Goal: Information Seeking & Learning: Learn about a topic

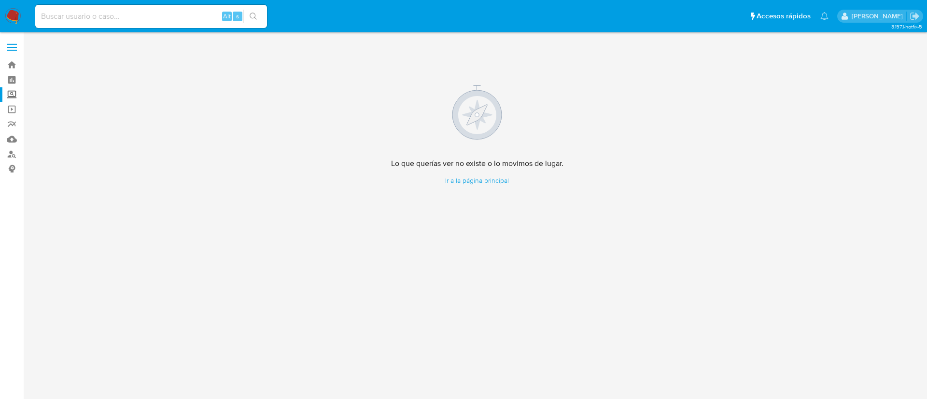
click at [14, 90] on label "Screening" at bounding box center [57, 94] width 115 height 15
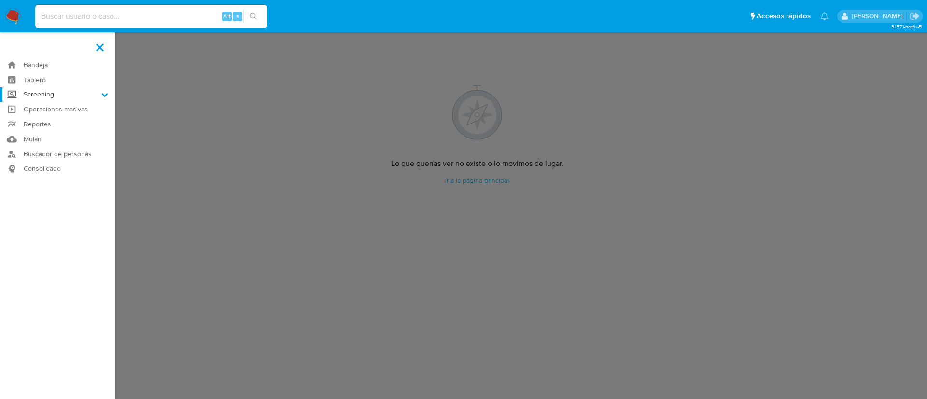
click at [0, 0] on input "Screening" at bounding box center [0, 0] width 0 height 0
click at [48, 135] on link "Herramientas" at bounding box center [57, 132] width 115 height 12
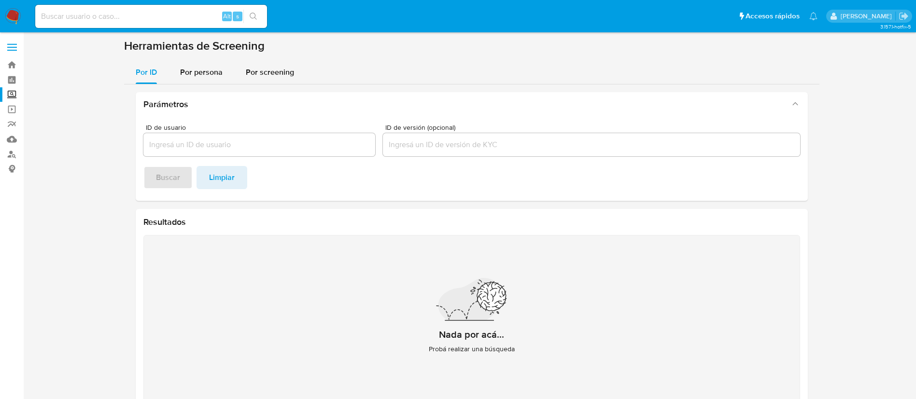
drag, startPoint x: 190, startPoint y: 68, endPoint x: 203, endPoint y: 86, distance: 22.9
click at [190, 68] on span "Por persona" at bounding box center [201, 72] width 42 height 11
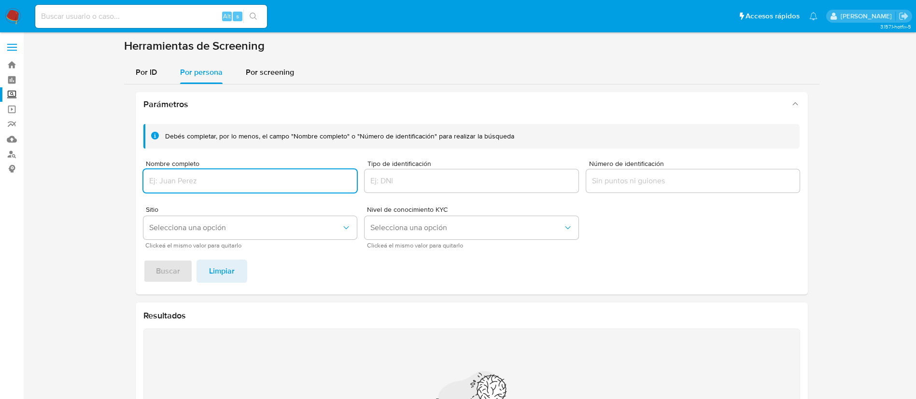
click at [192, 192] on div at bounding box center [250, 180] width 214 height 23
click at [185, 171] on div at bounding box center [250, 180] width 214 height 23
click at [164, 175] on input "Nombre completo" at bounding box center [250, 181] width 214 height 13
type input "ELEUTERIO ABARCA FLORES"
click at [170, 284] on div "Debés completar, por lo menos, el campo "Nombre completo" o "Número de identifi…" at bounding box center [472, 205] width 672 height 178
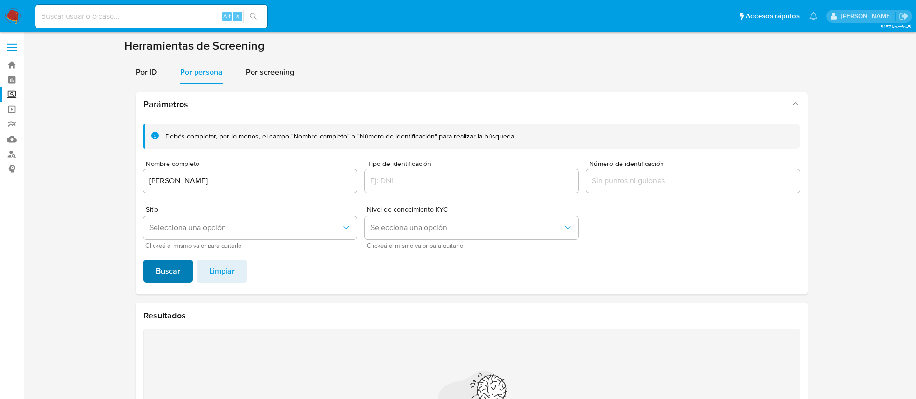
click at [168, 262] on span "Buscar" at bounding box center [168, 271] width 24 height 21
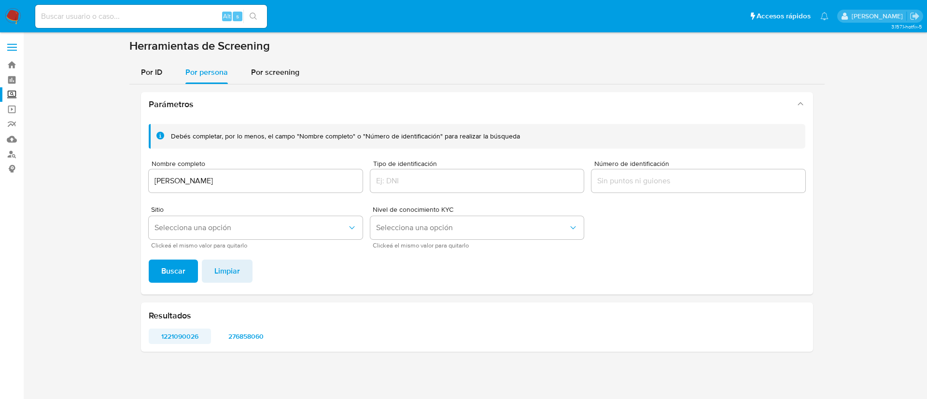
click at [182, 337] on span "1221090026" at bounding box center [179, 337] width 49 height 14
click at [259, 337] on span "276858060" at bounding box center [246, 337] width 49 height 14
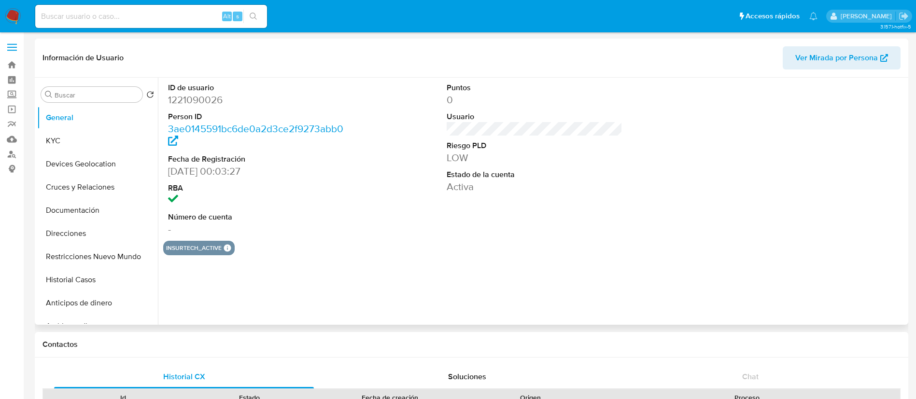
select select "10"
click at [53, 138] on button "KYC" at bounding box center [93, 140] width 113 height 23
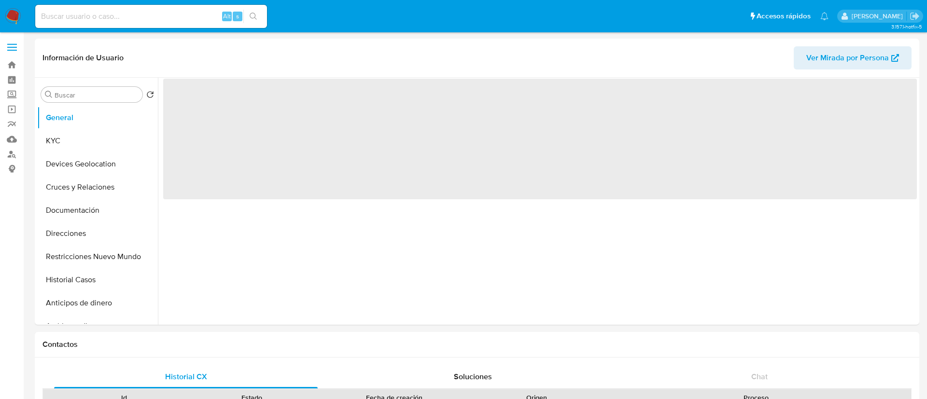
select select "10"
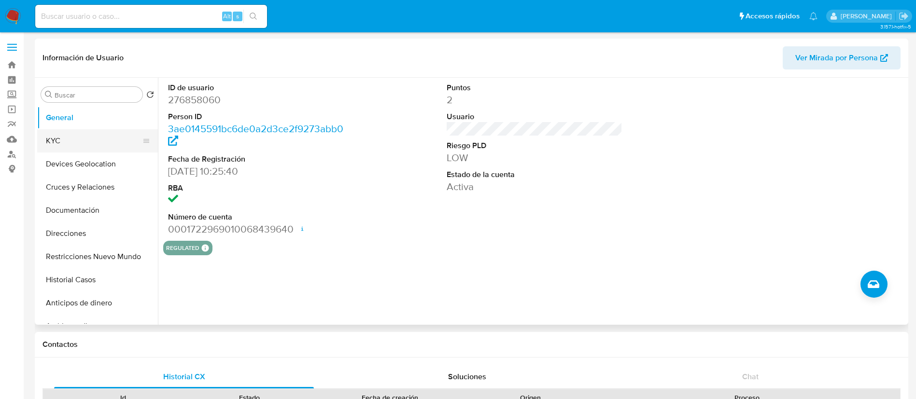
click at [107, 141] on button "KYC" at bounding box center [93, 140] width 113 height 23
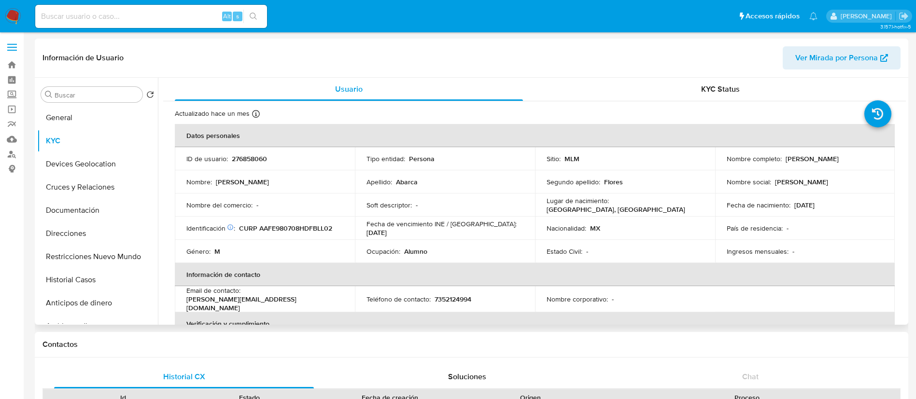
click at [252, 158] on p "276858060" at bounding box center [249, 158] width 35 height 9
copy p "276858060"
click at [595, 224] on p "MX" at bounding box center [595, 228] width 10 height 9
drag, startPoint x: 696, startPoint y: 236, endPoint x: 696, endPoint y: 267, distance: 31.4
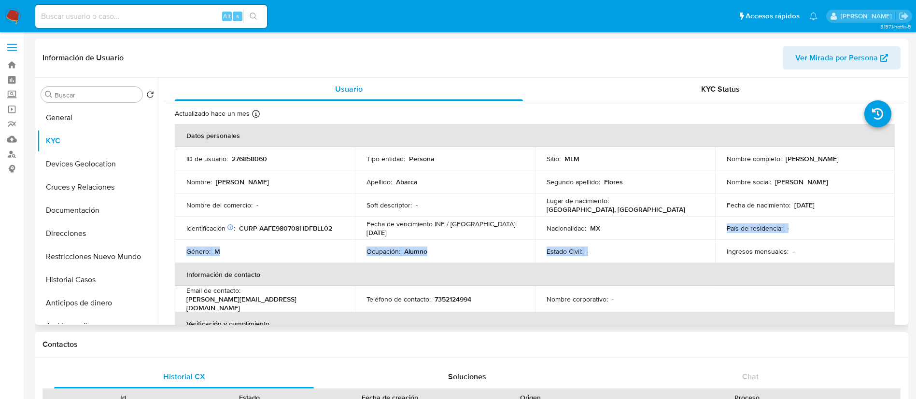
click at [694, 256] on tbody "ID de usuario : 276858060 Tipo entidad : Persona Sitio : MLM Nombre completo : …" at bounding box center [535, 205] width 720 height 116
click at [735, 245] on td "Ingresos mensuales : -" at bounding box center [805, 251] width 180 height 23
drag, startPoint x: 358, startPoint y: 260, endPoint x: 452, endPoint y: 267, distance: 94.4
click at [452, 267] on table "Datos personales ID de usuario : 276858060 Tipo entidad : Persona Sitio : MLM N…" at bounding box center [535, 299] width 720 height 351
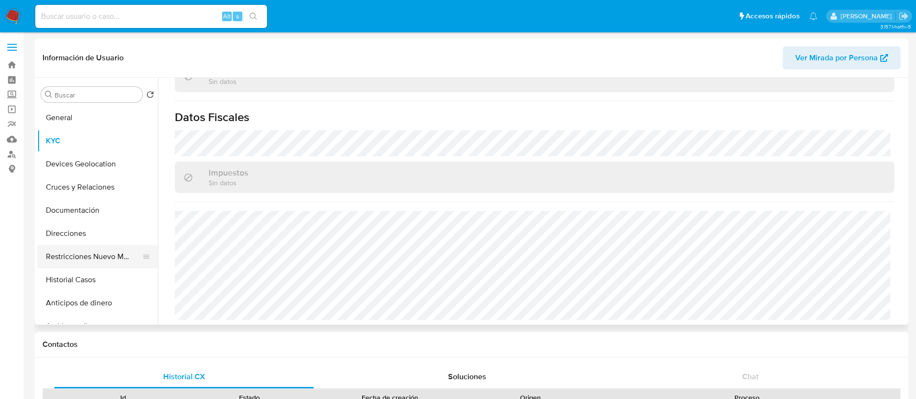
click at [88, 252] on button "Restricciones Nuevo Mundo" at bounding box center [93, 256] width 113 height 23
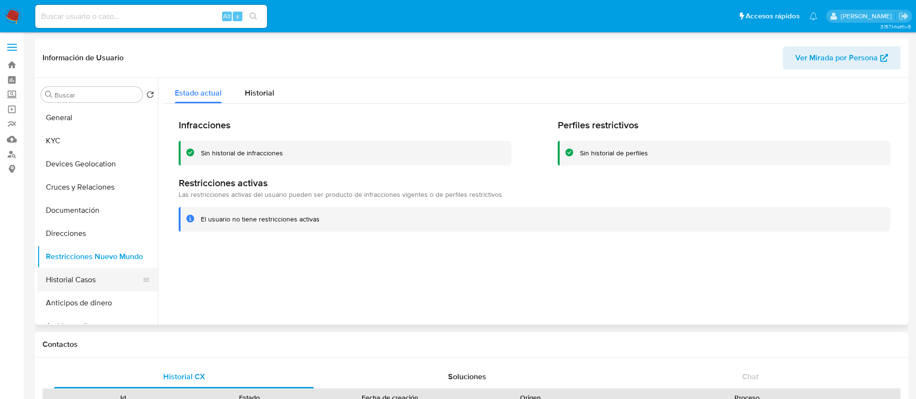
click at [88, 271] on button "Historial Casos" at bounding box center [93, 279] width 113 height 23
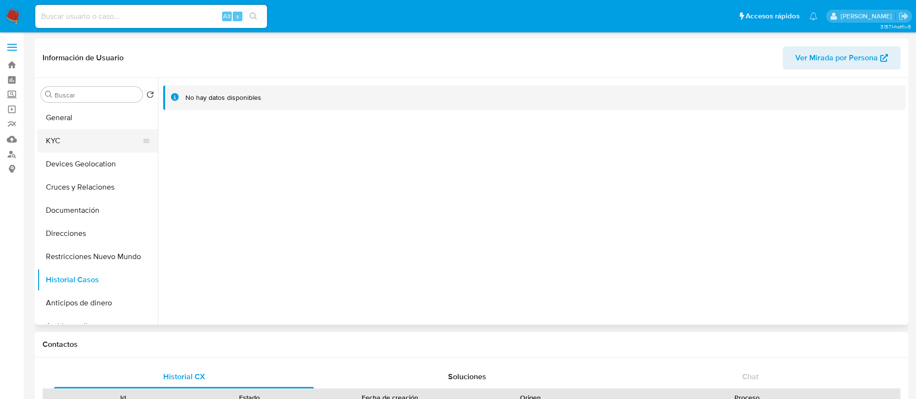
click at [53, 136] on button "KYC" at bounding box center [93, 140] width 113 height 23
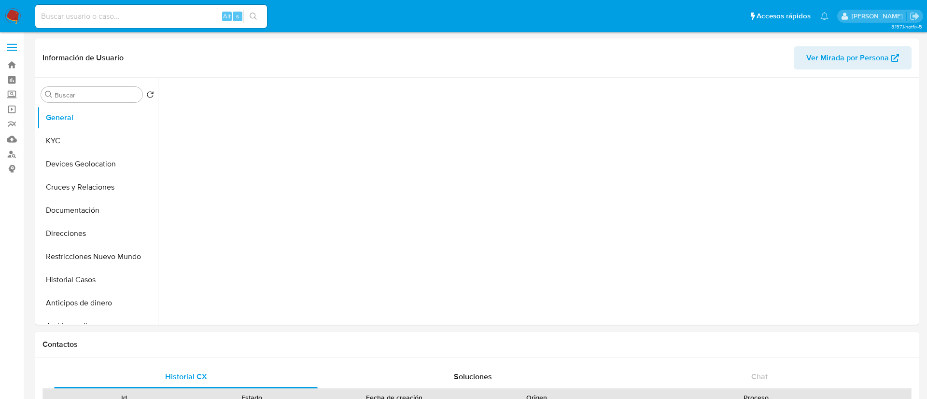
select select "10"
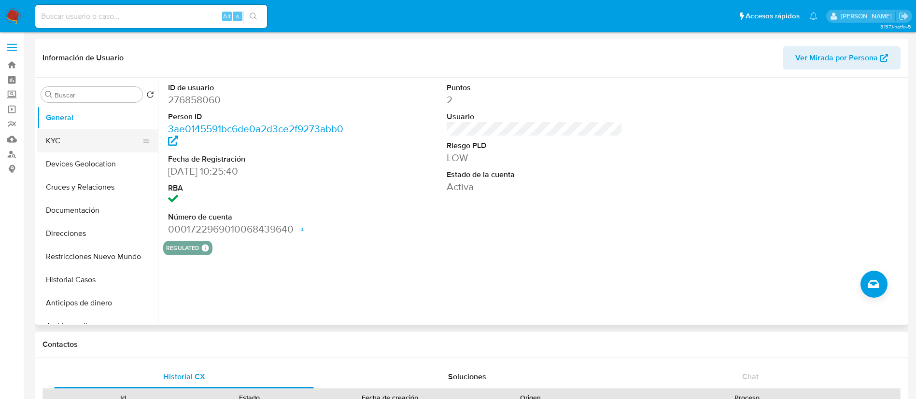
click at [70, 131] on button "KYC" at bounding box center [93, 140] width 113 height 23
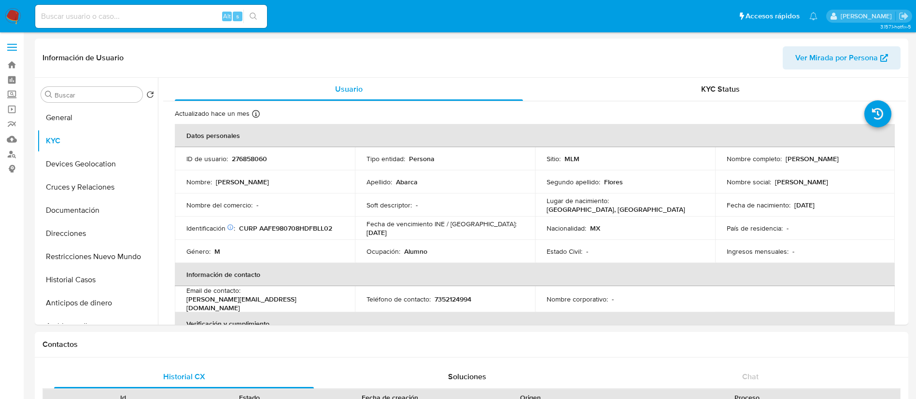
click at [17, 19] on img at bounding box center [13, 16] width 16 height 16
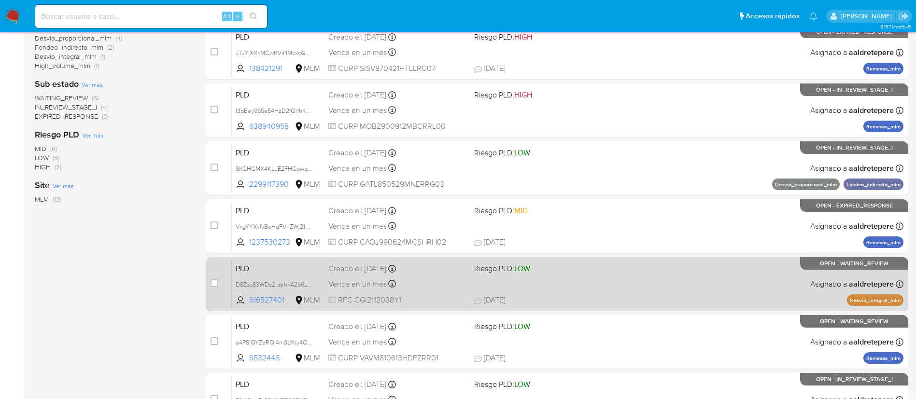
scroll to position [362, 0]
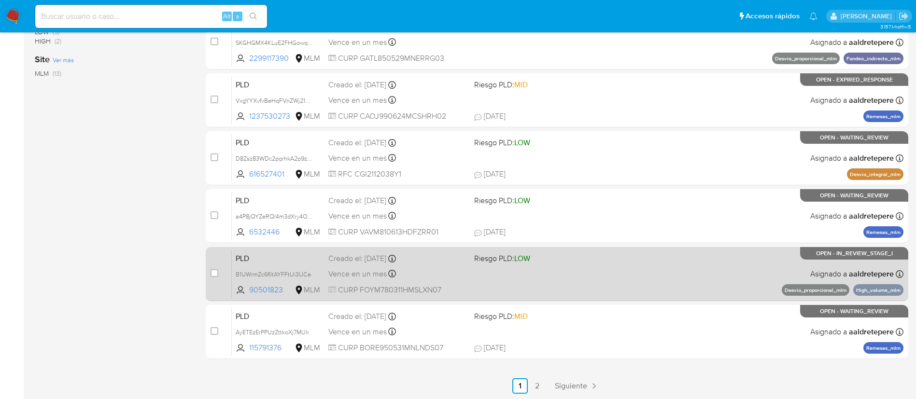
click at [415, 265] on div "PLD B1UWrmZc6fIltAYFFtUi3UCe 90501823 MLM Riesgo PLD: LOW Creado el: [DATE] Cre…" at bounding box center [568, 274] width 672 height 49
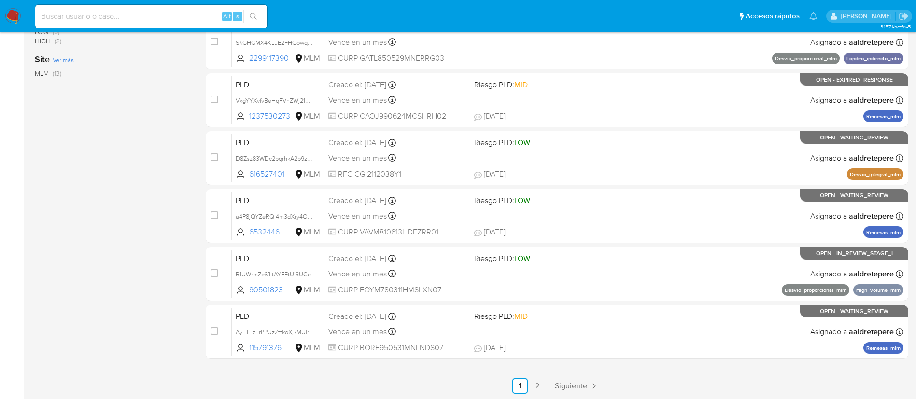
drag, startPoint x: 120, startPoint y: 21, endPoint x: 126, endPoint y: 18, distance: 6.7
click at [123, 20] on input at bounding box center [151, 16] width 232 height 13
paste input "107623339"
type input "107623339"
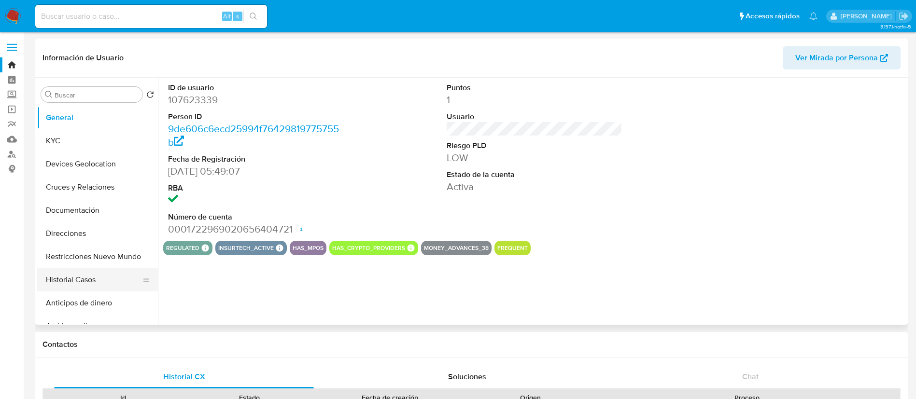
select select "10"
click at [72, 283] on button "Historial Casos" at bounding box center [93, 279] width 113 height 23
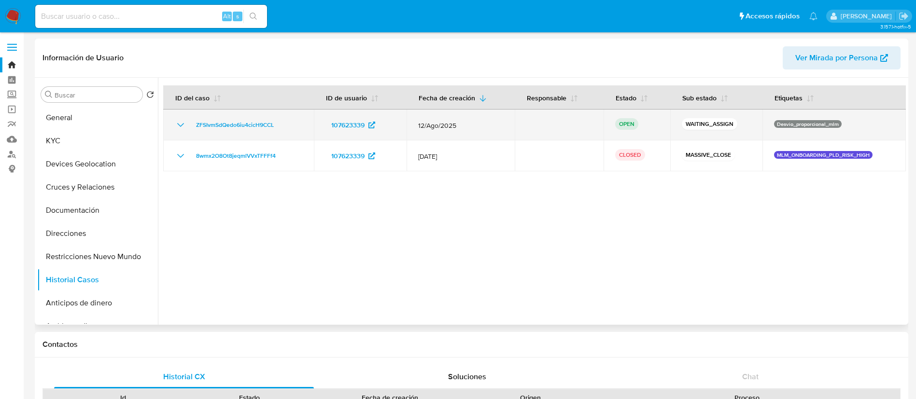
drag, startPoint x: 285, startPoint y: 124, endPoint x: 190, endPoint y: 129, distance: 95.7
click at [190, 129] on div "ZFSIvmSdQedo6iu4cicH9CCL" at bounding box center [238, 125] width 127 height 12
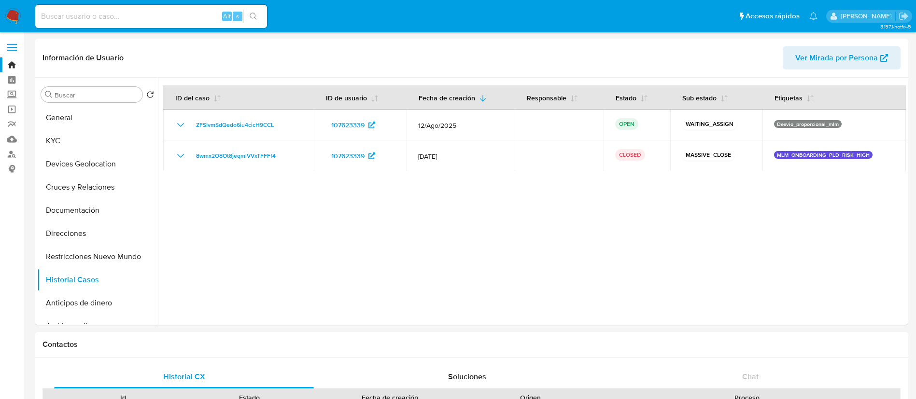
click at [9, 20] on img at bounding box center [13, 16] width 16 height 16
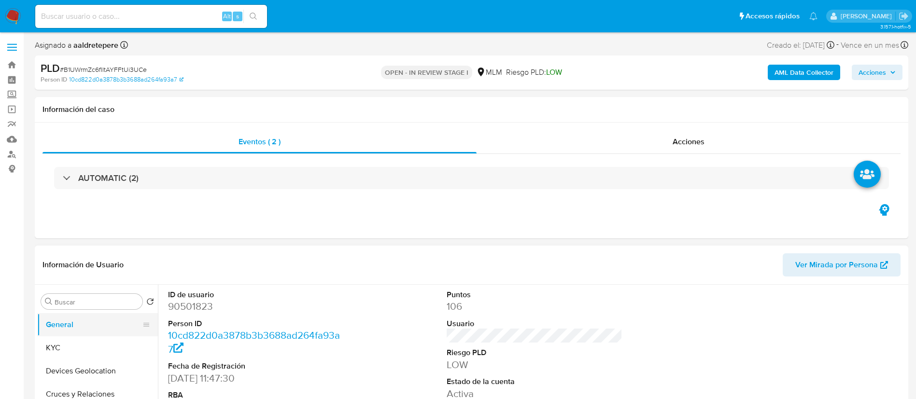
select select "10"
click at [103, 334] on button "General" at bounding box center [93, 324] width 113 height 23
click at [98, 362] on button "Devices Geolocation" at bounding box center [93, 371] width 113 height 23
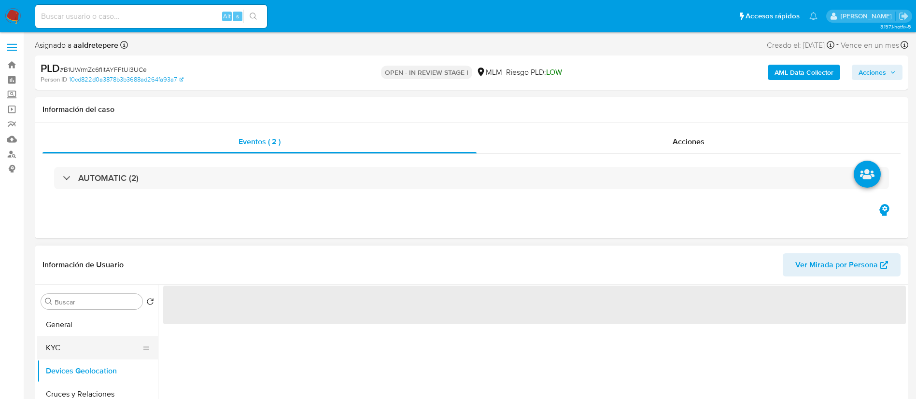
click at [102, 351] on button "KYC" at bounding box center [93, 348] width 113 height 23
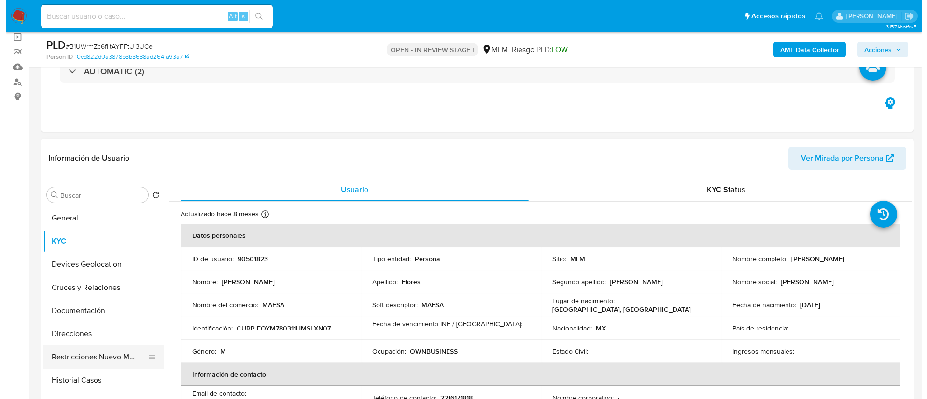
scroll to position [72, 0]
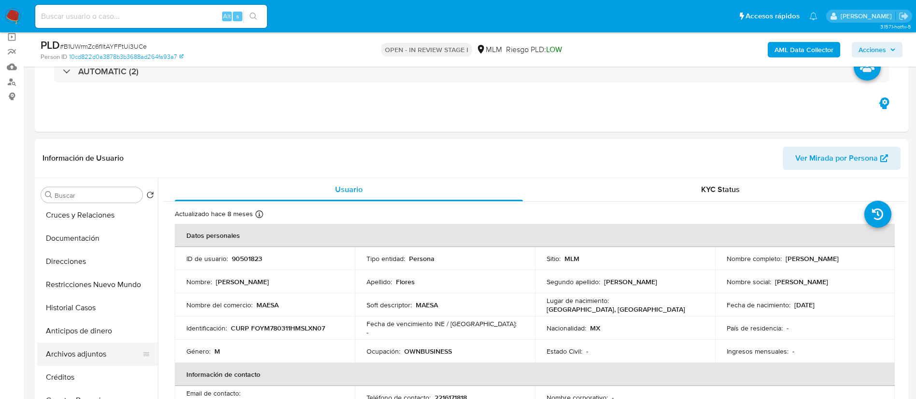
click at [112, 353] on button "Archivos adjuntos" at bounding box center [93, 354] width 113 height 23
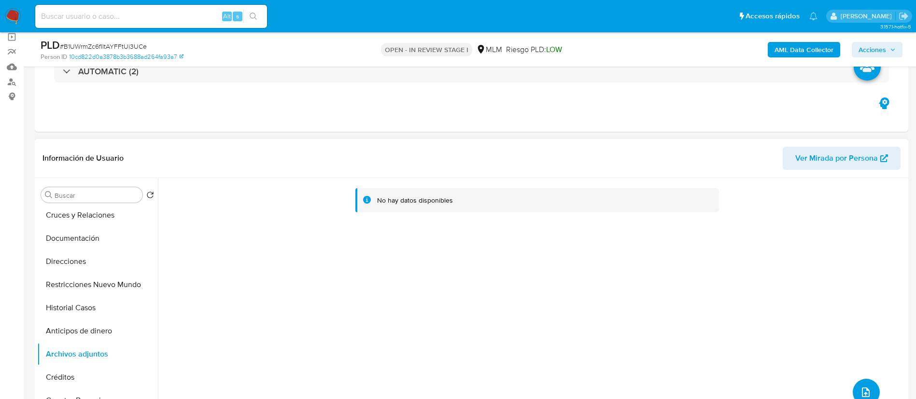
click at [853, 390] on button "upload-file" at bounding box center [866, 392] width 27 height 27
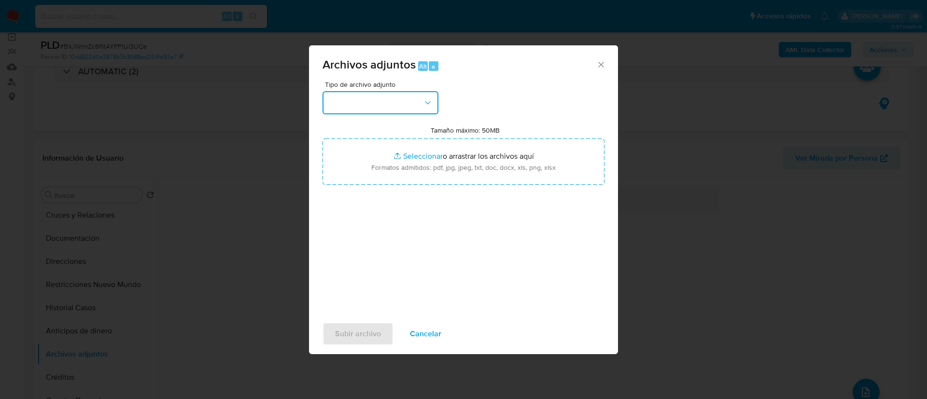
click at [402, 104] on button "button" at bounding box center [381, 102] width 116 height 23
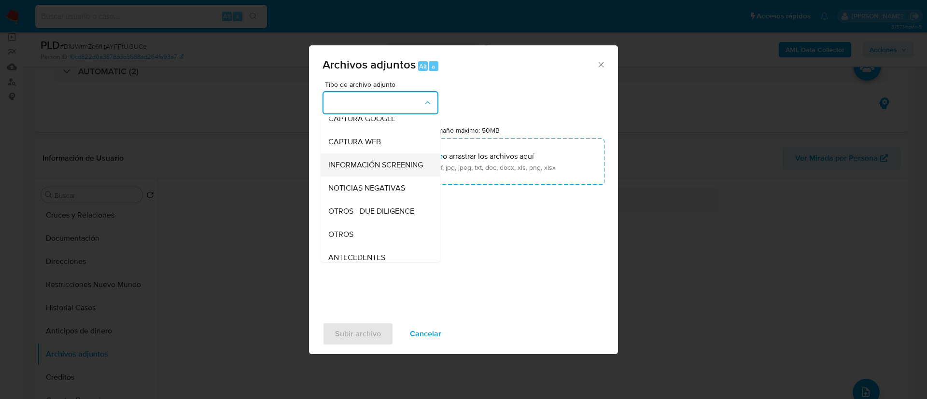
scroll to position [99, 0]
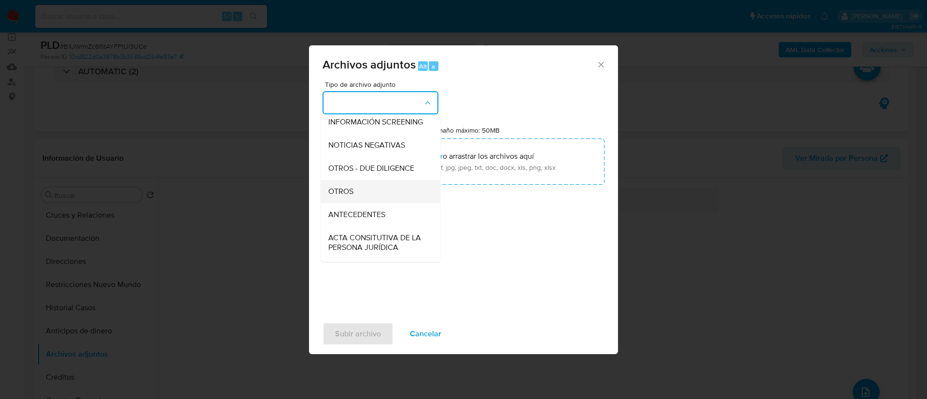
click at [373, 197] on div "OTROS" at bounding box center [377, 191] width 98 height 23
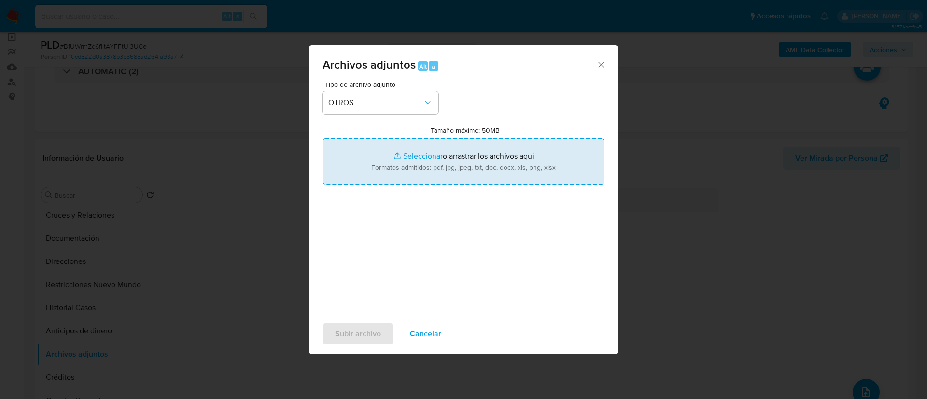
click at [428, 175] on input "Tamaño máximo: 50MB Seleccionar archivos" at bounding box center [464, 162] width 282 height 46
type input "C:\fakepath\90501823_Manuel Flores Yañez_AGOSTO 2025.pdf"
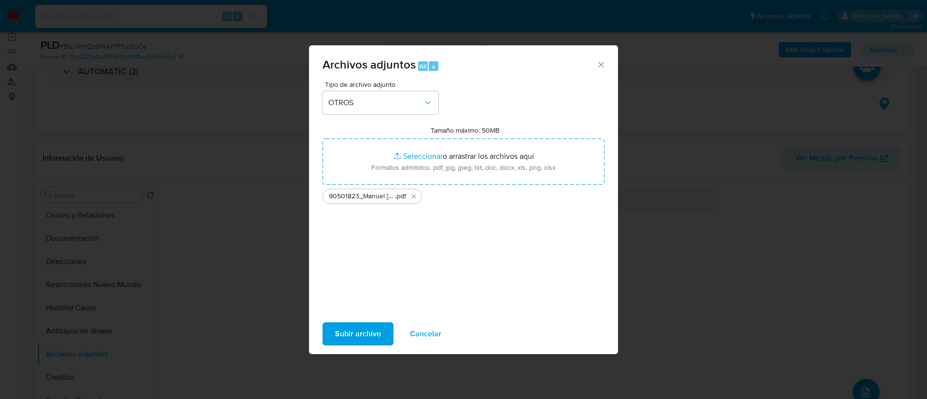
drag, startPoint x: 428, startPoint y: 175, endPoint x: 379, endPoint y: 335, distance: 167.2
click at [379, 335] on span "Subir archivo" at bounding box center [358, 333] width 46 height 21
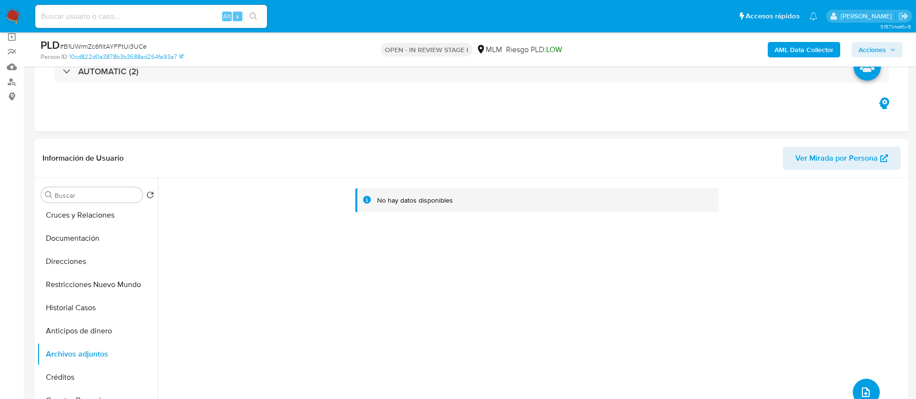
click at [853, 388] on button "upload-file" at bounding box center [866, 392] width 27 height 27
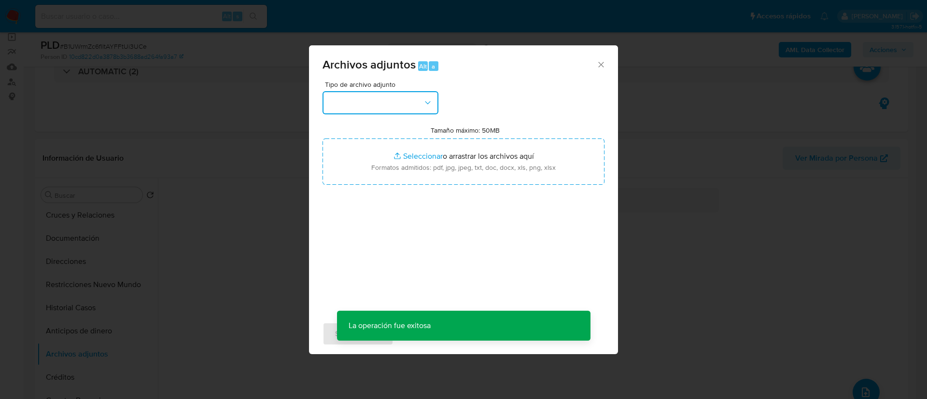
click at [391, 103] on button "button" at bounding box center [381, 102] width 116 height 23
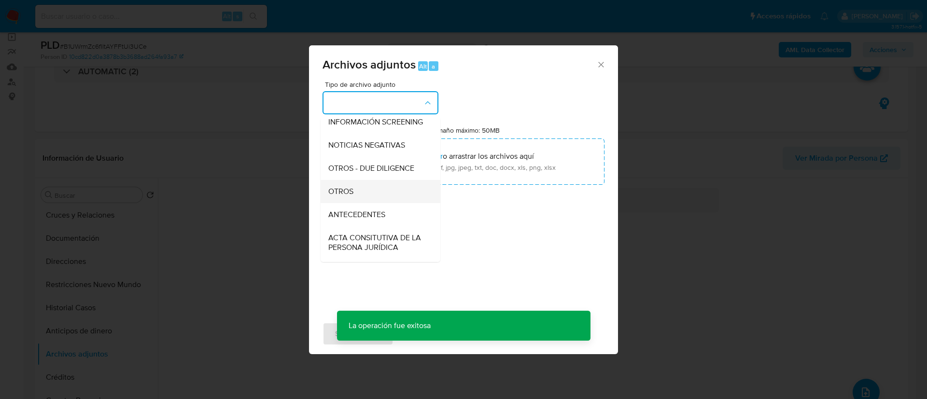
click at [379, 199] on div "OTROS" at bounding box center [377, 191] width 98 height 23
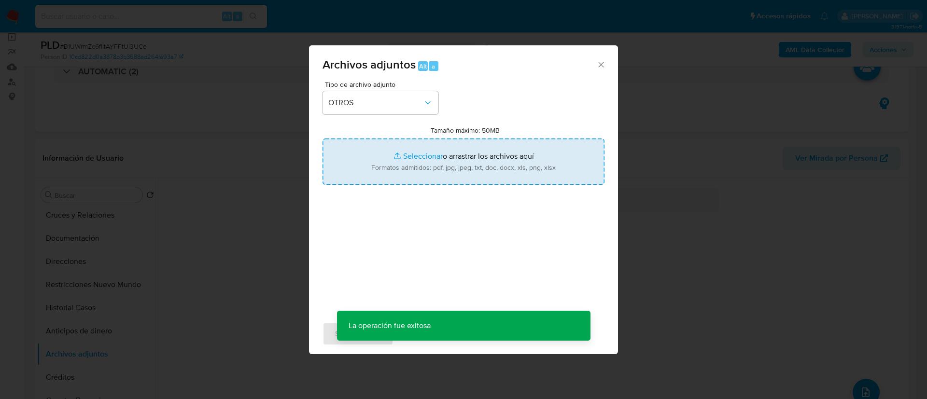
click at [453, 165] on input "Tamaño máximo: 50MB Seleccionar archivos" at bounding box center [464, 162] width 282 height 46
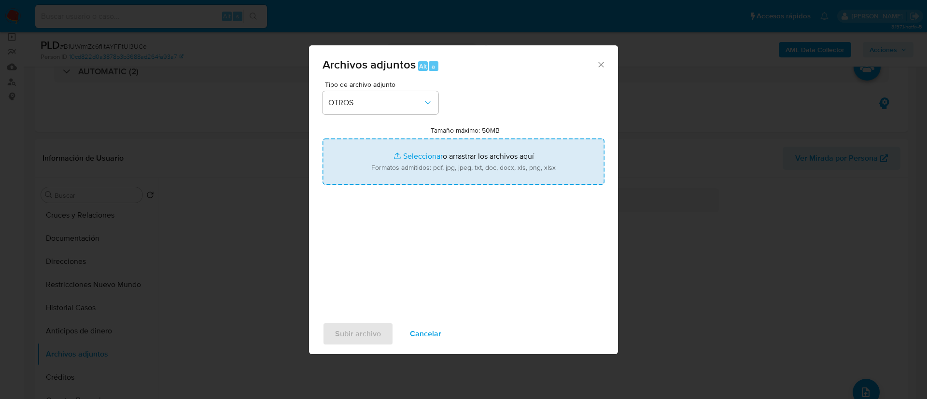
type input "C:\fakepath\90501823_MANUEL FLORES YAÑEZ_AGOSTO 2025.xlsx"
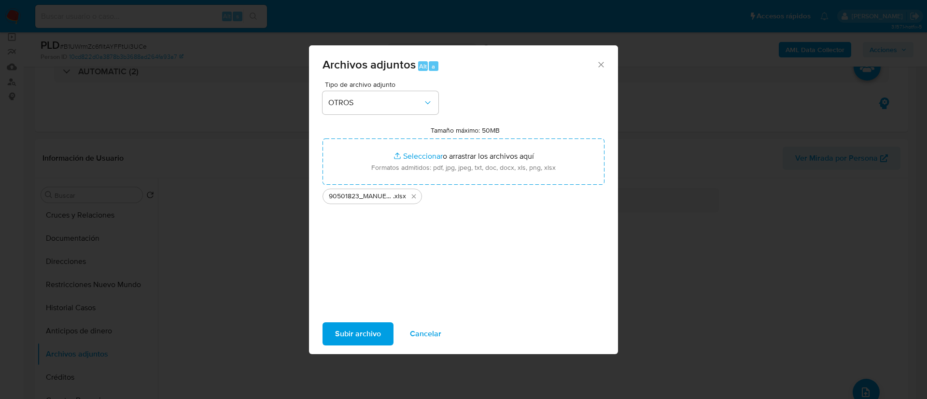
click at [360, 321] on div "Subir archivo Cancelar" at bounding box center [463, 334] width 309 height 37
click at [355, 327] on span "Subir archivo" at bounding box center [358, 333] width 46 height 21
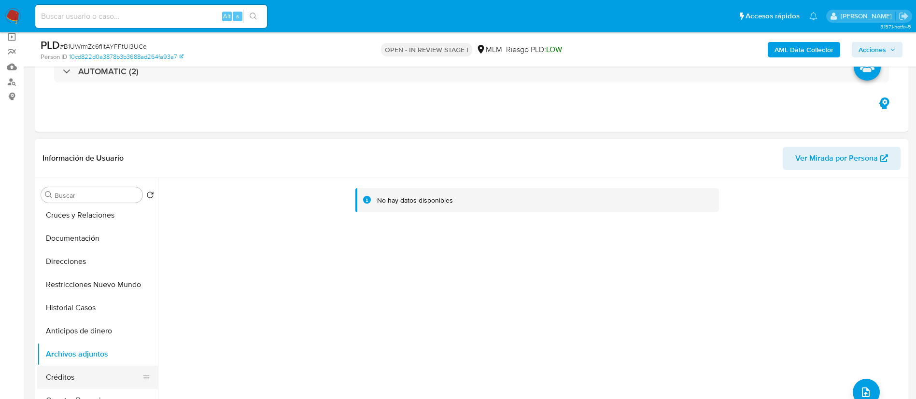
drag, startPoint x: 61, startPoint y: 377, endPoint x: 63, endPoint y: 367, distance: 10.4
click at [62, 377] on button "Créditos" at bounding box center [93, 377] width 113 height 23
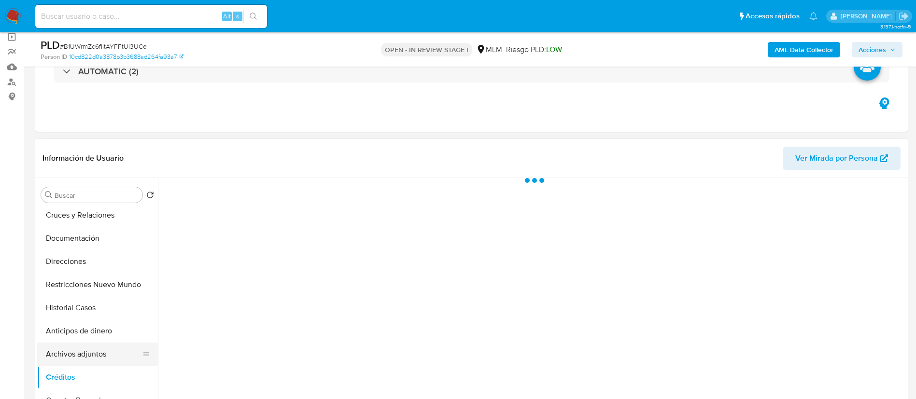
click at [67, 354] on button "Archivos adjuntos" at bounding box center [93, 354] width 113 height 23
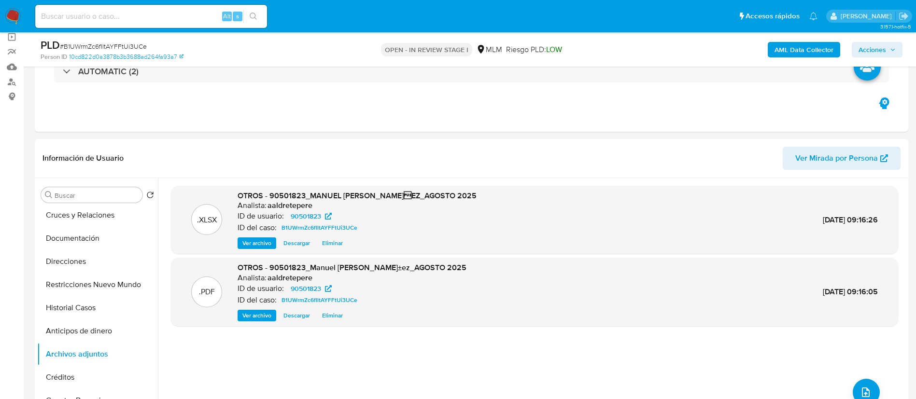
click at [879, 50] on span "Acciones" at bounding box center [872, 49] width 28 height 15
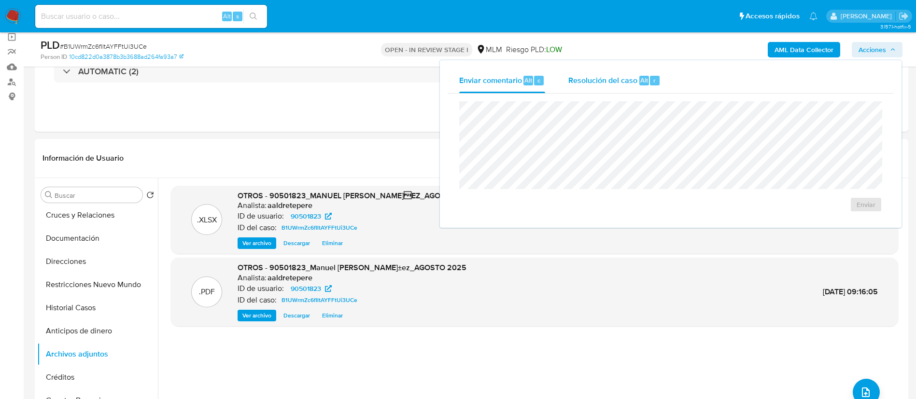
click at [601, 76] on span "Resolución del caso" at bounding box center [602, 79] width 69 height 11
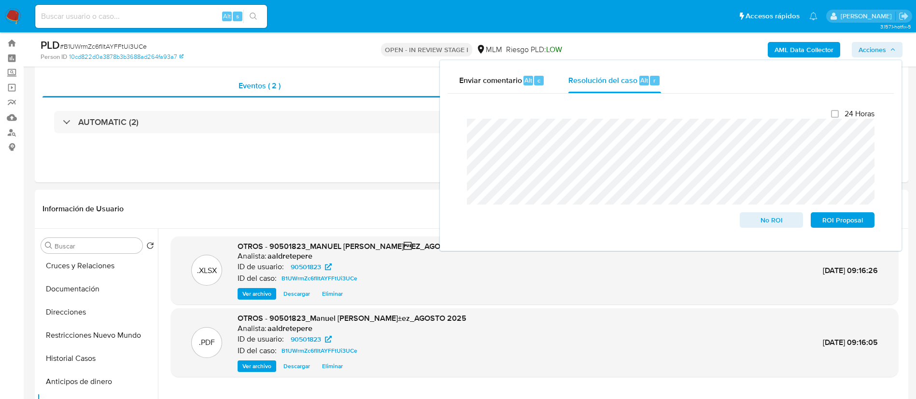
scroll to position [0, 0]
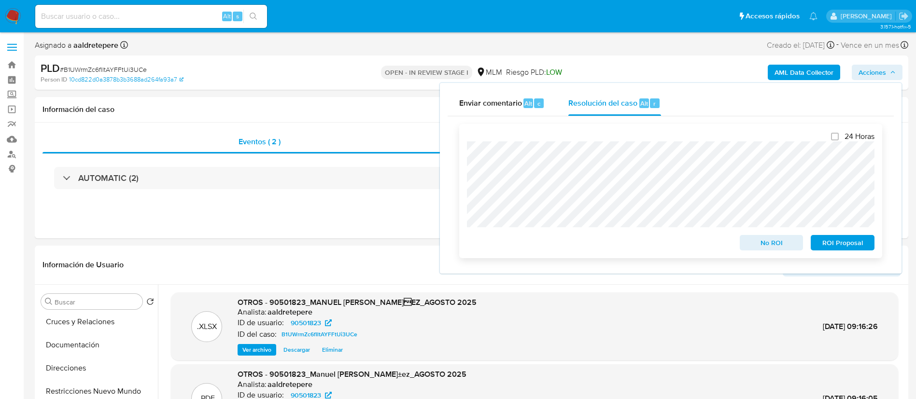
click at [466, 159] on div "24 Horas No ROI ROI Proposal" at bounding box center [670, 191] width 423 height 134
click at [757, 241] on span "No ROI" at bounding box center [771, 243] width 50 height 14
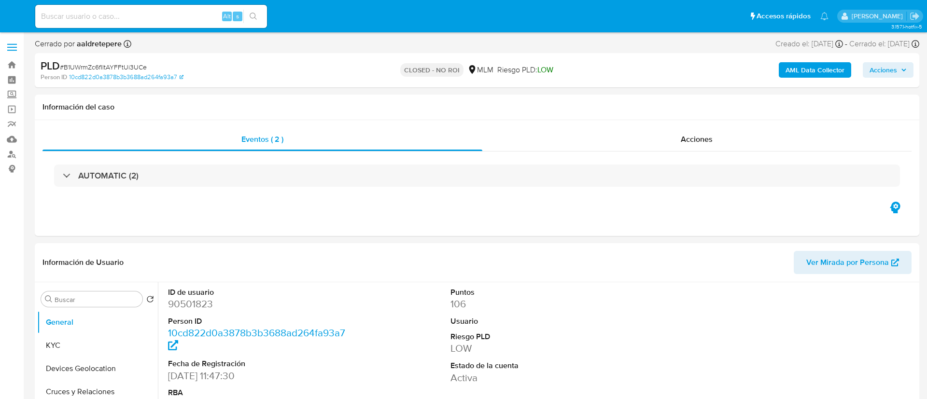
select select "10"
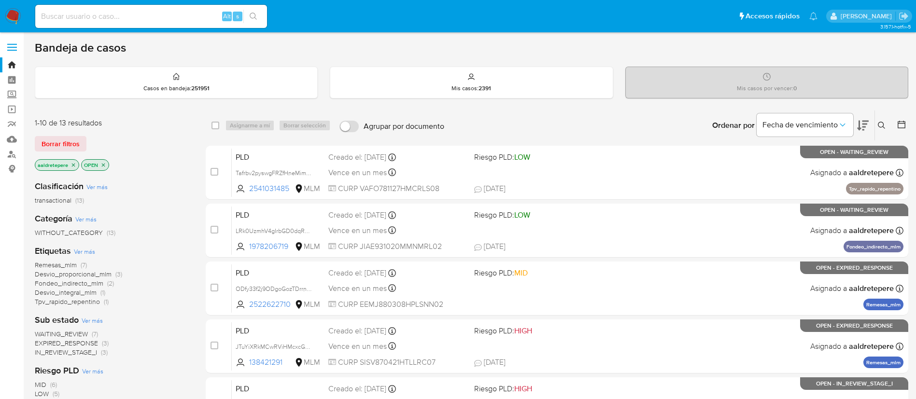
click at [878, 124] on icon at bounding box center [881, 125] width 7 height 7
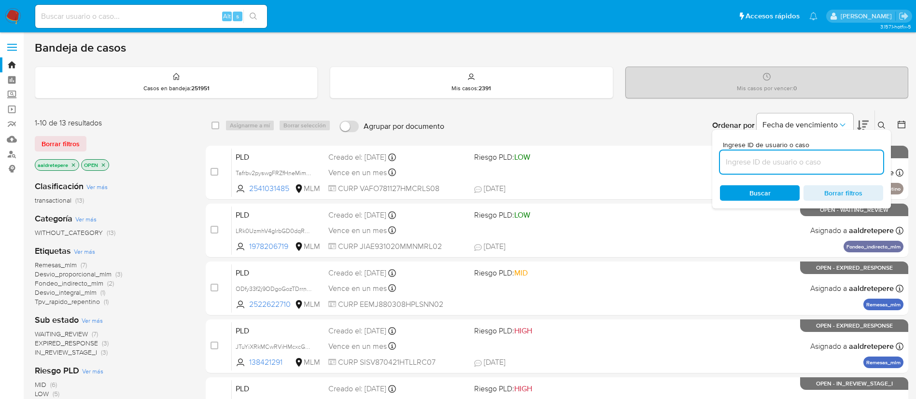
click at [760, 164] on input at bounding box center [801, 162] width 163 height 13
type input "ZFSIvmSdQedo6iu4cicH9CCL"
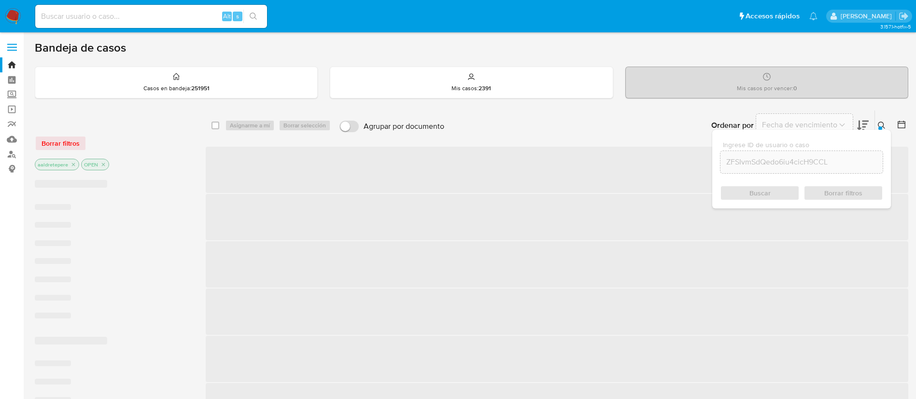
click at [756, 186] on div "Buscar Borrar filtros" at bounding box center [801, 192] width 163 height 15
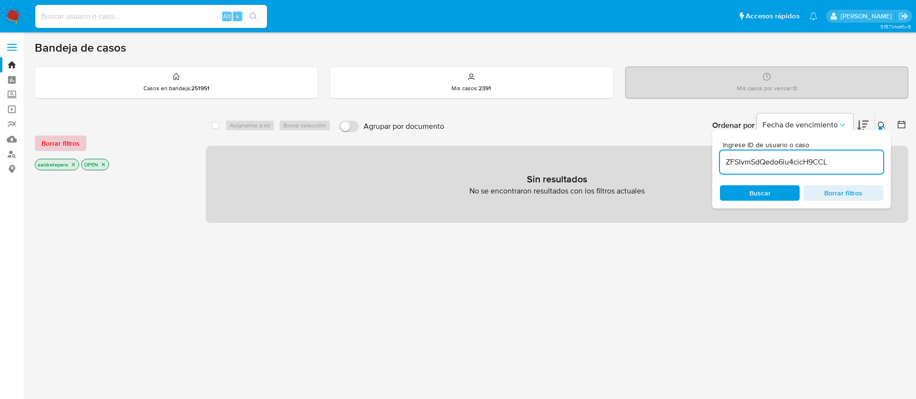
click at [71, 143] on span "Borrar filtros" at bounding box center [61, 144] width 38 height 14
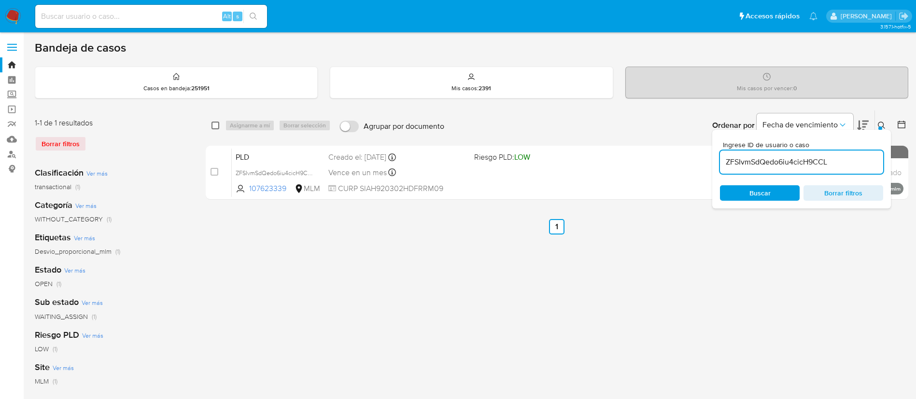
click at [215, 126] on input "checkbox" at bounding box center [215, 126] width 8 height 8
checkbox input "true"
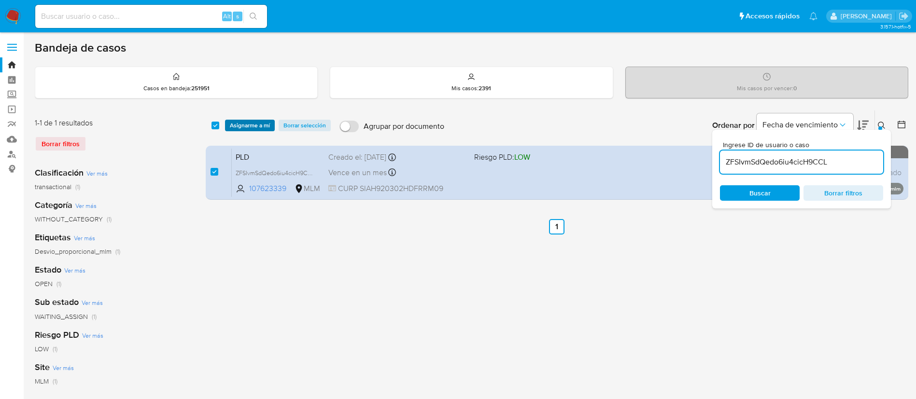
click at [239, 127] on span "Asignarme a mí" at bounding box center [250, 126] width 40 height 10
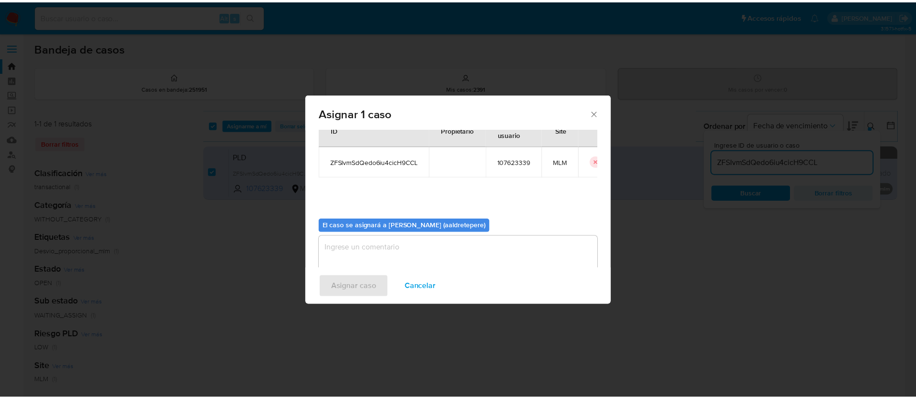
scroll to position [50, 0]
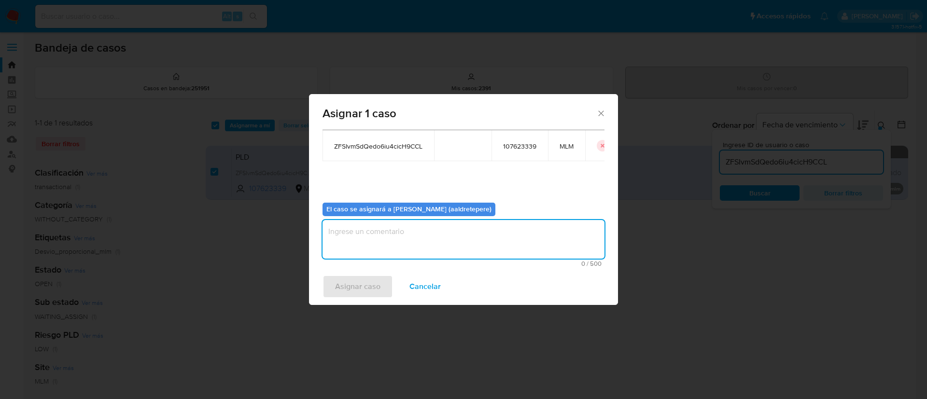
click at [432, 244] on textarea "assign-modal" at bounding box center [464, 239] width 282 height 39
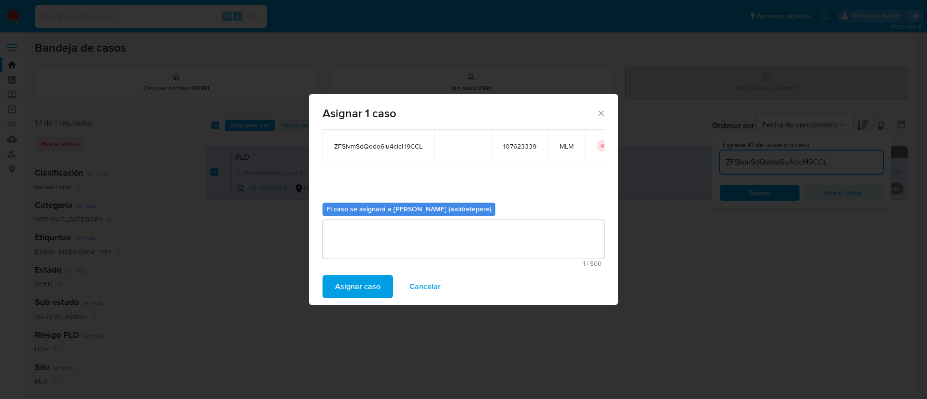
click at [347, 282] on span "Asignar caso" at bounding box center [357, 286] width 45 height 21
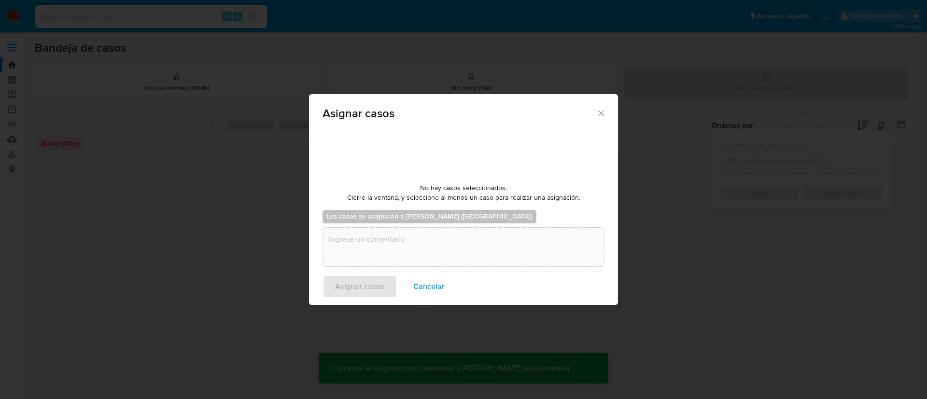
checkbox input "false"
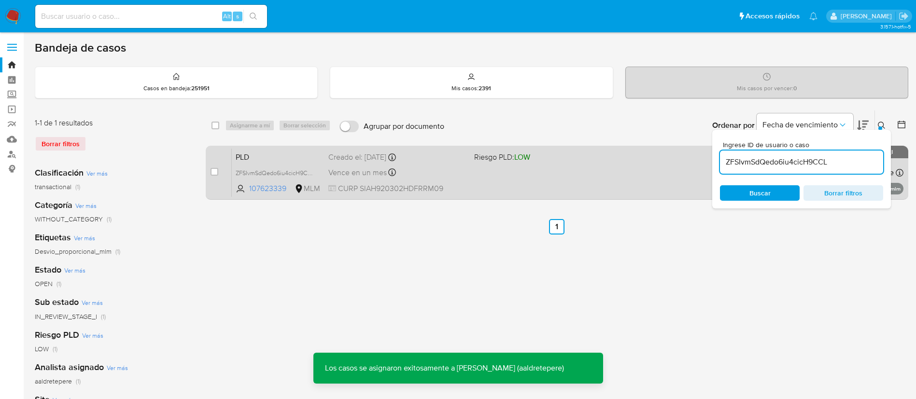
drag, startPoint x: 541, startPoint y: 155, endPoint x: 545, endPoint y: 152, distance: 5.8
click at [545, 152] on span "Riesgo PLD: LOW" at bounding box center [543, 156] width 138 height 13
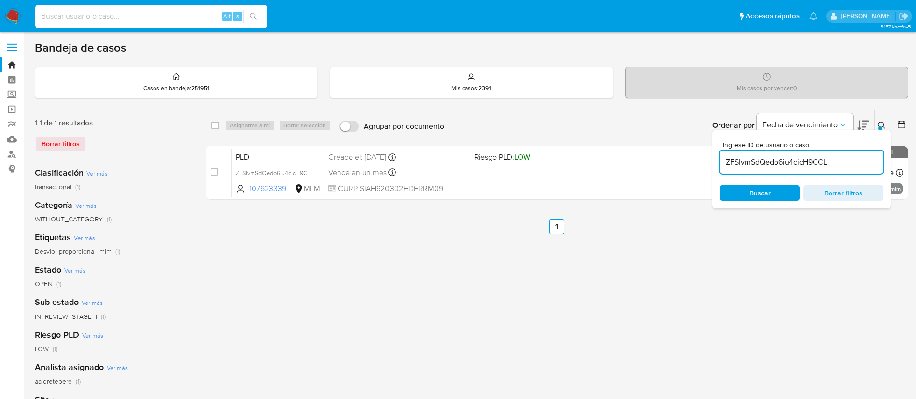
click at [179, 12] on input at bounding box center [151, 16] width 232 height 13
paste input "109806182"
type input "109806182"
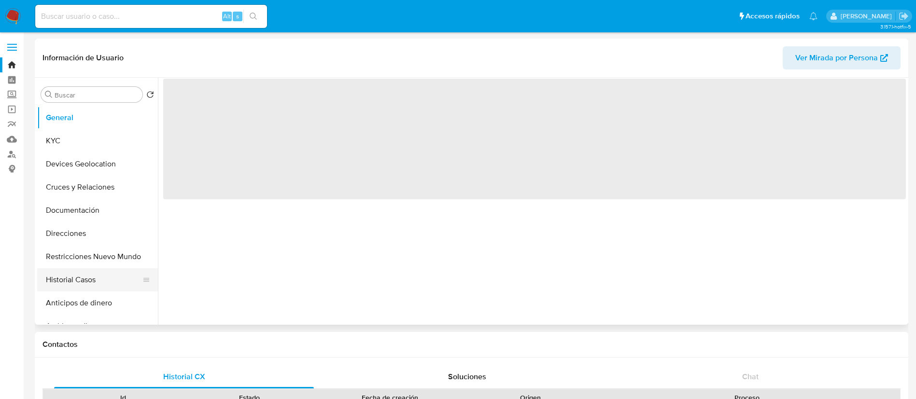
click at [70, 279] on button "Historial Casos" at bounding box center [93, 279] width 113 height 23
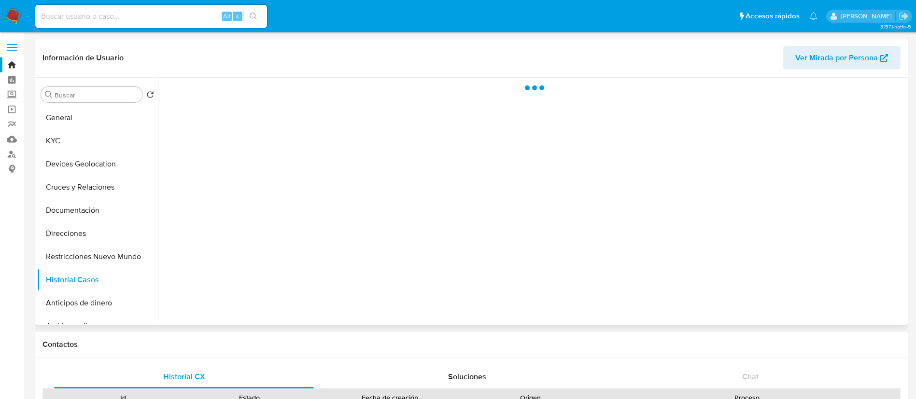
select select "10"
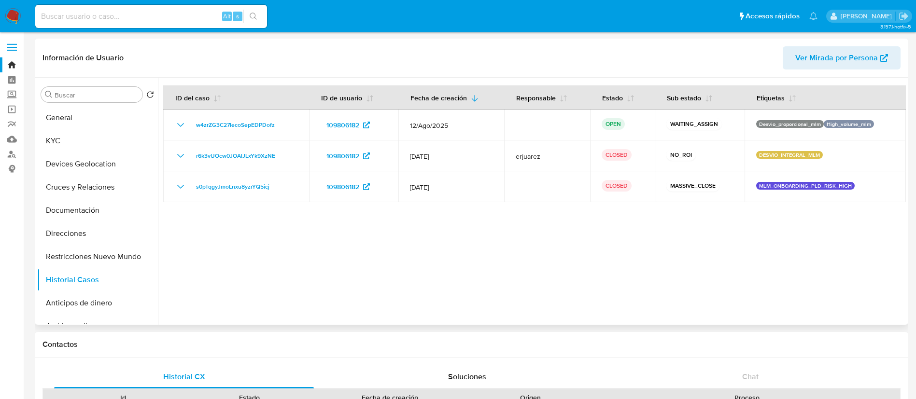
click at [483, 307] on div at bounding box center [532, 201] width 748 height 247
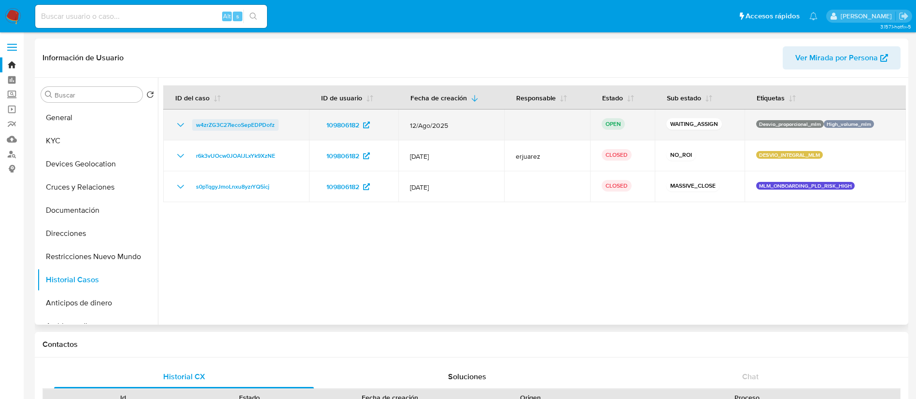
drag, startPoint x: 287, startPoint y: 127, endPoint x: 192, endPoint y: 125, distance: 95.1
click at [192, 125] on div "w4zrZG3C27IecoSepEDPDofz" at bounding box center [236, 125] width 123 height 12
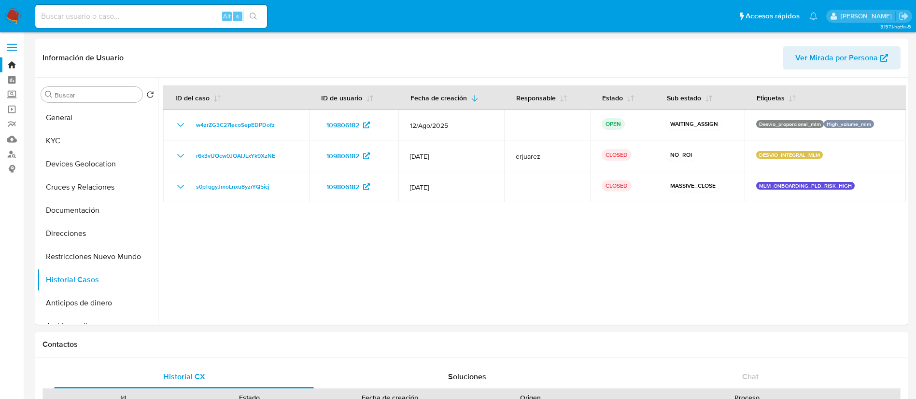
click at [11, 13] on img at bounding box center [13, 16] width 16 height 16
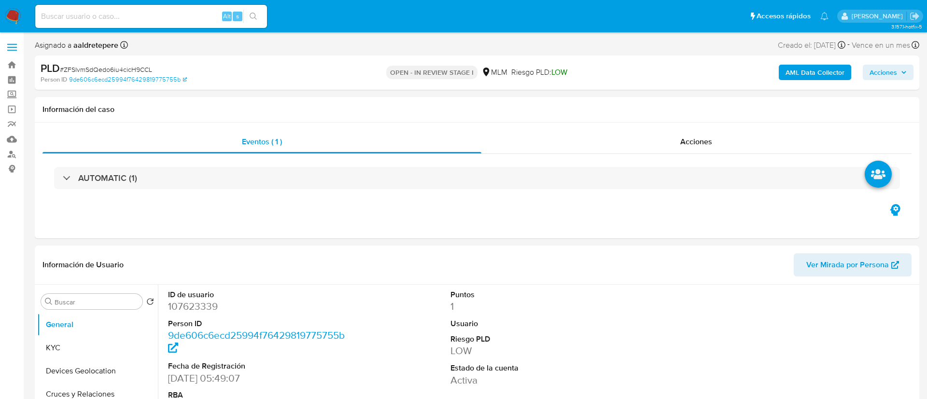
select select "10"
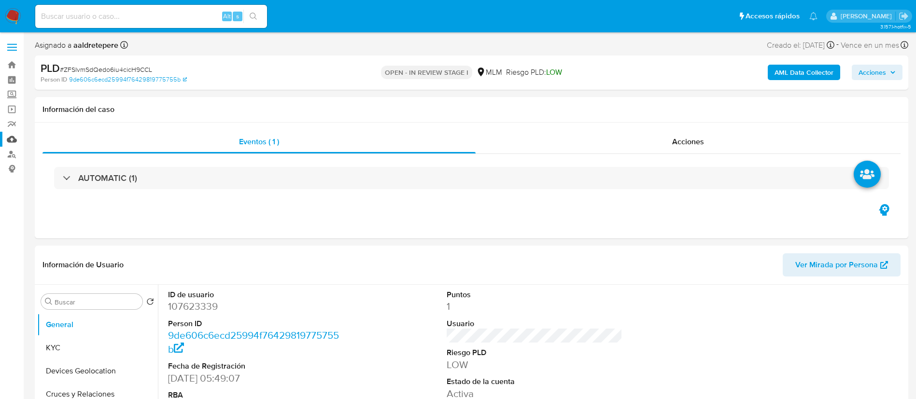
click at [12, 138] on link "Mulan" at bounding box center [57, 139] width 115 height 15
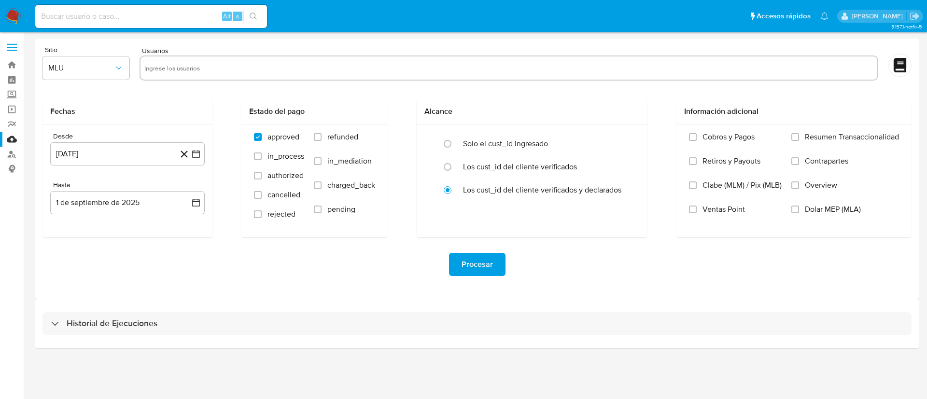
click at [221, 65] on input "text" at bounding box center [508, 67] width 729 height 15
paste input "107623339"
type input "107623339"
click at [73, 77] on button "MLU" at bounding box center [85, 67] width 87 height 23
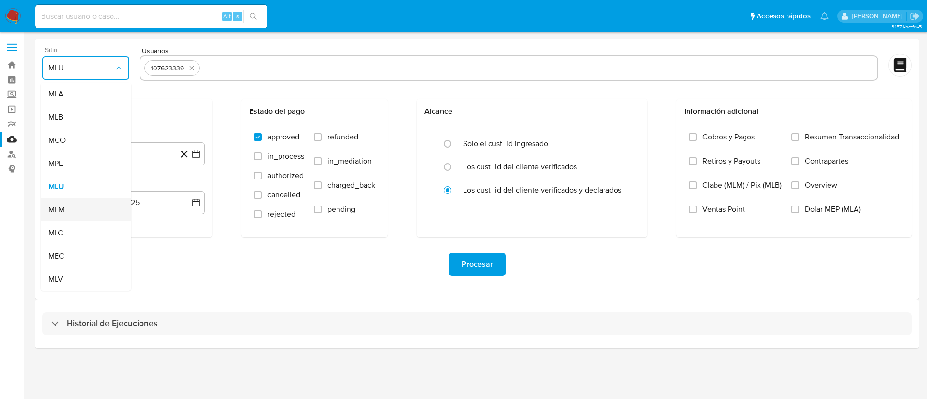
click at [74, 205] on div "MLM" at bounding box center [83, 209] width 70 height 23
click at [98, 169] on div "Desde 1 de agosto de 2024 1-08-2024 Hasta 1 de septiembre de 2025 1-09-2025" at bounding box center [127, 181] width 170 height 113
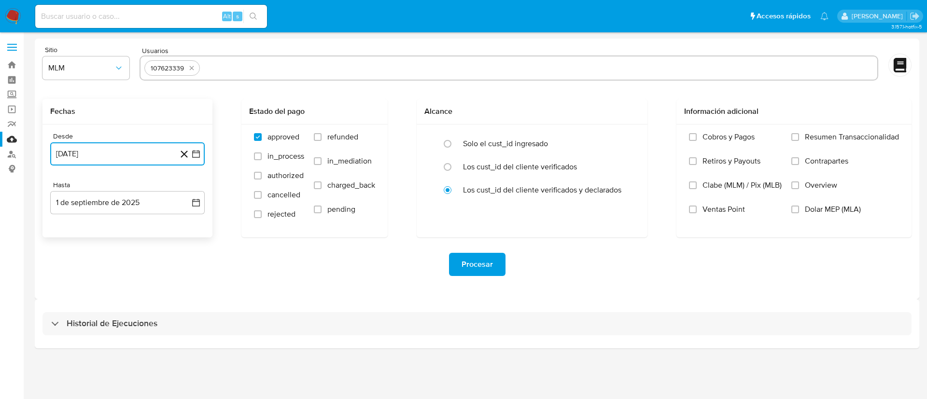
click at [108, 150] on button "1 de agosto de 2024" at bounding box center [127, 153] width 154 height 23
click at [131, 188] on span "agosto 2024" at bounding box center [123, 189] width 44 height 10
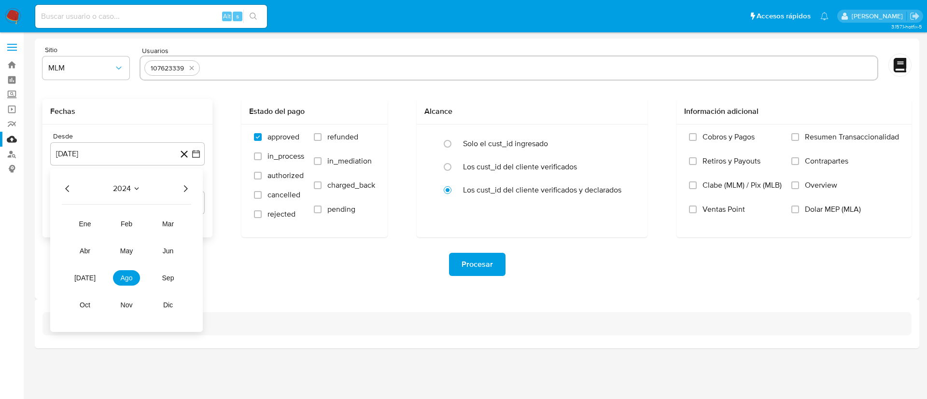
click at [184, 190] on icon "Año siguiente" at bounding box center [186, 189] width 12 height 12
click at [122, 222] on span "feb" at bounding box center [127, 224] width 12 height 8
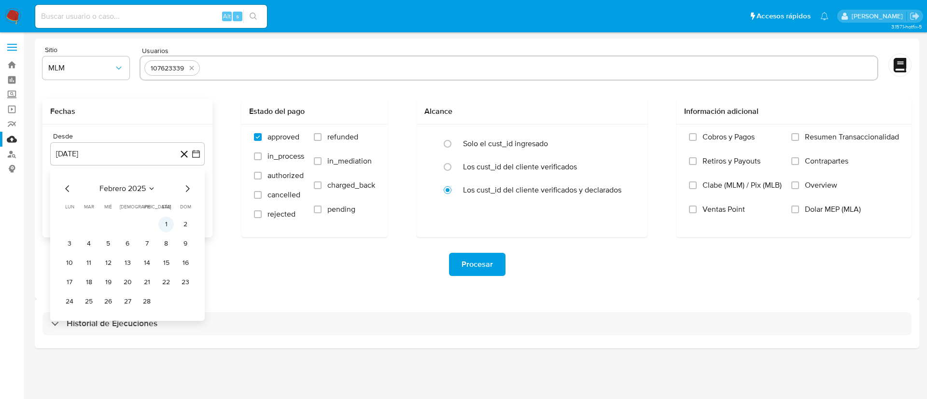
click at [163, 227] on button "1" at bounding box center [165, 224] width 15 height 15
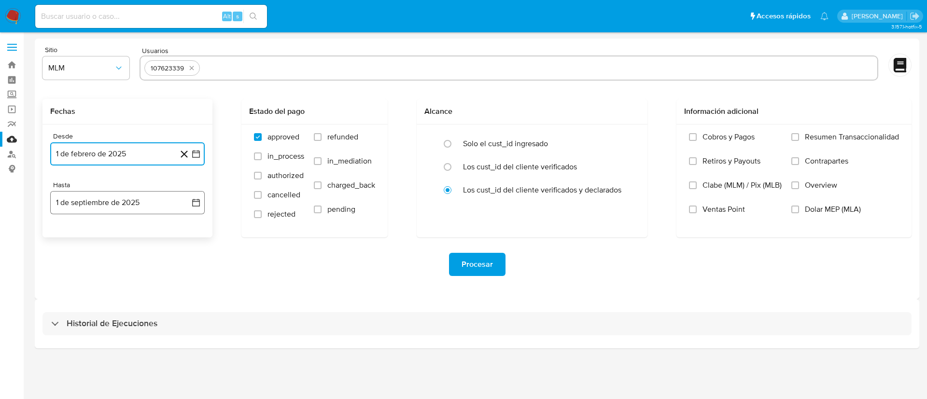
click at [145, 206] on button "1 de septiembre de 2025" at bounding box center [127, 202] width 154 height 23
click at [65, 238] on icon "Mes anterior" at bounding box center [68, 238] width 12 height 12
click at [70, 237] on icon "Mes anterior" at bounding box center [68, 238] width 12 height 12
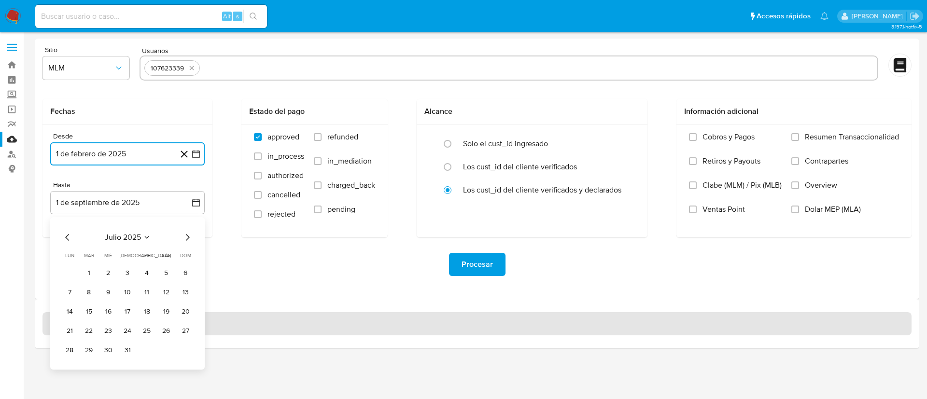
drag, startPoint x: 130, startPoint y: 356, endPoint x: 262, endPoint y: 319, distance: 137.4
click at [131, 355] on button "31" at bounding box center [127, 350] width 15 height 15
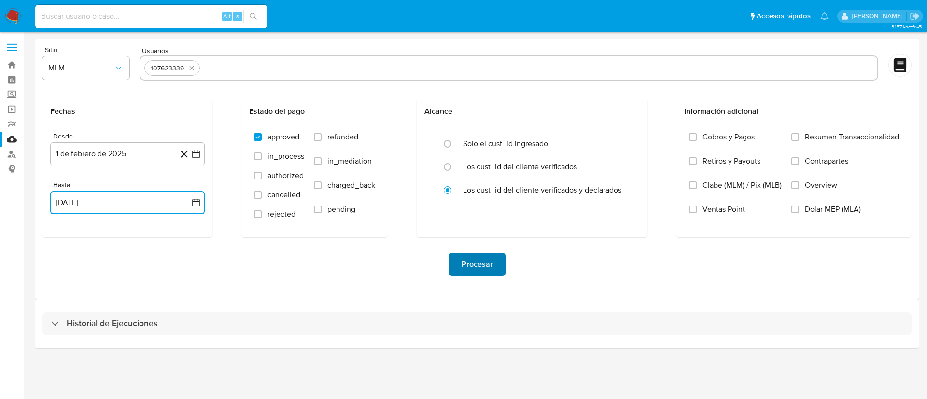
click at [453, 259] on button "Procesar" at bounding box center [477, 264] width 56 height 23
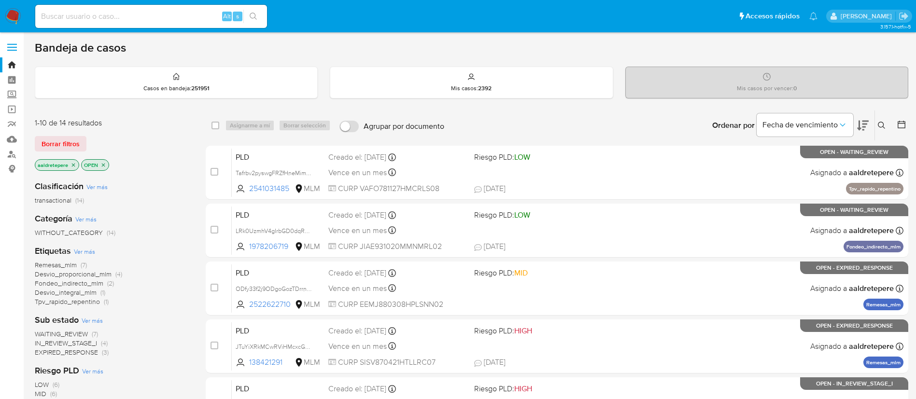
click at [883, 127] on icon at bounding box center [881, 125] width 7 height 7
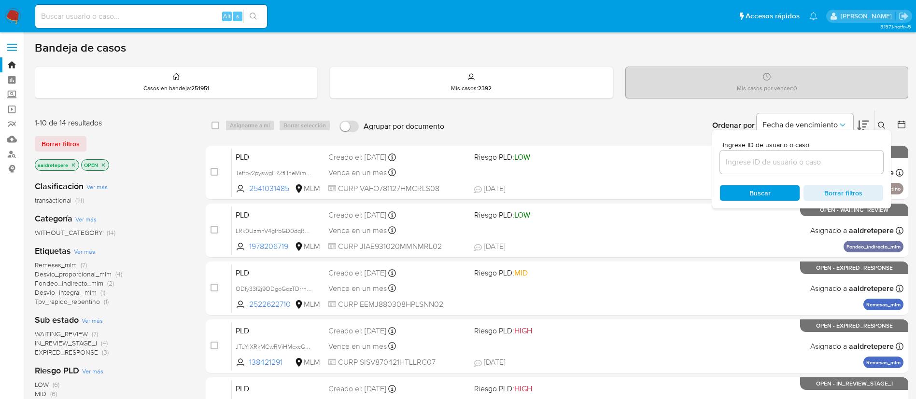
click at [763, 158] on input at bounding box center [801, 162] width 163 height 13
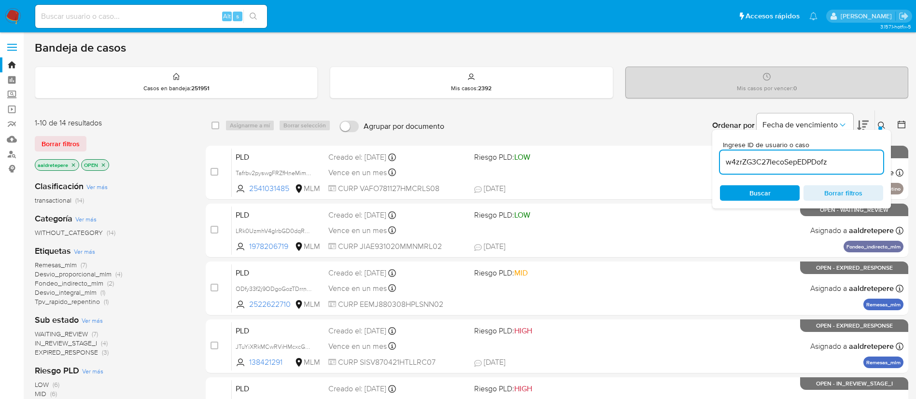
type input "w4zrZG3C27IecoSepEDPDofz"
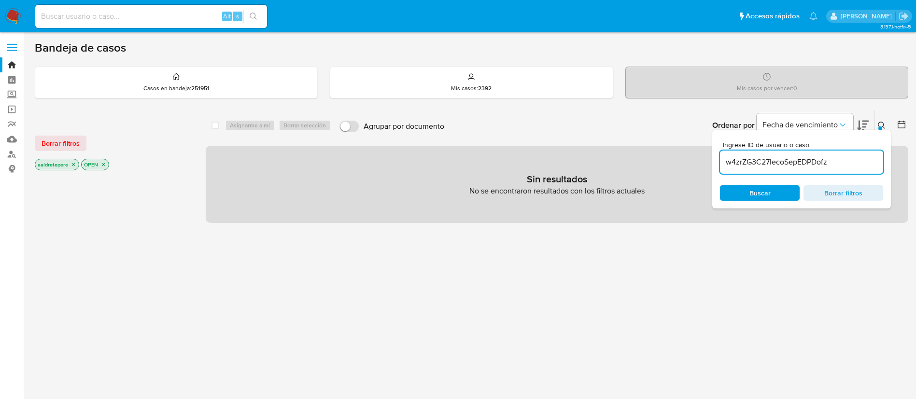
click at [86, 141] on div "Borrar filtros" at bounding box center [112, 143] width 154 height 15
click at [76, 144] on span "Borrar filtros" at bounding box center [61, 144] width 38 height 14
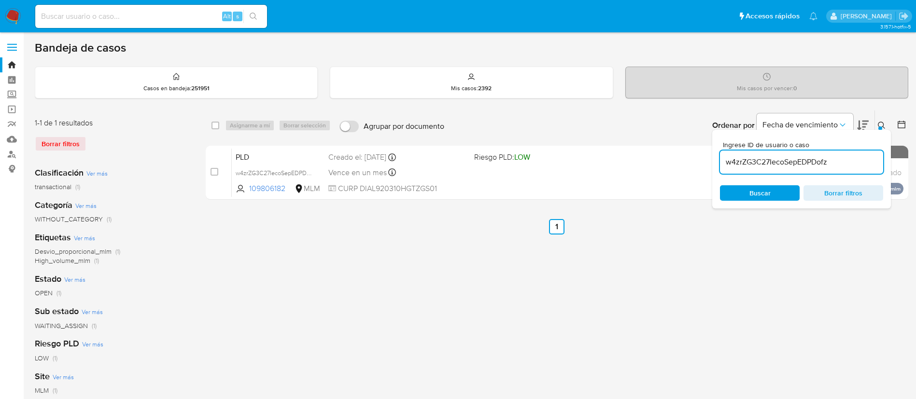
click at [214, 169] on input "checkbox" at bounding box center [215, 172] width 8 height 8
checkbox input "true"
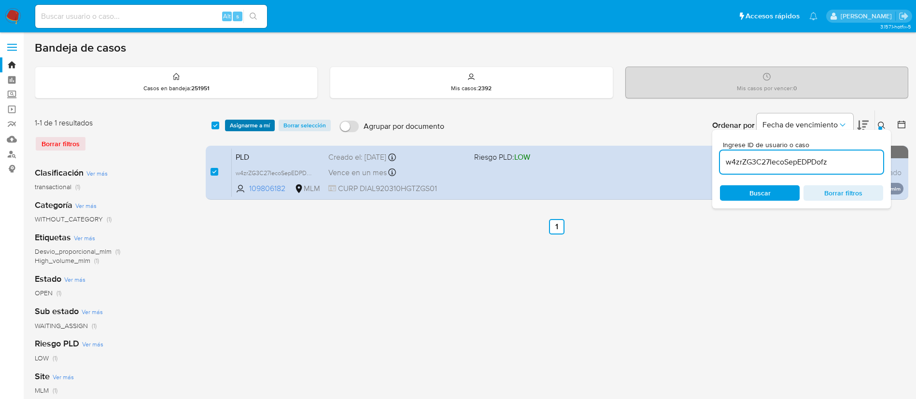
click at [256, 125] on span "Asignarme a mí" at bounding box center [250, 126] width 40 height 10
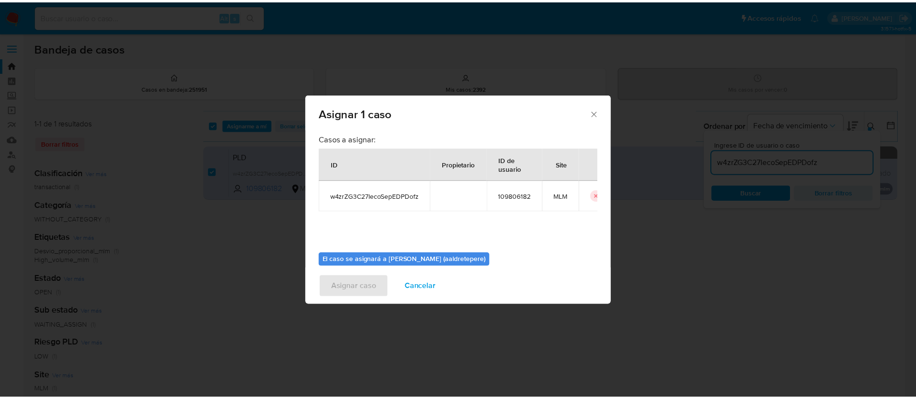
scroll to position [50, 0]
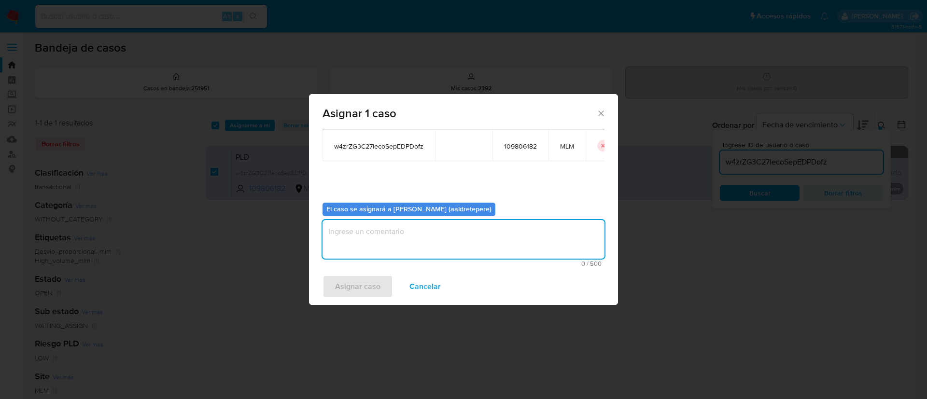
click at [466, 233] on textarea "assign-modal" at bounding box center [464, 239] width 282 height 39
click at [365, 289] on span "Asignar caso" at bounding box center [357, 286] width 45 height 21
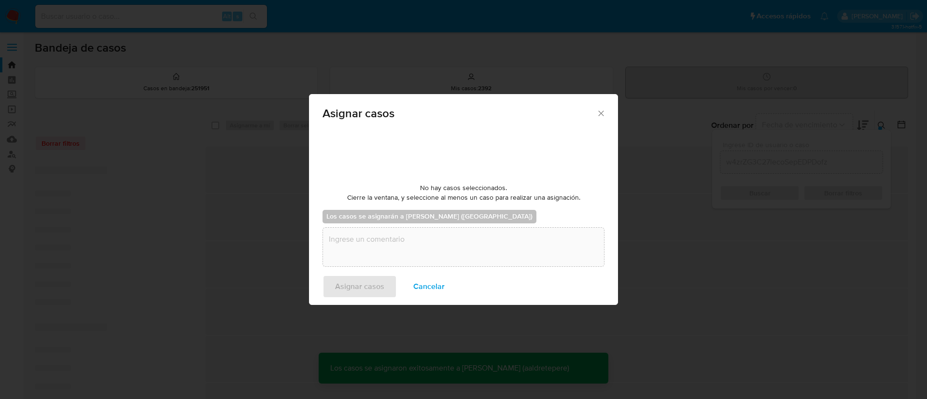
checkbox input "false"
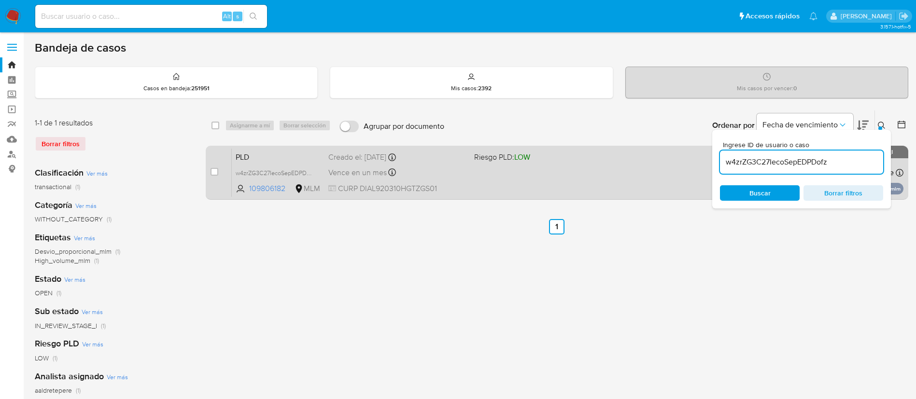
click at [534, 177] on div "PLD w4zrZG3C27IecoSepEDPDofz 109806182 MLM Riesgo PLD: LOW Creado el: 12/08/202…" at bounding box center [568, 172] width 672 height 49
click at [376, 187] on span "CURP DIAL920310HGTZGS01" at bounding box center [397, 188] width 138 height 11
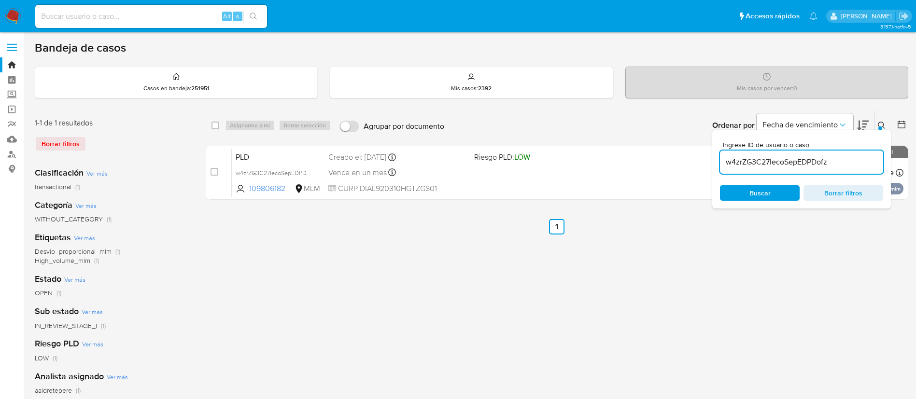
click at [176, 14] on input at bounding box center [151, 16] width 232 height 13
paste input "113519083"
type input "113519083"
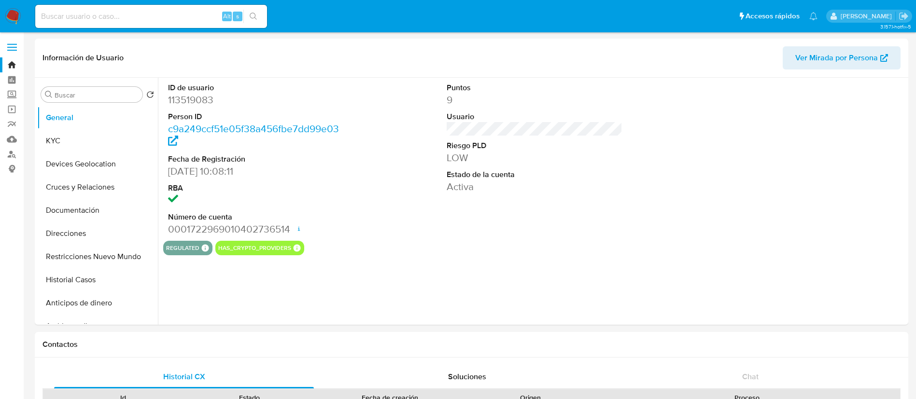
select select "10"
click at [92, 279] on button "Historial Casos" at bounding box center [93, 279] width 113 height 23
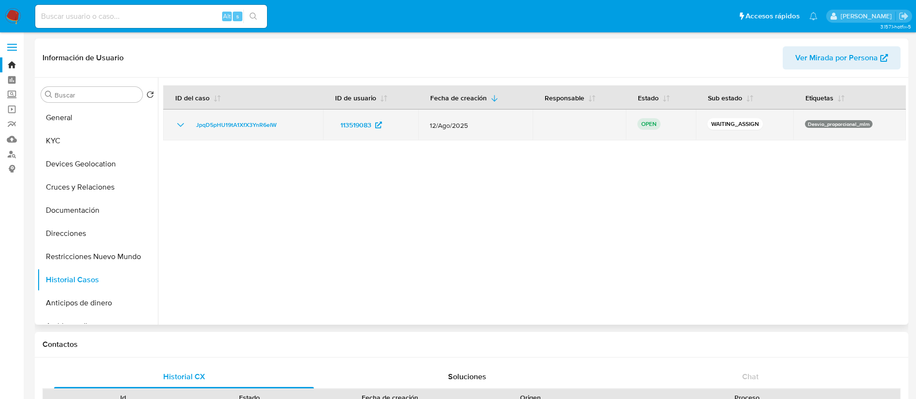
drag, startPoint x: 290, startPoint y: 128, endPoint x: 185, endPoint y: 130, distance: 104.8
click at [185, 130] on div "JpqD5pHU19tA1XfX3YnR6eIW" at bounding box center [243, 125] width 137 height 12
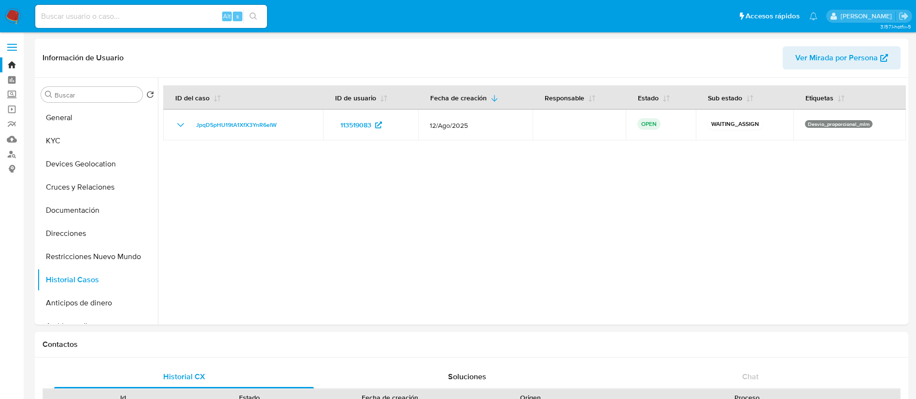
drag, startPoint x: 16, startPoint y: 20, endPoint x: 26, endPoint y: 29, distance: 13.3
click at [16, 20] on img at bounding box center [13, 16] width 16 height 16
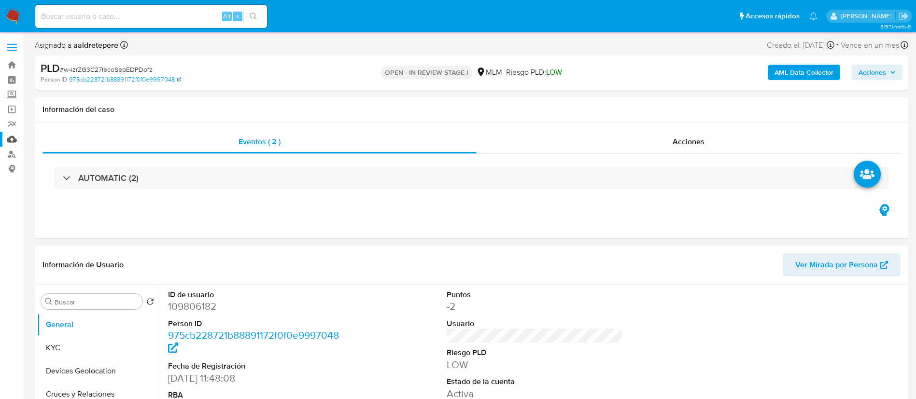
click at [14, 141] on link "Mulan" at bounding box center [57, 139] width 115 height 15
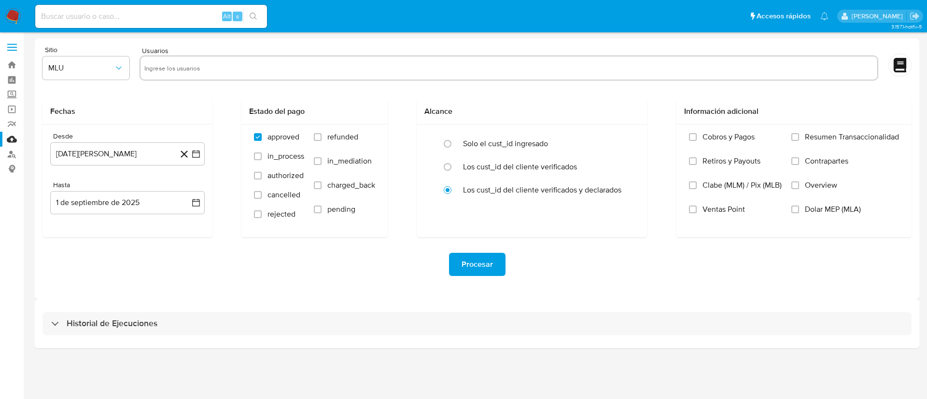
click at [268, 67] on input "text" at bounding box center [508, 67] width 729 height 15
paste input "109806182"
type input "109806182"
click at [93, 65] on span "MLU" at bounding box center [81, 68] width 66 height 10
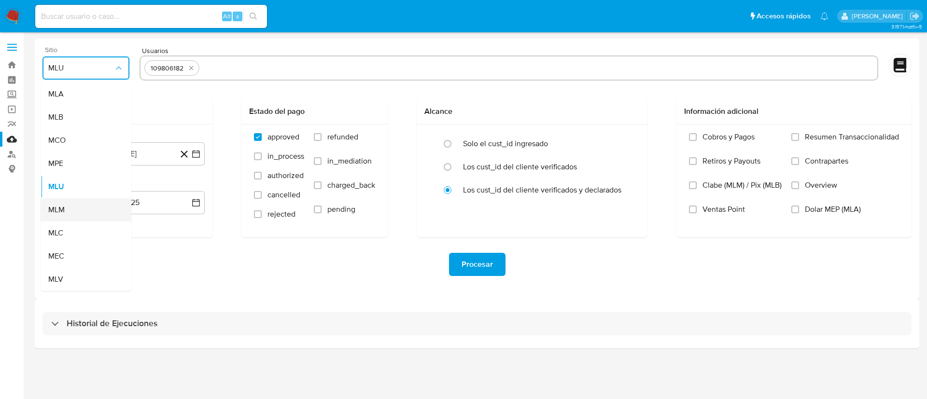
click at [80, 207] on div "MLM" at bounding box center [83, 209] width 70 height 23
click at [107, 164] on button "1 de agosto de 2024" at bounding box center [127, 153] width 154 height 23
click at [132, 191] on span "agosto 2024" at bounding box center [123, 189] width 44 height 10
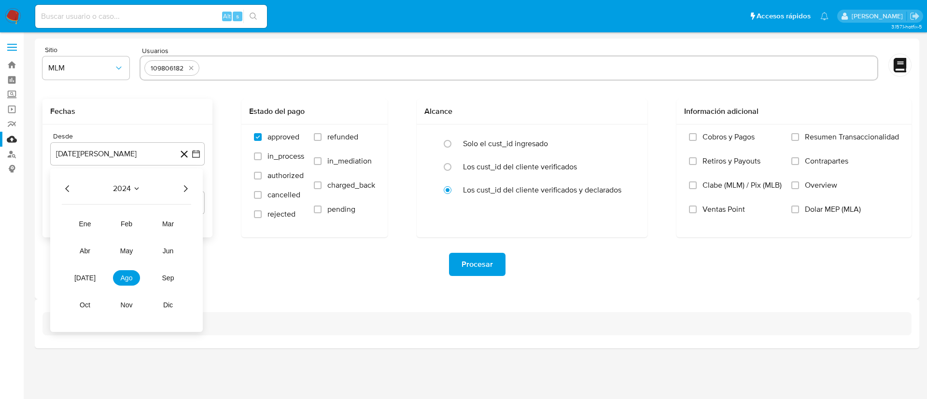
click at [186, 186] on icon "Año siguiente" at bounding box center [186, 189] width 12 height 12
click at [132, 225] on span "feb" at bounding box center [127, 224] width 12 height 8
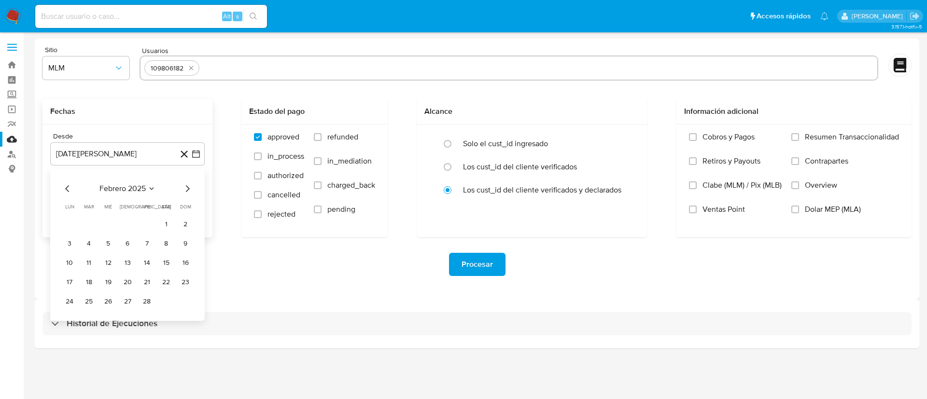
click at [159, 222] on button "1" at bounding box center [165, 224] width 15 height 15
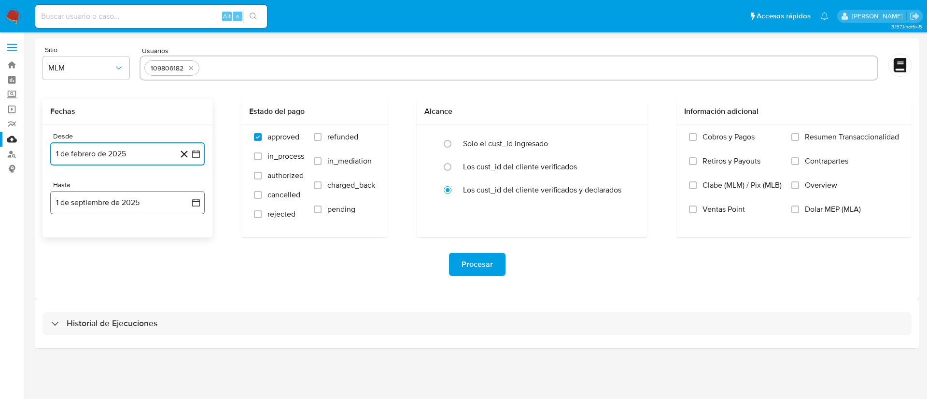
click at [143, 202] on button "1 de septiembre de 2025" at bounding box center [127, 202] width 154 height 23
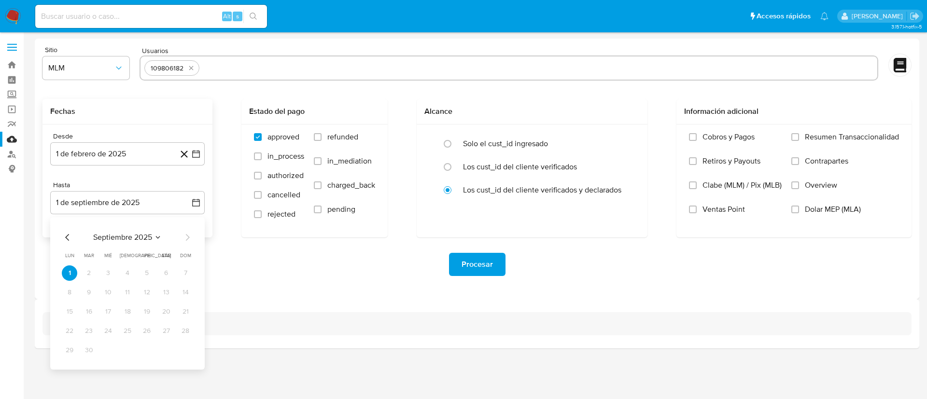
click at [75, 237] on div "septiembre 2025" at bounding box center [127, 238] width 131 height 12
click at [68, 239] on icon "Mes anterior" at bounding box center [68, 238] width 12 height 12
drag, startPoint x: 68, startPoint y: 243, endPoint x: 63, endPoint y: 223, distance: 21.3
click at [68, 240] on div "agosto 2025 agosto 2025 lun lunes mar martes mié miércoles jue jueves vie viern…" at bounding box center [127, 295] width 131 height 126
click at [63, 222] on div "agosto 2025 agosto 2025 lun lunes mar martes mié miércoles jue jueves vie viern…" at bounding box center [127, 293] width 154 height 153
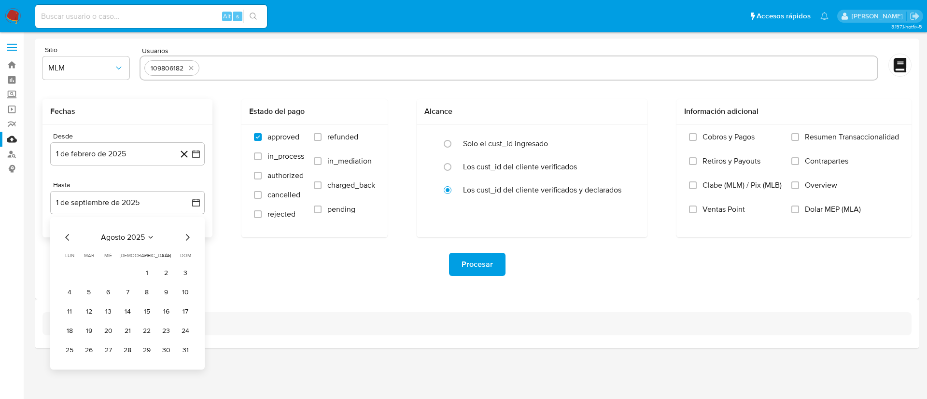
click at [65, 237] on icon "Mes anterior" at bounding box center [68, 238] width 12 height 12
click at [126, 351] on button "31" at bounding box center [127, 350] width 15 height 15
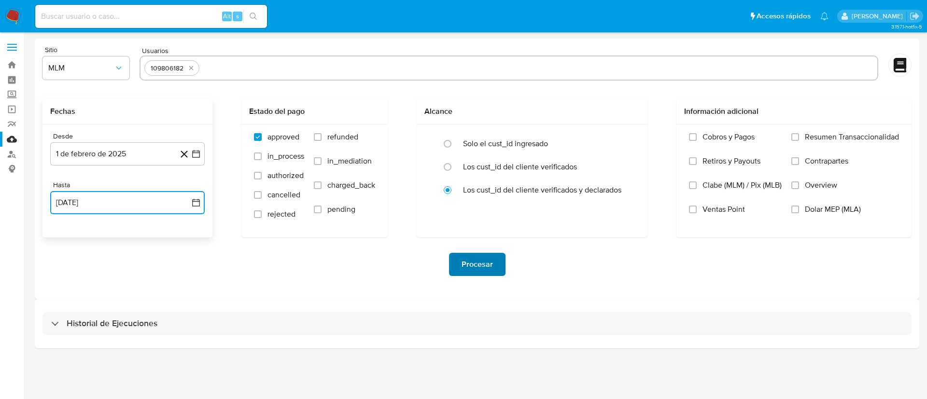
click at [478, 264] on span "Procesar" at bounding box center [477, 264] width 31 height 21
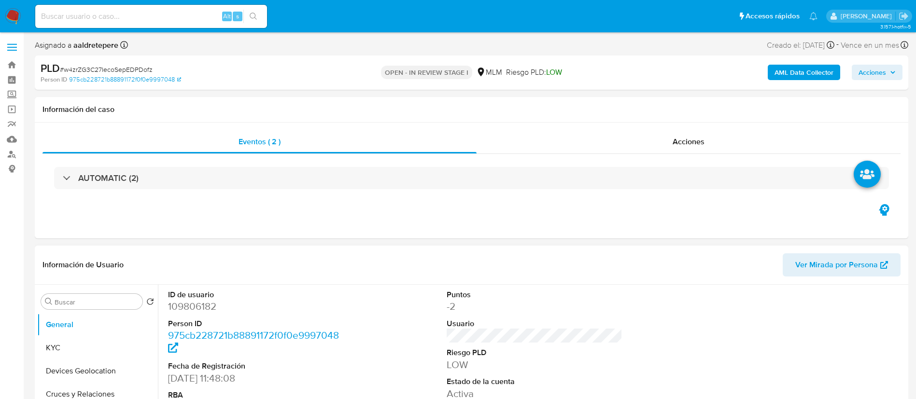
select select "10"
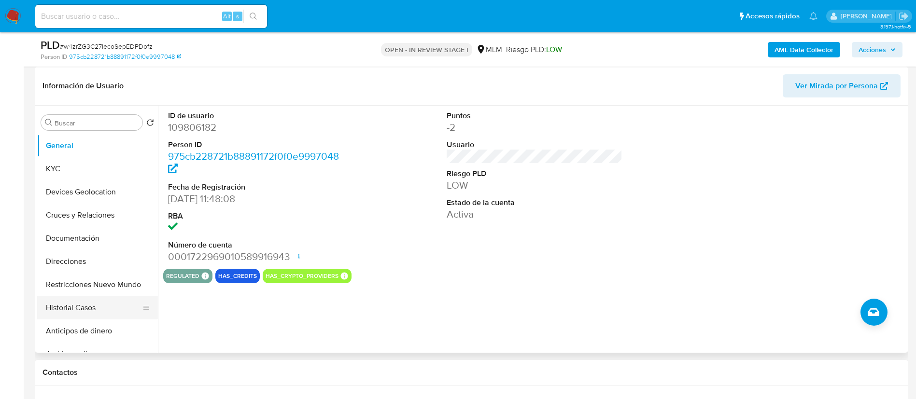
click at [87, 304] on button "Historial Casos" at bounding box center [93, 307] width 113 height 23
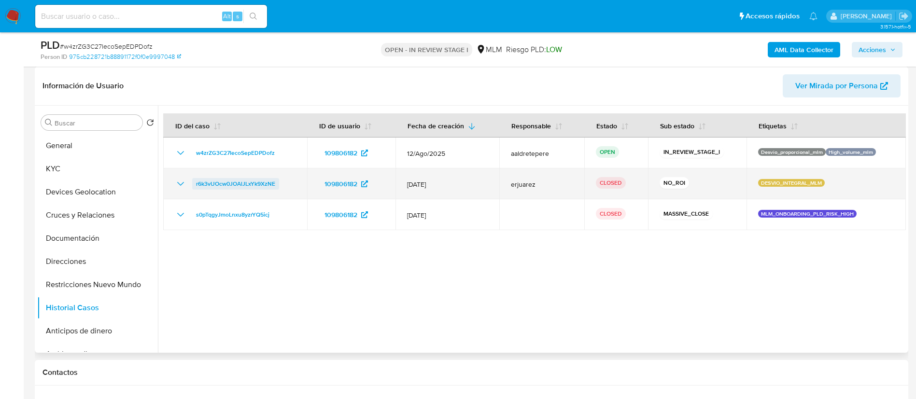
drag, startPoint x: 185, startPoint y: 182, endPoint x: 229, endPoint y: 196, distance: 46.3
click at [184, 182] on icon "Mostrar/Ocultar" at bounding box center [181, 184] width 12 height 12
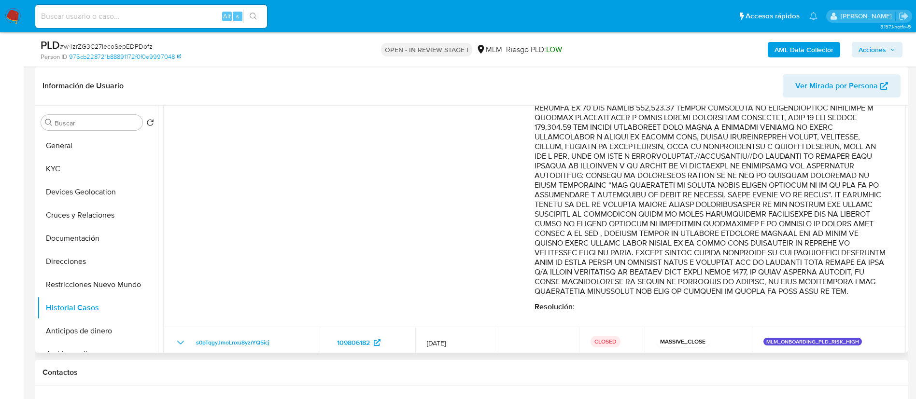
scroll to position [362, 0]
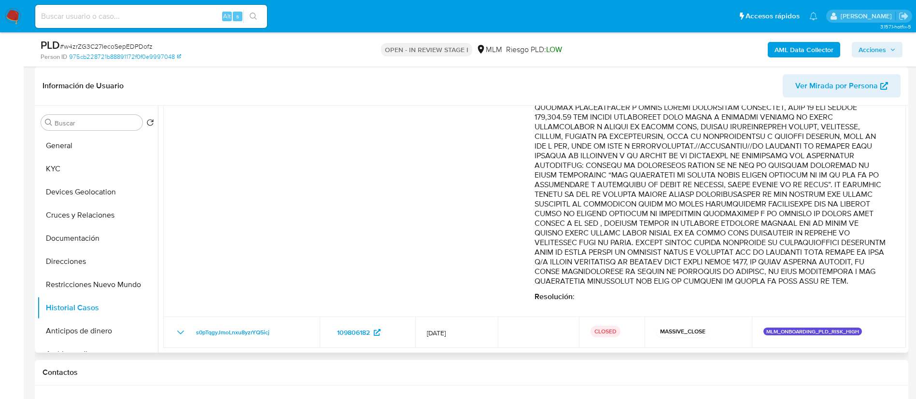
drag, startPoint x: 661, startPoint y: 145, endPoint x: 760, endPoint y: 174, distance: 103.0
click at [732, 174] on p "Comentario :" at bounding box center [710, 78] width 352 height 415
click at [660, 166] on p "Comentario :" at bounding box center [710, 78] width 352 height 415
drag, startPoint x: 660, startPoint y: 166, endPoint x: 860, endPoint y: 281, distance: 231.0
click at [860, 281] on p "Comentario :" at bounding box center [710, 78] width 352 height 415
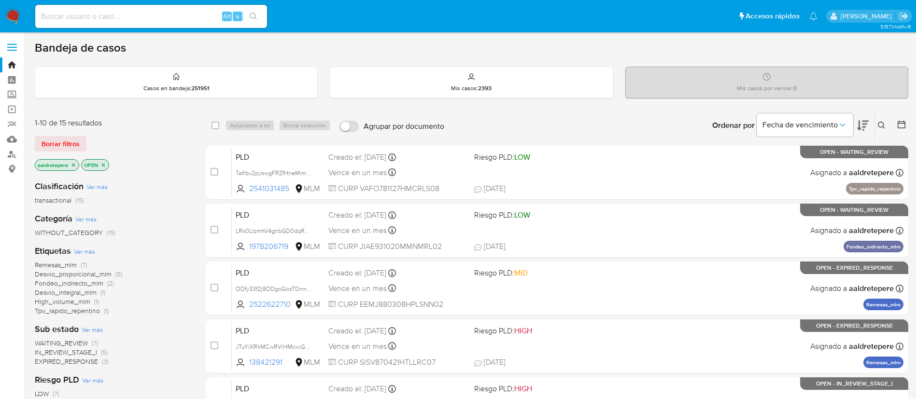
click at [883, 126] on icon at bounding box center [881, 125] width 7 height 7
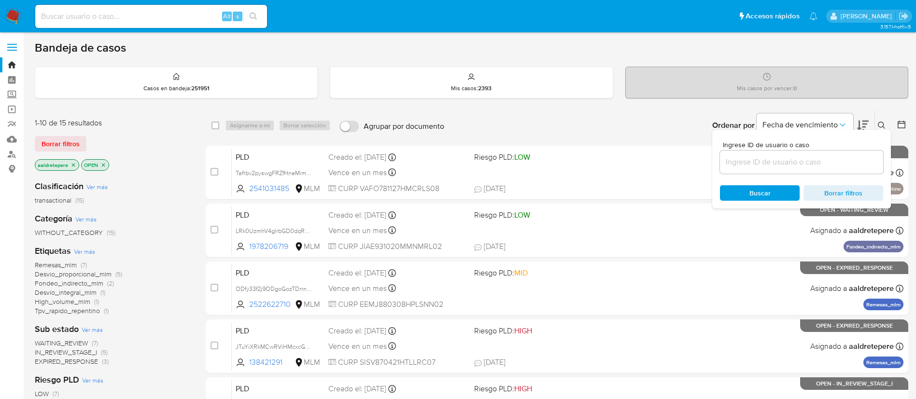
drag, startPoint x: 827, startPoint y: 154, endPoint x: 822, endPoint y: 172, distance: 17.9
click at [823, 163] on div at bounding box center [801, 162] width 163 height 23
click at [824, 165] on input at bounding box center [801, 162] width 163 height 13
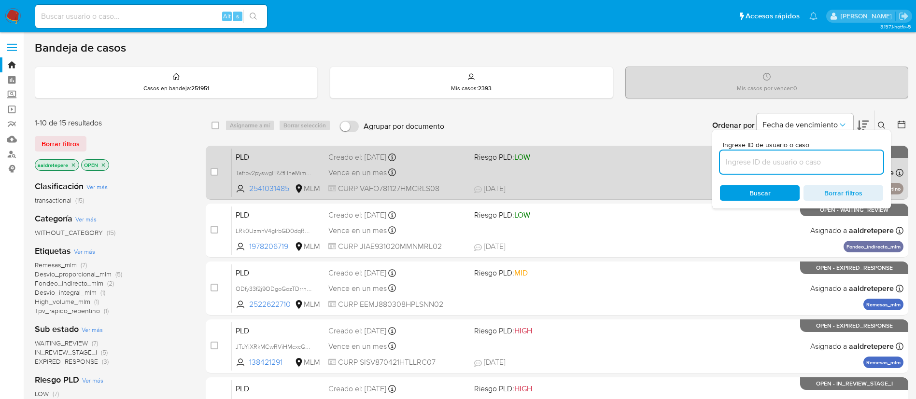
paste input "JpqD5pHU19tA1XfX3YnR6eIW"
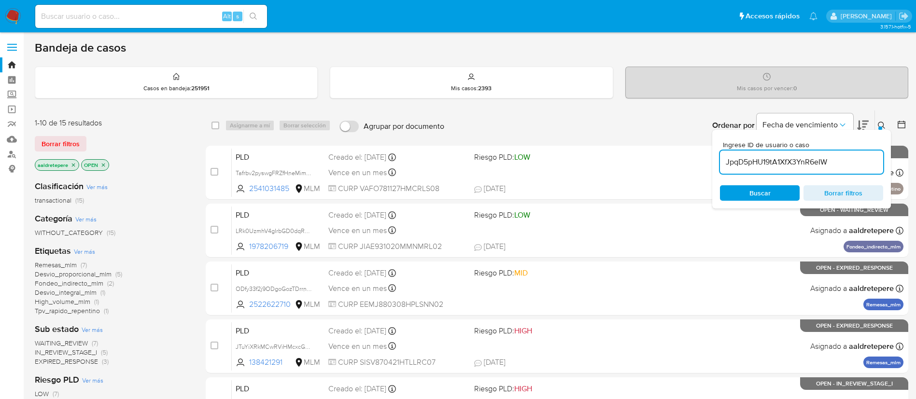
type input "JpqD5pHU19tA1XfX3YnR6eIW"
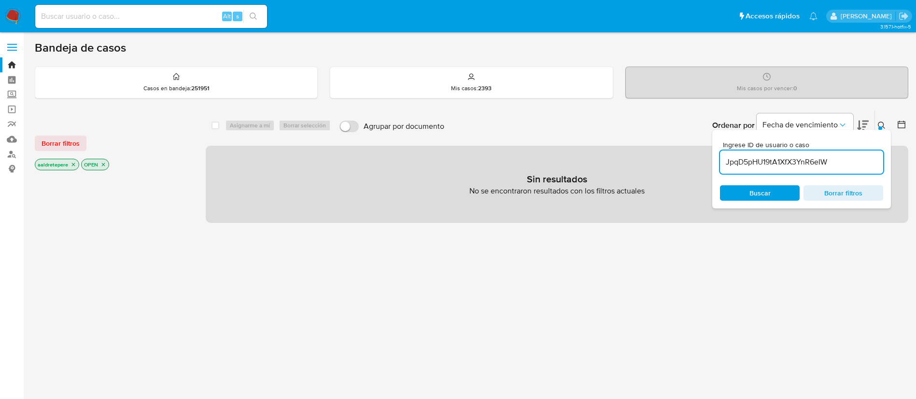
drag, startPoint x: 66, startPoint y: 139, endPoint x: 200, endPoint y: 163, distance: 135.9
click at [67, 138] on span "Borrar filtros" at bounding box center [61, 144] width 38 height 14
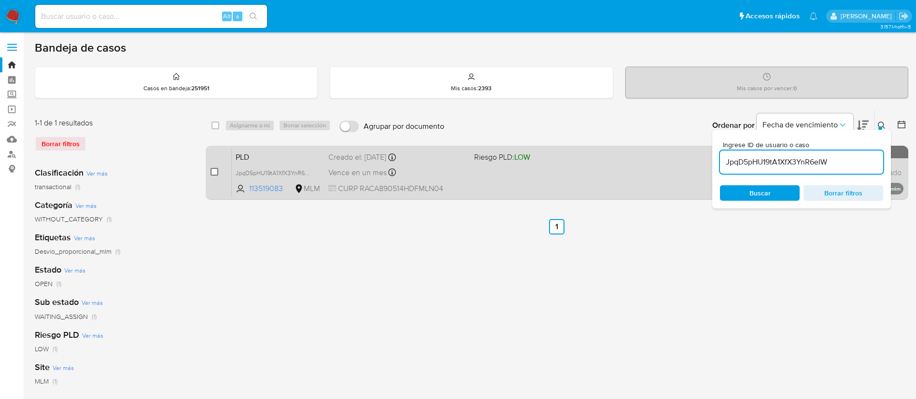
click at [211, 173] on input "checkbox" at bounding box center [215, 172] width 8 height 8
checkbox input "true"
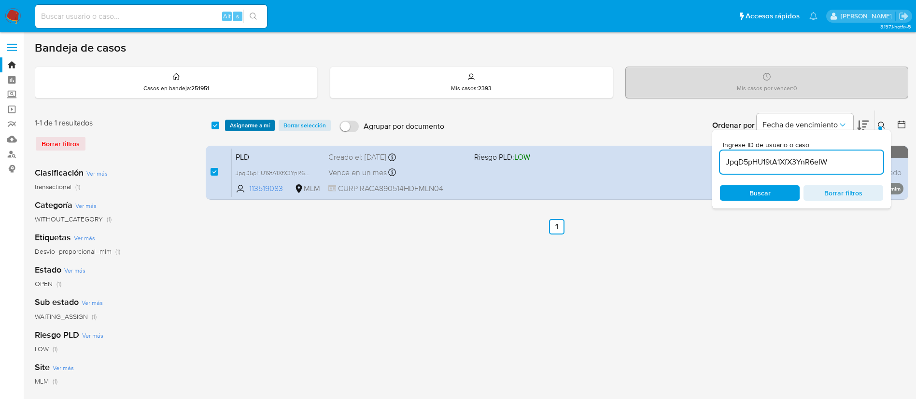
click at [250, 128] on span "Asignarme a mí" at bounding box center [250, 126] width 40 height 10
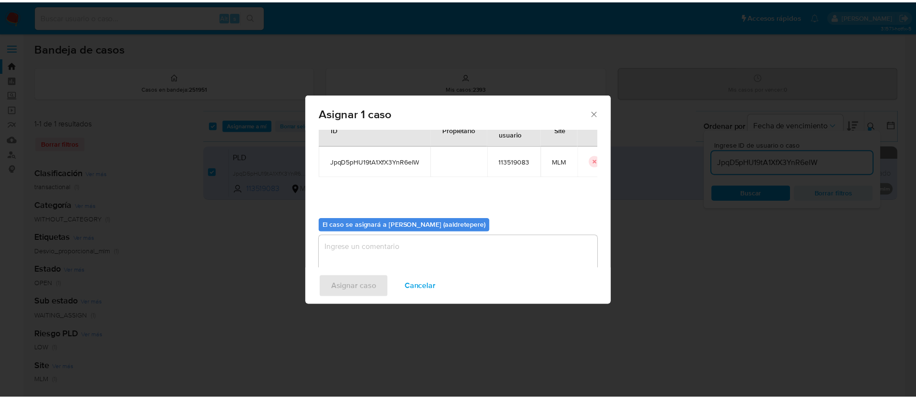
scroll to position [50, 0]
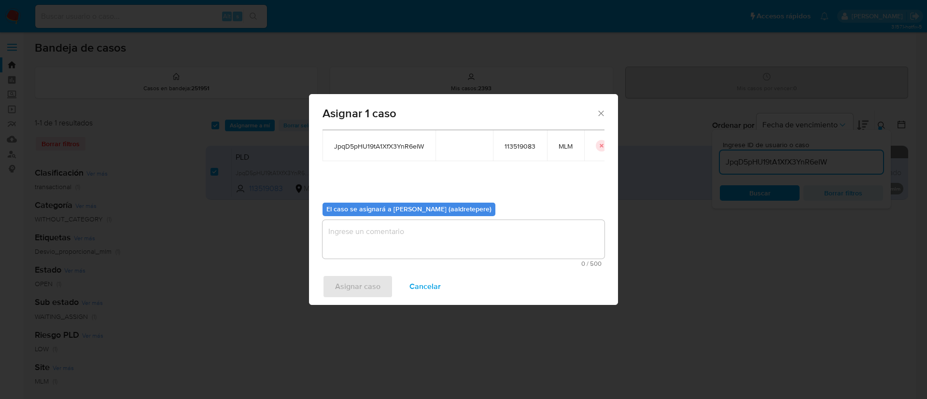
click at [409, 231] on textarea "assign-modal" at bounding box center [464, 239] width 282 height 39
click at [361, 283] on span "Asignar caso" at bounding box center [357, 286] width 45 height 21
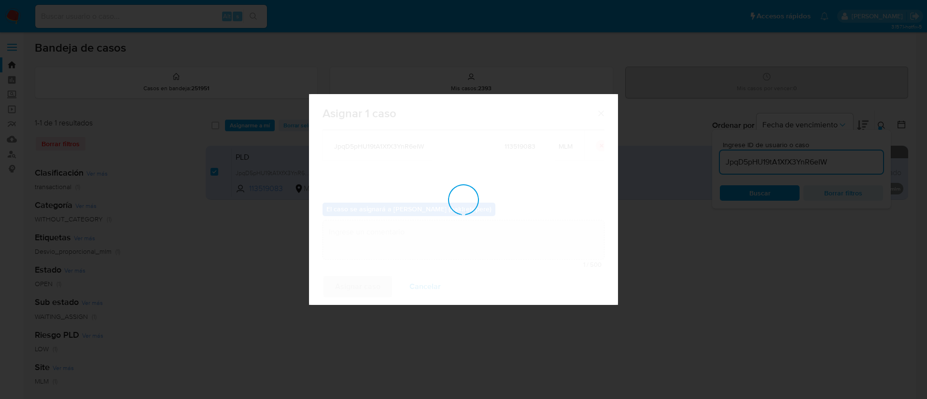
checkbox input "false"
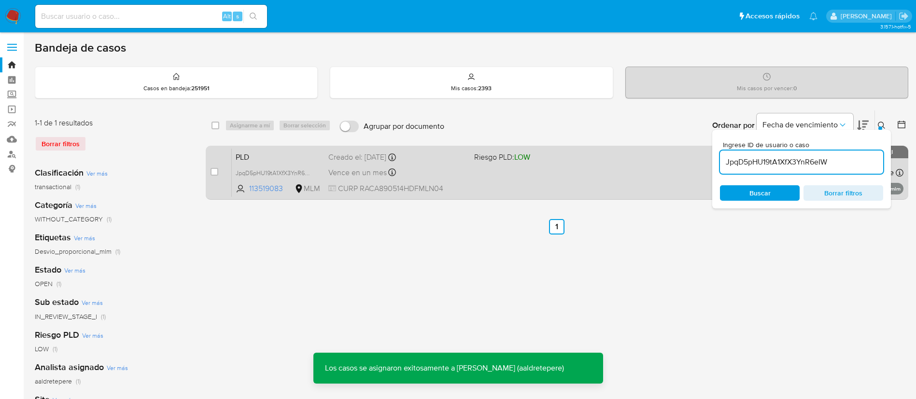
drag, startPoint x: 488, startPoint y: 184, endPoint x: 510, endPoint y: 187, distance: 22.0
click at [510, 187] on div "PLD JpqD5pHU19tA1XfX3YnR6eIW 113519083 MLM Riesgo PLD: LOW Creado el: 12/08/202…" at bounding box center [568, 172] width 672 height 49
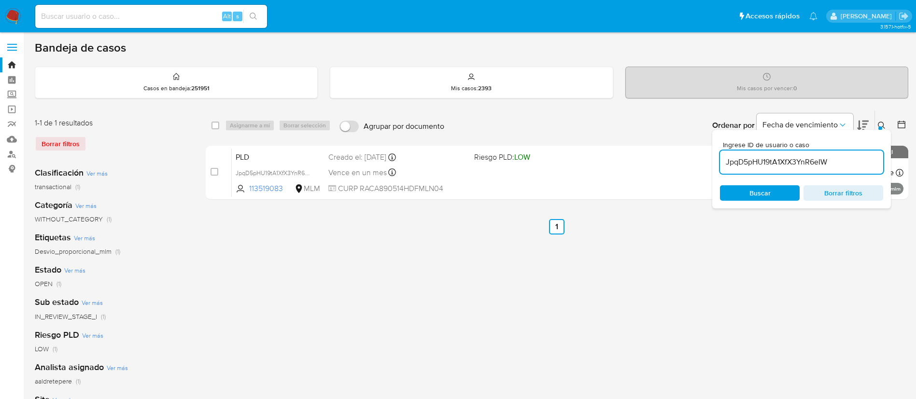
drag, startPoint x: 137, startPoint y: 22, endPoint x: 150, endPoint y: 23, distance: 12.6
click at [139, 21] on input at bounding box center [151, 16] width 232 height 13
paste input "133848349"
type input "133848349"
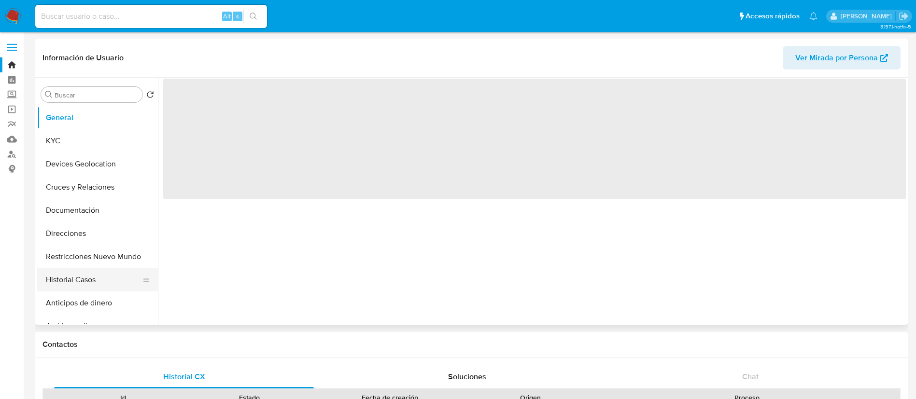
click at [87, 280] on button "Historial Casos" at bounding box center [93, 279] width 113 height 23
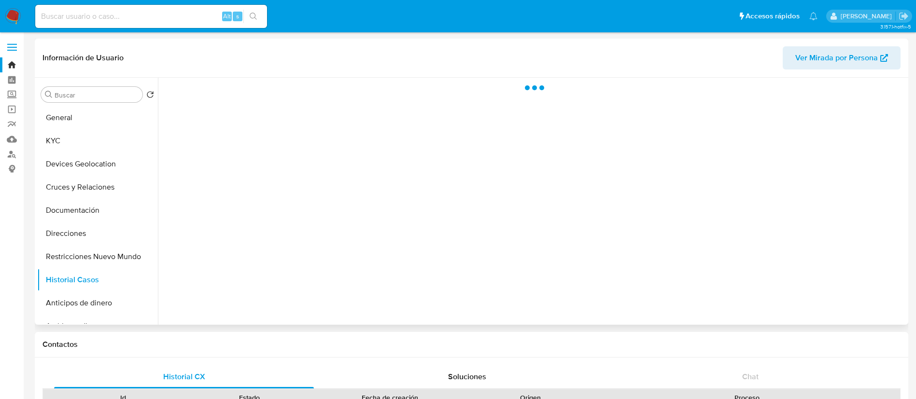
select select "10"
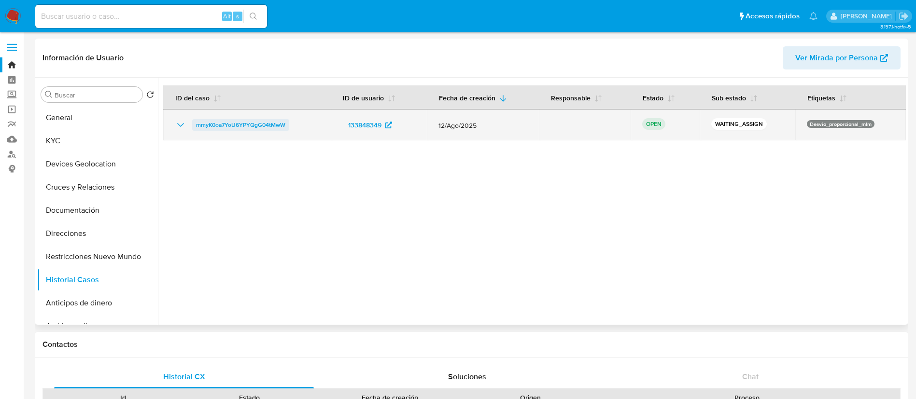
drag, startPoint x: 309, startPoint y: 125, endPoint x: 194, endPoint y: 122, distance: 115.4
click at [194, 122] on div "mmyK0oa7YoU6YPYQgG04tMwW" at bounding box center [247, 125] width 144 height 12
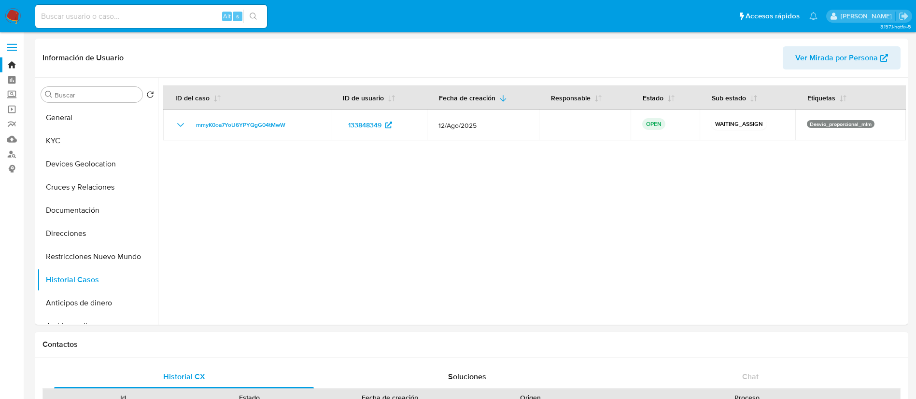
click at [9, 20] on img at bounding box center [13, 16] width 16 height 16
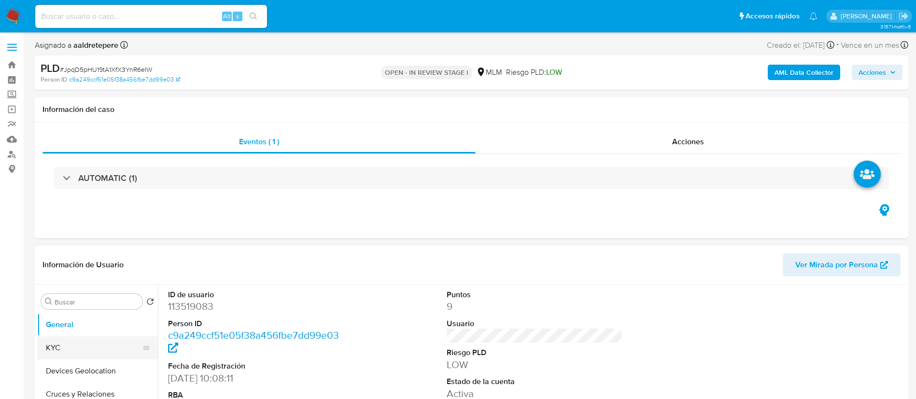
select select "10"
click at [62, 351] on button "KYC" at bounding box center [93, 348] width 113 height 23
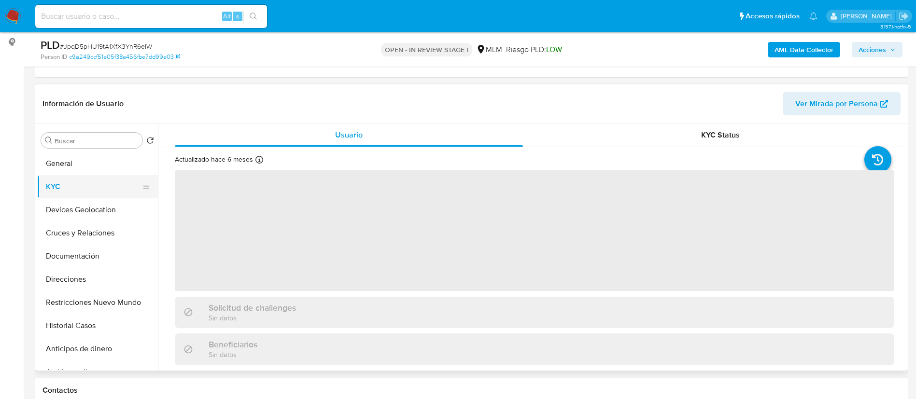
scroll to position [145, 0]
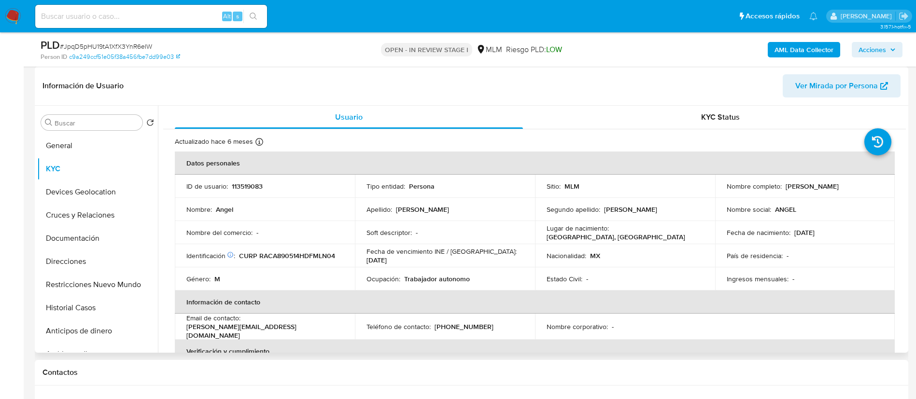
click at [249, 182] on p "113519083" at bounding box center [247, 186] width 31 height 9
click at [89, 309] on button "Historial Casos" at bounding box center [93, 307] width 113 height 23
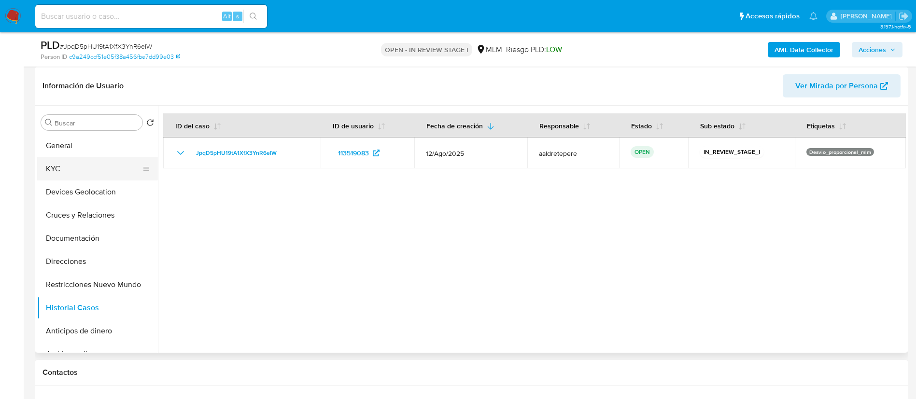
click at [71, 164] on button "KYC" at bounding box center [93, 168] width 113 height 23
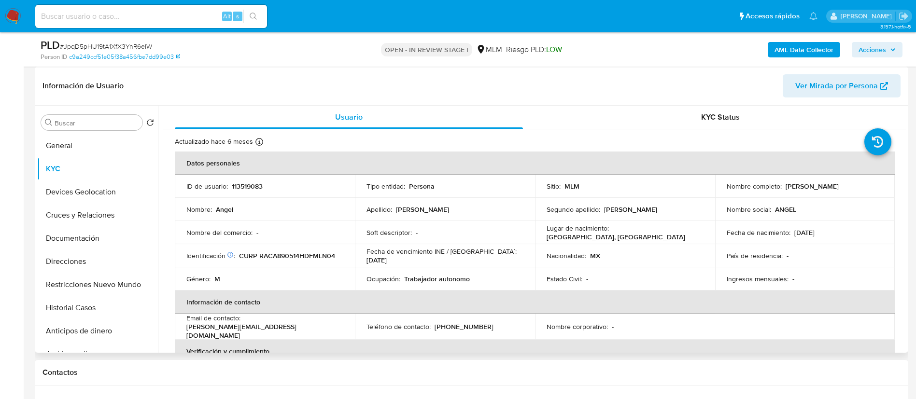
click at [246, 185] on p "113519083" at bounding box center [247, 186] width 31 height 9
click at [247, 185] on p "113519083" at bounding box center [247, 186] width 31 height 9
copy p "113519083"
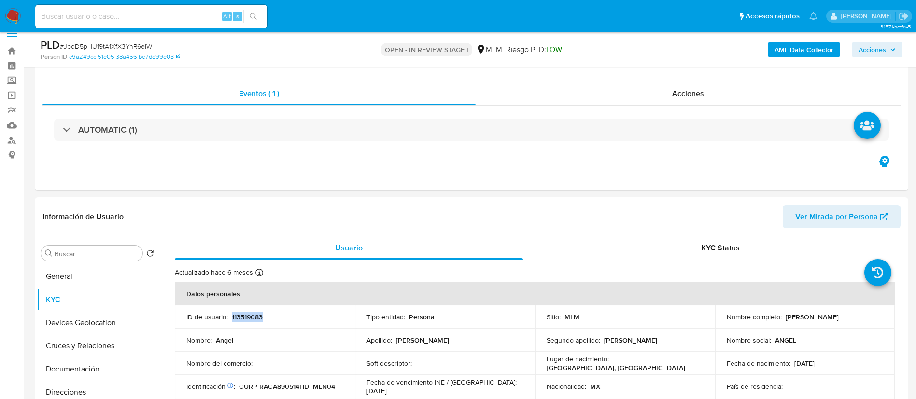
scroll to position [0, 0]
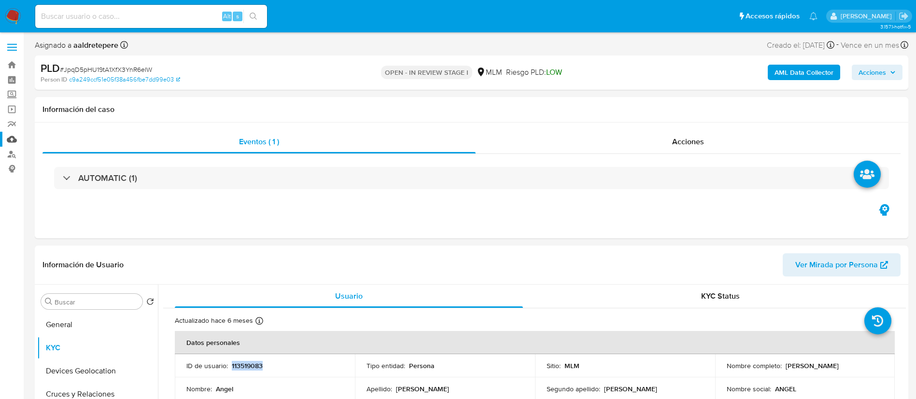
click at [14, 143] on link "Mulan" at bounding box center [57, 139] width 115 height 15
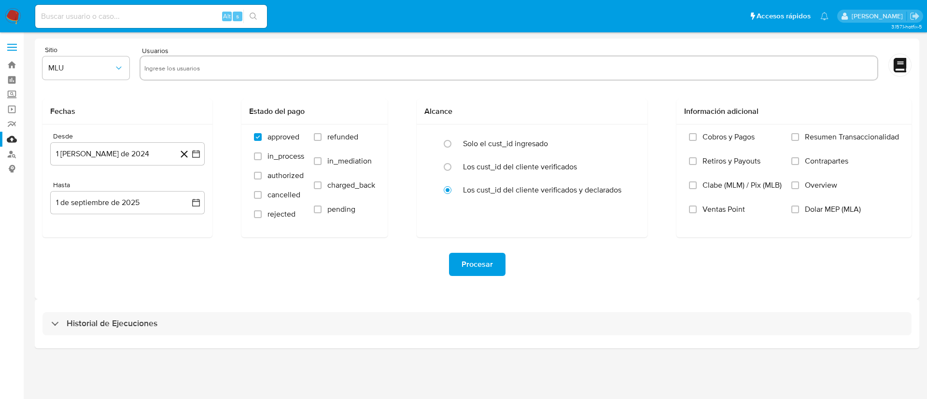
click at [333, 73] on input "text" at bounding box center [508, 67] width 729 height 15
paste input "113519083"
type input "113519083"
click at [67, 77] on button "MLU" at bounding box center [85, 67] width 87 height 23
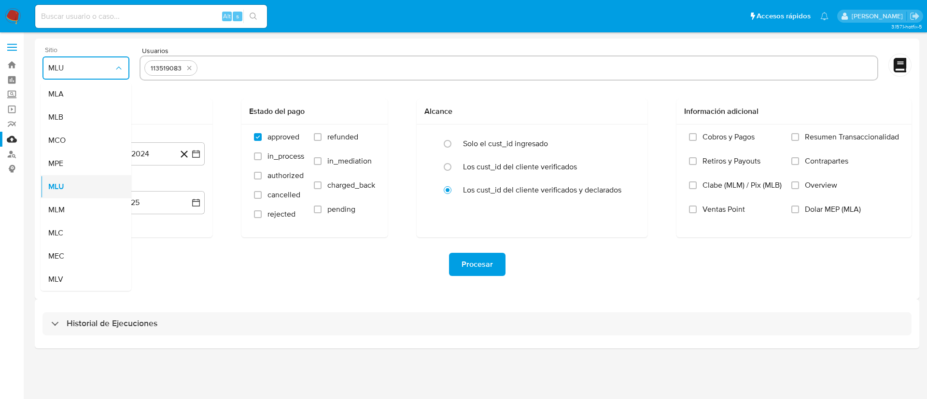
click at [74, 193] on div "MLU" at bounding box center [83, 186] width 70 height 23
click at [79, 68] on span "MLU" at bounding box center [81, 68] width 66 height 10
click at [87, 206] on div "MLM" at bounding box center [83, 209] width 70 height 23
click at [155, 156] on button "1 de agosto de 2024" at bounding box center [127, 153] width 154 height 23
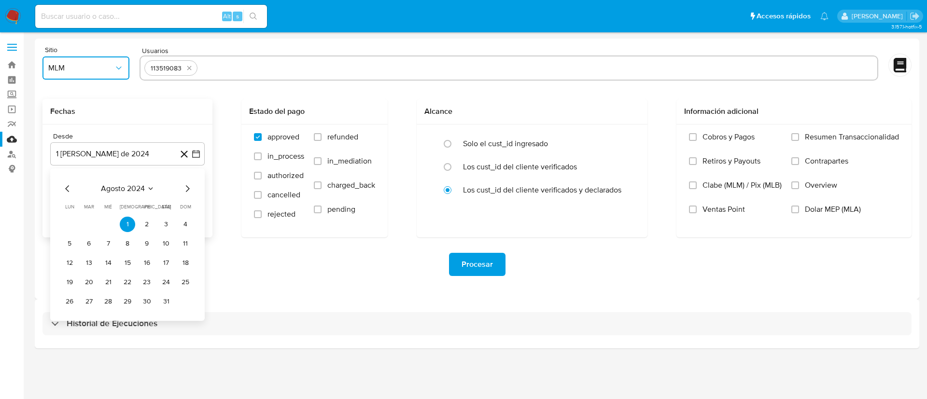
click at [131, 188] on span "agosto 2024" at bounding box center [123, 189] width 44 height 10
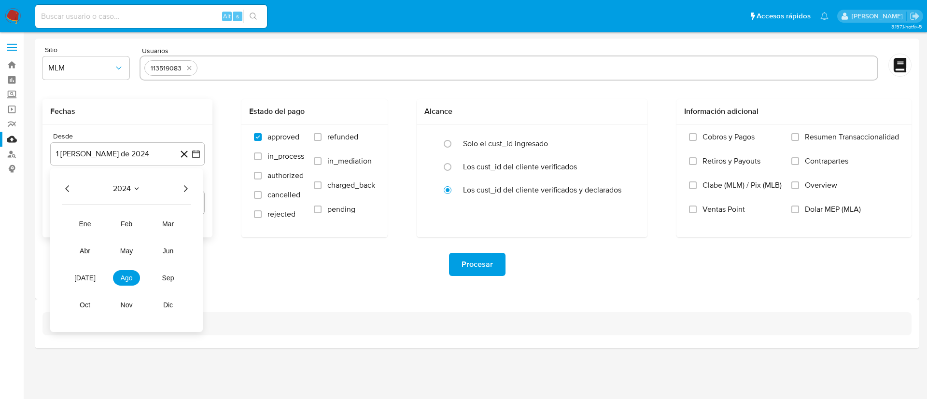
click at [185, 189] on icon "Año siguiente" at bounding box center [186, 189] width 12 height 12
click at [132, 218] on button "feb" at bounding box center [126, 223] width 27 height 15
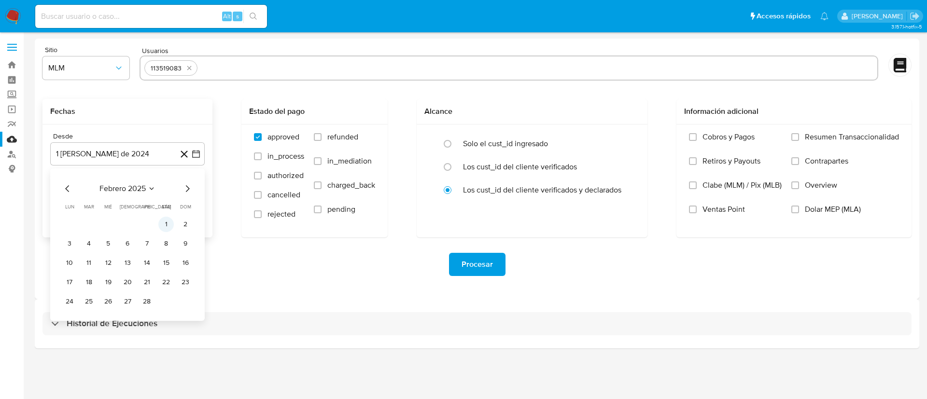
click at [165, 225] on button "1" at bounding box center [165, 224] width 15 height 15
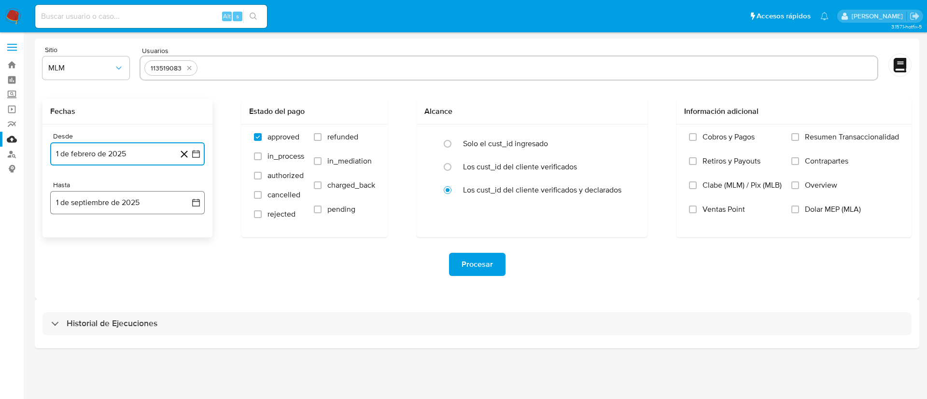
drag, startPoint x: 108, startPoint y: 197, endPoint x: 98, endPoint y: 210, distance: 16.2
click at [108, 197] on button "1 de septiembre de 2025" at bounding box center [127, 202] width 154 height 23
click at [71, 243] on icon "Mes anterior" at bounding box center [68, 238] width 12 height 12
click at [67, 235] on icon "Mes anterior" at bounding box center [68, 238] width 12 height 12
click at [132, 354] on button "31" at bounding box center [127, 350] width 15 height 15
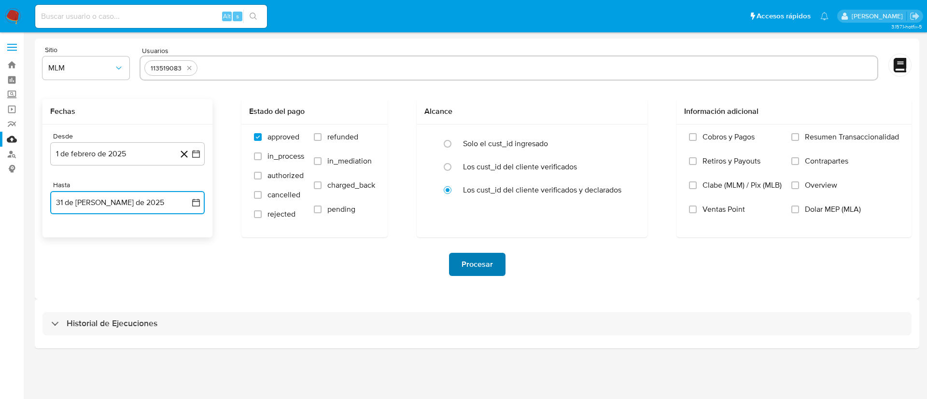
click at [484, 261] on span "Procesar" at bounding box center [477, 264] width 31 height 21
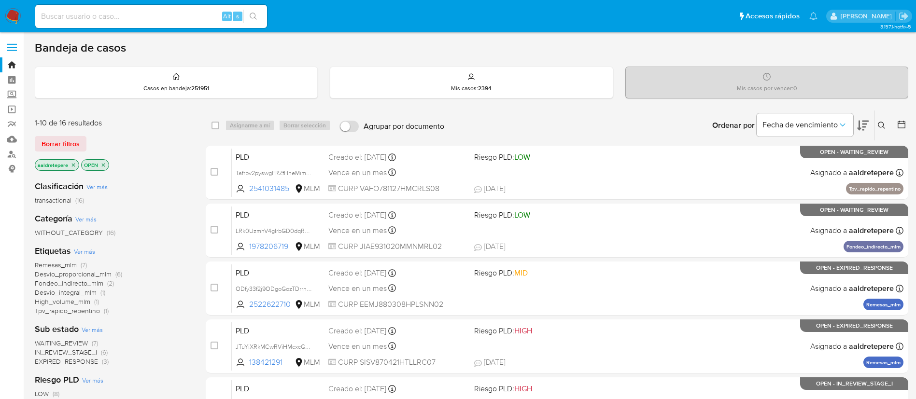
drag, startPoint x: 881, startPoint y: 122, endPoint x: 881, endPoint y: 132, distance: 10.6
click at [881, 124] on icon at bounding box center [882, 126] width 8 height 8
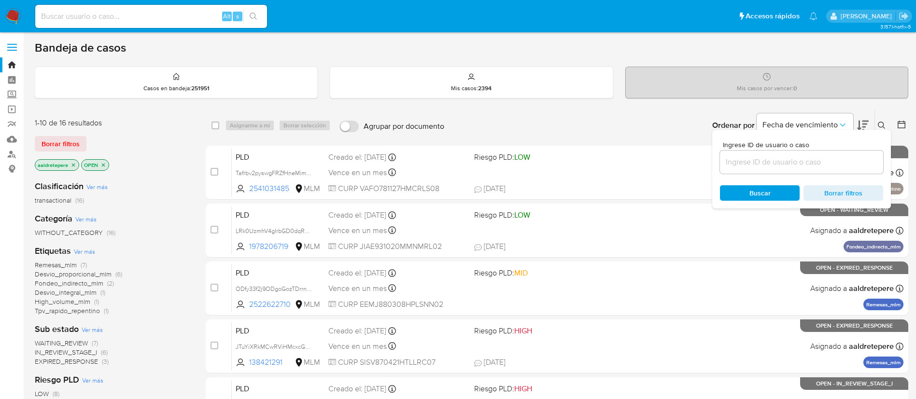
click at [821, 149] on div "Ingrese ID de usuario o caso" at bounding box center [801, 157] width 163 height 32
drag, startPoint x: 813, startPoint y: 158, endPoint x: 776, endPoint y: 165, distance: 37.2
click at [813, 160] on input at bounding box center [801, 162] width 163 height 13
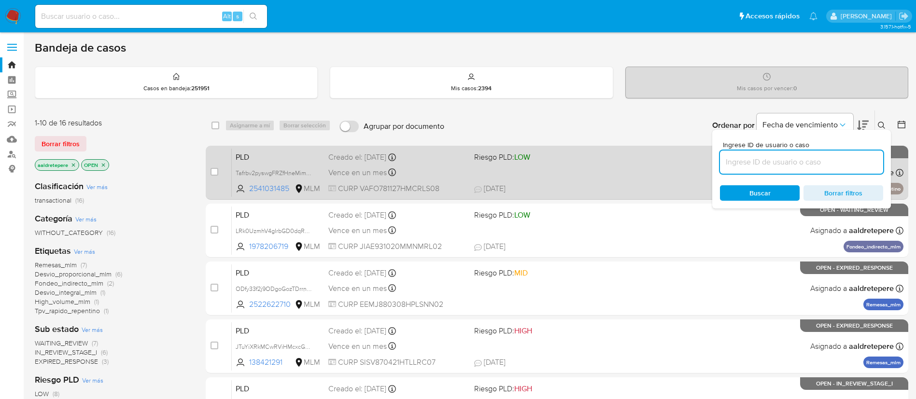
paste input "mmyK0oa7YoU6YPYQgG04tMwW"
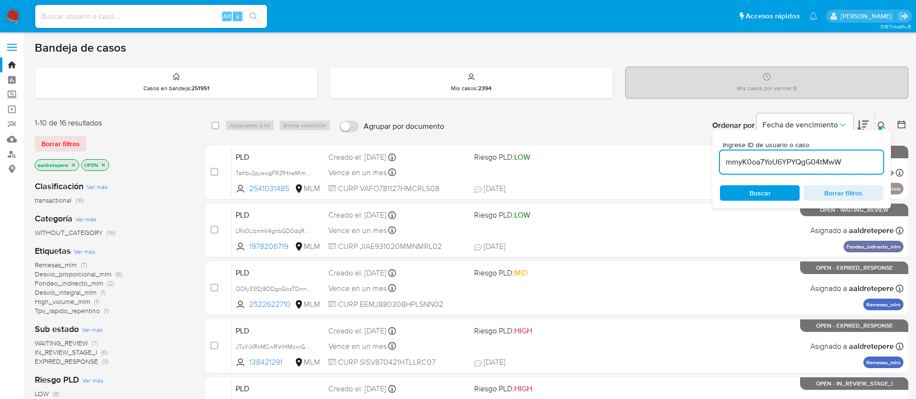
type input "mmyK0oa7YoU6YPYQgG04tMwW"
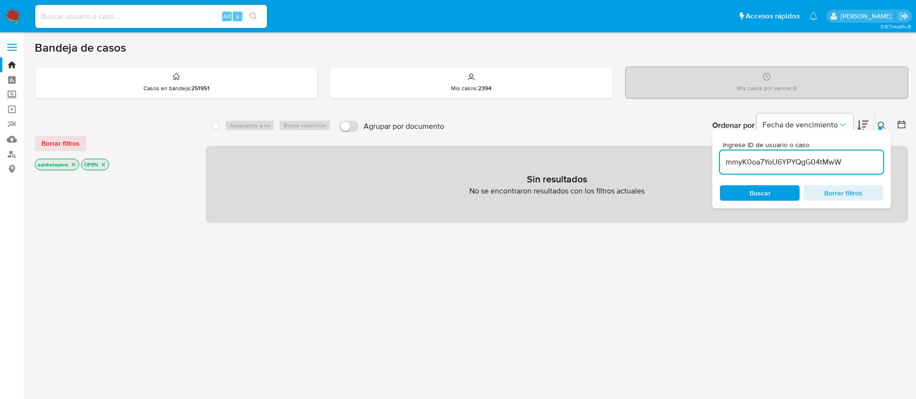
drag, startPoint x: 77, startPoint y: 145, endPoint x: 100, endPoint y: 150, distance: 23.2
click at [77, 145] on span "Borrar filtros" at bounding box center [61, 144] width 38 height 14
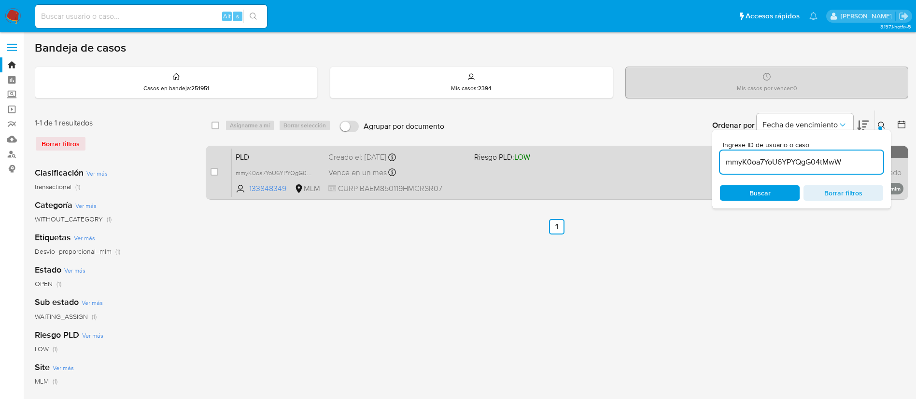
click at [217, 171] on input "checkbox" at bounding box center [215, 172] width 8 height 8
checkbox input "true"
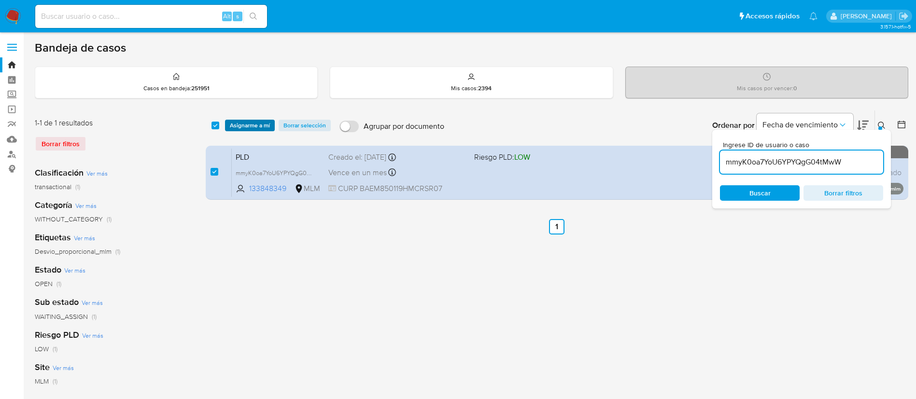
click at [250, 130] on span "Asignarme a mí" at bounding box center [250, 126] width 40 height 10
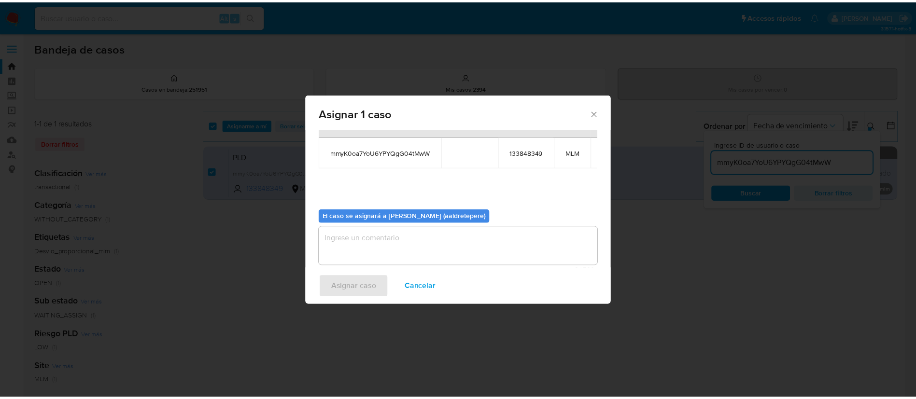
scroll to position [61, 0]
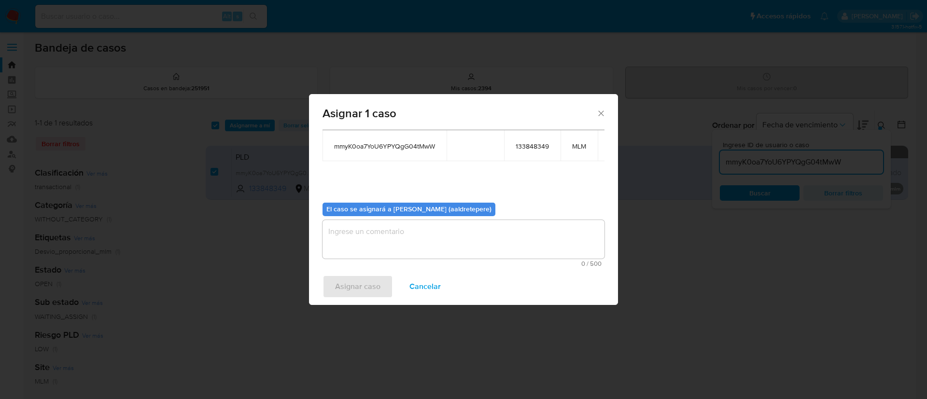
click at [418, 233] on textarea "assign-modal" at bounding box center [464, 239] width 282 height 39
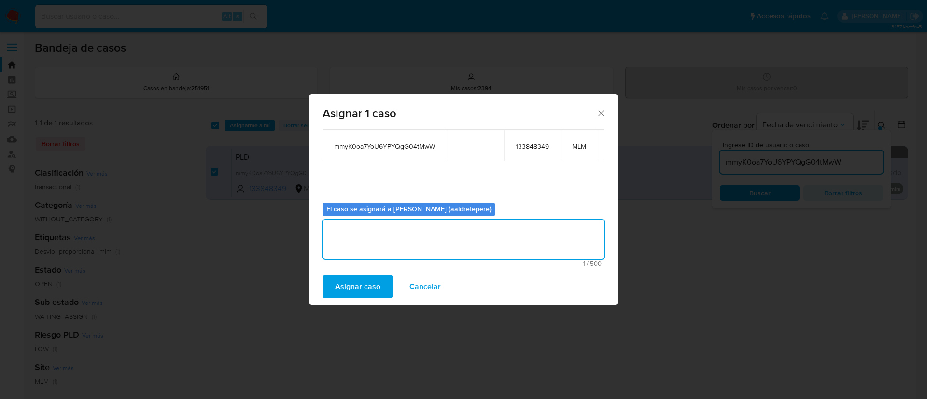
click at [353, 288] on span "Asignar caso" at bounding box center [357, 286] width 45 height 21
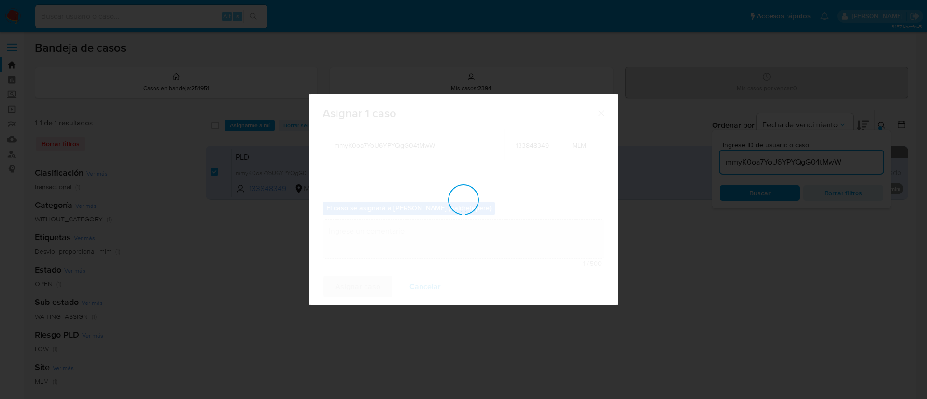
checkbox input "false"
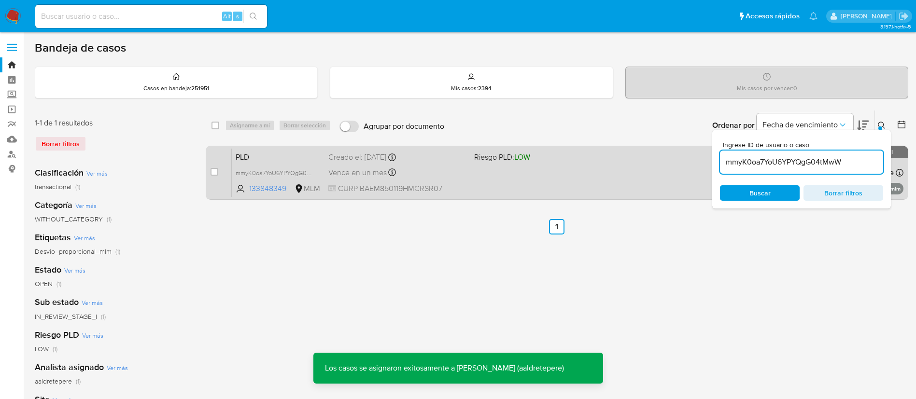
click at [459, 181] on div "PLD mmyK0oa7YoU6YPYQgG04tMwW 133848349 MLM Riesgo PLD: LOW Creado el: 12/08/202…" at bounding box center [568, 172] width 672 height 49
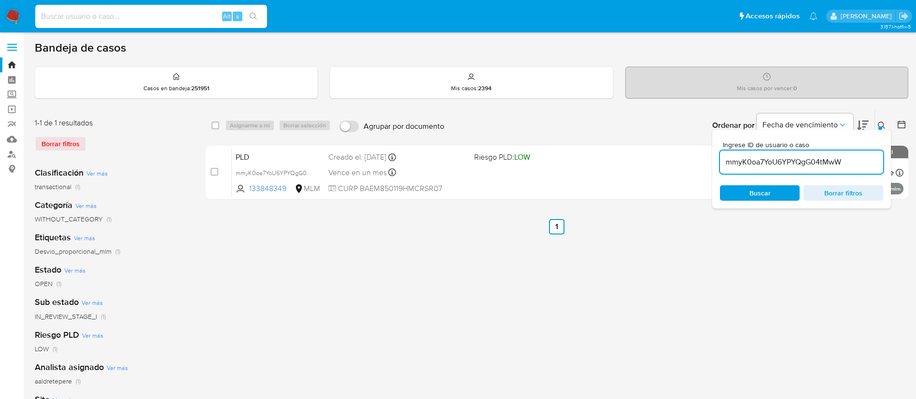
click at [88, 11] on input at bounding box center [151, 16] width 232 height 13
paste input "199527840"
type input "199527840"
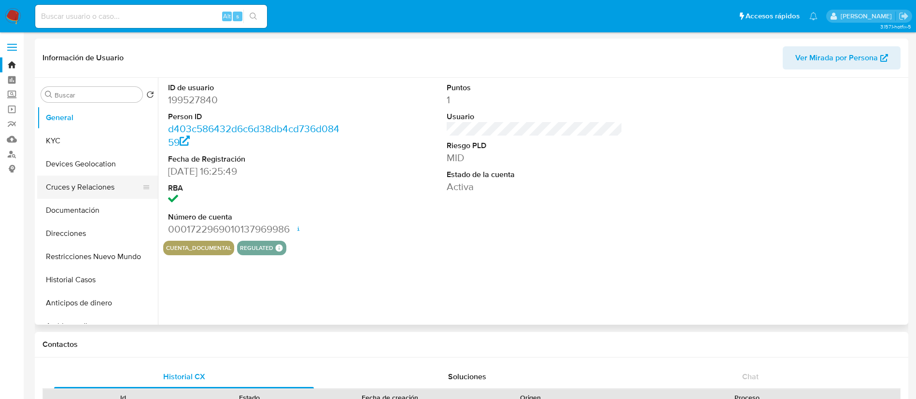
select select "10"
click at [86, 285] on button "Historial Casos" at bounding box center [93, 279] width 113 height 23
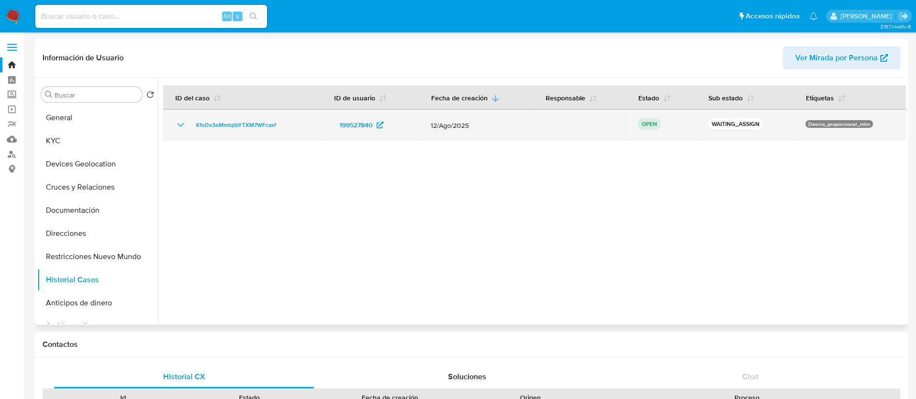
click at [179, 122] on icon "Mostrar/Ocultar" at bounding box center [181, 125] width 12 height 12
drag, startPoint x: 251, startPoint y: 130, endPoint x: 181, endPoint y: 130, distance: 69.5
click at [181, 130] on div "K1sDx3eMmlqtbYTXM7WFcaxf" at bounding box center [243, 125] width 136 height 12
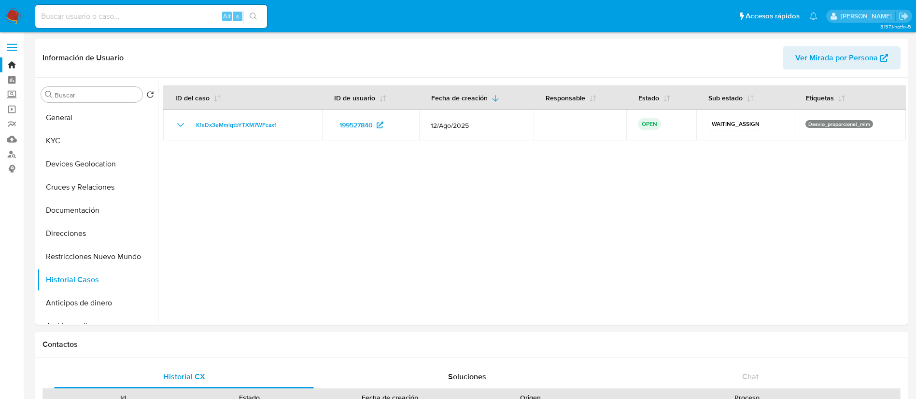
click at [11, 18] on img at bounding box center [13, 16] width 16 height 16
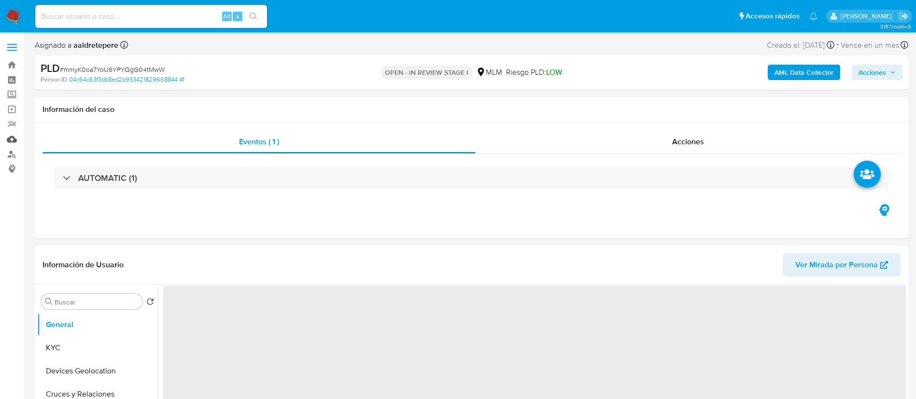
click at [18, 140] on link "Mulan" at bounding box center [57, 139] width 115 height 15
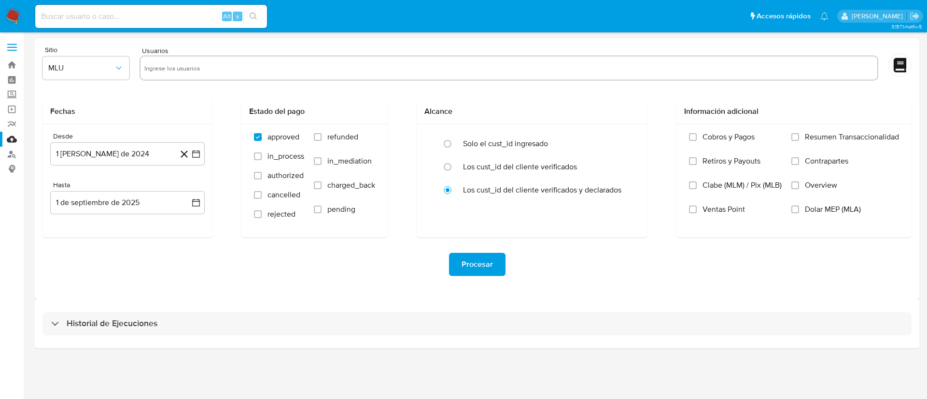
click at [338, 68] on input "text" at bounding box center [508, 67] width 729 height 15
paste input "133848349"
type input "133848349"
drag, startPoint x: 62, startPoint y: 63, endPoint x: 68, endPoint y: 76, distance: 14.1
click at [65, 65] on span "MLU" at bounding box center [81, 68] width 66 height 10
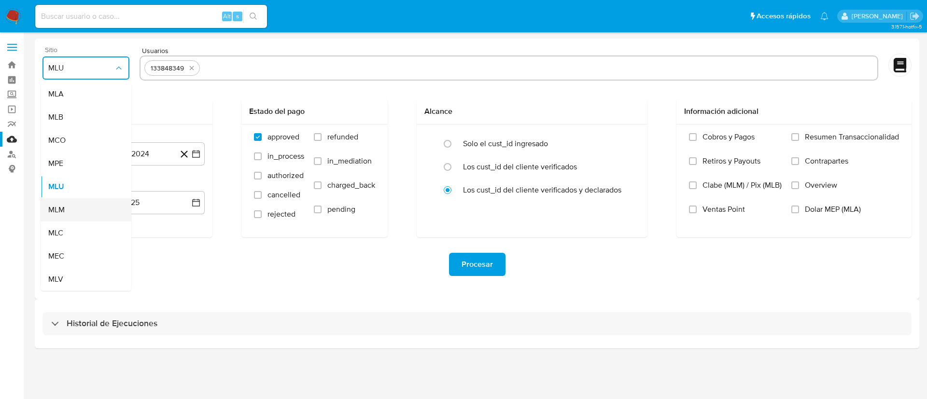
click at [66, 208] on div "MLM" at bounding box center [83, 209] width 70 height 23
click at [95, 149] on button "1 de agosto de 2024" at bounding box center [127, 153] width 154 height 23
click at [137, 191] on span "agosto 2024" at bounding box center [123, 189] width 44 height 10
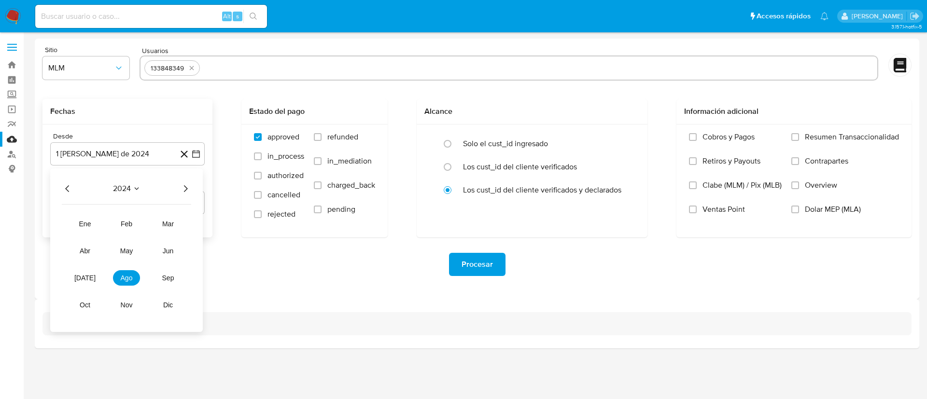
click at [188, 191] on icon "Año siguiente" at bounding box center [186, 189] width 12 height 12
click at [126, 230] on button "feb" at bounding box center [126, 223] width 27 height 15
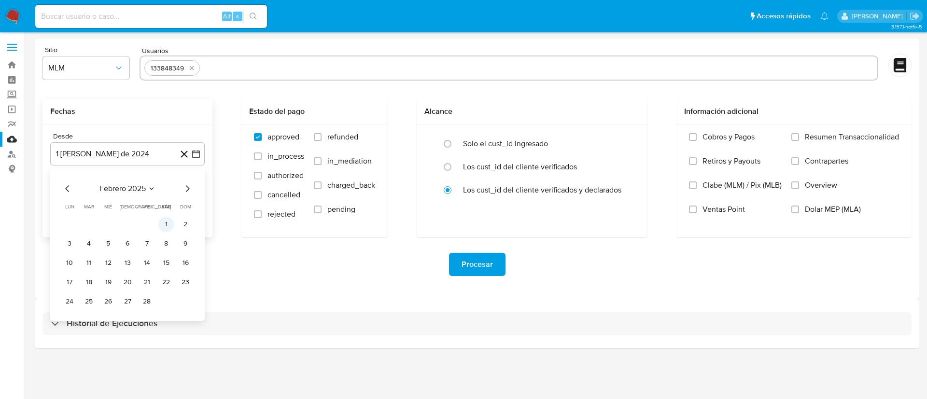
click at [167, 224] on button "1" at bounding box center [165, 224] width 15 height 15
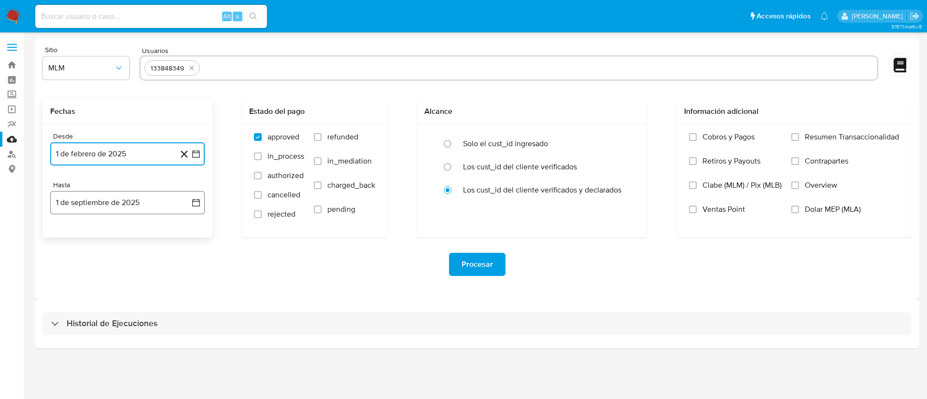
click at [144, 203] on button "1 de septiembre de 2025" at bounding box center [127, 202] width 154 height 23
click at [70, 237] on icon "Mes anterior" at bounding box center [68, 238] width 12 height 12
click at [133, 349] on button "31" at bounding box center [127, 350] width 15 height 15
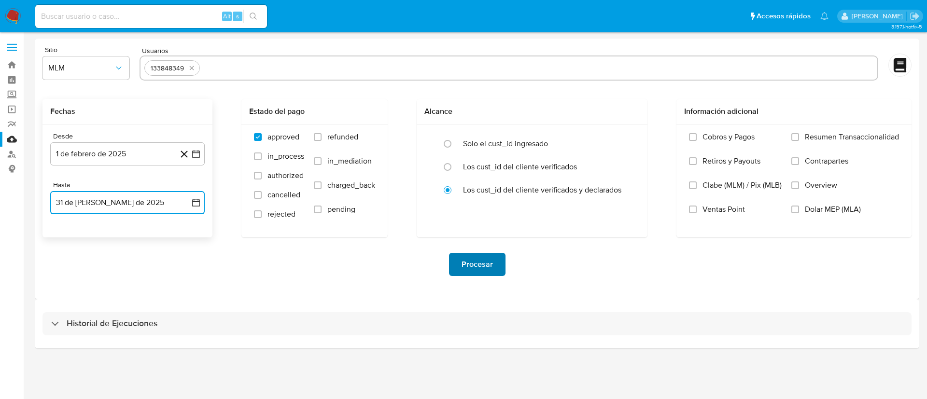
click at [469, 270] on span "Procesar" at bounding box center [477, 264] width 31 height 21
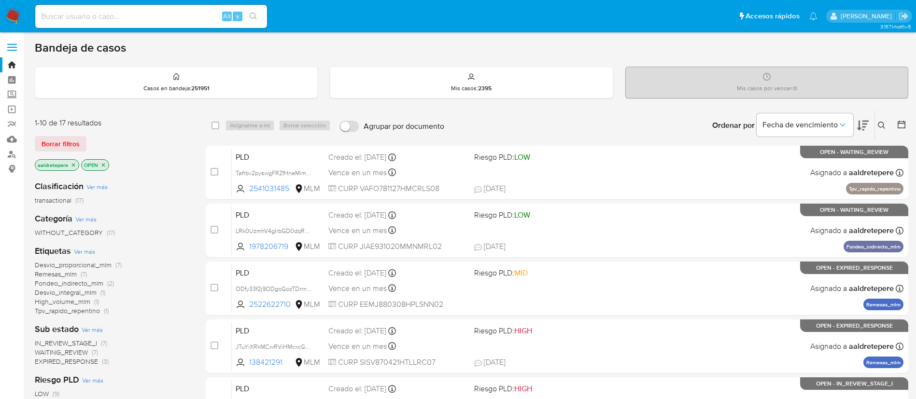
click at [880, 127] on icon at bounding box center [882, 126] width 8 height 8
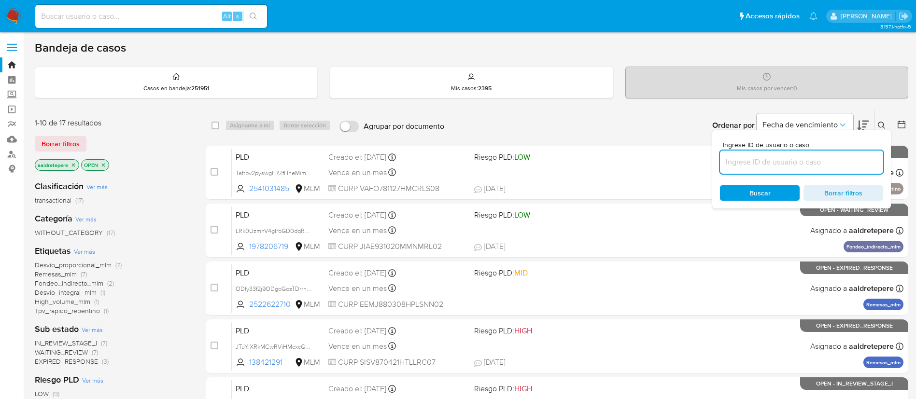
drag, startPoint x: 821, startPoint y: 157, endPoint x: 807, endPoint y: 167, distance: 17.3
click at [821, 157] on input at bounding box center [801, 162] width 163 height 13
type input "K1sDx3eMmlqtbYTXM7WFcaxf"
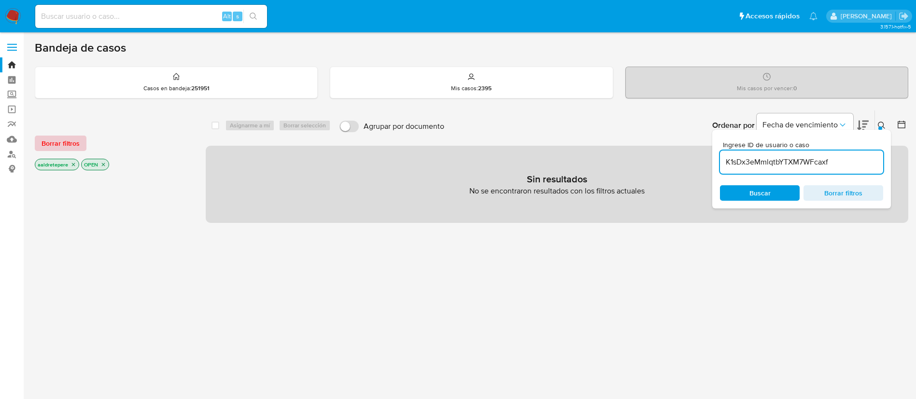
click at [58, 137] on span "Borrar filtros" at bounding box center [61, 144] width 38 height 14
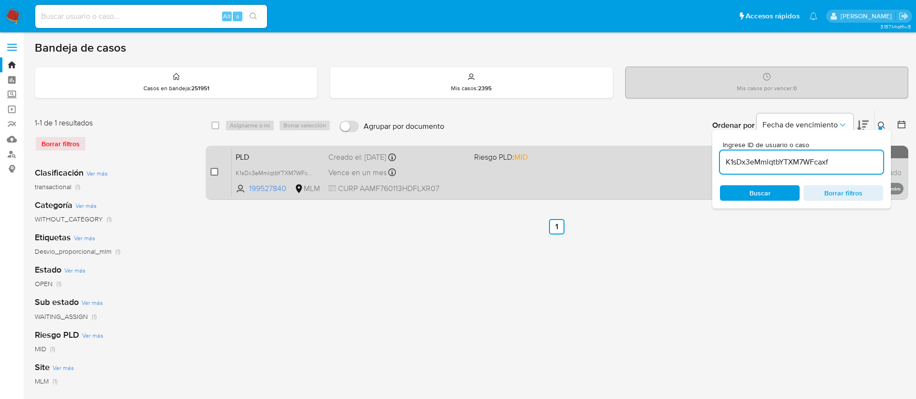
click at [214, 175] on input "checkbox" at bounding box center [215, 172] width 8 height 8
checkbox input "true"
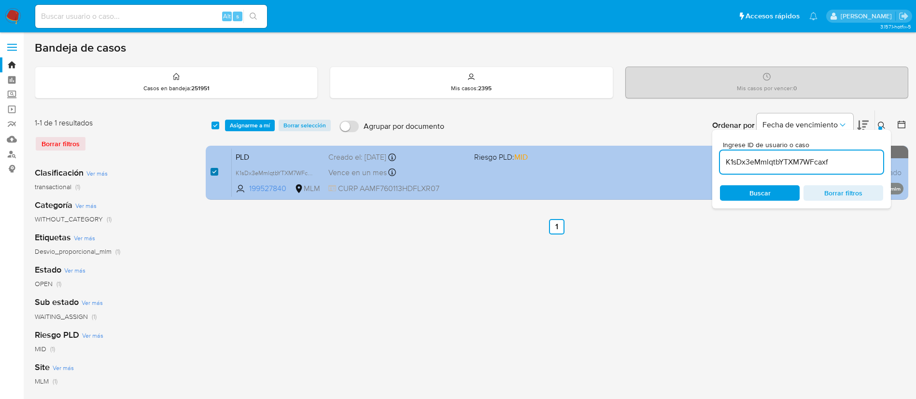
checkbox input "true"
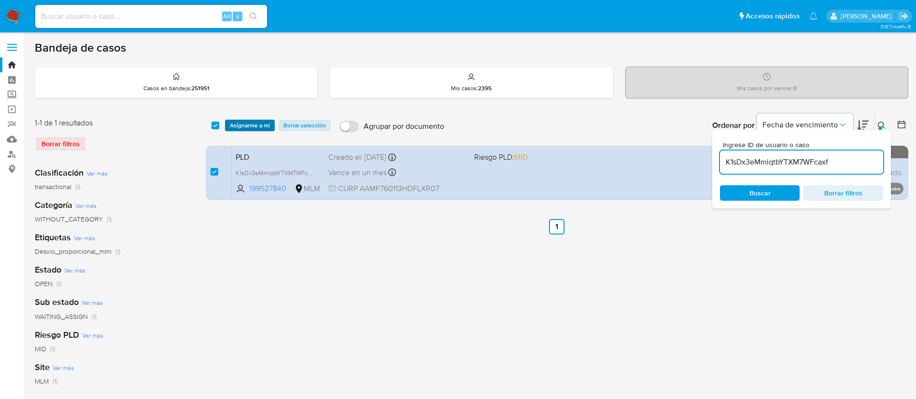
click at [265, 123] on span "Asignarme a mí" at bounding box center [250, 126] width 40 height 10
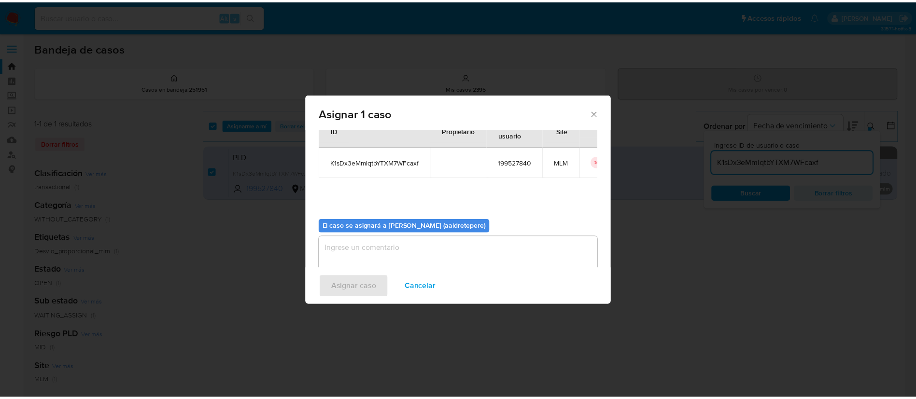
scroll to position [50, 0]
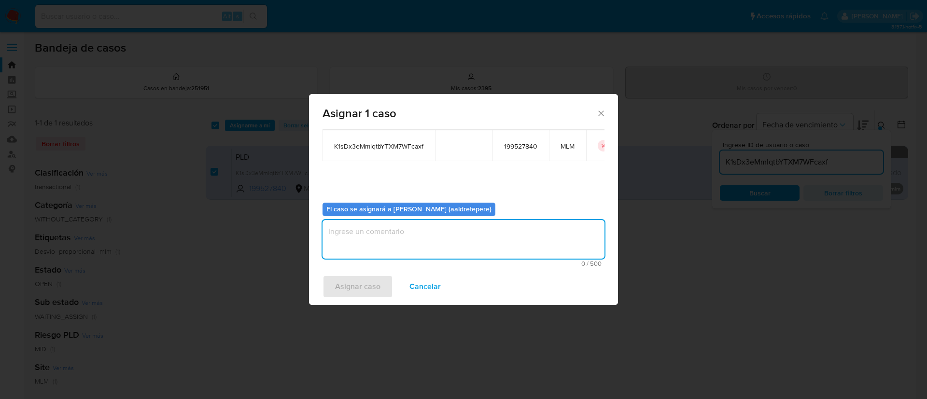
click at [414, 254] on textarea "assign-modal" at bounding box center [464, 239] width 282 height 39
paste textarea "K1sDx3eMmlqtbYTXM7WFcaxf"
type textarea "K1sDx3eMmlqtbYTXM7WFcaxf"
click at [372, 284] on span "Asignar caso" at bounding box center [357, 286] width 45 height 21
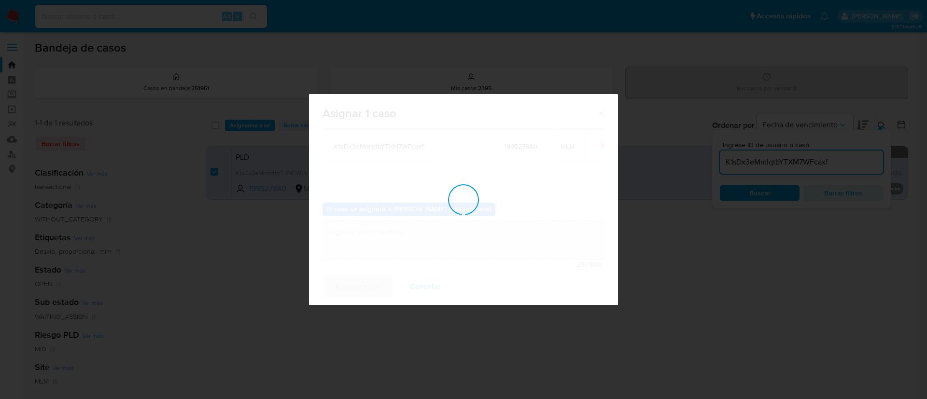
checkbox input "false"
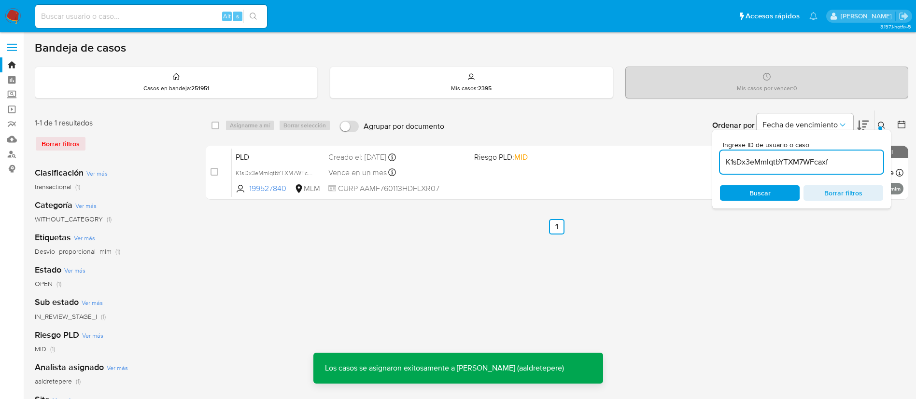
click at [557, 164] on div "PLD K1sDx3eMmlqtbYTXM7WFcaxf 199527840 MLM Riesgo PLD: MID Creado el: 12/08/202…" at bounding box center [568, 172] width 672 height 49
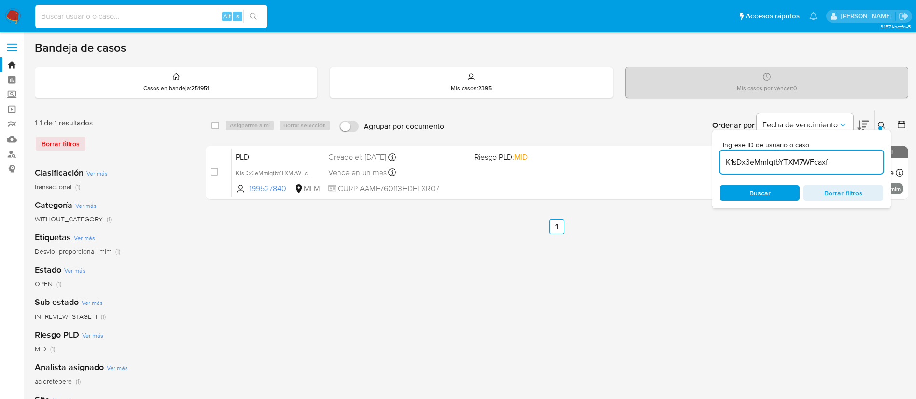
click at [186, 15] on input at bounding box center [151, 16] width 232 height 13
paste input "219694511"
type input "219694511"
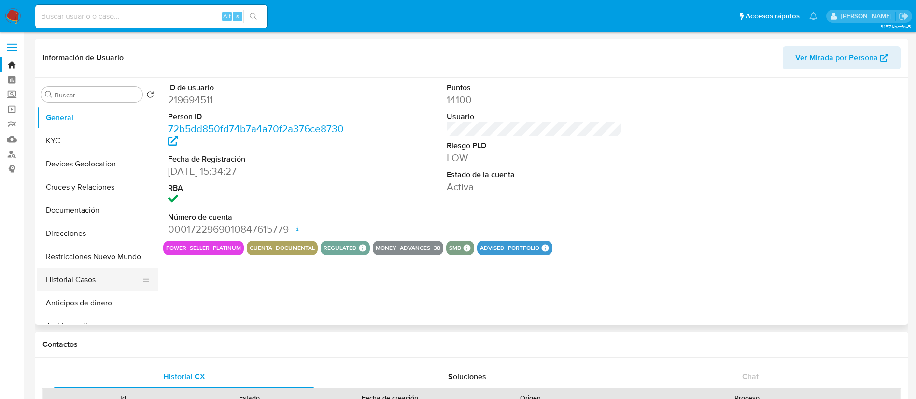
select select "10"
click at [83, 279] on button "Historial Casos" at bounding box center [93, 279] width 113 height 23
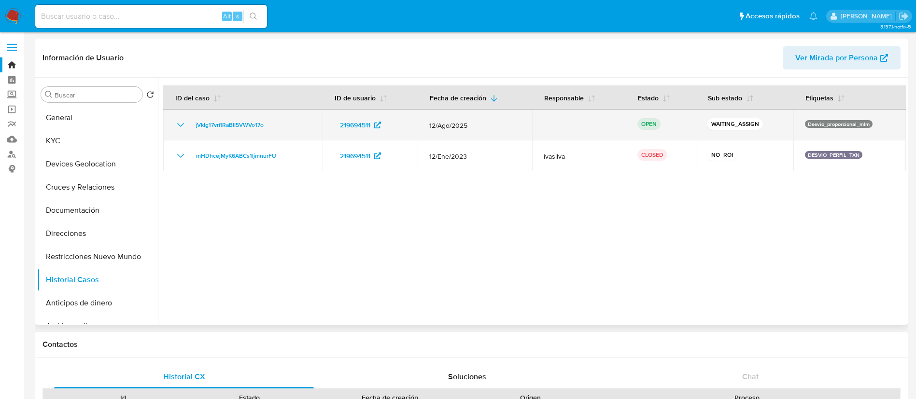
drag, startPoint x: 302, startPoint y: 121, endPoint x: 181, endPoint y: 128, distance: 121.4
click at [181, 128] on div "jVkIg17vrflRaBlI5VWVo17o" at bounding box center [243, 125] width 136 height 12
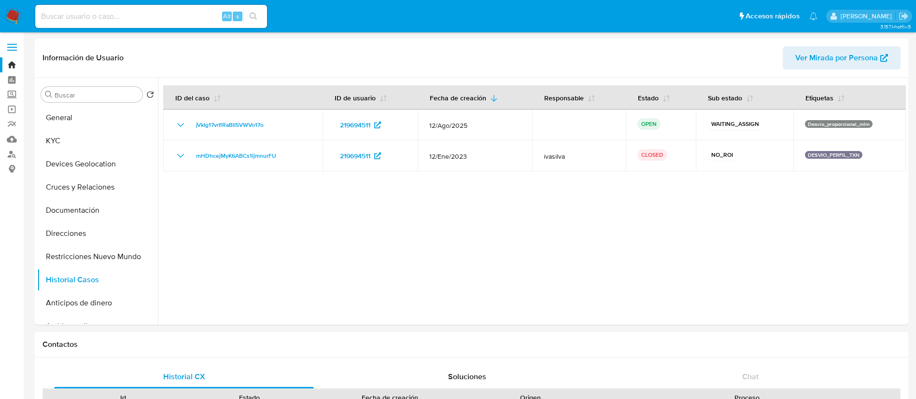
click at [13, 14] on img at bounding box center [13, 16] width 16 height 16
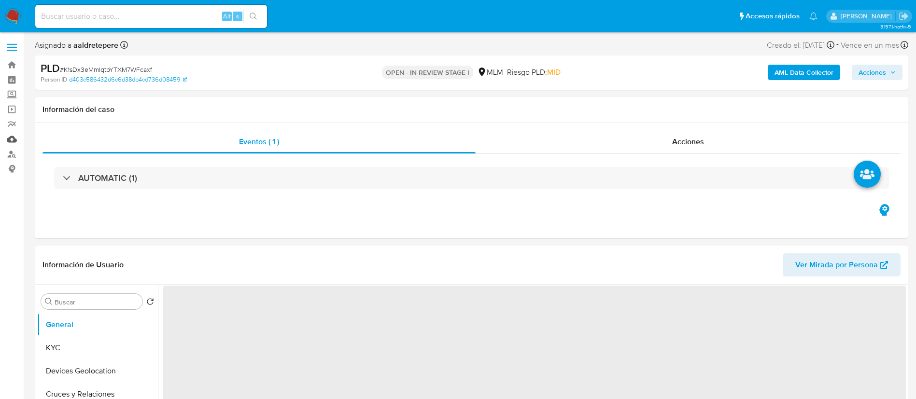
click at [14, 139] on link "Mulan" at bounding box center [57, 139] width 115 height 15
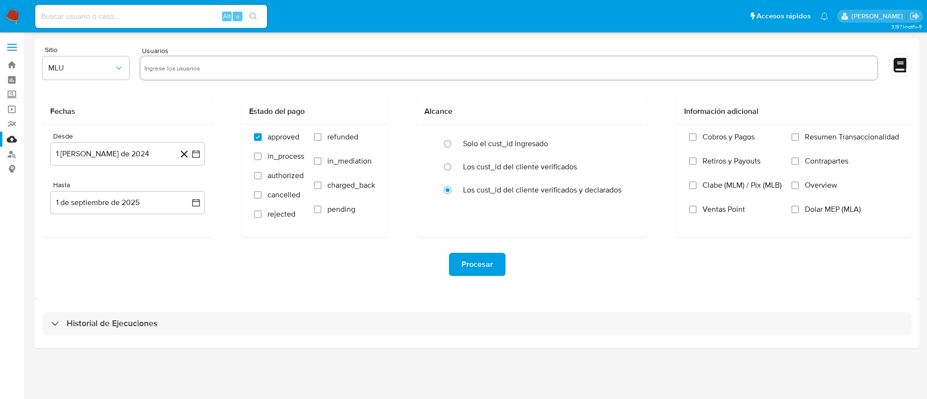
click at [239, 68] on input "text" at bounding box center [508, 67] width 729 height 15
paste input "199527840"
type input "199527840"
click at [62, 66] on span "MLU" at bounding box center [81, 68] width 66 height 10
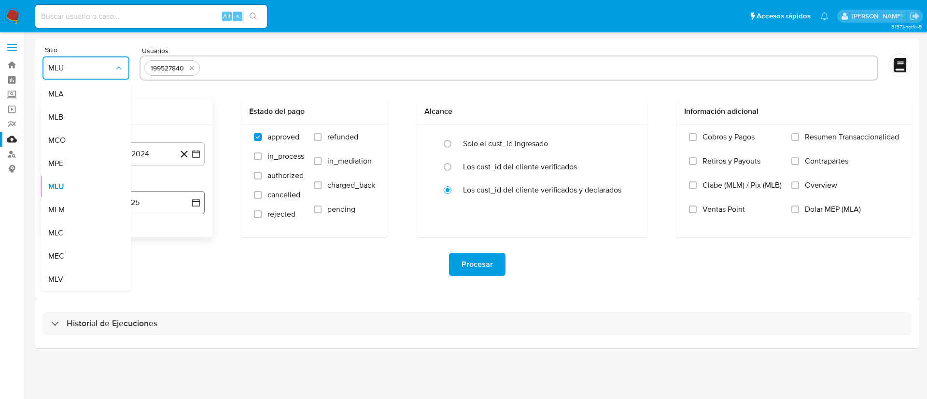
click at [73, 208] on div "MLM" at bounding box center [83, 209] width 70 height 23
click at [115, 165] on button "1 [PERSON_NAME] de 2024" at bounding box center [127, 153] width 154 height 23
click at [119, 193] on span "agosto 2024" at bounding box center [123, 189] width 44 height 10
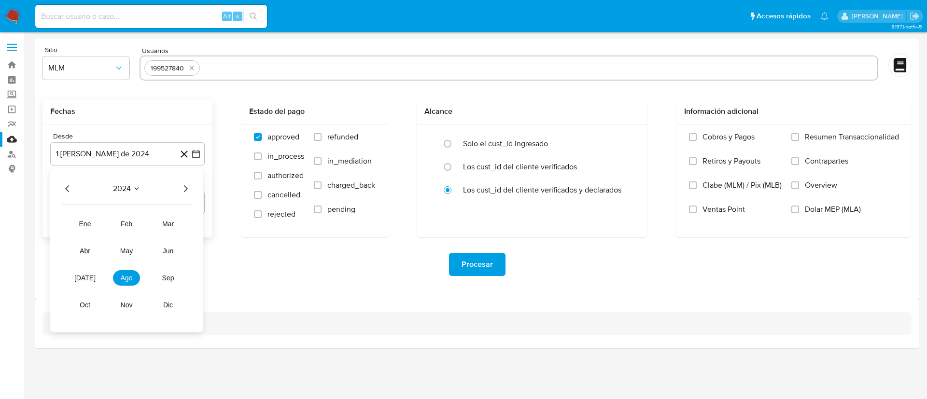
click at [183, 188] on icon "Año siguiente" at bounding box center [186, 189] width 12 height 12
click at [131, 224] on span "feb" at bounding box center [127, 224] width 12 height 8
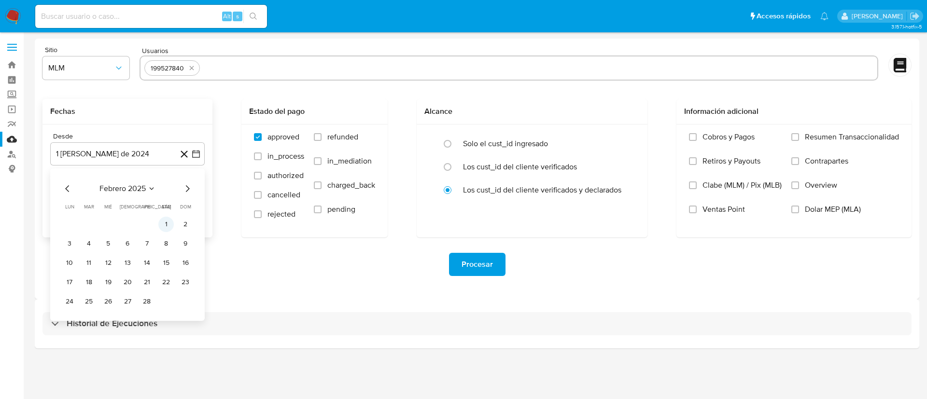
click at [162, 223] on button "1" at bounding box center [165, 224] width 15 height 15
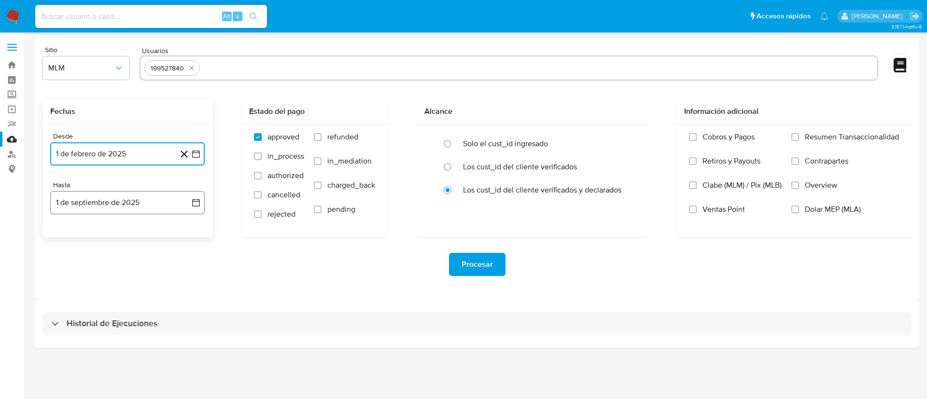
click at [155, 203] on button "1 de septiembre de 2025" at bounding box center [127, 202] width 154 height 23
click at [67, 239] on icon "Mes anterior" at bounding box center [68, 238] width 12 height 12
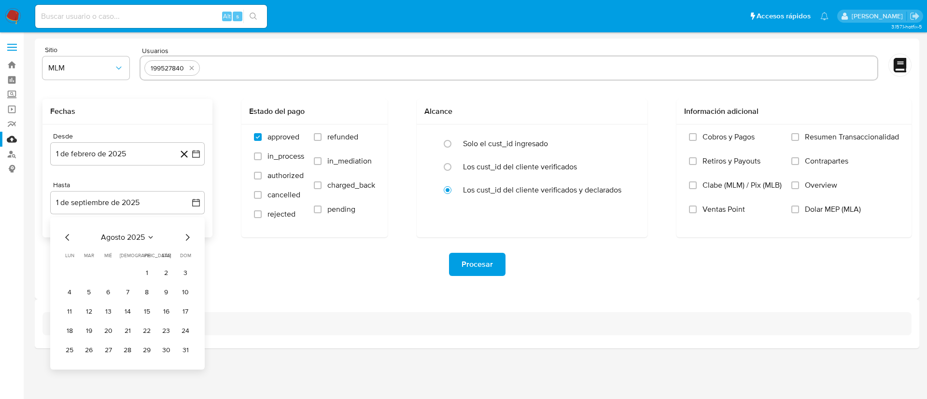
click at [73, 235] on div "agosto 2025" at bounding box center [127, 238] width 131 height 12
click at [71, 236] on icon "Mes anterior" at bounding box center [68, 238] width 12 height 12
click at [127, 348] on button "31" at bounding box center [127, 350] width 15 height 15
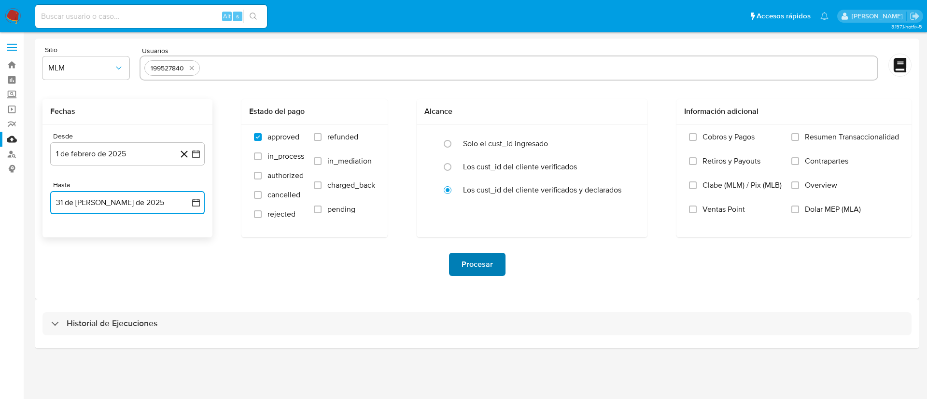
click at [484, 260] on span "Procesar" at bounding box center [477, 264] width 31 height 21
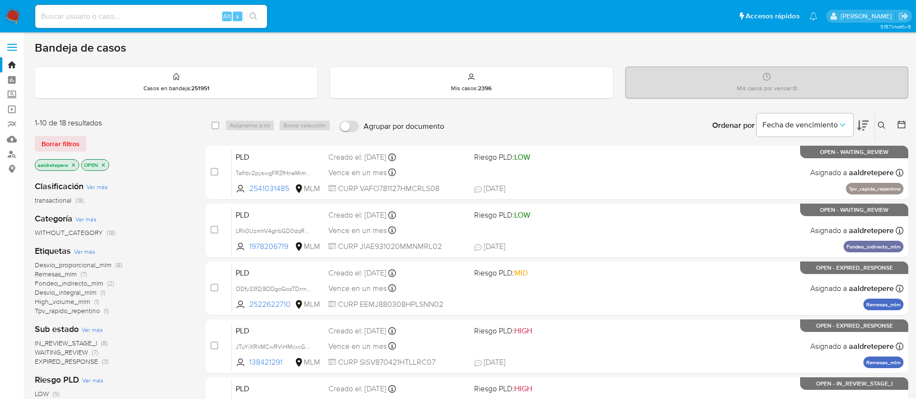
click at [878, 124] on button at bounding box center [883, 126] width 16 height 12
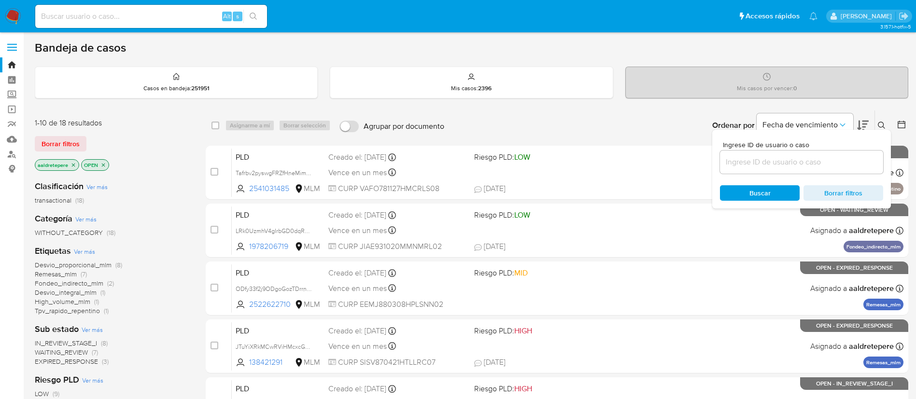
click at [823, 155] on div at bounding box center [801, 162] width 163 height 23
click at [820, 164] on input at bounding box center [801, 162] width 163 height 13
paste input "jVkIg17vrflRaBlI5VWVo17o"
type input "jVkIg17vrflRaBlI5VWVo17o"
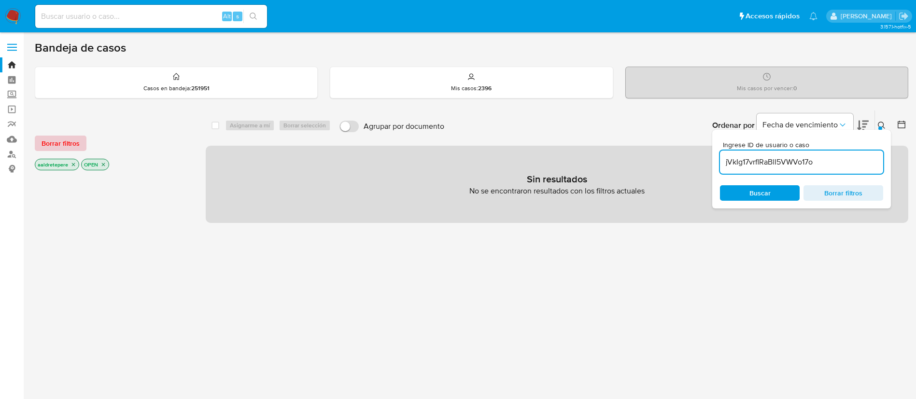
click at [52, 140] on span "Borrar filtros" at bounding box center [61, 144] width 38 height 14
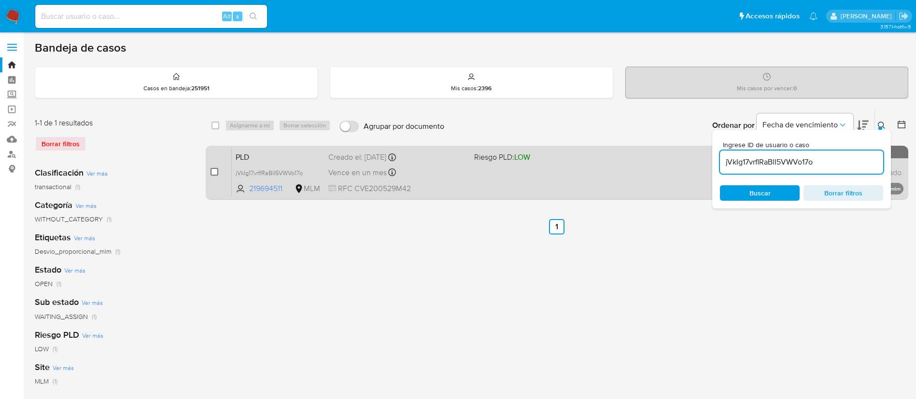
click at [216, 169] on input "checkbox" at bounding box center [215, 172] width 8 height 8
checkbox input "true"
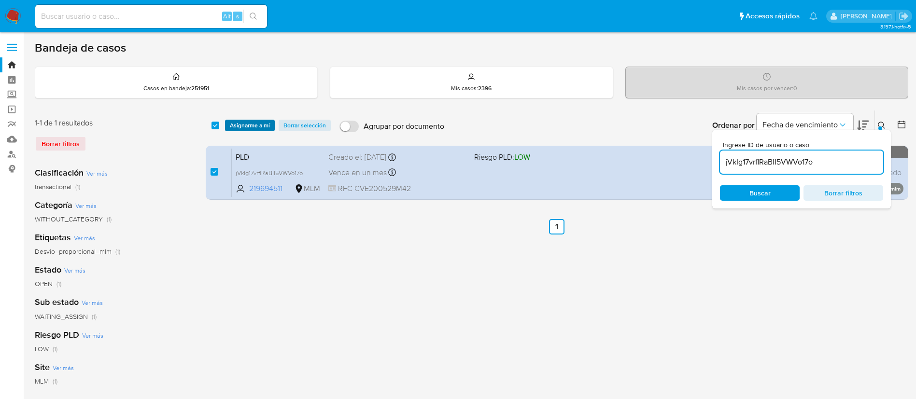
click at [260, 123] on span "Asignarme a mí" at bounding box center [250, 126] width 40 height 10
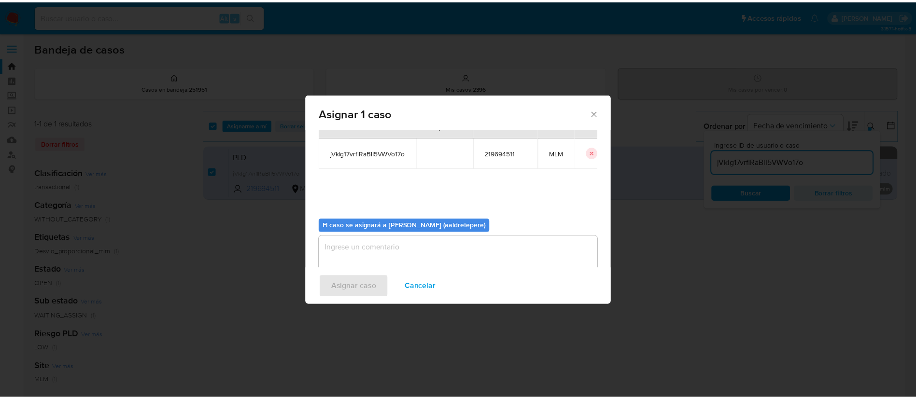
scroll to position [50, 0]
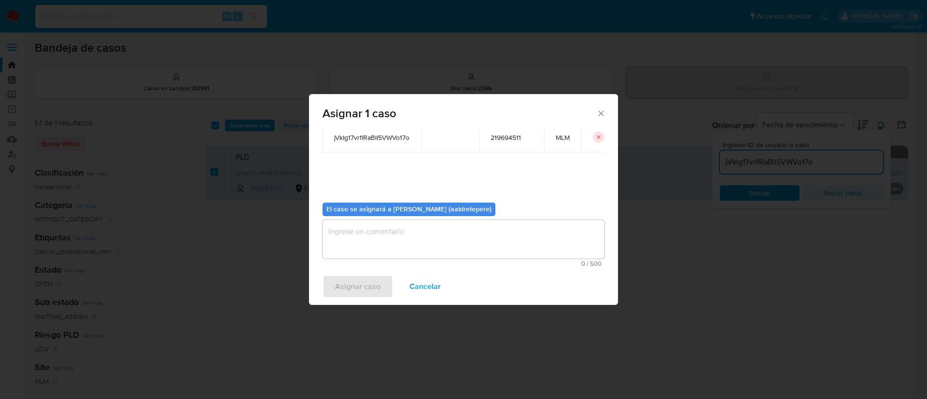
click at [506, 253] on textarea "assign-modal" at bounding box center [464, 239] width 282 height 39
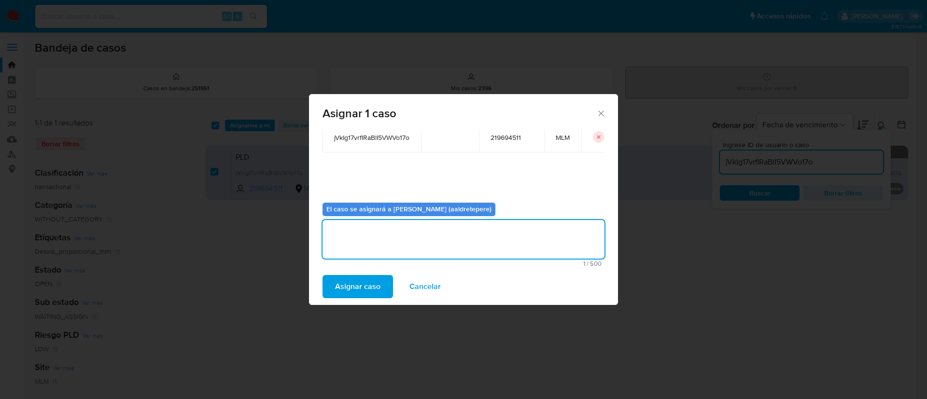
click at [342, 279] on span "Asignar caso" at bounding box center [357, 286] width 45 height 21
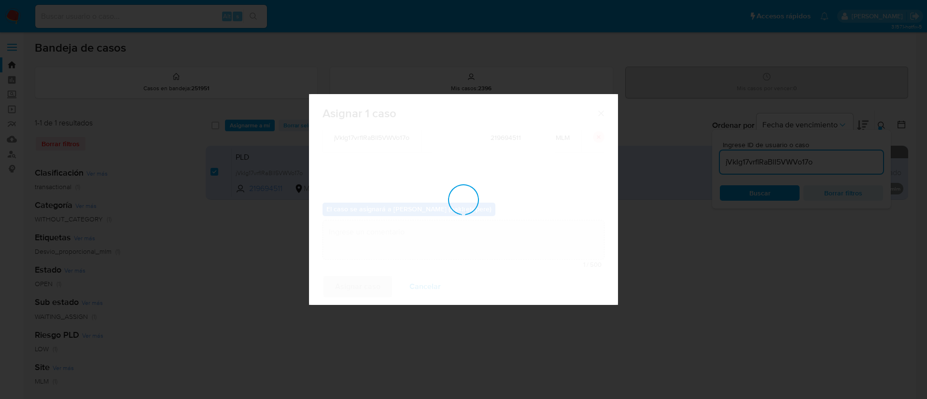
checkbox input "false"
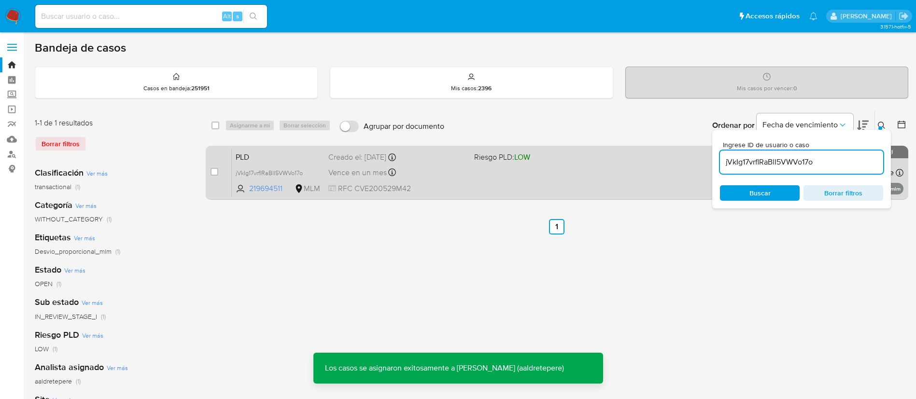
click at [514, 178] on div "PLD jVkIg17vrflRaBlI5VWVo17o 219694511 MLM Riesgo PLD: LOW Creado el: 12/08/202…" at bounding box center [568, 172] width 672 height 49
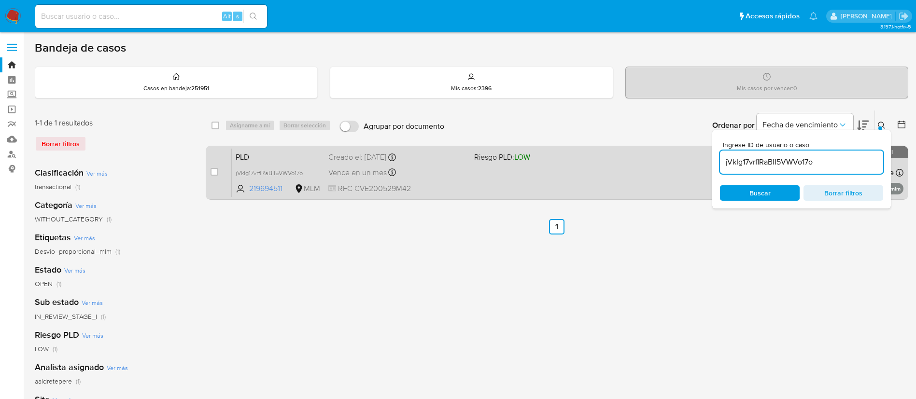
click at [295, 167] on div "PLD jVkIg17vrflRaBlI5VWVo17o 219694511 MLM Riesgo PLD: LOW Creado el: 12/08/202…" at bounding box center [568, 172] width 672 height 49
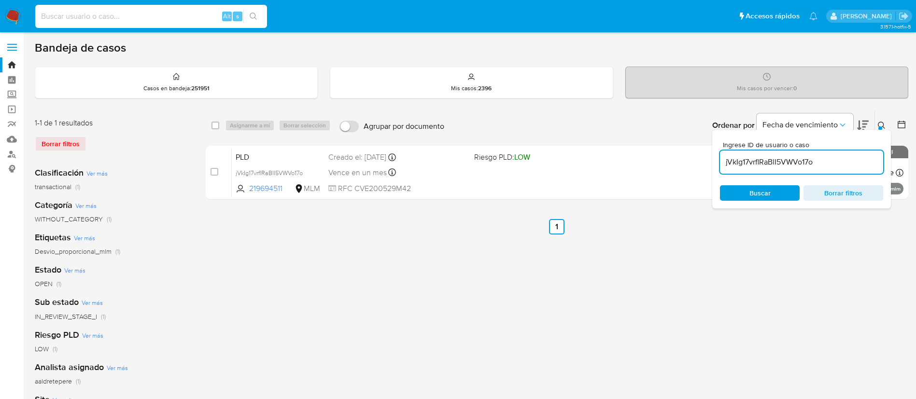
click at [141, 14] on input at bounding box center [151, 16] width 232 height 13
paste input "243659270"
type input "243659270"
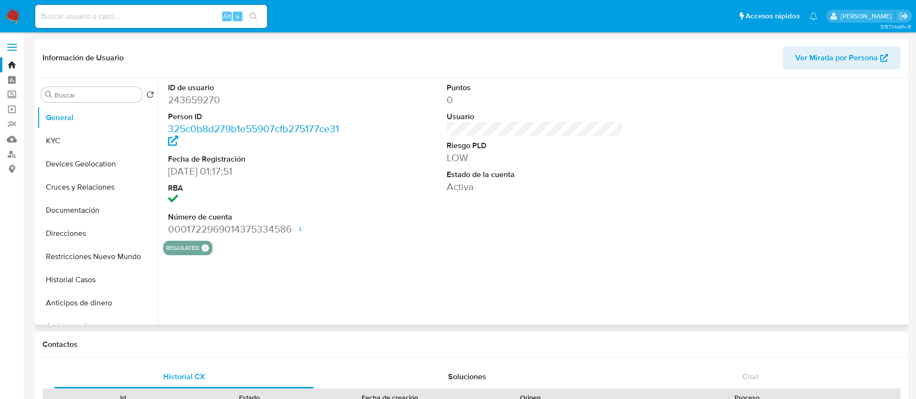
select select "10"
click at [106, 281] on button "Historial Casos" at bounding box center [93, 279] width 113 height 23
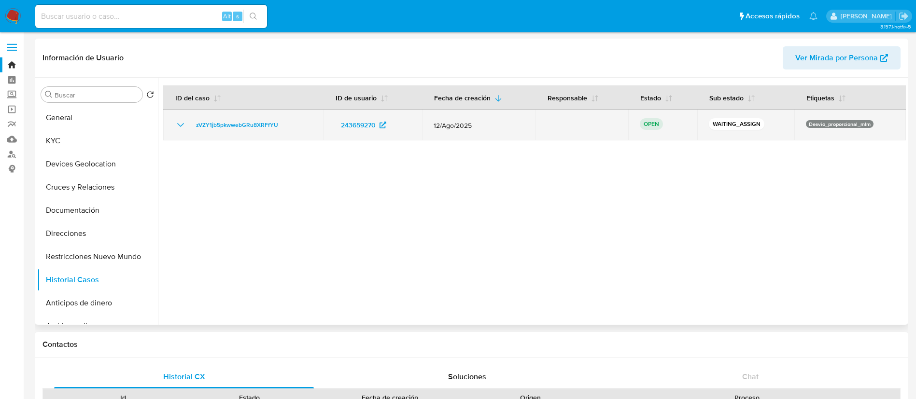
drag, startPoint x: 301, startPoint y: 123, endPoint x: 172, endPoint y: 119, distance: 128.5
click at [172, 119] on td "zVZY1jb5pkwwebGRu8XRFfYU" at bounding box center [243, 125] width 160 height 31
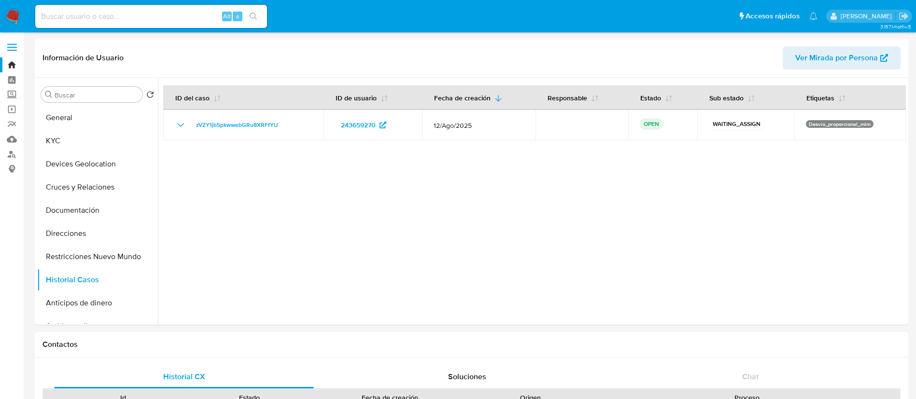
click at [11, 11] on img at bounding box center [13, 16] width 16 height 16
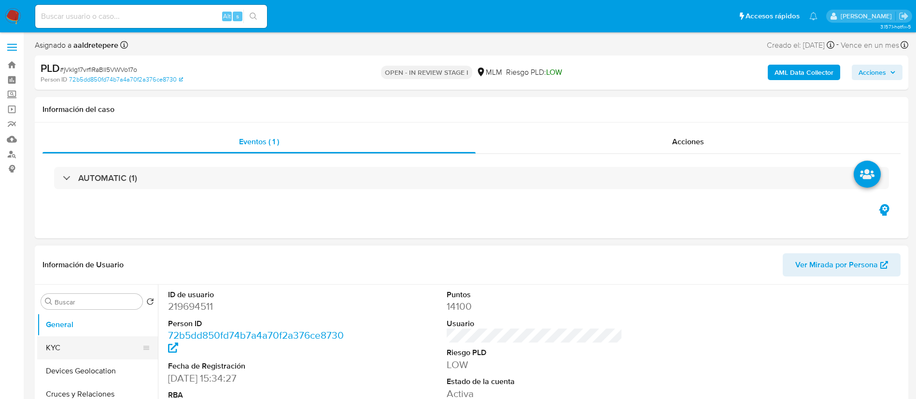
click at [66, 354] on button "KYC" at bounding box center [93, 348] width 113 height 23
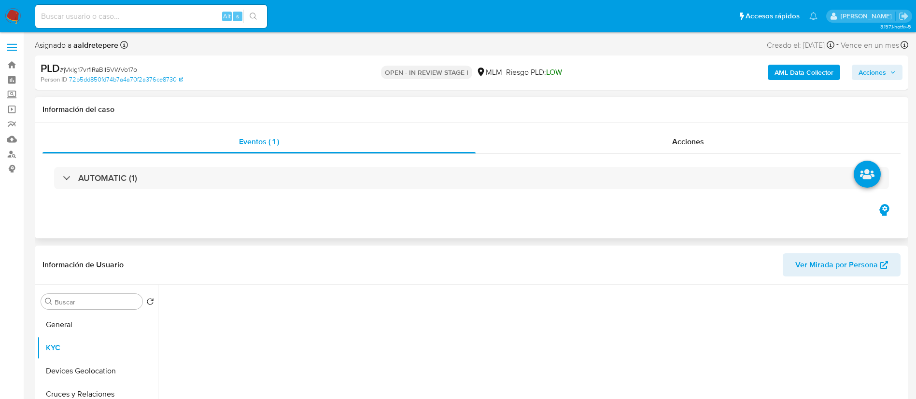
select select "10"
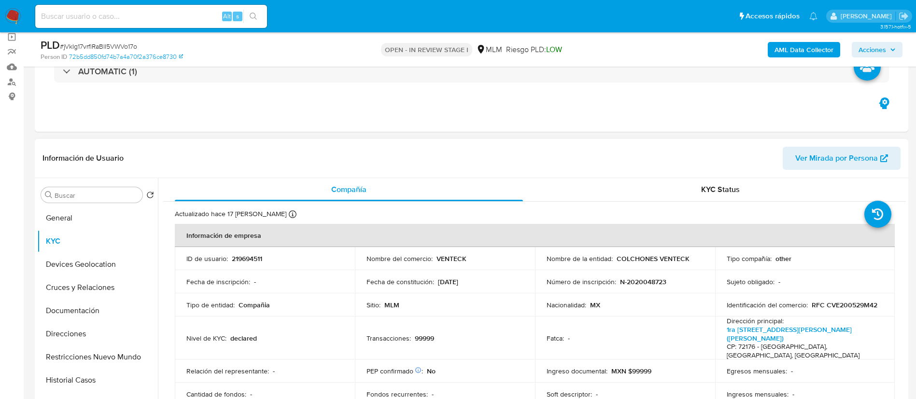
scroll to position [72, 0]
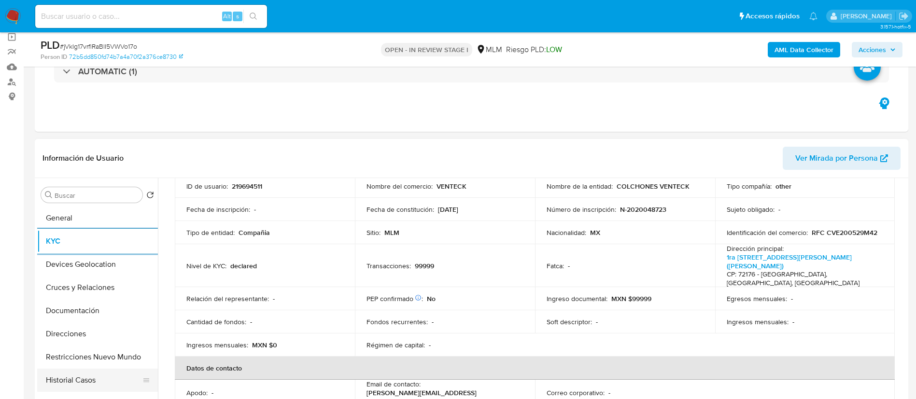
click at [79, 385] on button "Historial Casos" at bounding box center [93, 380] width 113 height 23
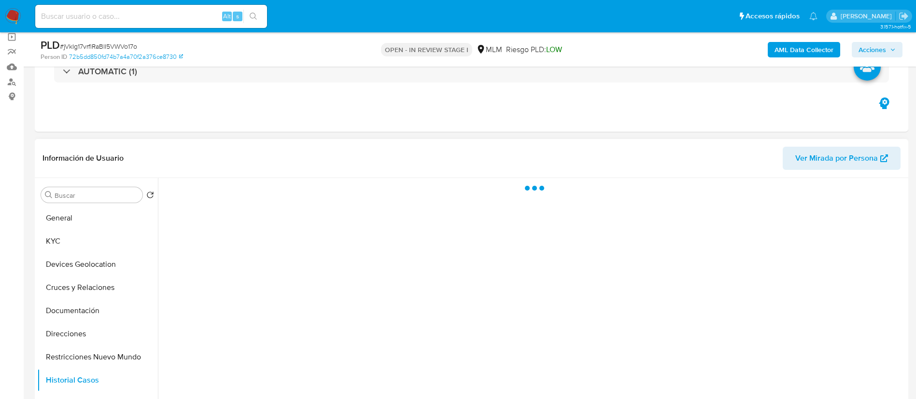
scroll to position [0, 0]
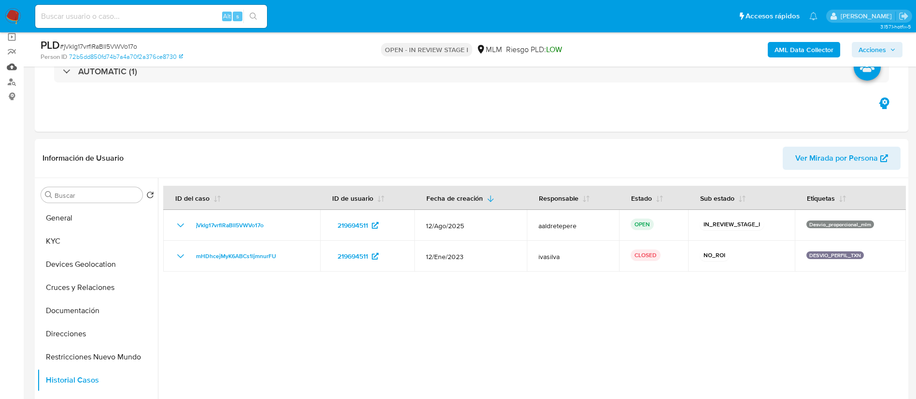
click at [11, 67] on link "Mulan" at bounding box center [57, 66] width 115 height 15
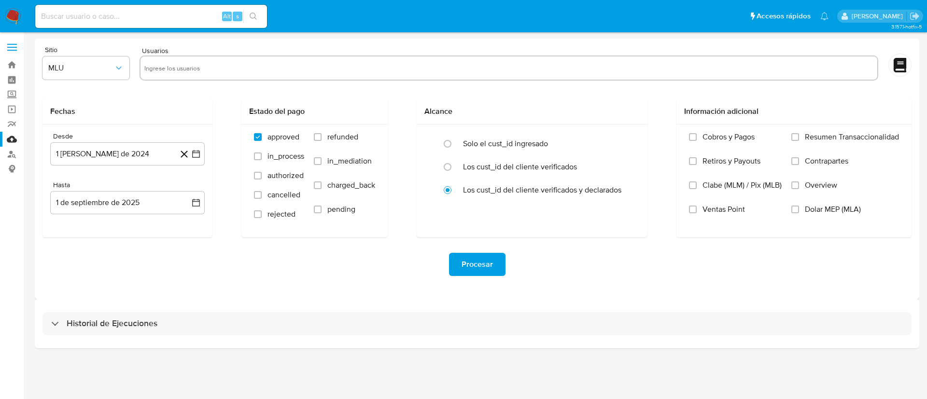
drag, startPoint x: 234, startPoint y: 72, endPoint x: 206, endPoint y: 74, distance: 28.1
click at [230, 73] on input "text" at bounding box center [508, 67] width 729 height 15
paste input "219694511"
type input "219694511"
click at [96, 73] on button "MLU" at bounding box center [85, 67] width 87 height 23
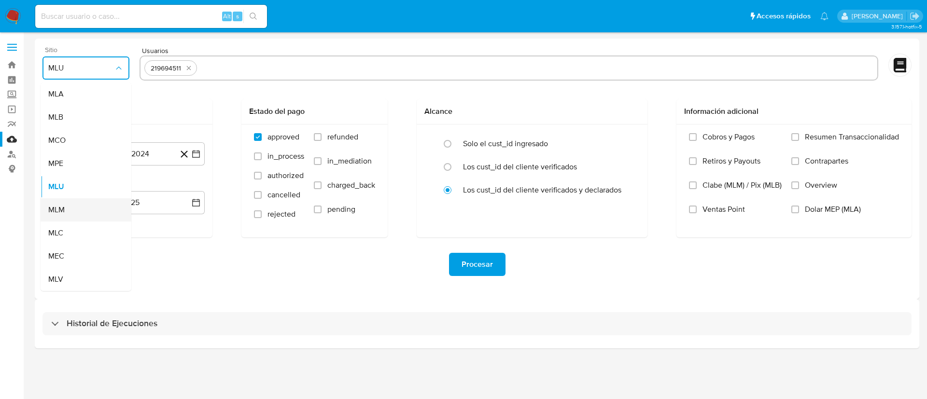
click at [65, 211] on span "MLM" at bounding box center [56, 210] width 16 height 10
click at [128, 152] on button "1 [PERSON_NAME] de 2024" at bounding box center [127, 153] width 154 height 23
click at [145, 190] on button "agosto 2024" at bounding box center [128, 189] width 54 height 10
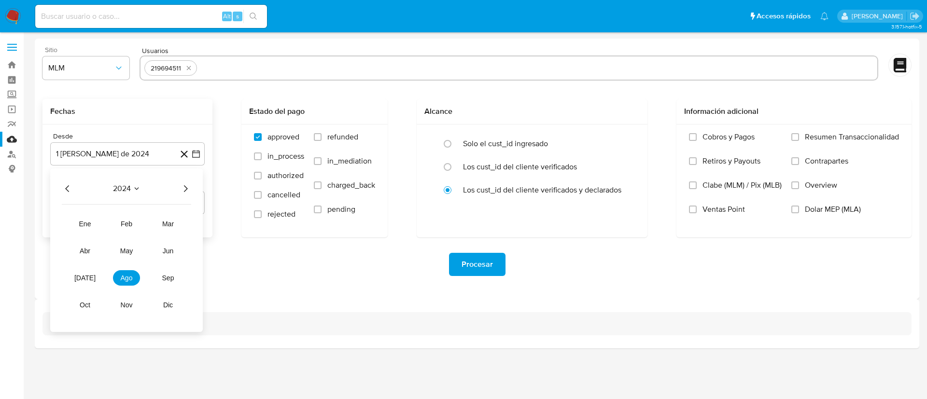
drag, startPoint x: 185, startPoint y: 186, endPoint x: 162, endPoint y: 213, distance: 35.6
click at [185, 186] on icon "Año siguiente" at bounding box center [186, 189] width 12 height 12
click at [126, 219] on button "feb" at bounding box center [126, 223] width 27 height 15
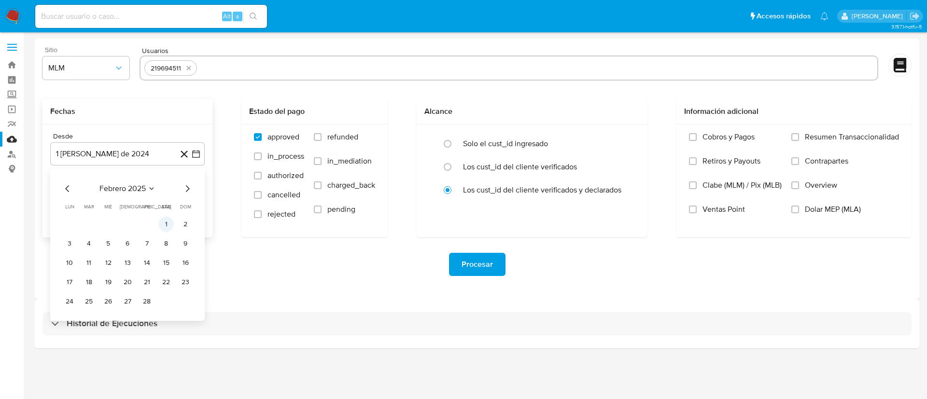
click at [162, 222] on button "1" at bounding box center [165, 224] width 15 height 15
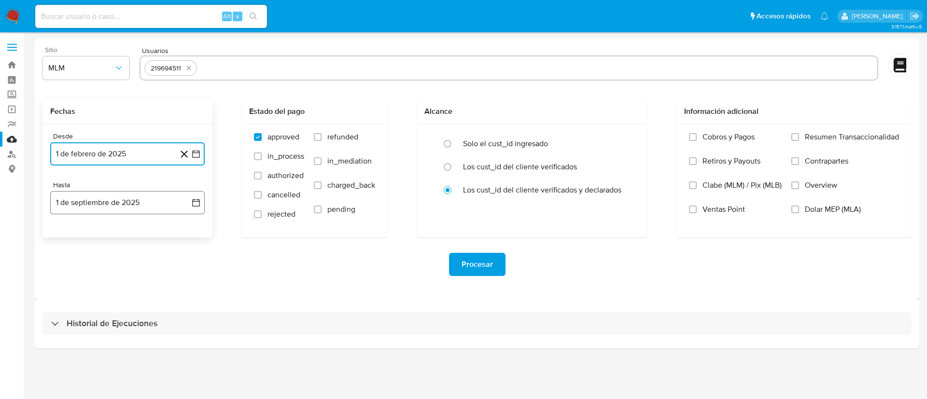
click at [126, 202] on button "1 de septiembre de 2025" at bounding box center [127, 202] width 154 height 23
drag, startPoint x: 65, startPoint y: 233, endPoint x: 83, endPoint y: 265, distance: 36.1
click at [65, 235] on icon "Mes anterior" at bounding box center [68, 238] width 12 height 12
click at [68, 236] on icon "Mes anterior" at bounding box center [67, 237] width 4 height 7
click at [126, 354] on button "31" at bounding box center [127, 350] width 15 height 15
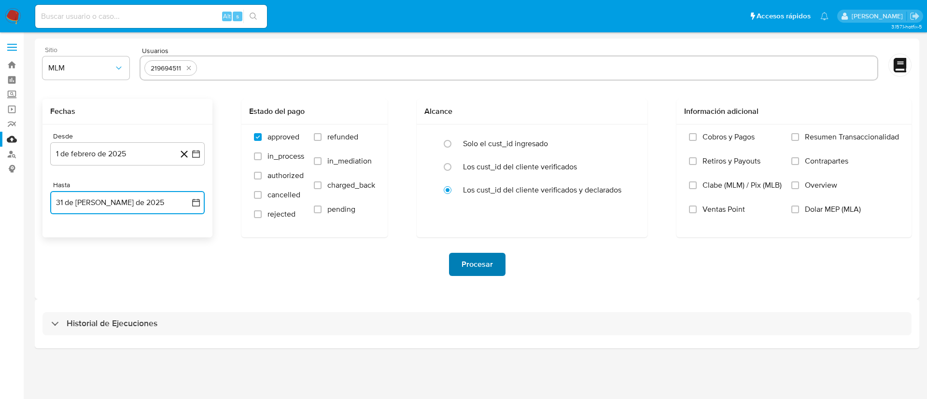
click at [467, 263] on span "Procesar" at bounding box center [477, 264] width 31 height 21
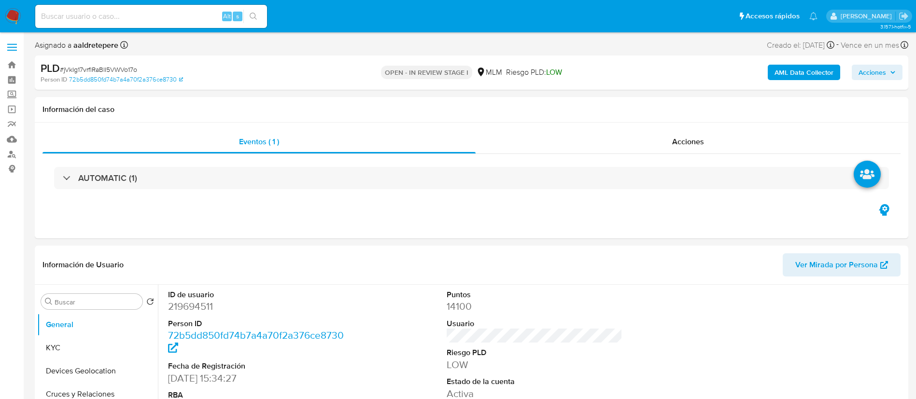
select select "10"
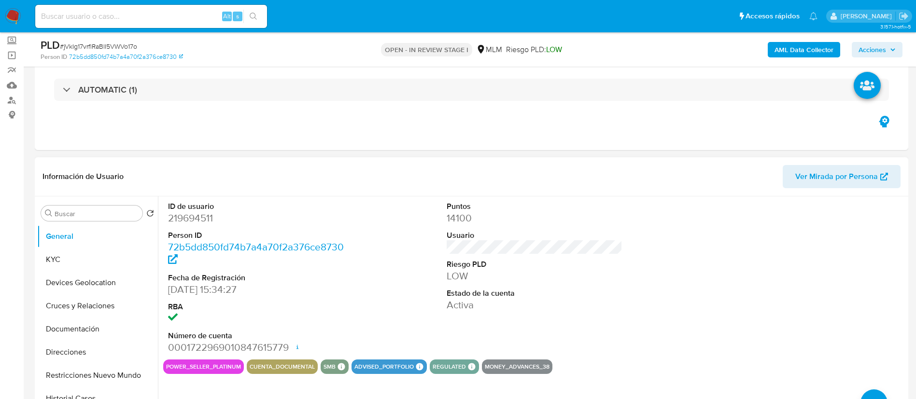
scroll to position [72, 0]
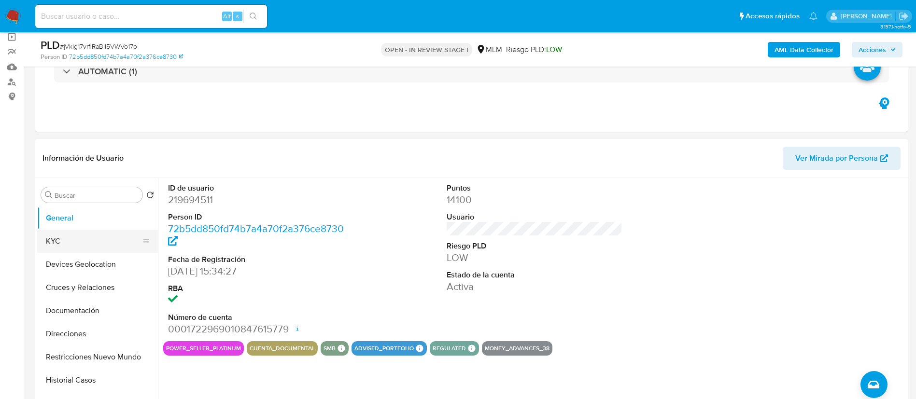
click at [74, 247] on button "KYC" at bounding box center [93, 241] width 113 height 23
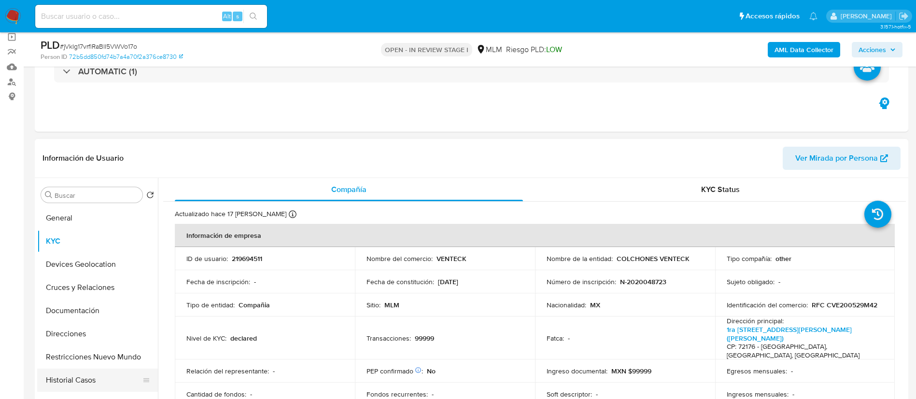
click at [71, 380] on button "Historial Casos" at bounding box center [93, 380] width 113 height 23
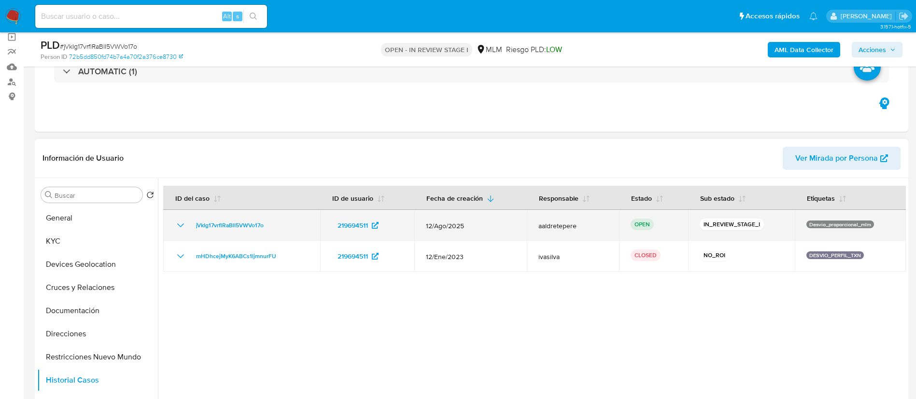
drag, startPoint x: 283, startPoint y: 225, endPoint x: 182, endPoint y: 228, distance: 101.9
click at [182, 228] on div "jVkIg17vrflRaBlI5VWVo17o" at bounding box center [242, 226] width 134 height 12
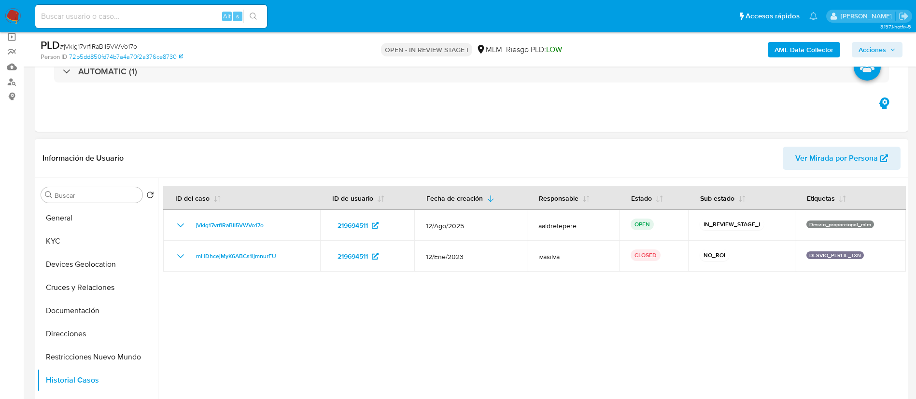
click at [239, 309] on div at bounding box center [532, 301] width 748 height 247
click at [14, 66] on link "Mulan" at bounding box center [57, 66] width 115 height 15
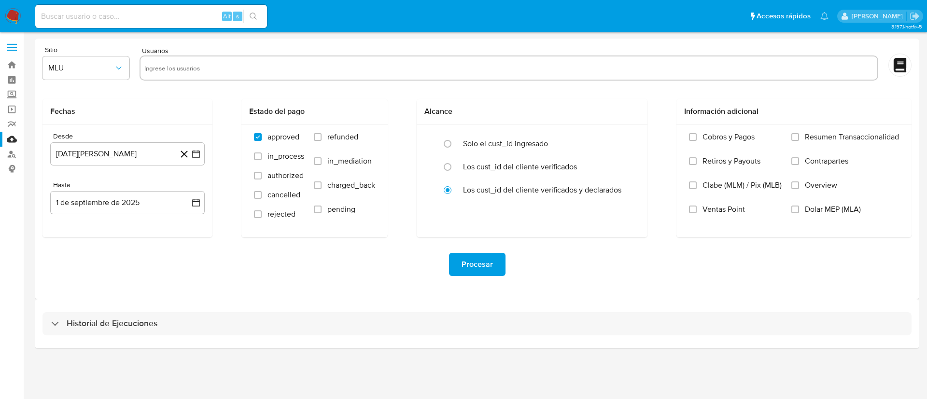
click at [267, 65] on input "text" at bounding box center [508, 67] width 729 height 15
paste input "jVkIg17vrflRaBlI5VWVo17o"
type input "jVkIg17vrflRaBlI5VWVo17o"
paste input "219694511"
type input "219694511"
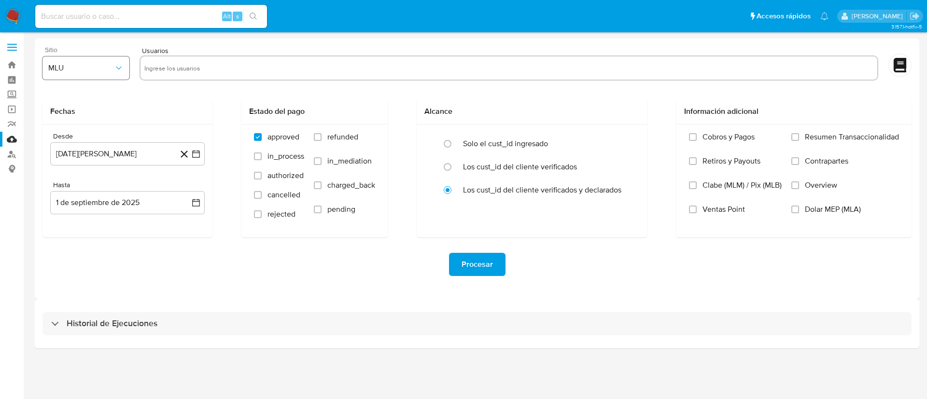
click at [77, 74] on button "MLU" at bounding box center [85, 67] width 87 height 23
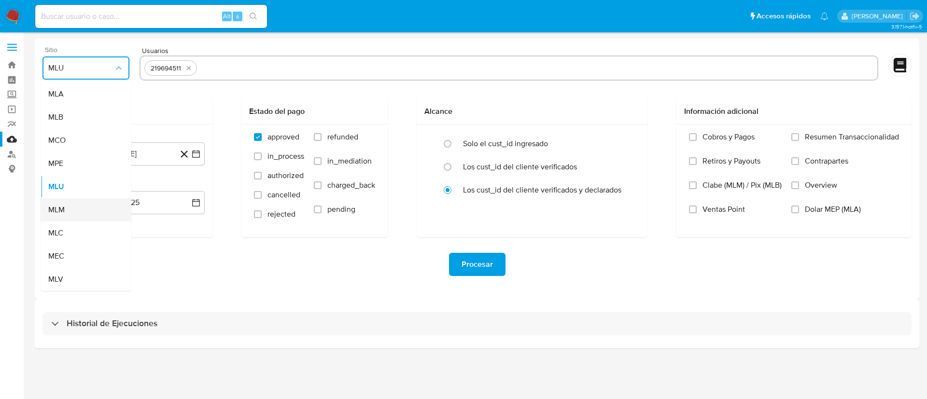
click at [63, 213] on span "MLM" at bounding box center [56, 210] width 16 height 10
click at [132, 155] on button "1 de agosto de 2024" at bounding box center [127, 153] width 154 height 23
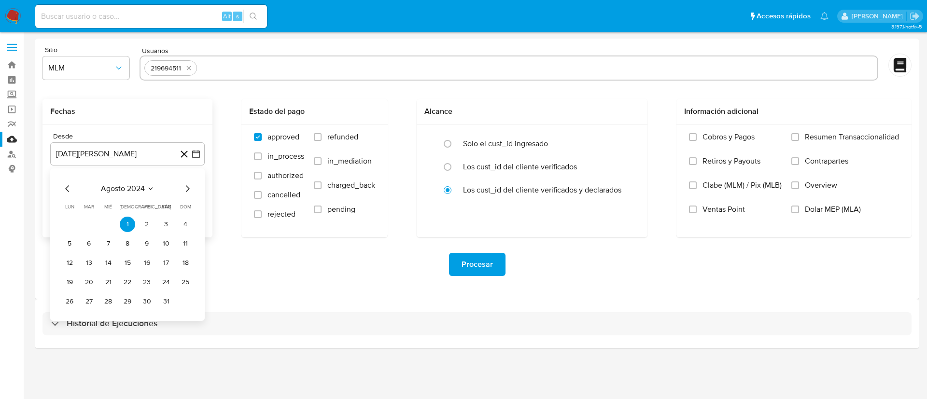
click at [136, 195] on div "agosto 2024 agosto 2024 lun lunes mar martes mié miércoles jue jueves vie viern…" at bounding box center [127, 246] width 131 height 126
click at [143, 187] on span "agosto 2024" at bounding box center [123, 189] width 44 height 10
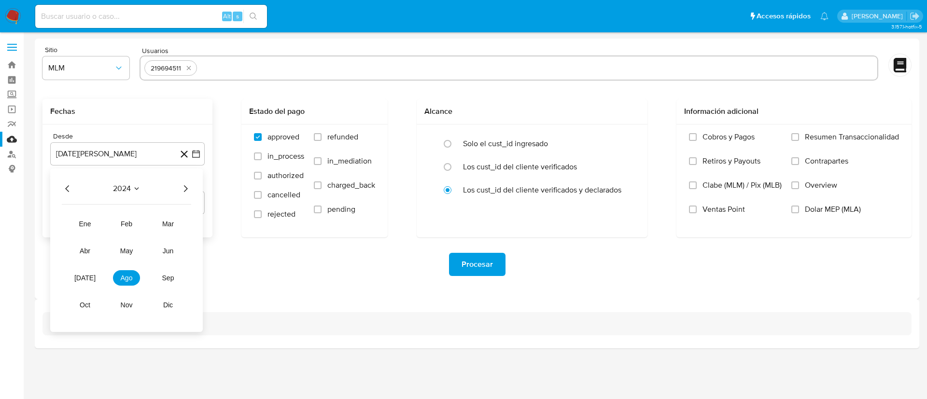
click at [183, 189] on icon "Año siguiente" at bounding box center [186, 189] width 12 height 12
click at [132, 228] on button "feb" at bounding box center [126, 223] width 27 height 15
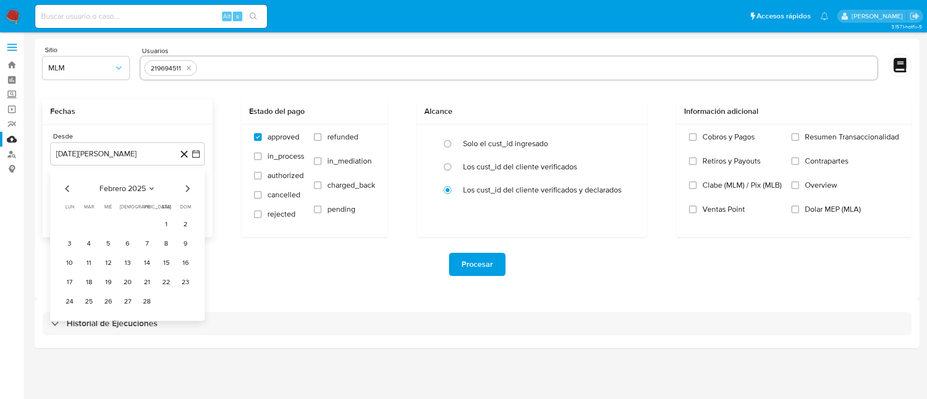
drag, startPoint x: 167, startPoint y: 228, endPoint x: 158, endPoint y: 211, distance: 19.0
click at [167, 228] on button "1" at bounding box center [165, 224] width 15 height 15
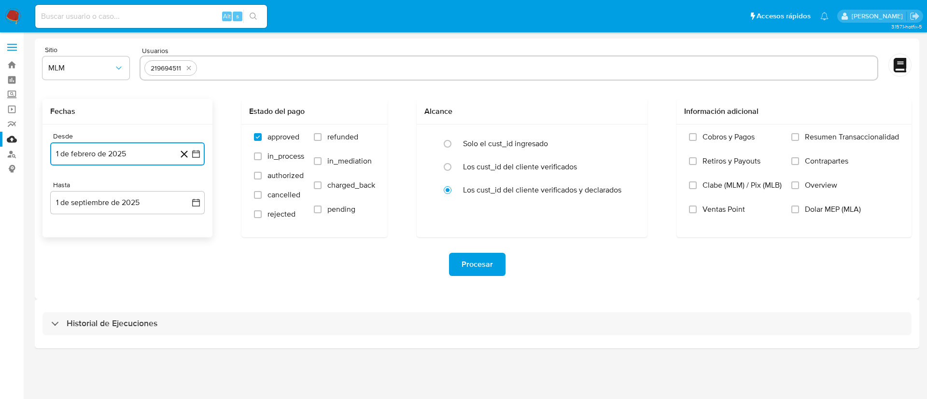
drag, startPoint x: 145, startPoint y: 197, endPoint x: 118, endPoint y: 215, distance: 32.0
click at [143, 198] on button "1 de septiembre de 2025" at bounding box center [127, 202] width 154 height 23
click at [70, 237] on icon "Mes anterior" at bounding box center [68, 238] width 12 height 12
click at [123, 350] on button "31" at bounding box center [127, 350] width 15 height 15
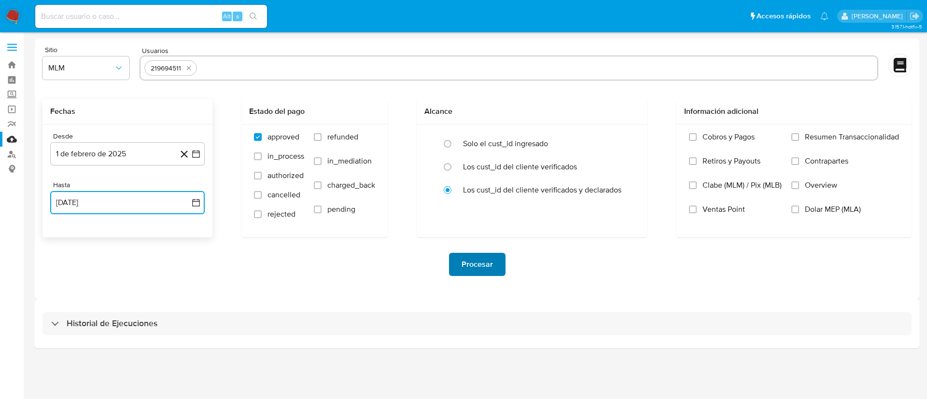
click at [473, 272] on span "Procesar" at bounding box center [477, 264] width 31 height 21
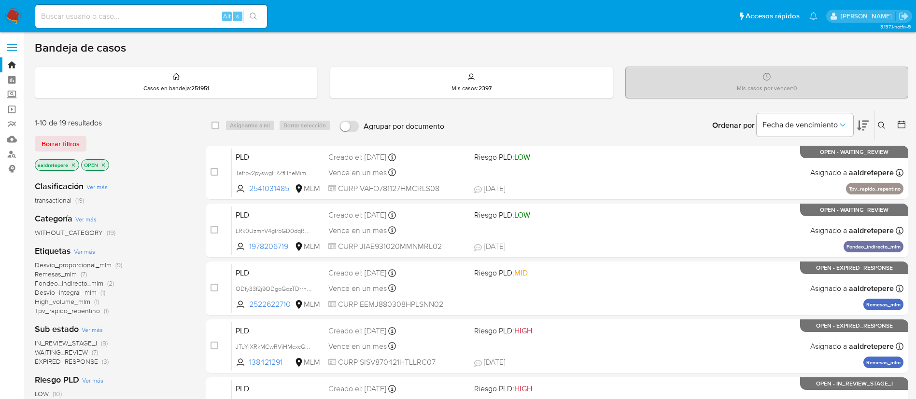
click at [879, 123] on icon at bounding box center [881, 125] width 7 height 7
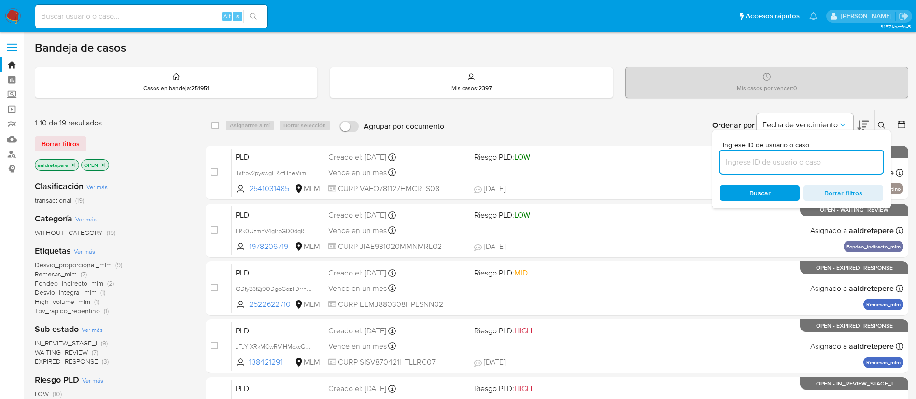
drag, startPoint x: 819, startPoint y: 162, endPoint x: 808, endPoint y: 166, distance: 12.2
click at [819, 162] on input at bounding box center [801, 162] width 163 height 13
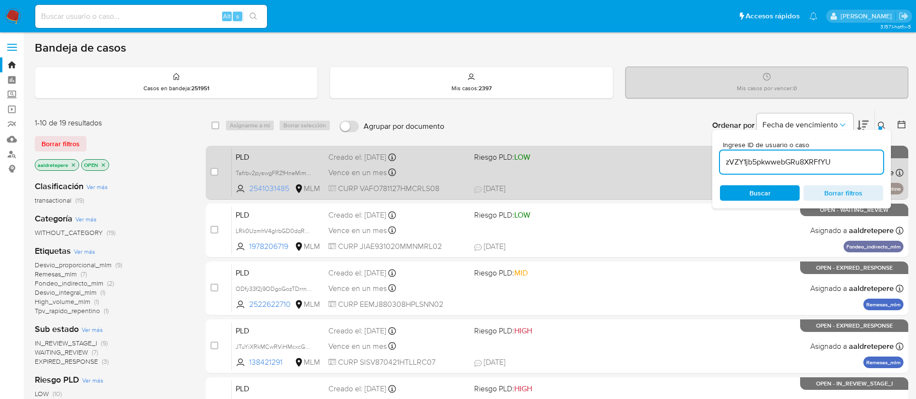
type input "zVZY1jb5pkwwebGRu8XRFfYU"
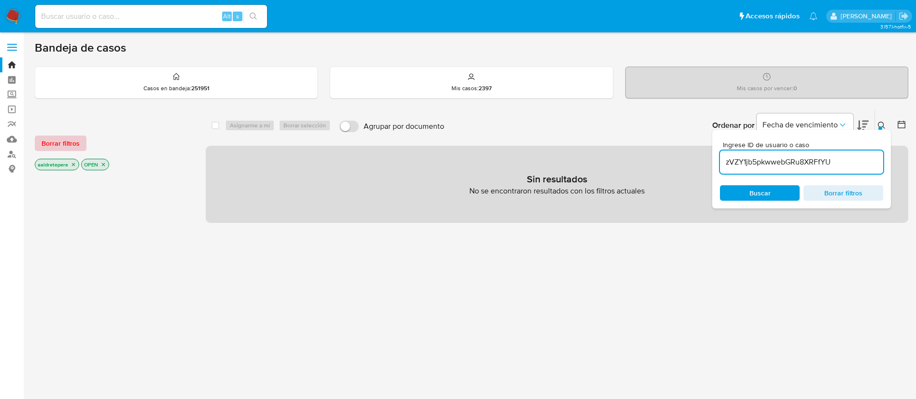
click at [67, 141] on span "Borrar filtros" at bounding box center [61, 144] width 38 height 14
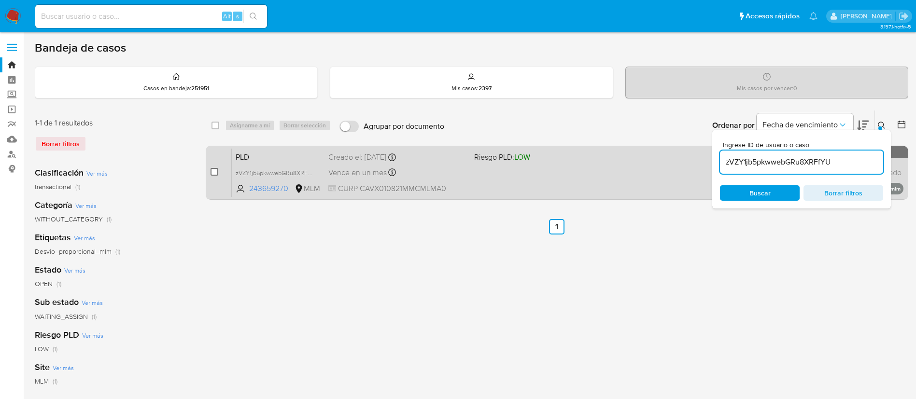
click at [214, 170] on input "checkbox" at bounding box center [215, 172] width 8 height 8
checkbox input "true"
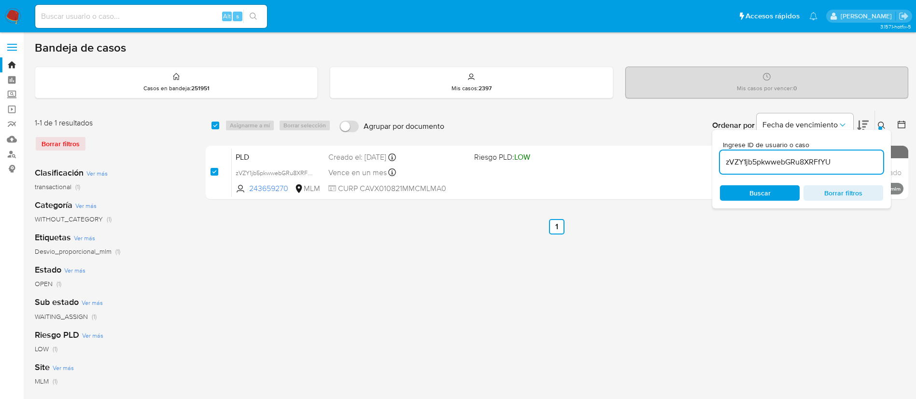
checkbox input "true"
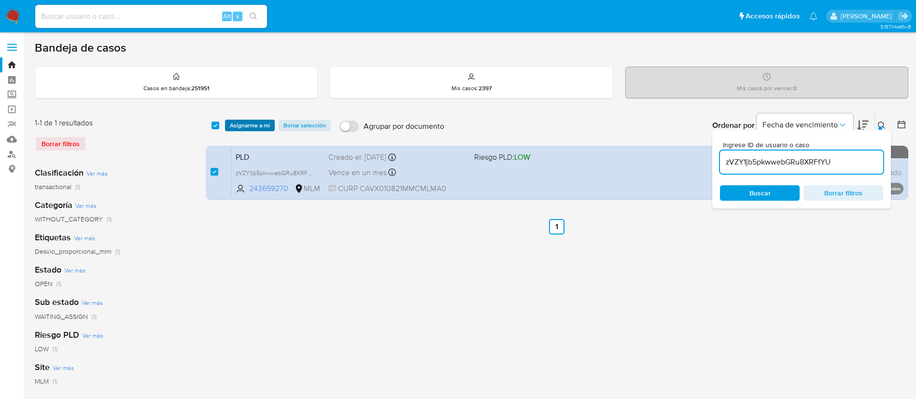
click at [253, 126] on span "Asignarme a mí" at bounding box center [250, 126] width 40 height 10
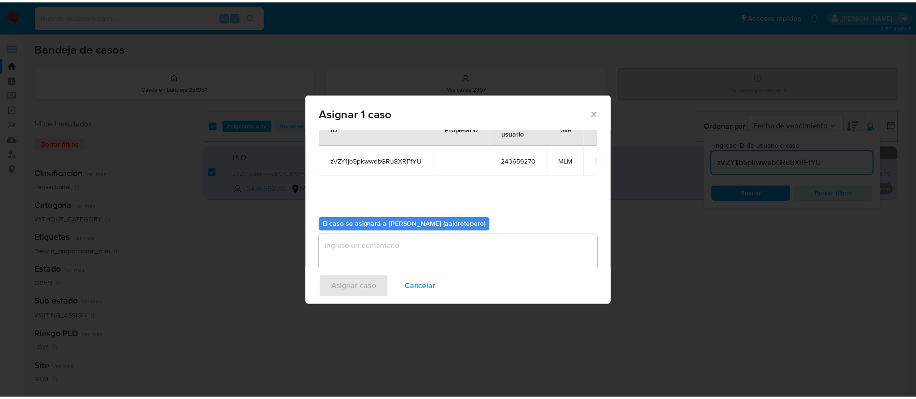
scroll to position [50, 0]
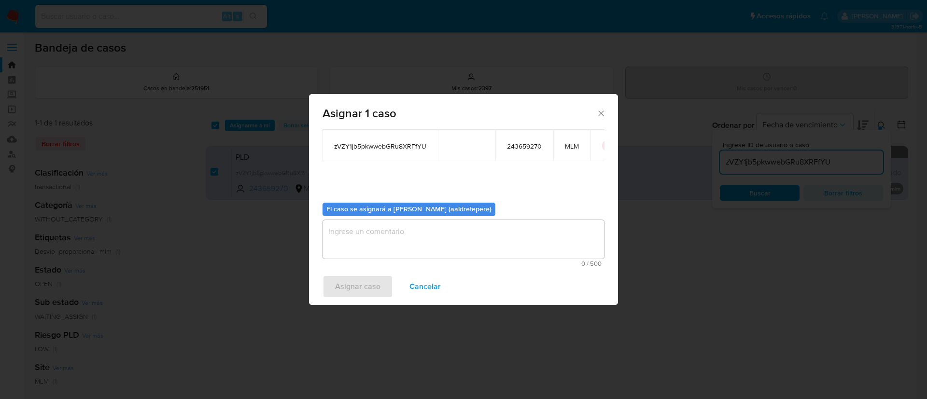
click at [384, 244] on textarea "assign-modal" at bounding box center [464, 239] width 282 height 39
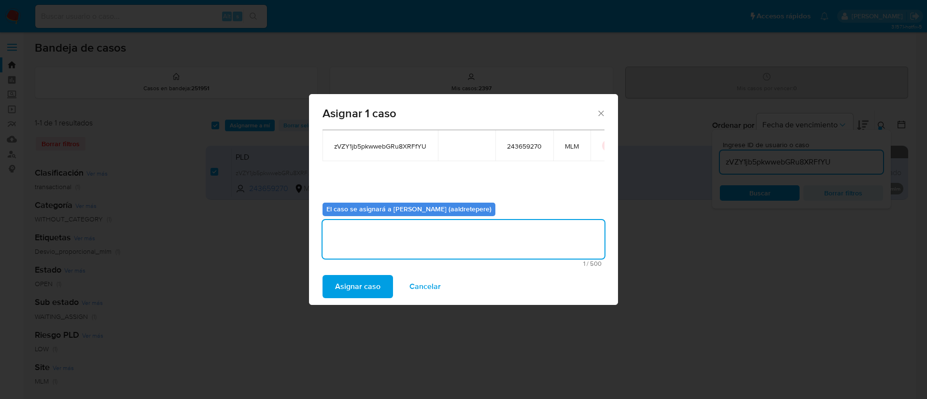
click at [343, 280] on span "Asignar caso" at bounding box center [357, 286] width 45 height 21
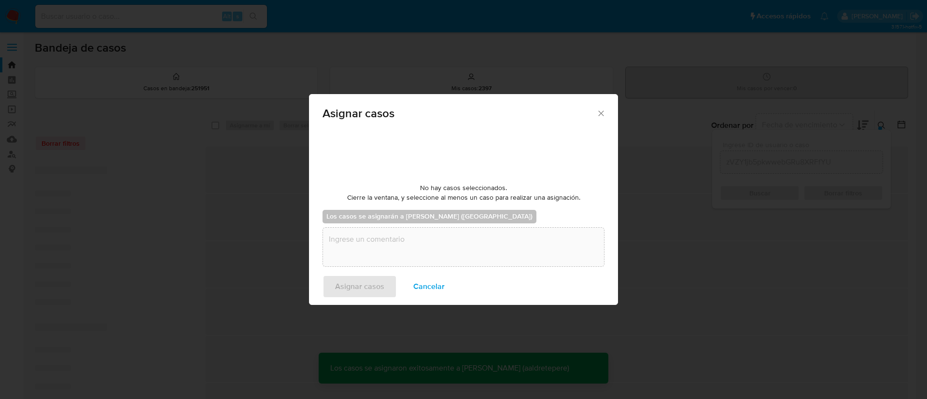
checkbox input "false"
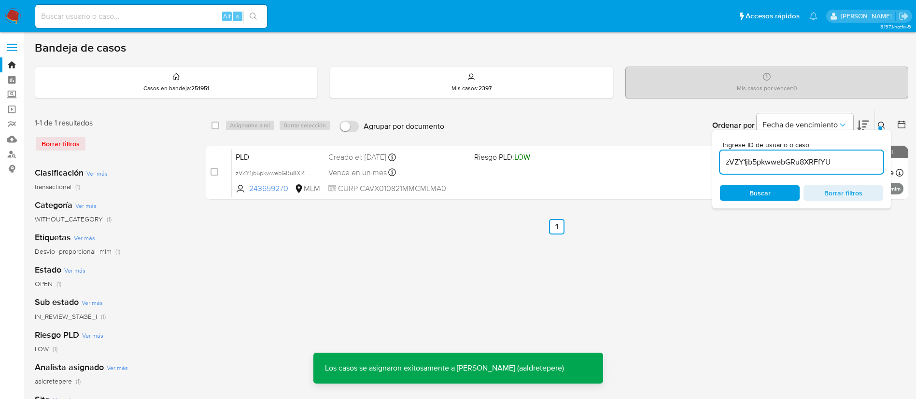
click at [463, 181] on div "PLD zVZY1jb5pkwwebGRu8XRFfYU 243659270 MLM Riesgo PLD: LOW Creado el: 12/08/202…" at bounding box center [568, 172] width 672 height 49
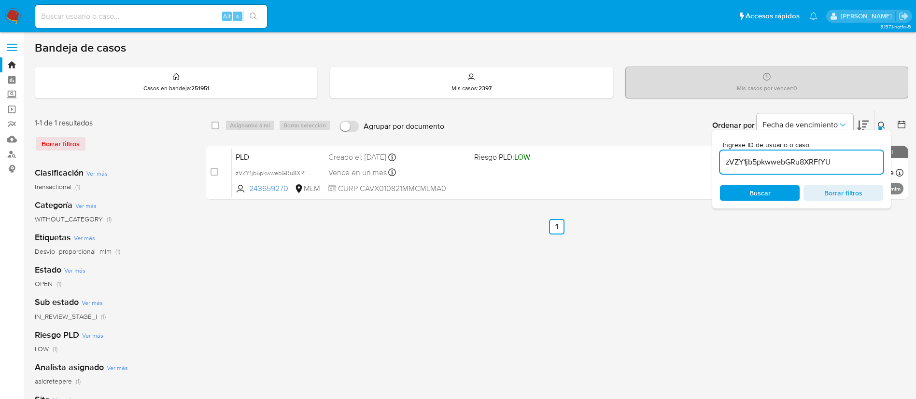
click at [164, 11] on input at bounding box center [151, 16] width 232 height 13
paste input "107623339"
type input "107623339"
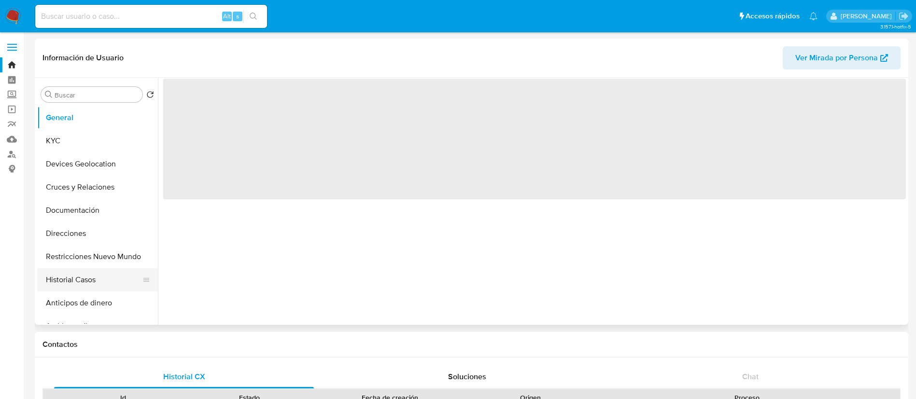
click at [60, 273] on button "Historial Casos" at bounding box center [93, 279] width 113 height 23
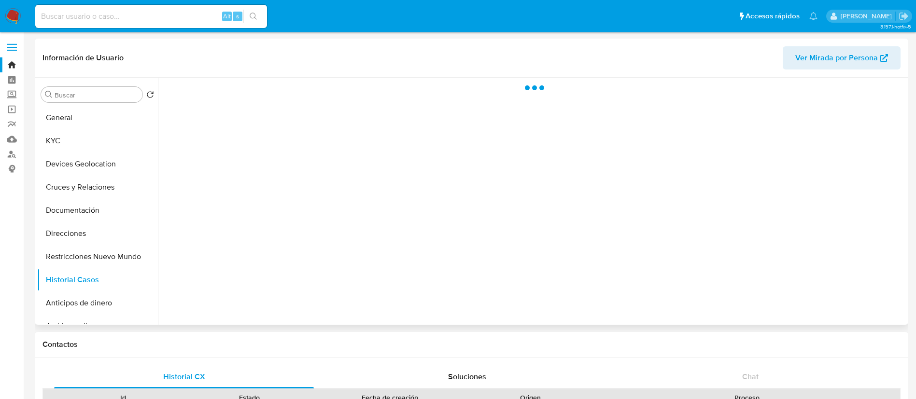
select select "10"
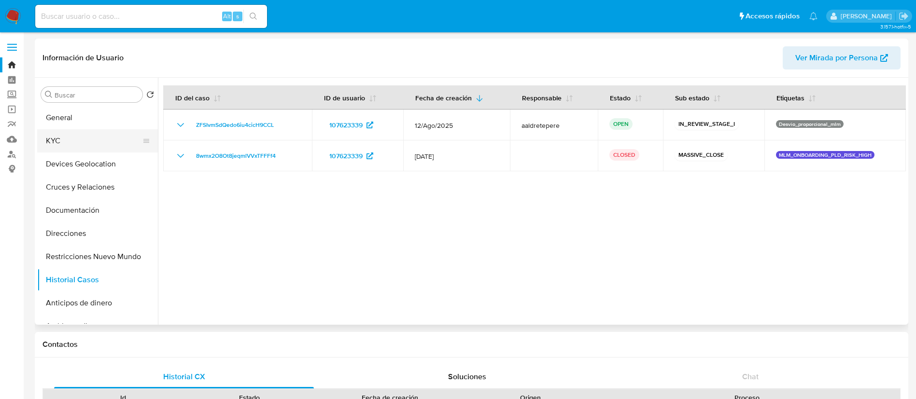
click at [112, 135] on button "KYC" at bounding box center [93, 140] width 113 height 23
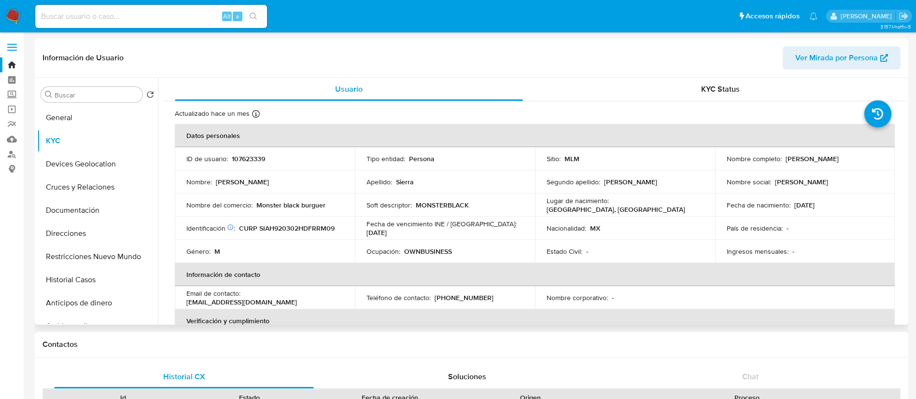
click at [249, 154] on p "107623339" at bounding box center [248, 158] width 33 height 9
copy p "107623339"
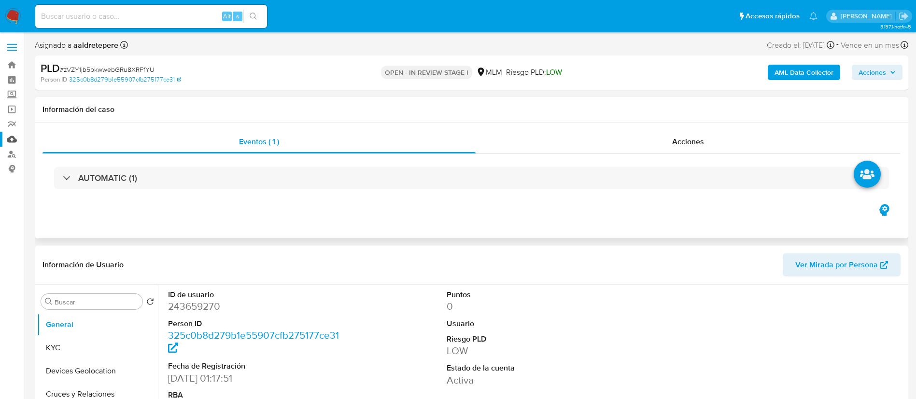
click at [16, 140] on link "Mulan" at bounding box center [57, 139] width 115 height 15
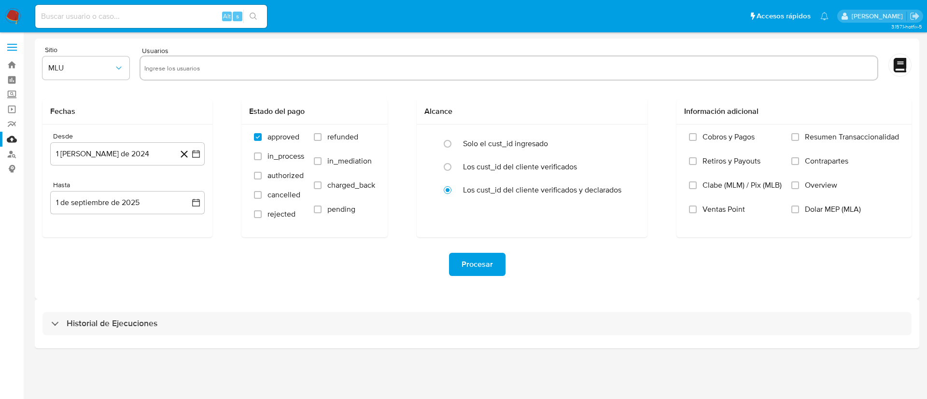
click at [225, 59] on div at bounding box center [509, 68] width 739 height 25
click at [225, 65] on input "text" at bounding box center [508, 67] width 729 height 15
paste input "243659270"
type input "243659270"
click at [79, 75] on button "MLU" at bounding box center [85, 67] width 87 height 23
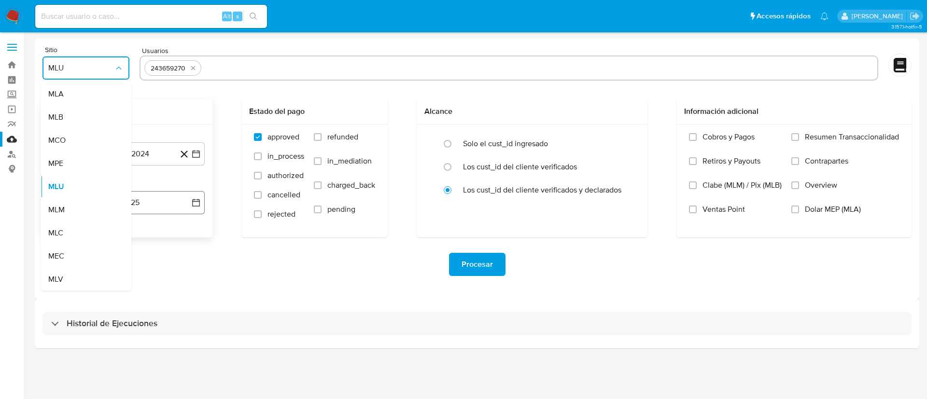
drag, startPoint x: 74, startPoint y: 214, endPoint x: 80, endPoint y: 206, distance: 10.0
click at [74, 214] on div "MLM" at bounding box center [83, 209] width 70 height 23
click at [110, 154] on button "1 de agosto de 2024" at bounding box center [127, 153] width 154 height 23
click at [122, 190] on span "agosto 2024" at bounding box center [123, 189] width 44 height 10
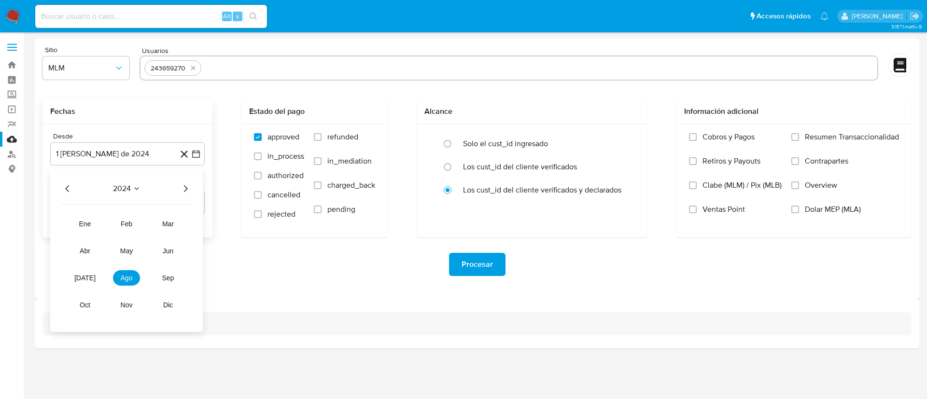
click at [180, 187] on icon "Año siguiente" at bounding box center [186, 189] width 12 height 12
click at [127, 230] on button "feb" at bounding box center [126, 223] width 27 height 15
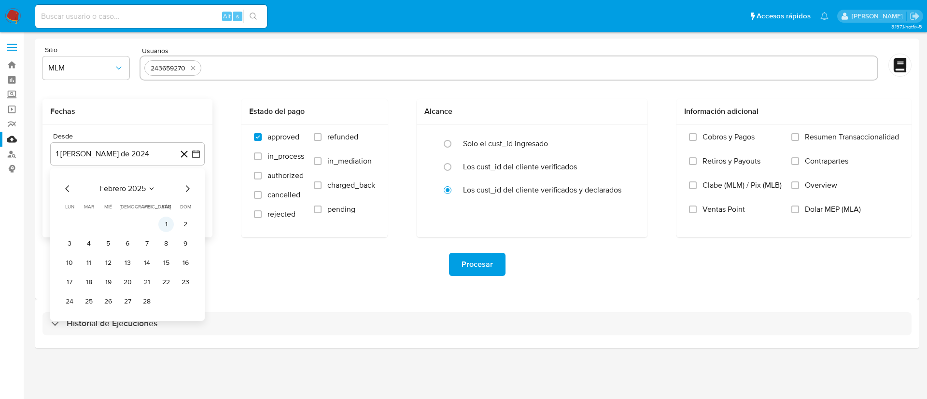
click at [165, 225] on button "1" at bounding box center [165, 224] width 15 height 15
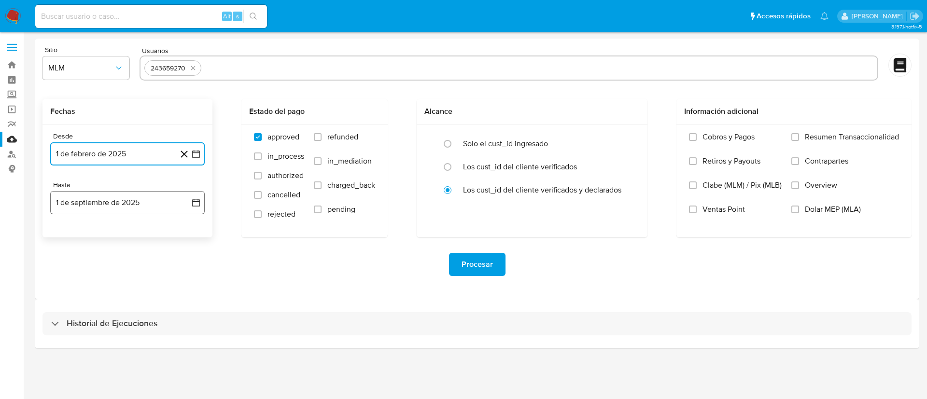
click at [149, 206] on button "1 de septiembre de 2025" at bounding box center [127, 202] width 154 height 23
click at [72, 239] on icon "Mes anterior" at bounding box center [68, 238] width 12 height 12
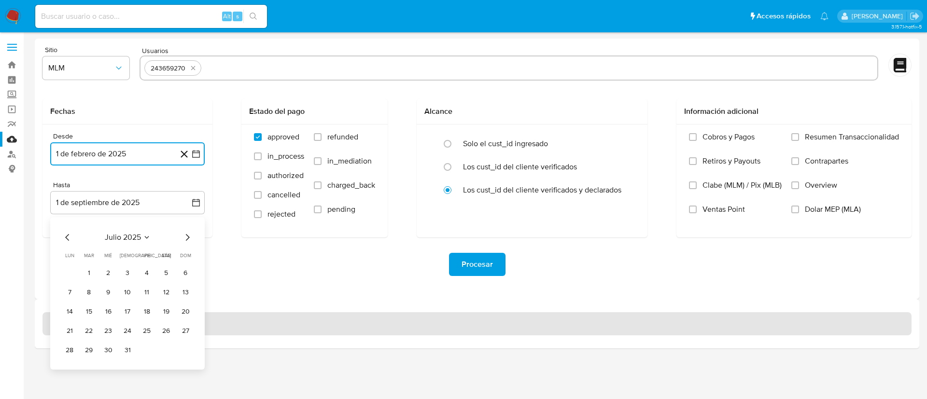
drag, startPoint x: 131, startPoint y: 353, endPoint x: 321, endPoint y: 318, distance: 193.0
click at [131, 352] on button "31" at bounding box center [127, 350] width 15 height 15
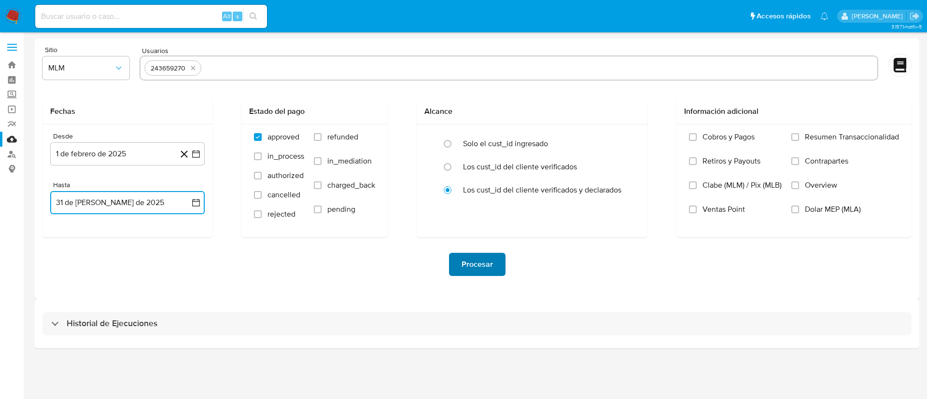
click at [464, 263] on span "Procesar" at bounding box center [477, 264] width 31 height 21
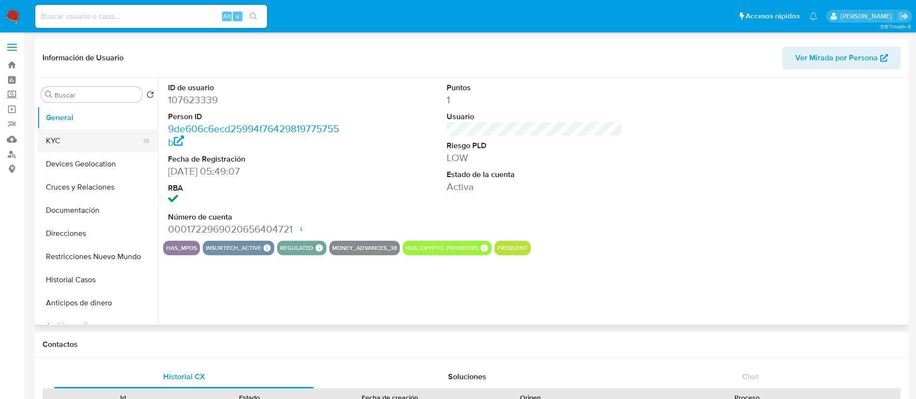
select select "10"
click at [87, 138] on button "KYC" at bounding box center [93, 140] width 113 height 23
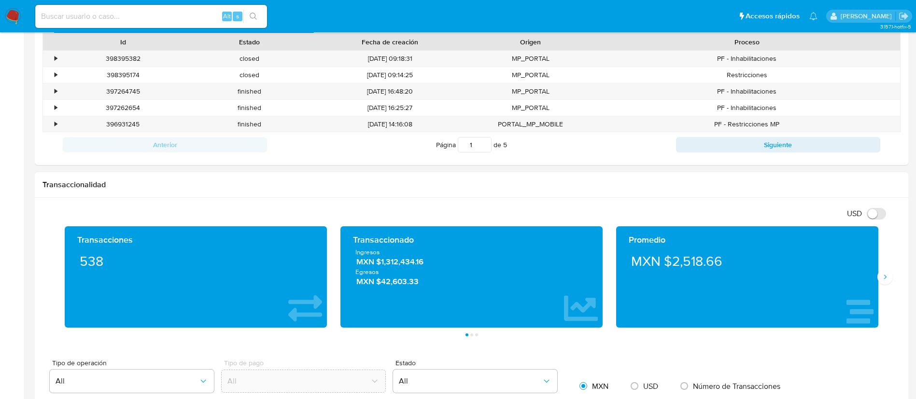
scroll to position [435, 0]
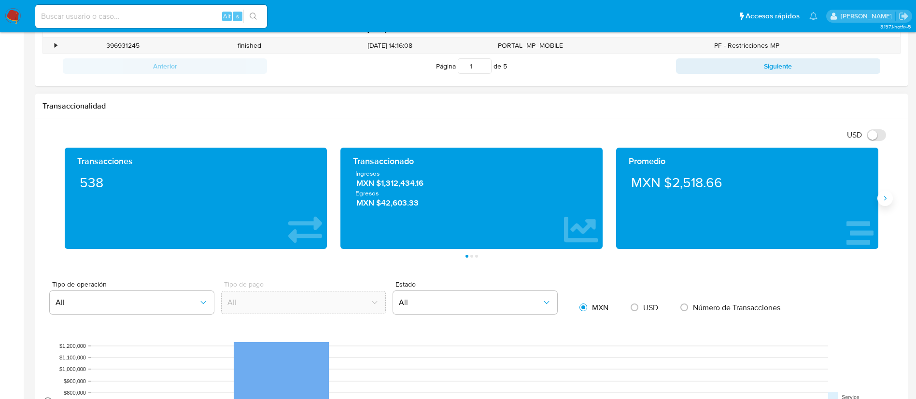
click at [885, 196] on icon "Siguiente" at bounding box center [885, 199] width 8 height 8
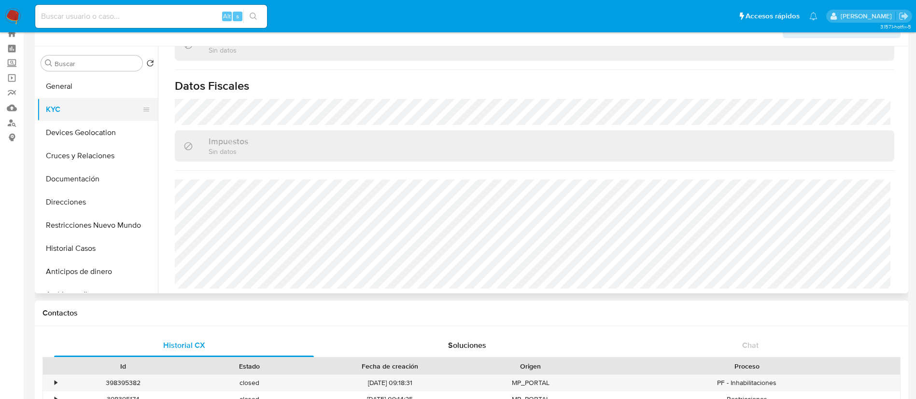
scroll to position [0, 0]
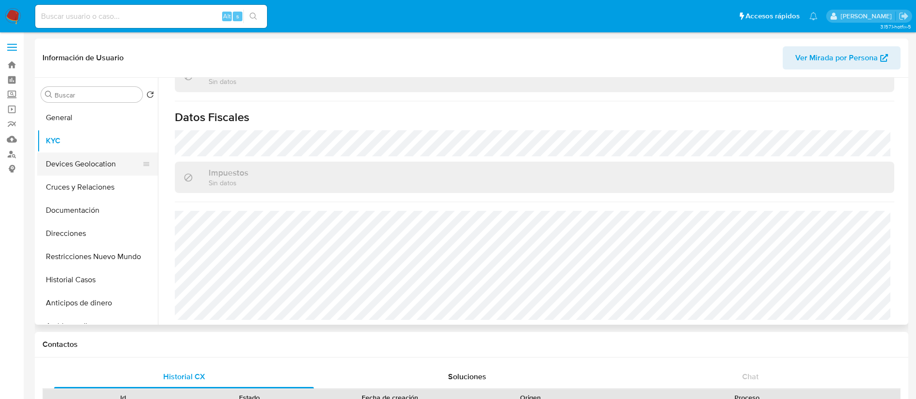
click at [95, 156] on button "Devices Geolocation" at bounding box center [93, 164] width 113 height 23
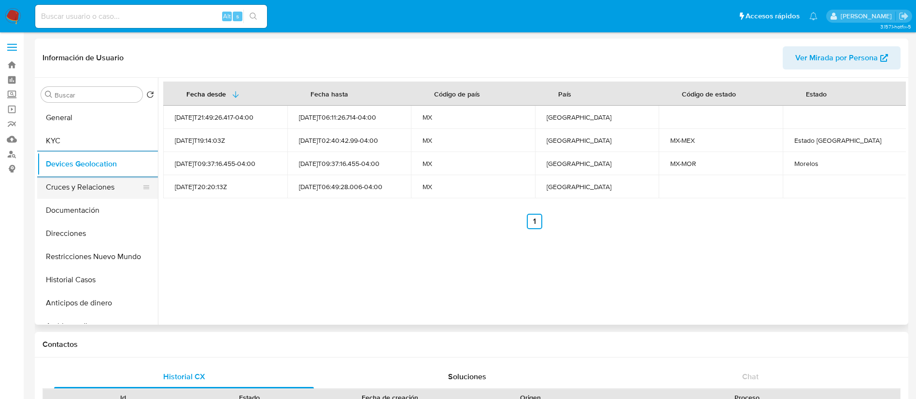
click at [101, 186] on button "Cruces y Relaciones" at bounding box center [93, 187] width 113 height 23
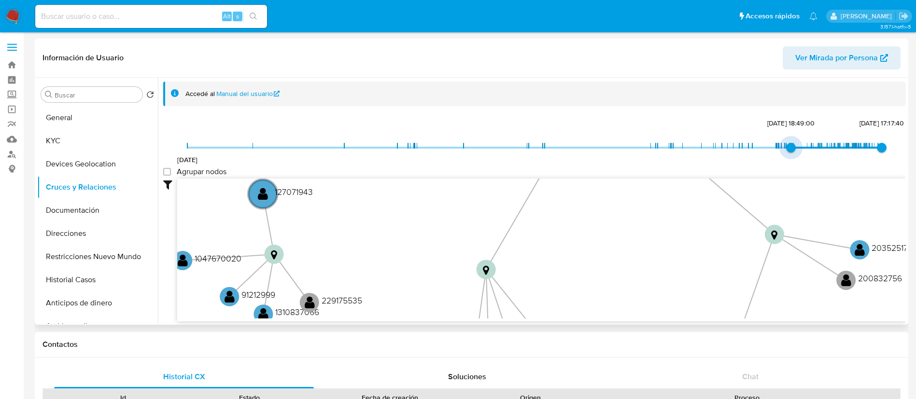
type input "1735768442000"
drag, startPoint x: 191, startPoint y: 145, endPoint x: 633, endPoint y: 181, distance: 443.2
click at [792, 150] on span "1/1/2025, 15:54:02" at bounding box center [793, 148] width 10 height 10
drag, startPoint x: 167, startPoint y: 173, endPoint x: 203, endPoint y: 192, distance: 41.5
click at [170, 175] on group_nodes "Agrupar nodos" at bounding box center [167, 172] width 8 height 8
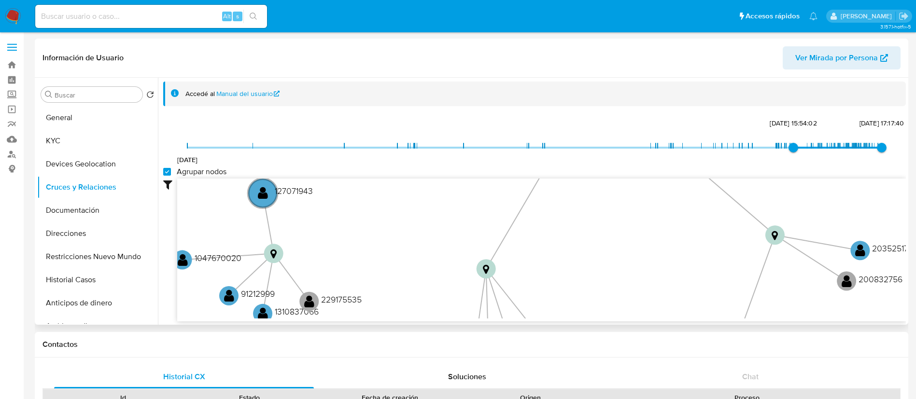
checkbox group_nodes "true"
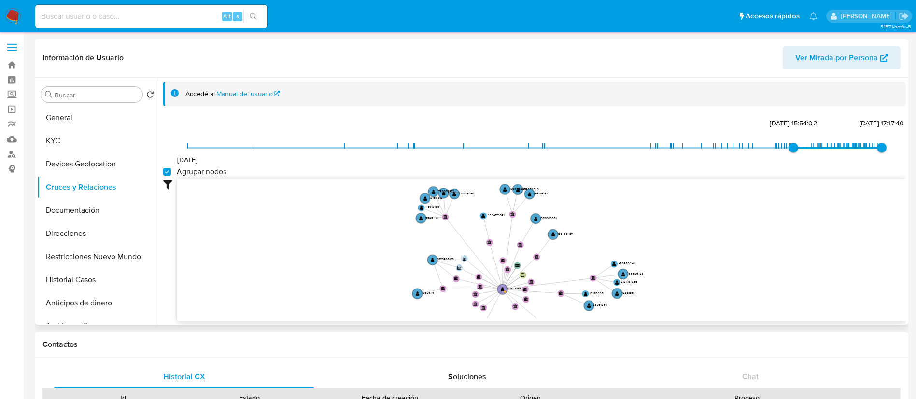
drag, startPoint x: 493, startPoint y: 204, endPoint x: 466, endPoint y: 302, distance: 101.8
click at [466, 302] on icon "device-67baad2a872db0c2ea3b0b01  user-107623339  107623339 device-66bb80b056f…" at bounding box center [541, 249] width 729 height 140
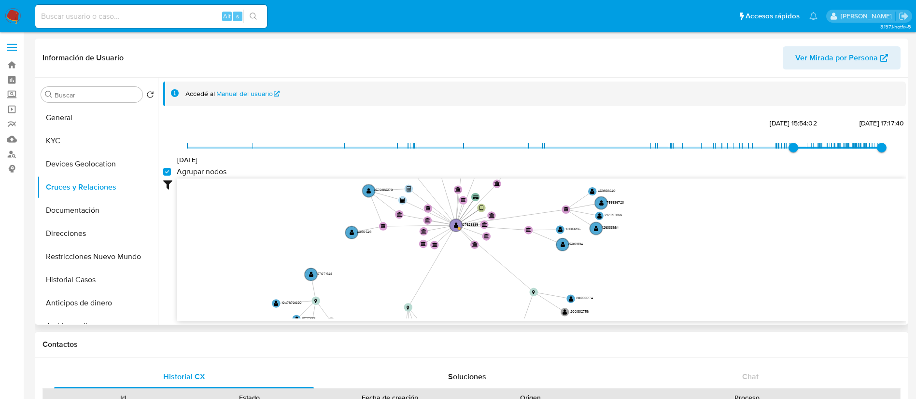
drag, startPoint x: 471, startPoint y: 212, endPoint x: 413, endPoint y: 148, distance: 86.2
click at [413, 148] on div "15/6/2020 1/1/2025, 15:54:02 31/8/2025, 17:17:40 Agrupar nodos Filtros Confianz…" at bounding box center [534, 218] width 743 height 205
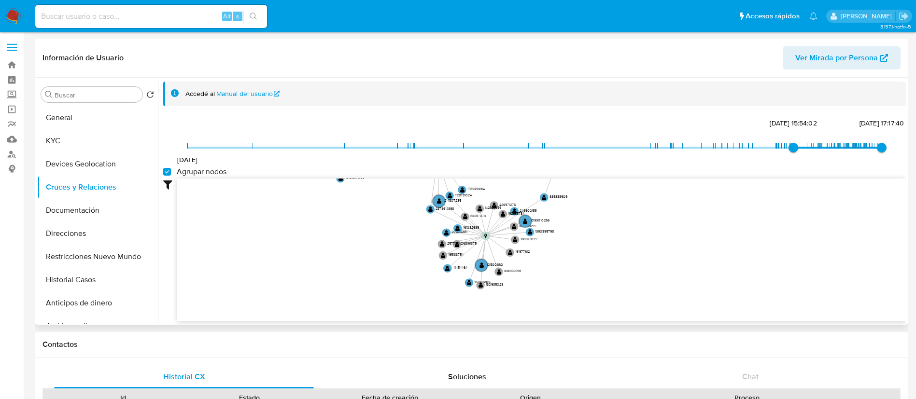
drag, startPoint x: 399, startPoint y: 276, endPoint x: 368, endPoint y: 177, distance: 103.7
click at [429, 129] on div "15/6/2020 1/1/2025, 15:54:02 31/8/2025, 17:17:40 Agrupar nodos Filtros Confianz…" at bounding box center [534, 218] width 743 height 205
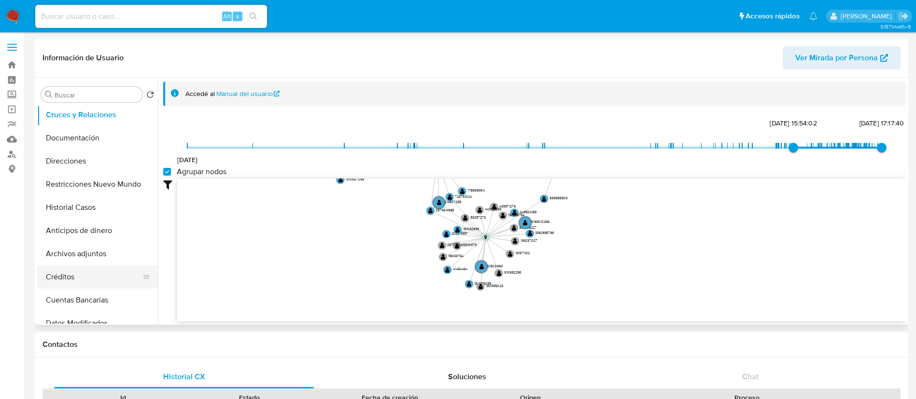
scroll to position [145, 0]
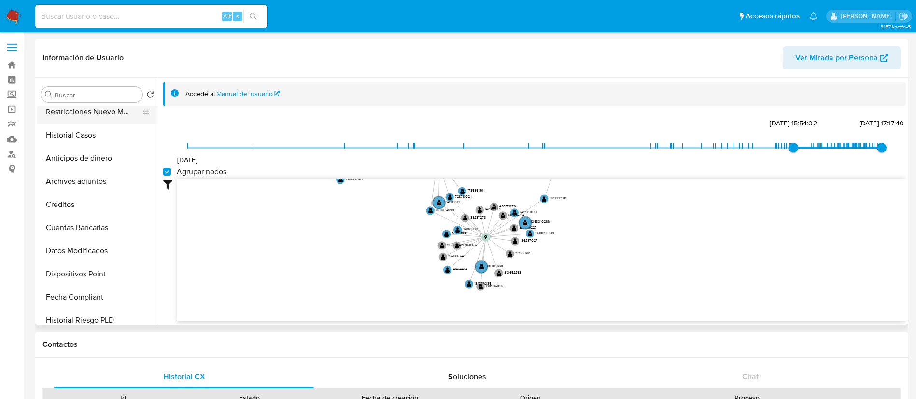
click at [122, 118] on button "Restricciones Nuevo Mundo" at bounding box center [93, 111] width 113 height 23
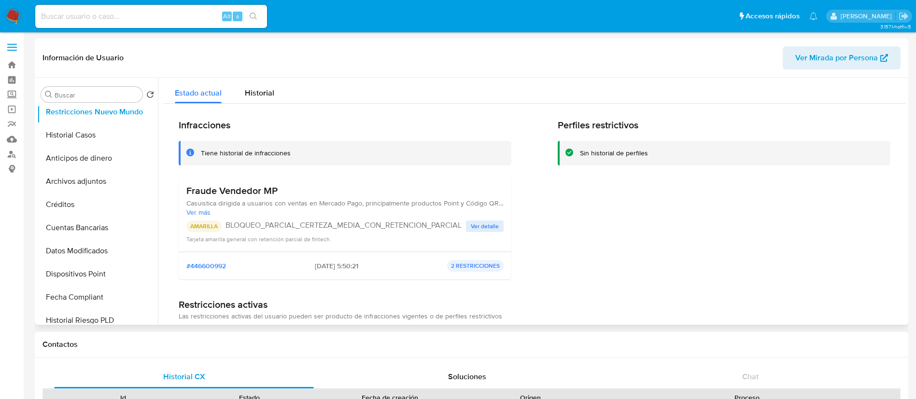
click at [489, 225] on span "Ver detalle" at bounding box center [485, 227] width 28 height 10
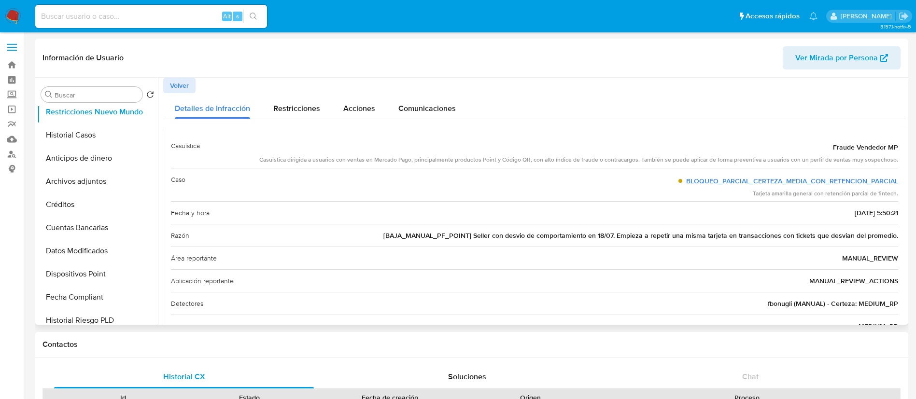
drag, startPoint x: 473, startPoint y: 238, endPoint x: 751, endPoint y: 241, distance: 278.1
click at [751, 241] on div "Razón [BAJA_MANUAL_PF_POINT] Seller con desvio de comportamiento en 18/07. Empi…" at bounding box center [534, 235] width 727 height 23
click at [298, 159] on div "Casuistica dirigida a usuarios con ventas en Mercado Pago, principalmente produ…" at bounding box center [578, 160] width 639 height 8
drag, startPoint x: 298, startPoint y: 159, endPoint x: 539, endPoint y: 157, distance: 240.4
click at [539, 157] on div "Casuistica dirigida a usuarios con ventas en Mercado Pago, principalmente produ…" at bounding box center [578, 160] width 639 height 8
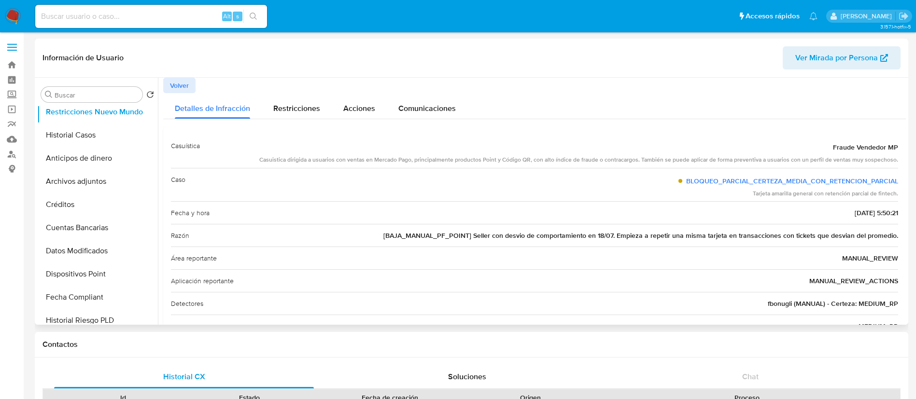
click at [539, 157] on div "Casuistica dirigida a usuarios con ventas en Mercado Pago, principalmente produ…" at bounding box center [578, 160] width 639 height 8
drag, startPoint x: 688, startPoint y: 152, endPoint x: 681, endPoint y: 160, distance: 10.3
click at [689, 152] on div "Fraude Vendedor MP" at bounding box center [578, 147] width 639 height 17
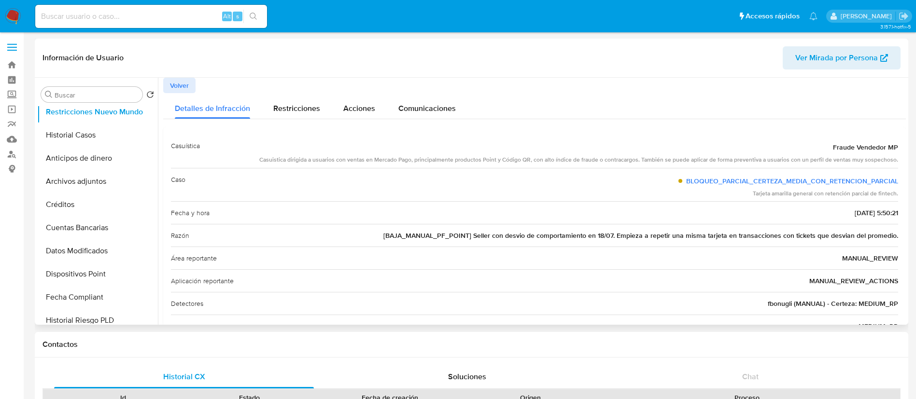
click at [659, 162] on div "Casuistica dirigida a usuarios con ventas en Mercado Pago, principalmente produ…" at bounding box center [578, 160] width 639 height 8
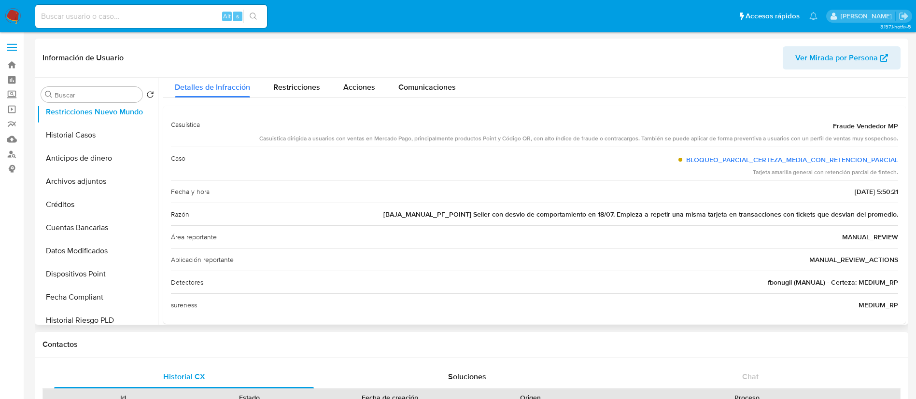
scroll to position [33, 0]
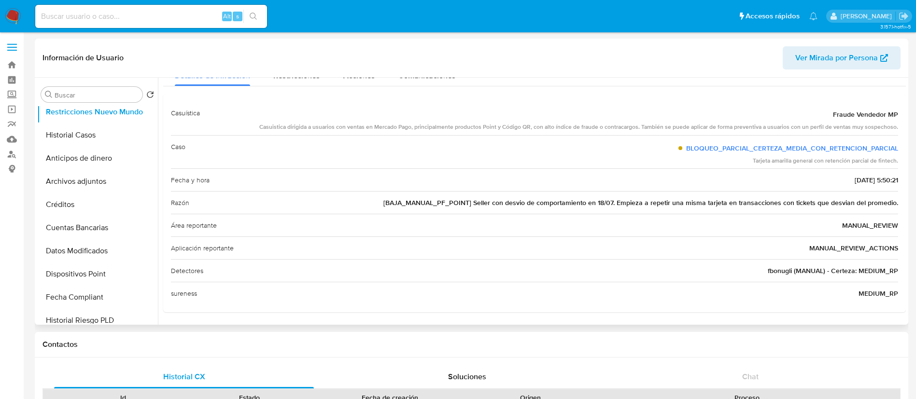
click at [381, 202] on div "Razón [BAJA_MANUAL_PF_POINT] Seller con desvio de comportamiento en 18/07. Empi…" at bounding box center [534, 202] width 727 height 23
click at [497, 230] on div "Área reportante MANUAL_REVIEW" at bounding box center [534, 225] width 727 height 23
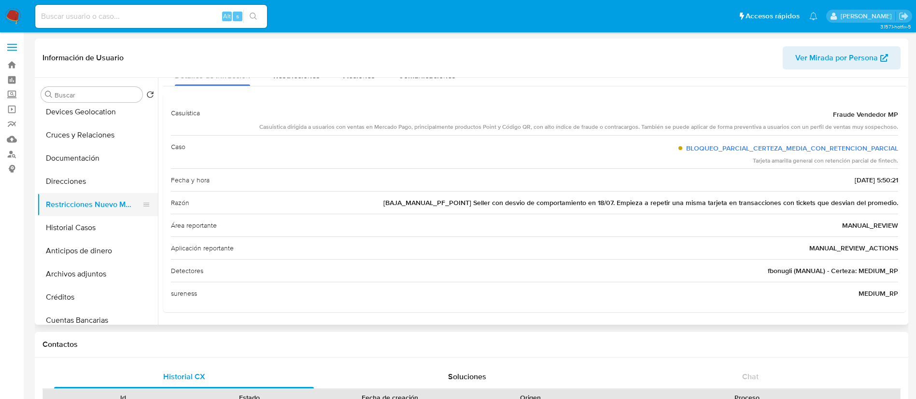
scroll to position [0, 0]
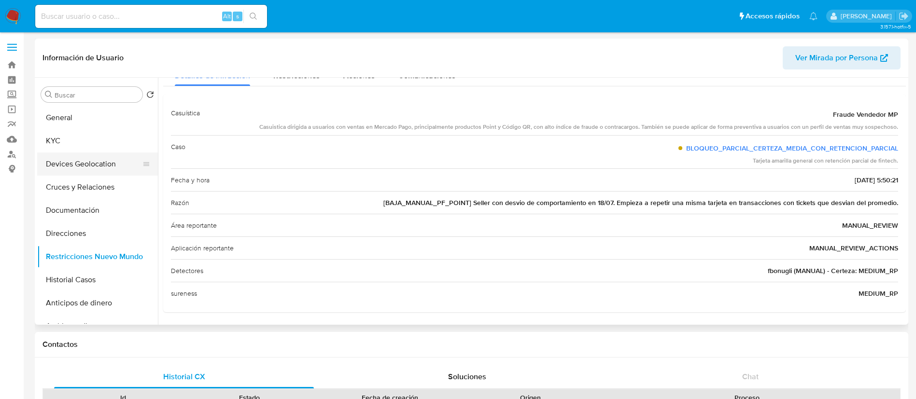
click at [66, 164] on button "Devices Geolocation" at bounding box center [93, 164] width 113 height 23
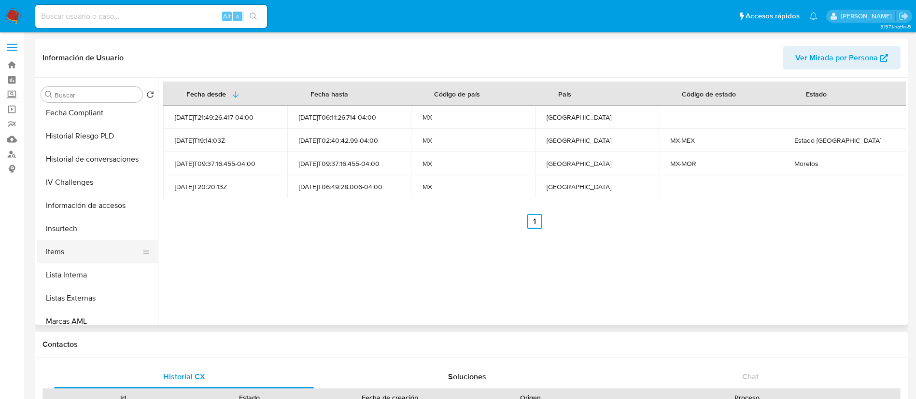
scroll to position [362, 0]
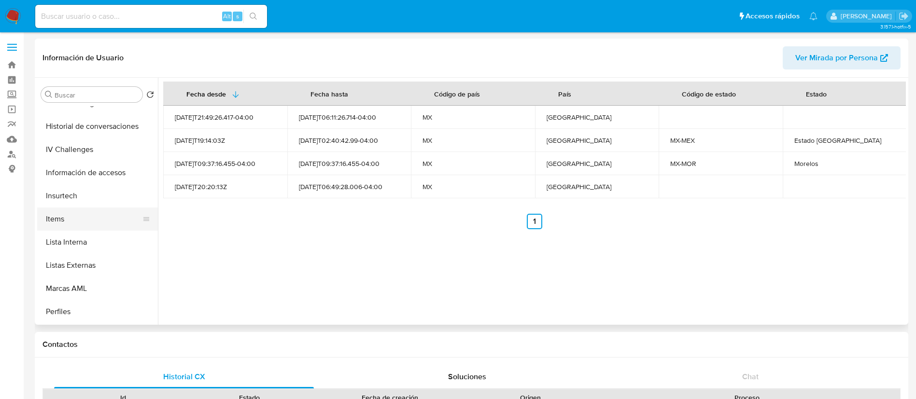
click at [61, 215] on button "Items" at bounding box center [93, 219] width 113 height 23
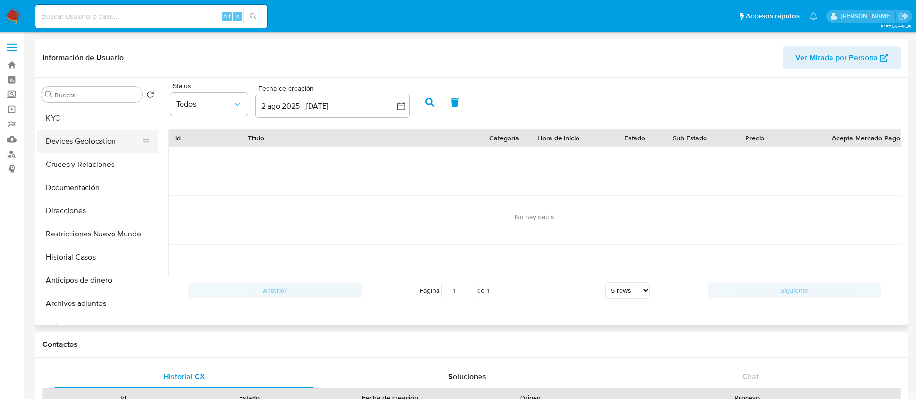
scroll to position [0, 0]
click at [71, 137] on button "KYC" at bounding box center [93, 140] width 113 height 23
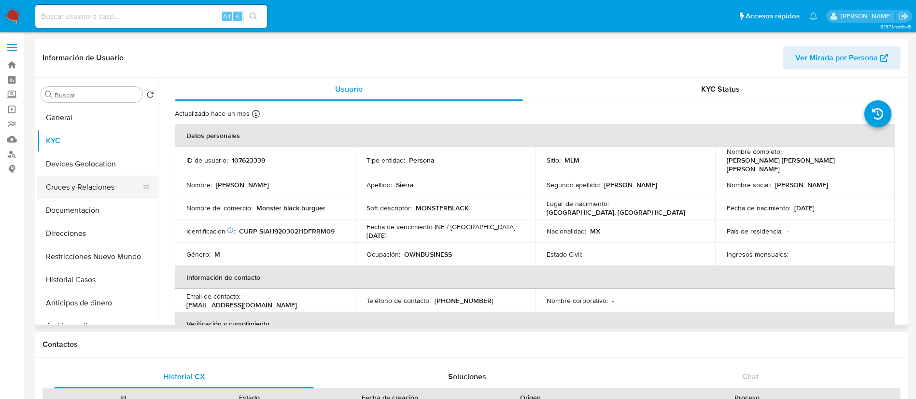
click at [81, 190] on button "Cruces y Relaciones" at bounding box center [93, 187] width 113 height 23
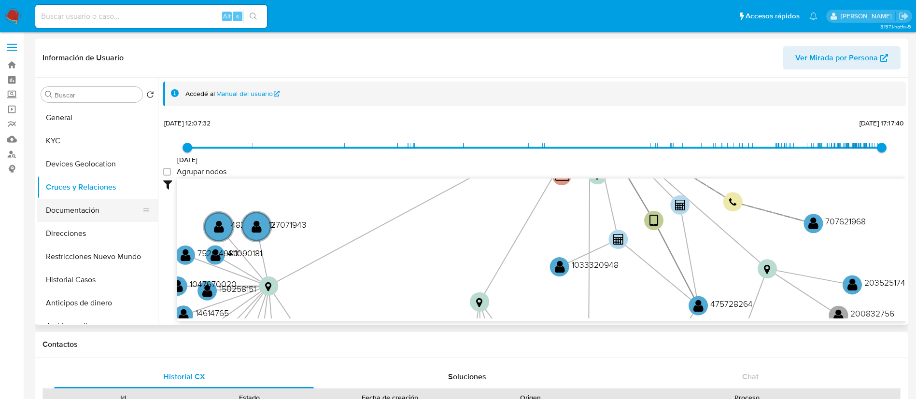
click at [100, 210] on button "Documentación" at bounding box center [93, 210] width 113 height 23
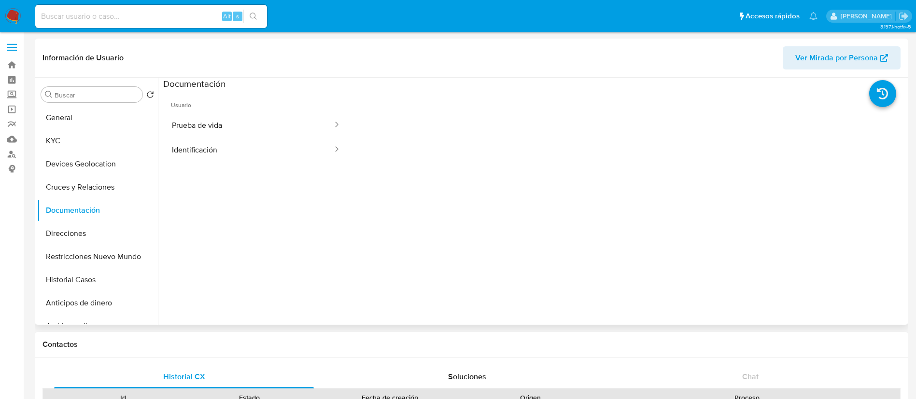
click at [258, 166] on ul "Usuario Prueba de vida Identificación" at bounding box center [256, 229] width 186 height 278
click at [259, 145] on button "Identificación" at bounding box center [248, 150] width 170 height 25
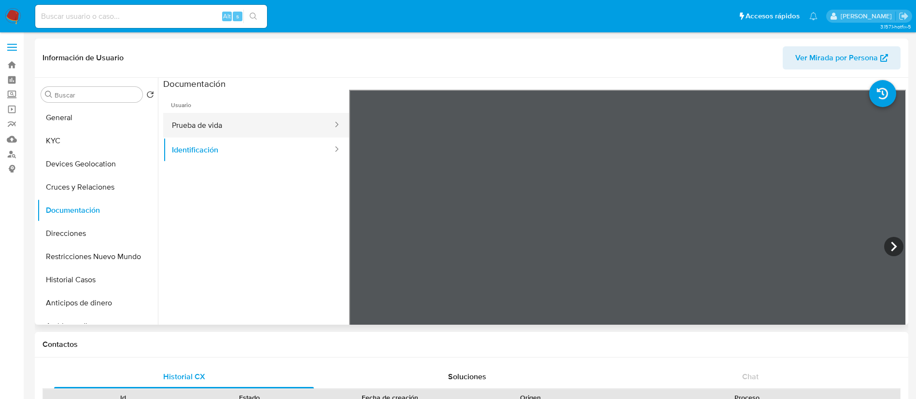
click at [230, 136] on button "Prueba de vida" at bounding box center [248, 125] width 170 height 25
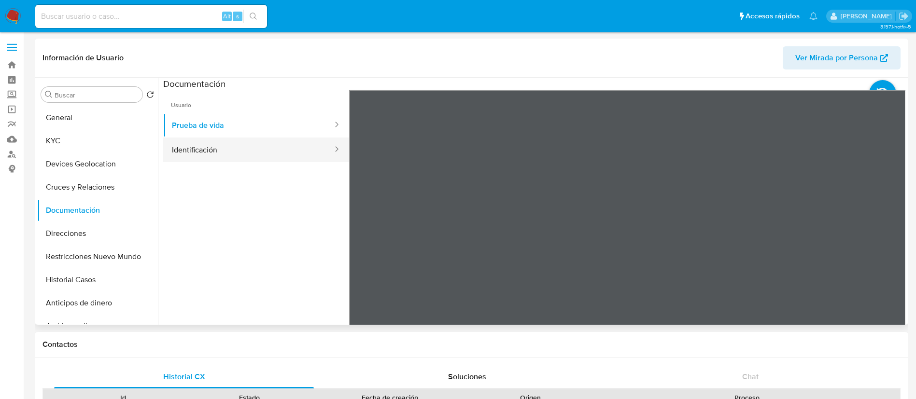
scroll to position [72, 0]
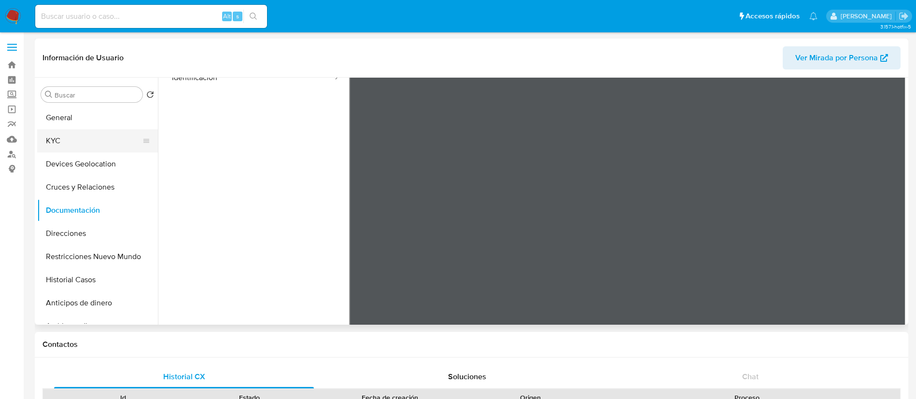
click at [94, 143] on button "KYC" at bounding box center [93, 140] width 113 height 23
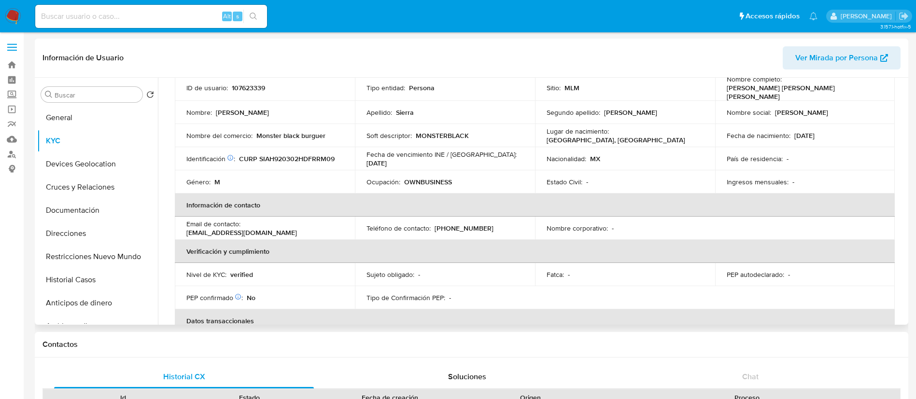
click at [451, 166] on td "Fecha de vencimiento INE / Pasaporte : 31/12/2030" at bounding box center [445, 158] width 180 height 23
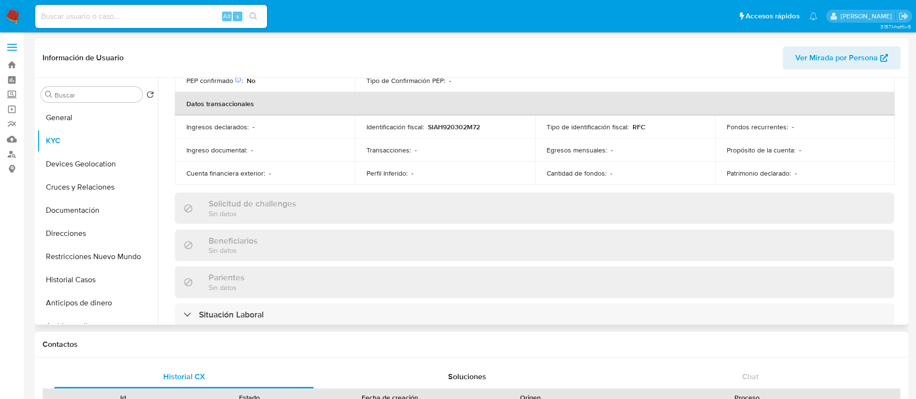
scroll to position [362, 0]
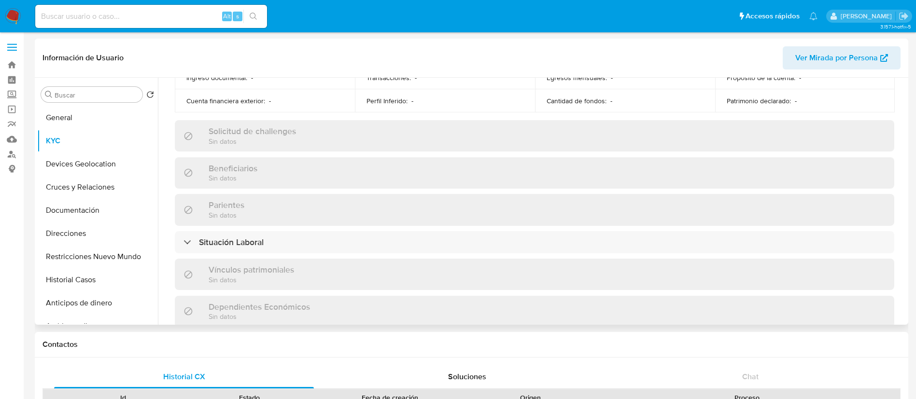
click at [459, 170] on div "Beneficiarios Sin datos" at bounding box center [534, 172] width 719 height 31
click at [487, 154] on div "Actualizado hace un mes Creado: 22/07/2020 03:15:00 Actualizado: 05/08/2025 22:…" at bounding box center [534, 151] width 743 height 824
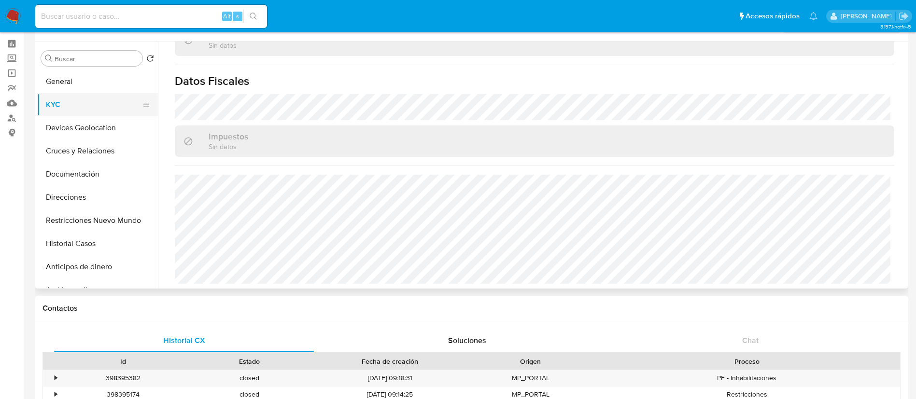
scroll to position [0, 0]
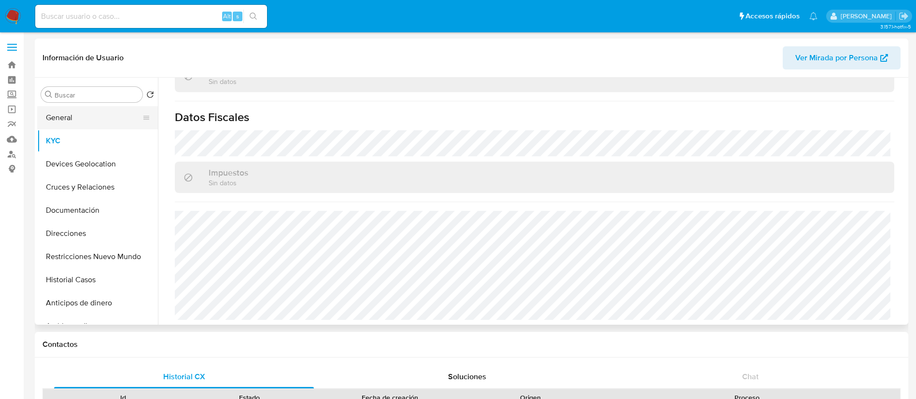
click at [72, 120] on button "General" at bounding box center [93, 117] width 113 height 23
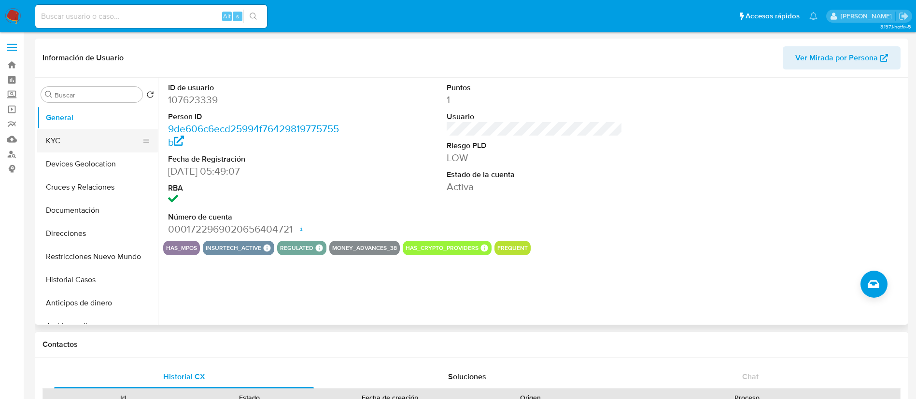
click at [65, 144] on button "KYC" at bounding box center [93, 140] width 113 height 23
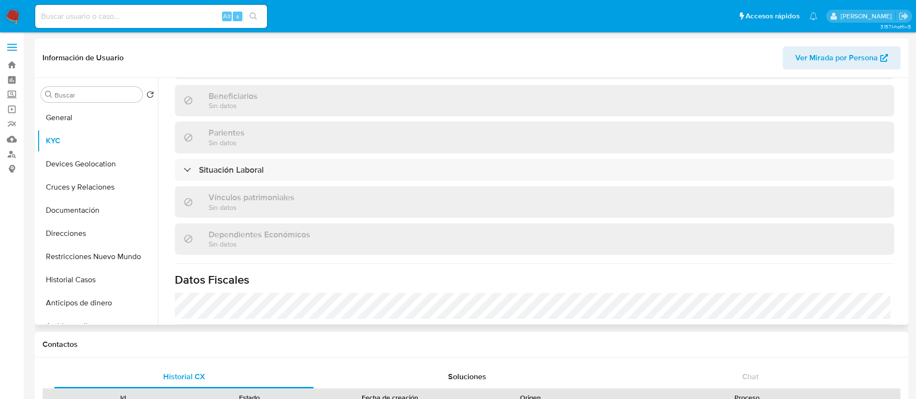
scroll to position [597, 0]
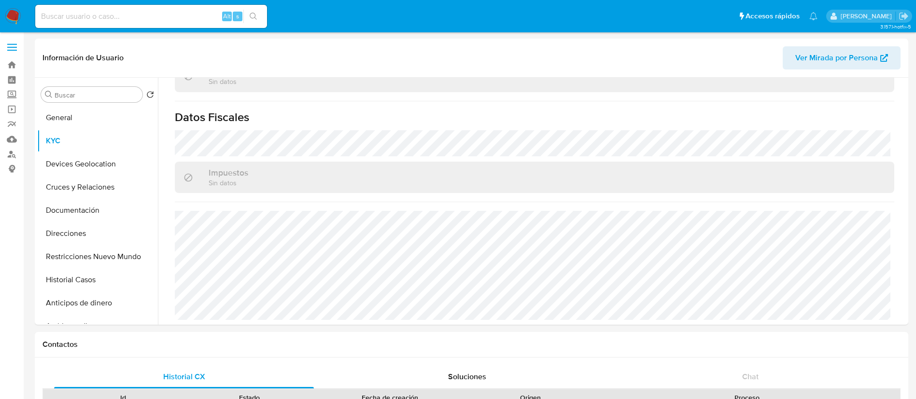
drag, startPoint x: 116, startPoint y: 26, endPoint x: 117, endPoint y: 13, distance: 12.6
click at [116, 22] on div "Alt s" at bounding box center [151, 16] width 232 height 23
click at [117, 13] on input at bounding box center [151, 16] width 232 height 13
paste input "109806182"
type input "109806182"
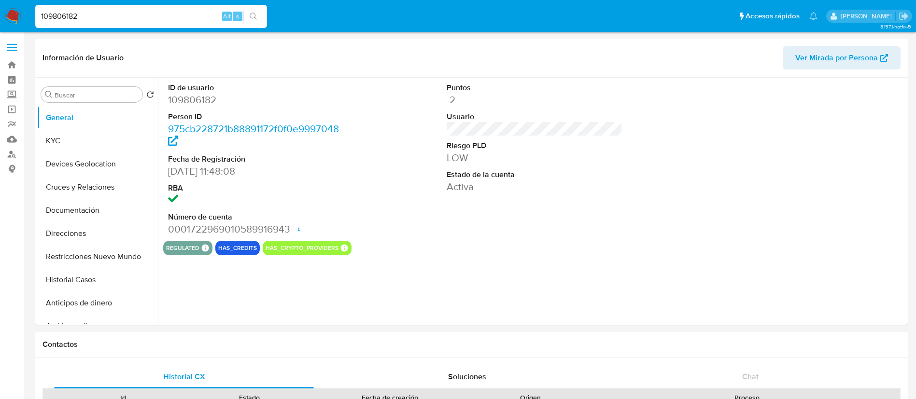
select select "10"
click at [66, 140] on button "KYC" at bounding box center [93, 140] width 113 height 23
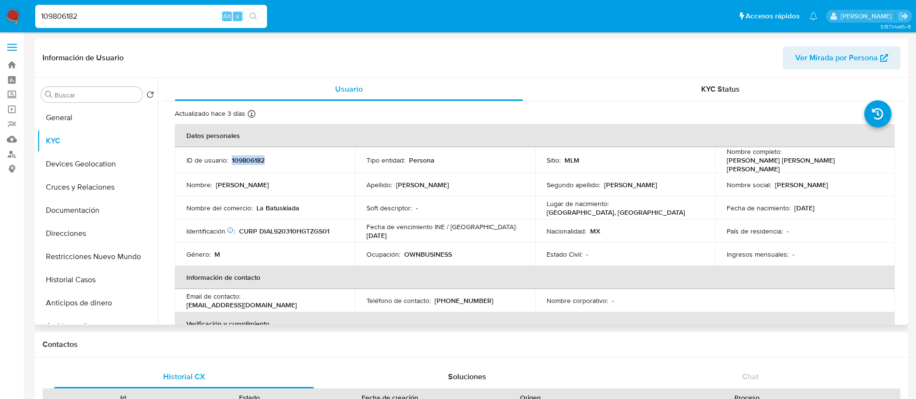
drag, startPoint x: 263, startPoint y: 161, endPoint x: 231, endPoint y: 163, distance: 31.9
click at [231, 163] on div "ID de usuario : 109806182" at bounding box center [264, 160] width 157 height 9
copy p "109806182"
drag, startPoint x: 873, startPoint y: 157, endPoint x: 782, endPoint y: 160, distance: 90.8
click at [782, 160] on div "Nombre completo : Luis Fernando Diaz Aguirre" at bounding box center [805, 160] width 157 height 26
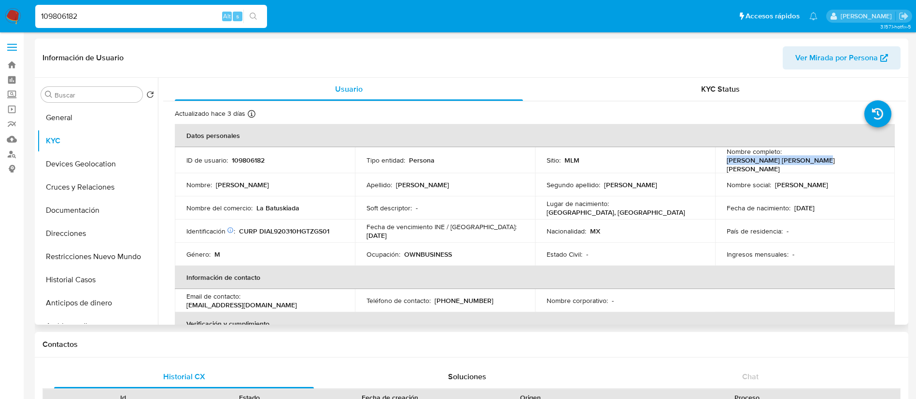
copy p "Luis Fernando Diaz Aguirre"
click at [261, 158] on p "109806182" at bounding box center [248, 160] width 33 height 9
copy p "109806182"
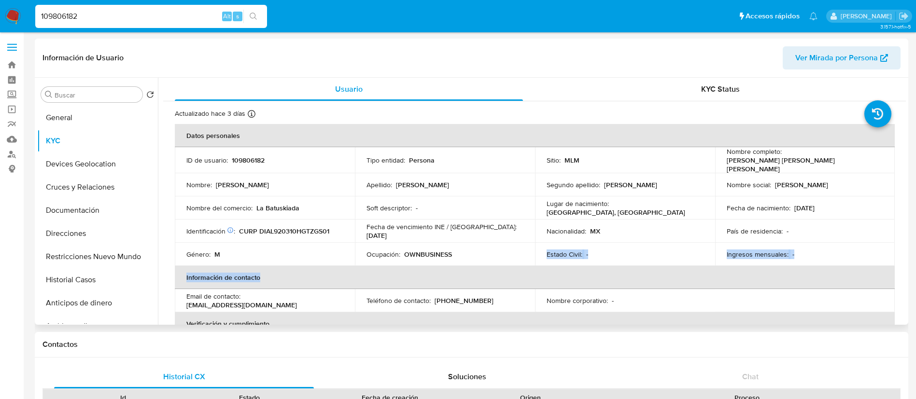
drag, startPoint x: 421, startPoint y: 259, endPoint x: 488, endPoint y: 266, distance: 67.9
click at [471, 267] on table "Datos personales ID de usuario : 109806182 Tipo entidad : Persona Sitio : MLM N…" at bounding box center [535, 299] width 720 height 351
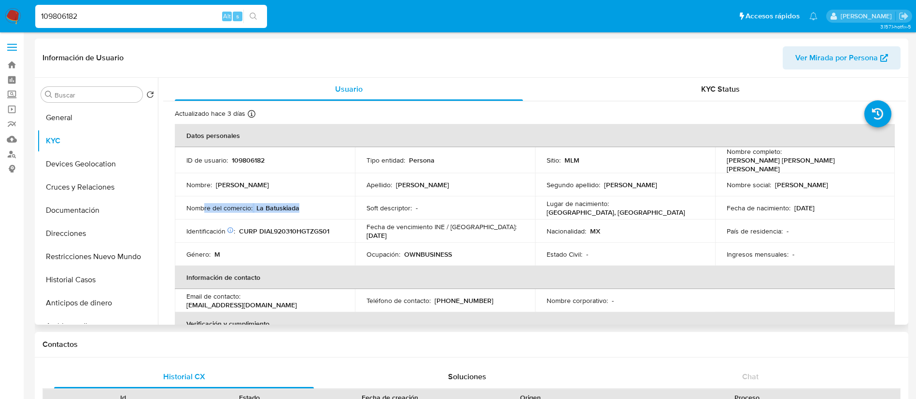
drag, startPoint x: 205, startPoint y: 203, endPoint x: 280, endPoint y: 212, distance: 75.9
click at [280, 212] on td "Nombre del comercio : La Batuskiada" at bounding box center [265, 208] width 180 height 23
click at [281, 212] on td "Nombre del comercio : La Batuskiada" at bounding box center [265, 208] width 180 height 23
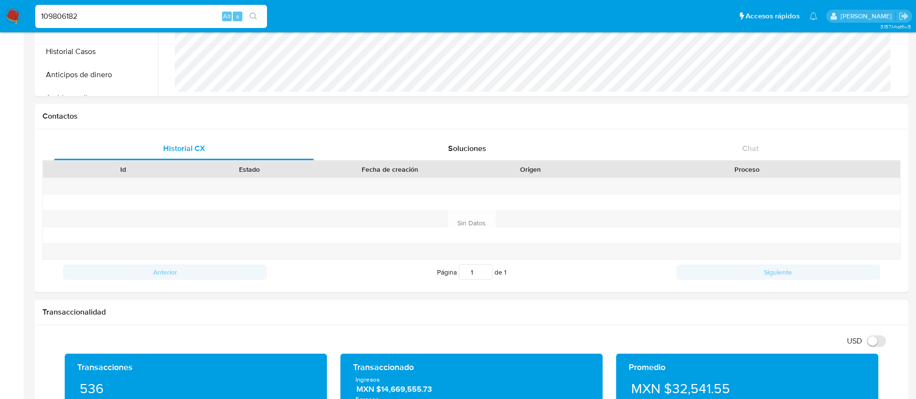
scroll to position [362, 0]
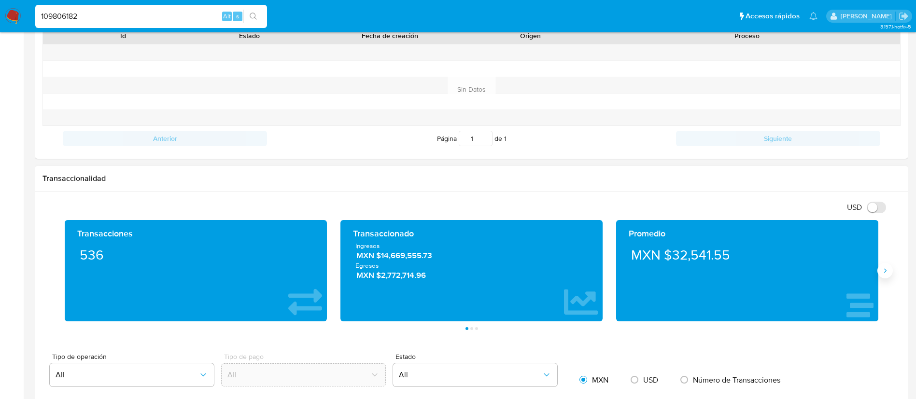
click at [887, 277] on button "Siguiente" at bounding box center [884, 270] width 15 height 15
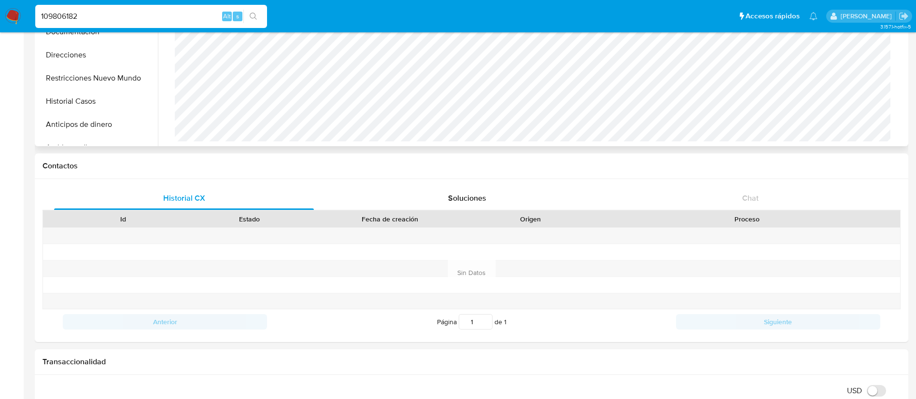
scroll to position [0, 0]
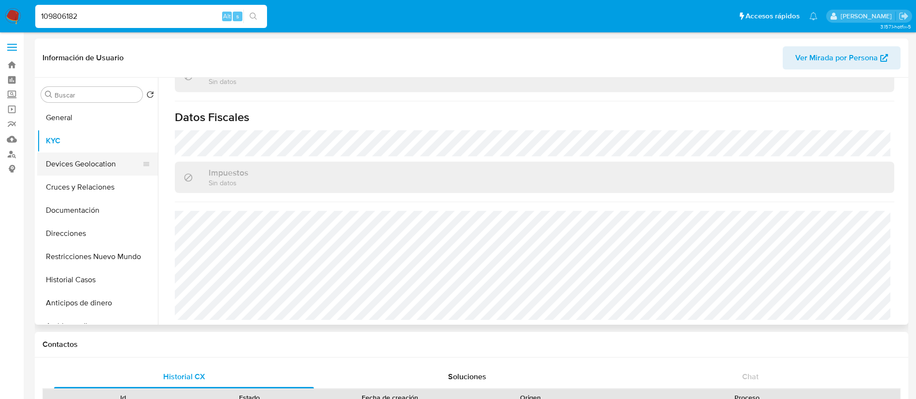
click at [92, 163] on button "Devices Geolocation" at bounding box center [93, 164] width 113 height 23
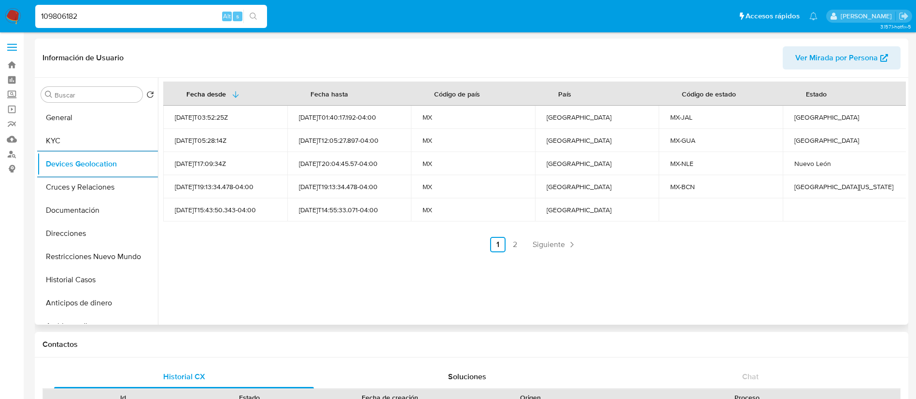
click at [548, 253] on div "Fecha desde Fecha hasta Código de país País Código de estado Estado 2021-08-02T…" at bounding box center [532, 201] width 748 height 247
click at [548, 242] on span "Siguiente" at bounding box center [549, 245] width 32 height 8
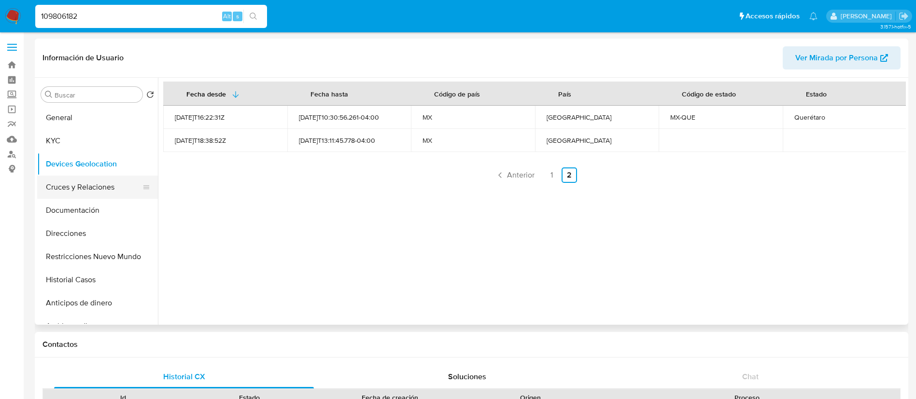
click at [115, 187] on button "Cruces y Relaciones" at bounding box center [93, 187] width 113 height 23
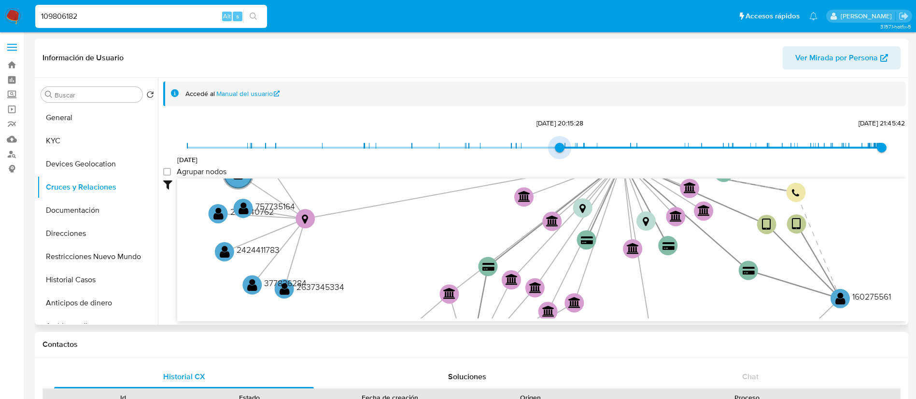
drag, startPoint x: 192, startPoint y: 148, endPoint x: 566, endPoint y: 145, distance: 374.7
click at [561, 153] on span "23/7/2023, 20:15:28" at bounding box center [560, 148] width 10 height 10
type input "1691260460000"
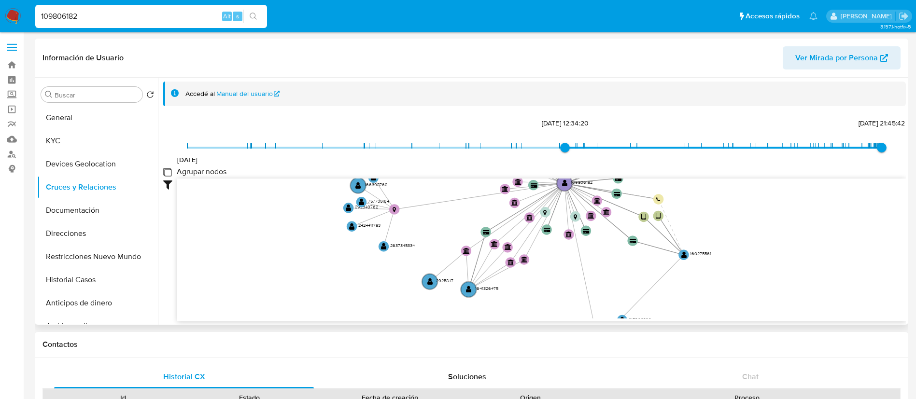
click at [169, 173] on group_nodes "Agrupar nodos" at bounding box center [167, 172] width 8 height 8
checkbox group_nodes "true"
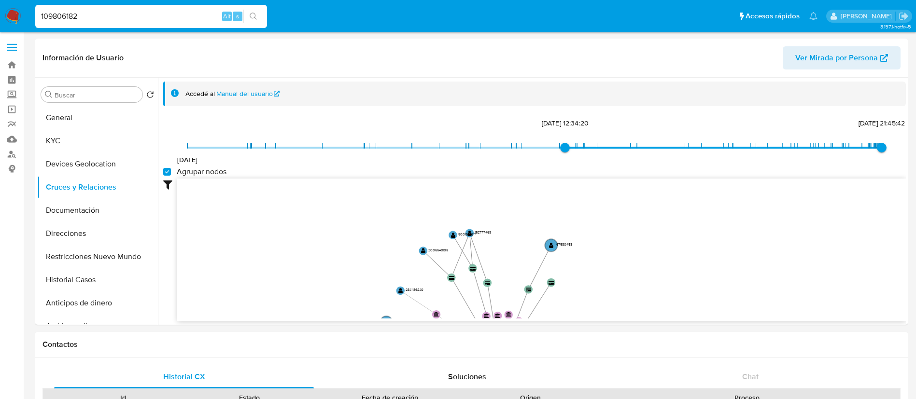
drag, startPoint x: 510, startPoint y: 236, endPoint x: 470, endPoint y: 409, distance: 177.8
click at [57, 209] on button "Documentación" at bounding box center [93, 210] width 113 height 23
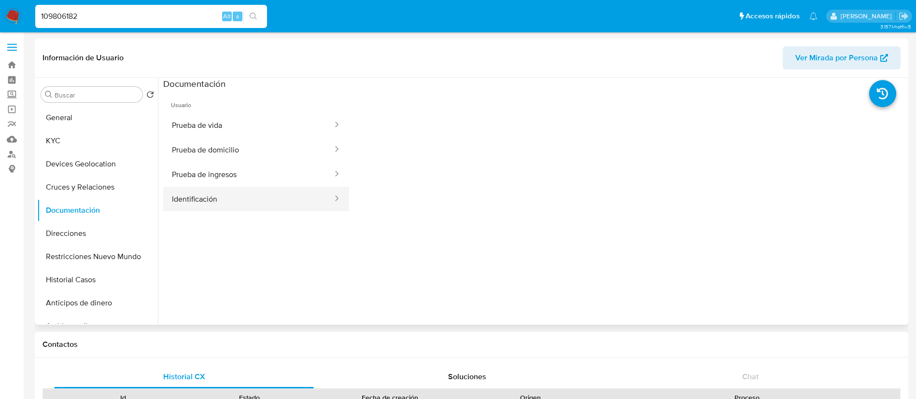
click at [220, 198] on button "Identificación" at bounding box center [248, 199] width 170 height 25
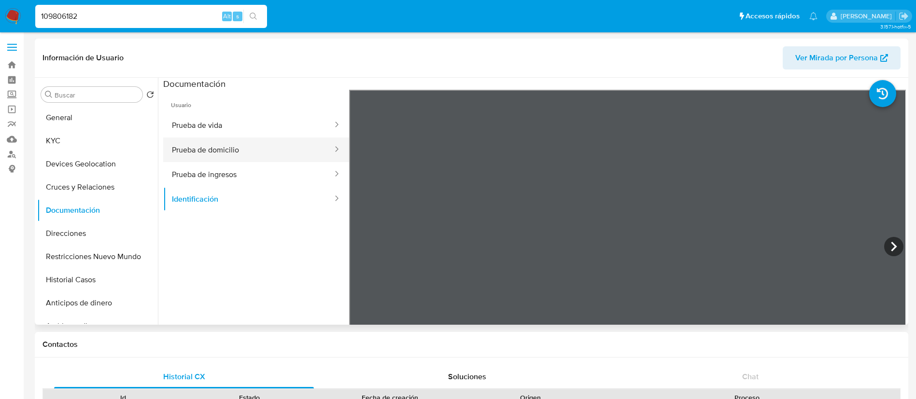
click at [291, 140] on button "Prueba de domicilio" at bounding box center [248, 150] width 170 height 25
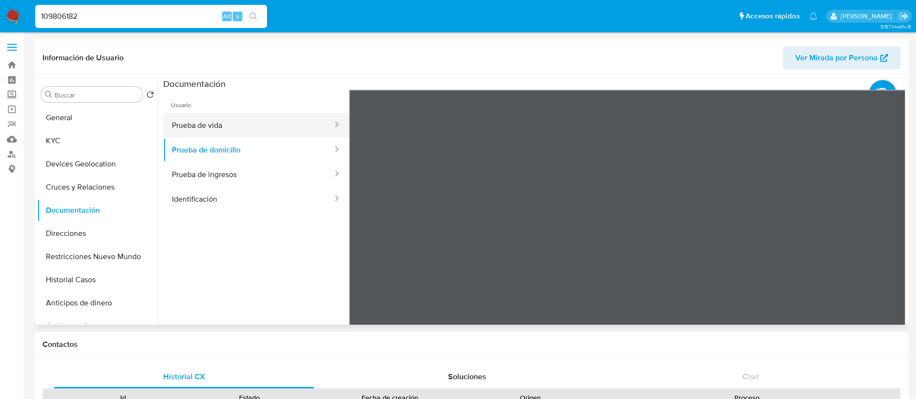
click at [265, 128] on button "Prueba de vida" at bounding box center [248, 125] width 170 height 25
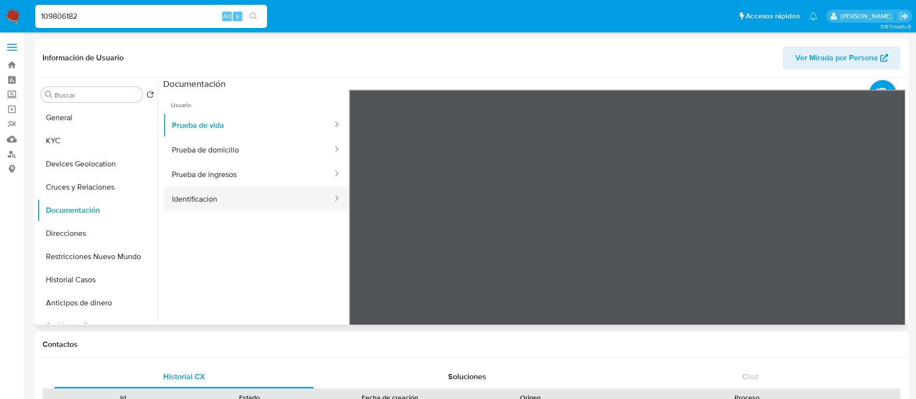
click at [276, 188] on button "Identificación" at bounding box center [248, 199] width 170 height 25
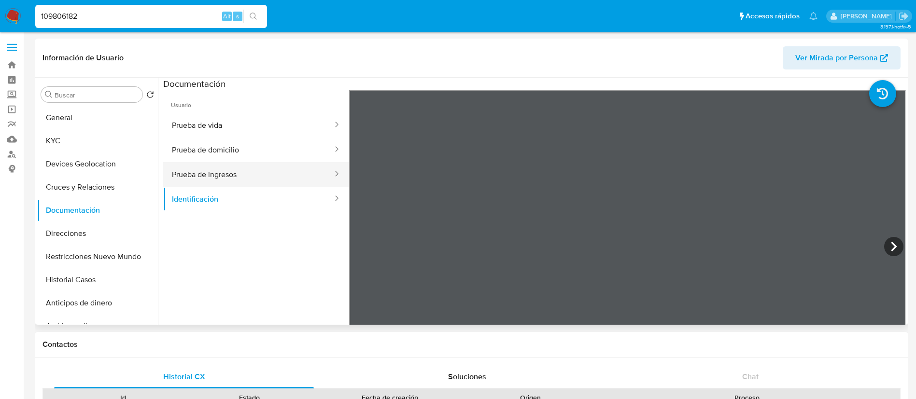
click at [280, 162] on button "Prueba de ingresos" at bounding box center [248, 174] width 170 height 25
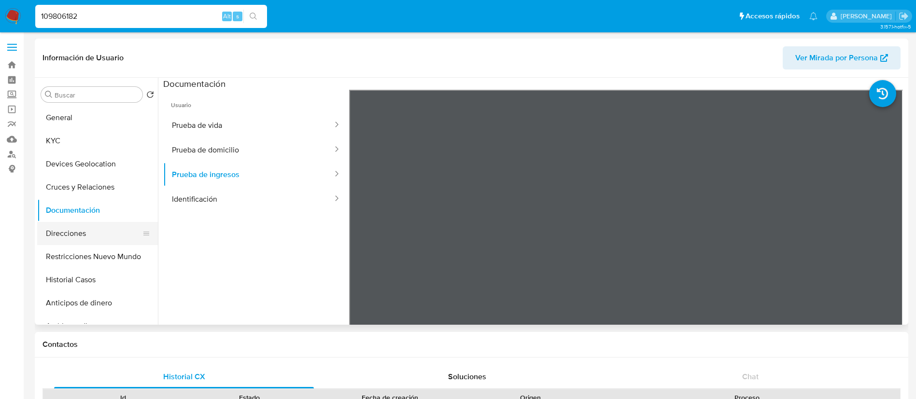
scroll to position [362, 0]
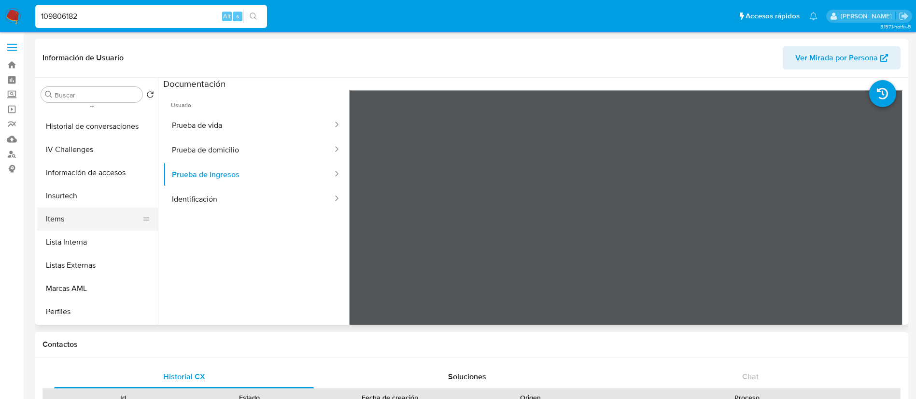
click at [78, 222] on button "Items" at bounding box center [93, 219] width 113 height 23
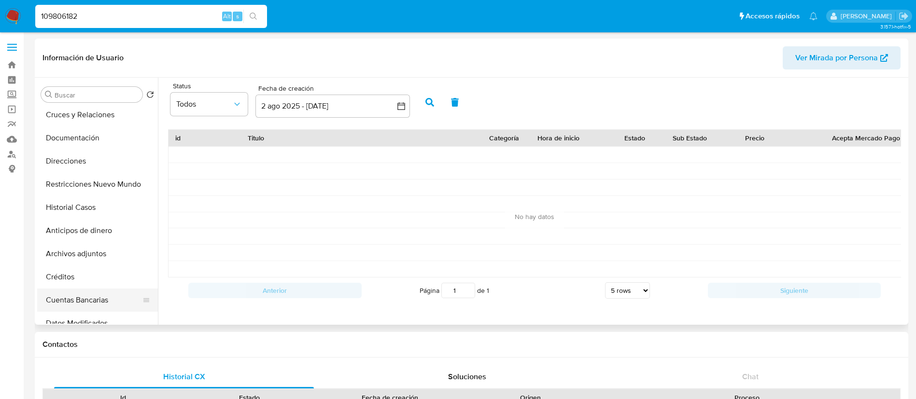
scroll to position [0, 0]
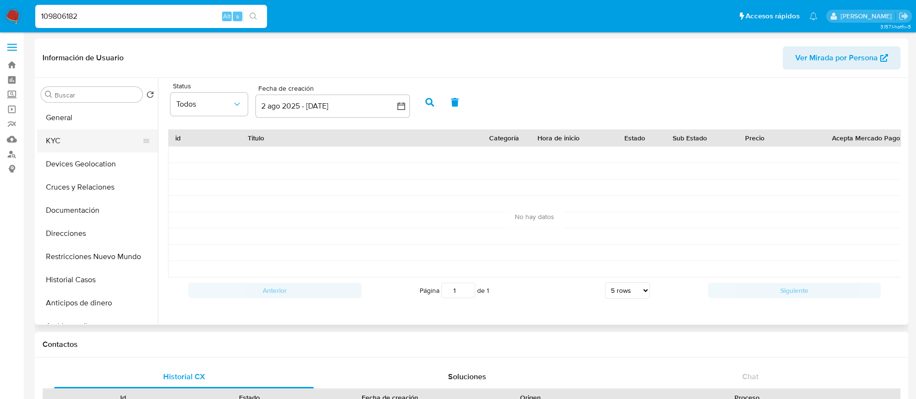
click at [94, 138] on button "KYC" at bounding box center [93, 140] width 113 height 23
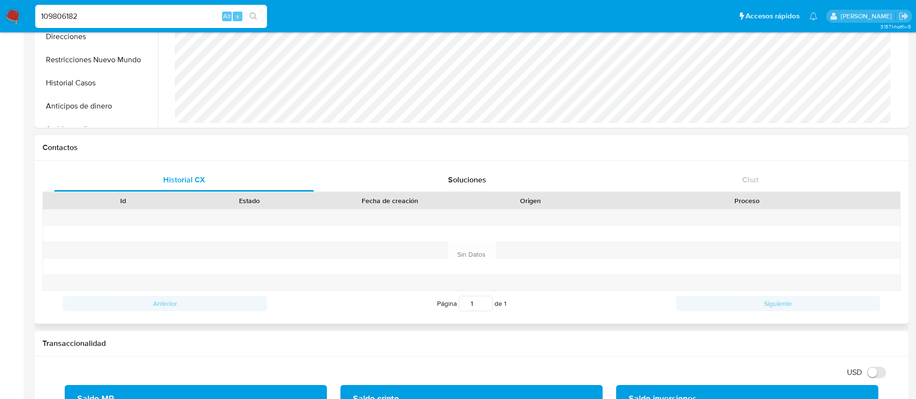
scroll to position [362, 0]
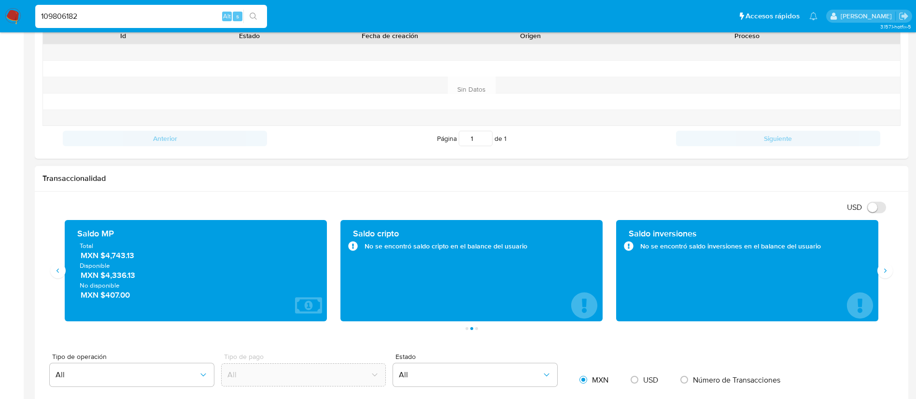
click at [509, 182] on h1 "Transaccionalidad" at bounding box center [471, 179] width 858 height 10
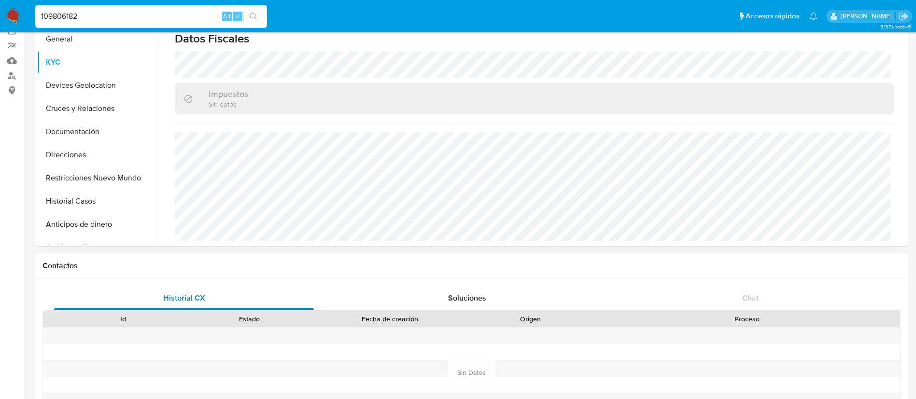
scroll to position [0, 0]
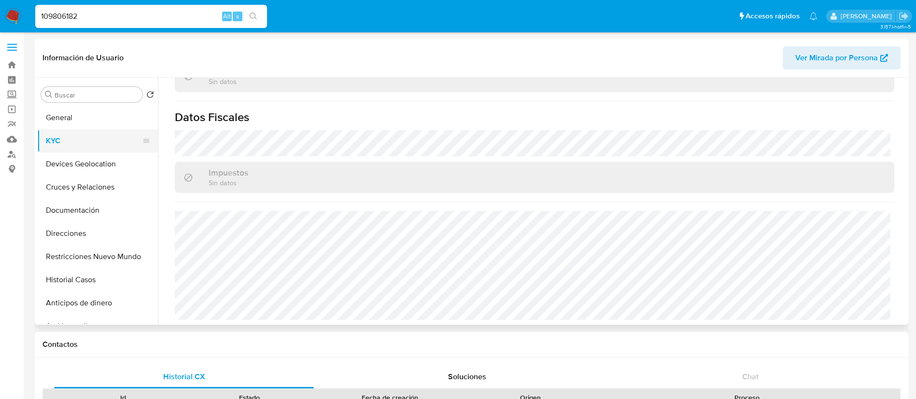
click at [71, 139] on button "KYC" at bounding box center [93, 140] width 113 height 23
click at [71, 281] on button "Historial Casos" at bounding box center [93, 279] width 113 height 23
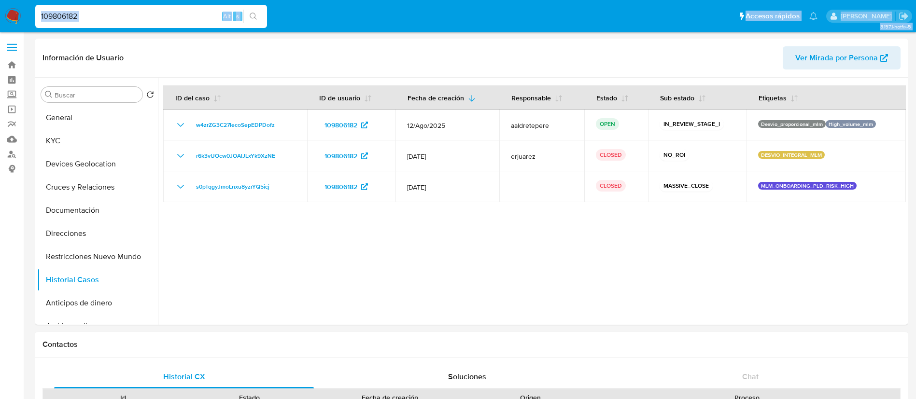
drag, startPoint x: 104, startPoint y: 23, endPoint x: 0, endPoint y: -88, distance: 152.0
drag, startPoint x: 154, startPoint y: 16, endPoint x: 167, endPoint y: 23, distance: 14.1
click at [156, 17] on input "109806182" at bounding box center [151, 16] width 232 height 13
click at [129, 14] on input "109806182" at bounding box center [151, 16] width 232 height 13
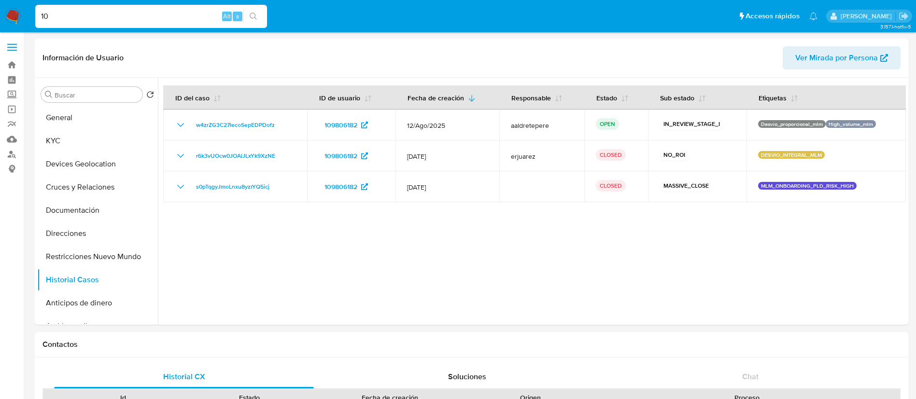
type input "1"
paste input "113519083"
type input "113519083"
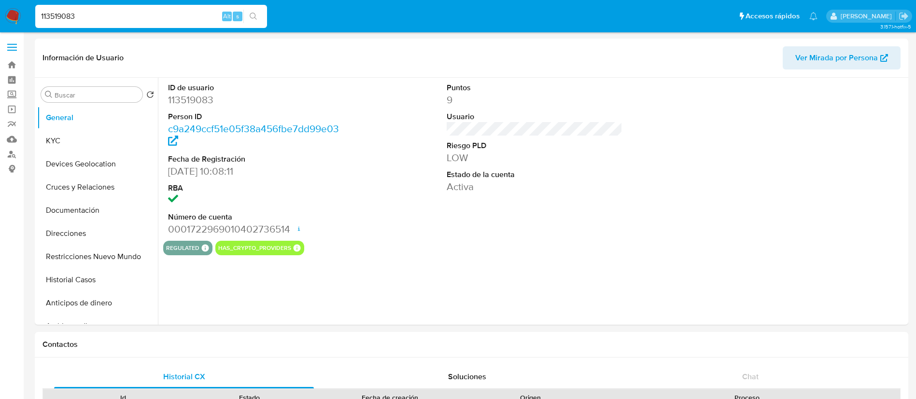
select select "10"
click at [96, 129] on button "KYC" at bounding box center [93, 140] width 113 height 23
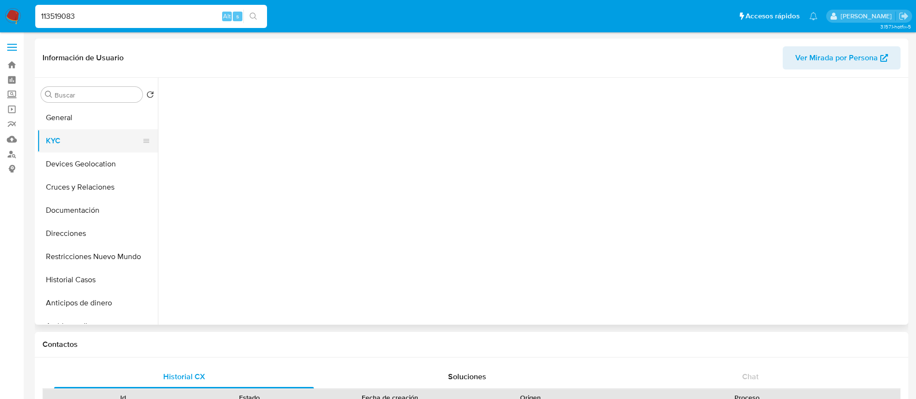
click at [90, 148] on button "KYC" at bounding box center [93, 140] width 113 height 23
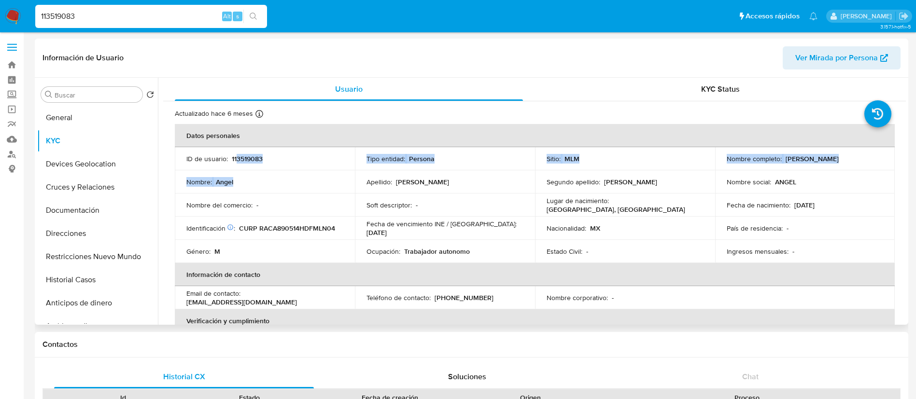
click at [236, 170] on tbody "ID de usuario : 113519083 Tipo entidad : Persona Sitio : MLM Nombre completo : …" at bounding box center [535, 205] width 720 height 116
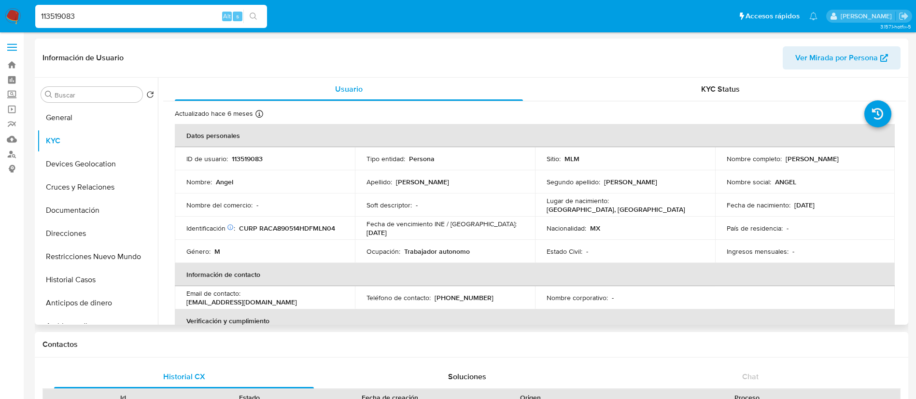
click at [236, 170] on td "Nombre : Angel" at bounding box center [265, 181] width 180 height 23
click at [247, 156] on p "113519083" at bounding box center [247, 158] width 31 height 9
copy p "113519083"
click at [386, 226] on p "Fecha de vencimiento INE / Pasaporte :" at bounding box center [441, 224] width 150 height 9
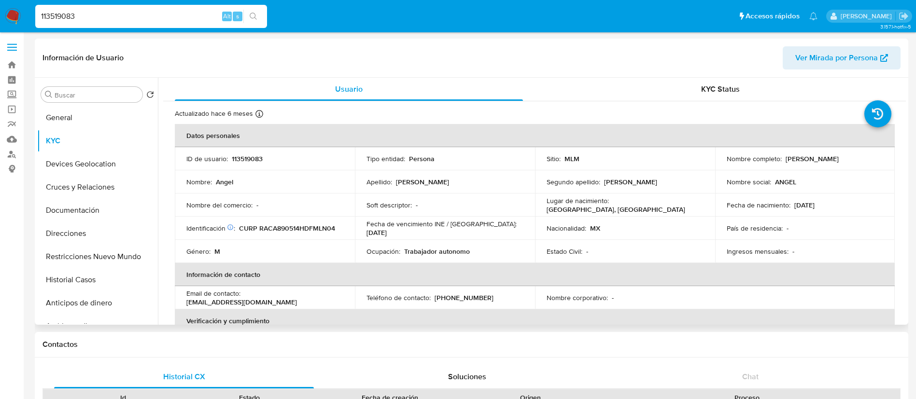
click at [703, 213] on td "Lugar de nacimiento : MEXICO, DISTRITO FEDERAL" at bounding box center [625, 205] width 180 height 23
click at [249, 155] on p "113519083" at bounding box center [247, 158] width 31 height 9
click at [250, 155] on p "113519083" at bounding box center [247, 158] width 31 height 9
copy p "113519083"
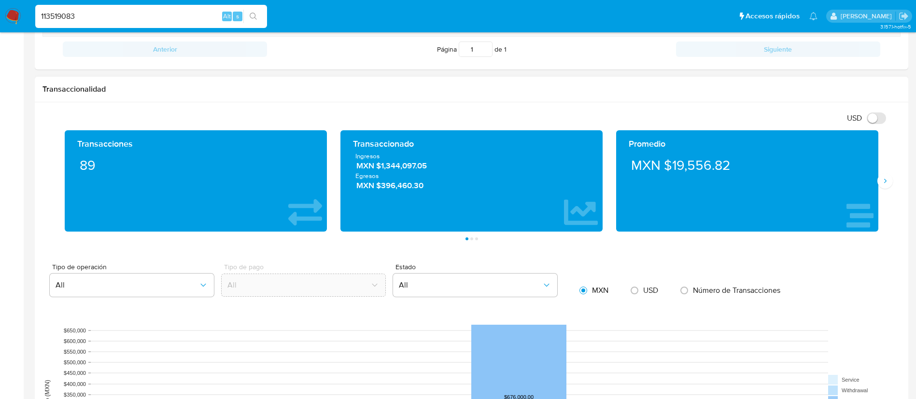
scroll to position [362, 0]
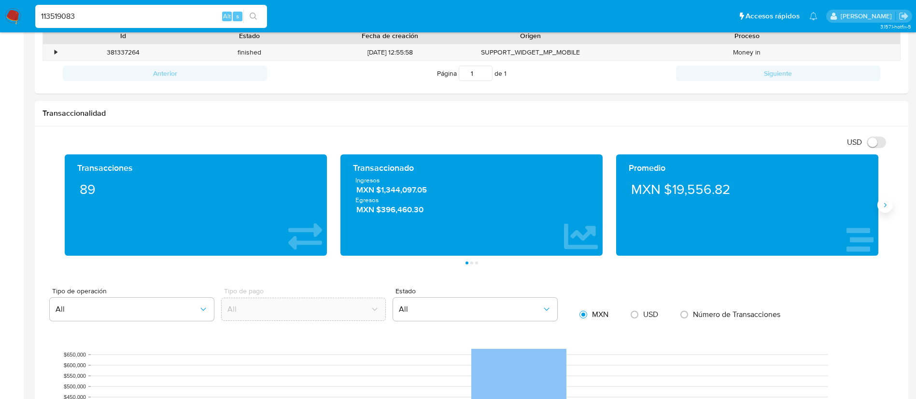
click at [885, 208] on icon "Siguiente" at bounding box center [885, 205] width 8 height 8
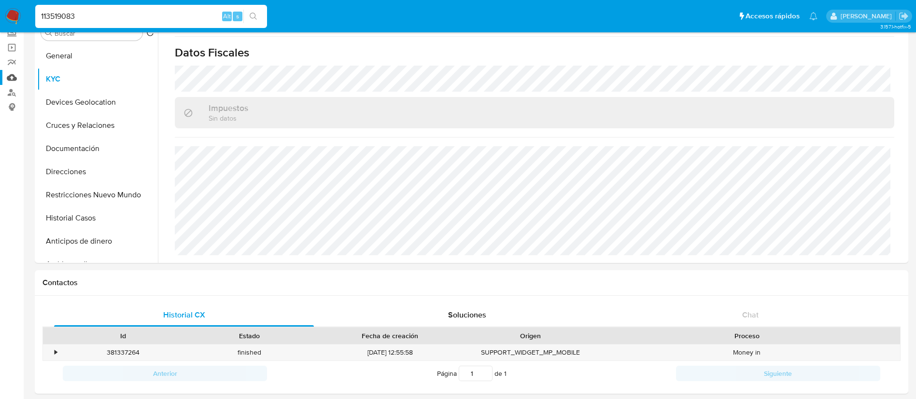
scroll to position [0, 0]
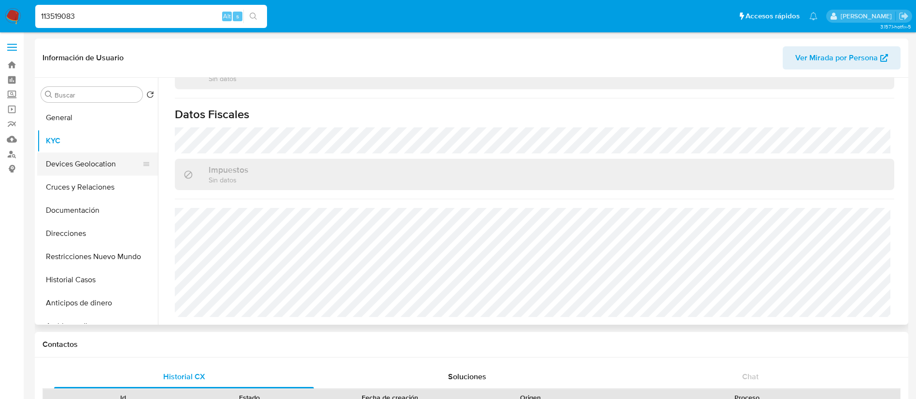
click at [100, 163] on button "Devices Geolocation" at bounding box center [93, 164] width 113 height 23
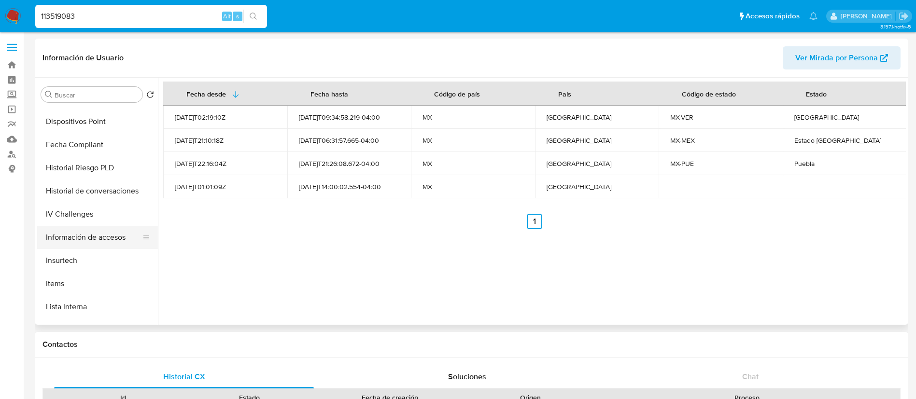
scroll to position [408, 0]
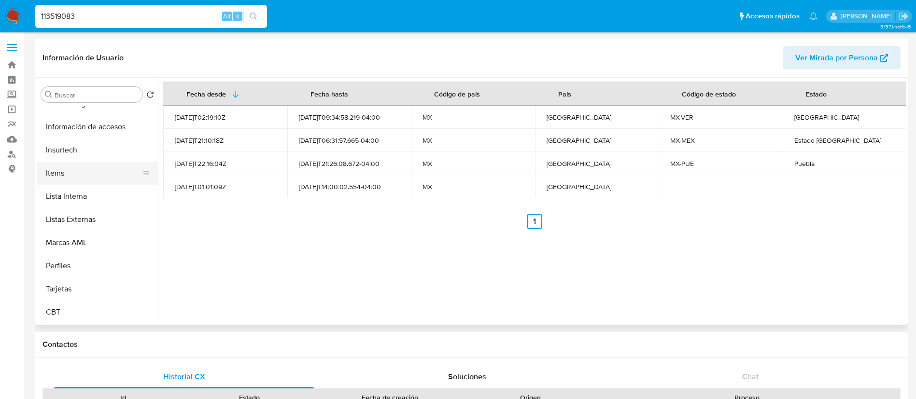
click at [76, 178] on button "Items" at bounding box center [93, 173] width 113 height 23
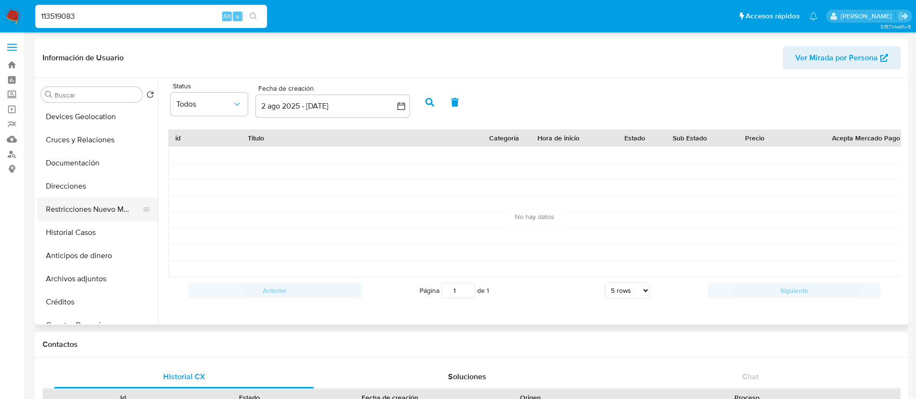
scroll to position [0, 0]
click at [112, 193] on button "Cruces y Relaciones" at bounding box center [93, 187] width 113 height 23
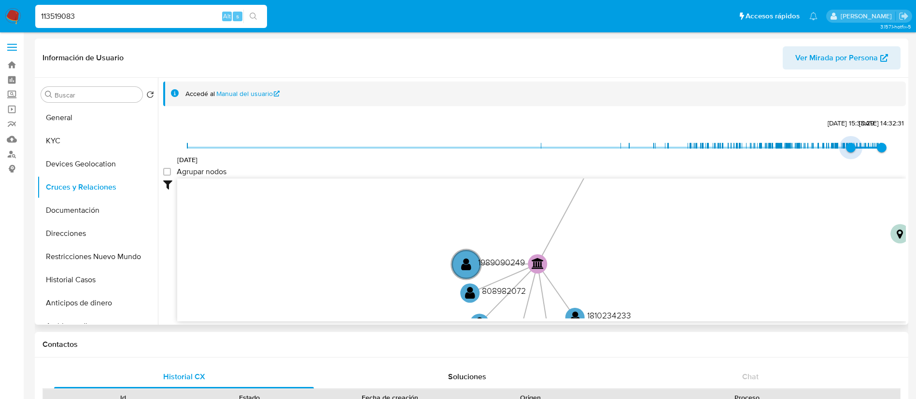
type input "1738951755000"
drag, startPoint x: 189, startPoint y: 146, endPoint x: 848, endPoint y: 147, distance: 659.0
click at [848, 147] on span "7/2/2025, 12:09:15" at bounding box center [852, 148] width 10 height 10
click at [167, 171] on group_nodes "Agrupar nodos" at bounding box center [167, 172] width 8 height 8
checkbox group_nodes "true"
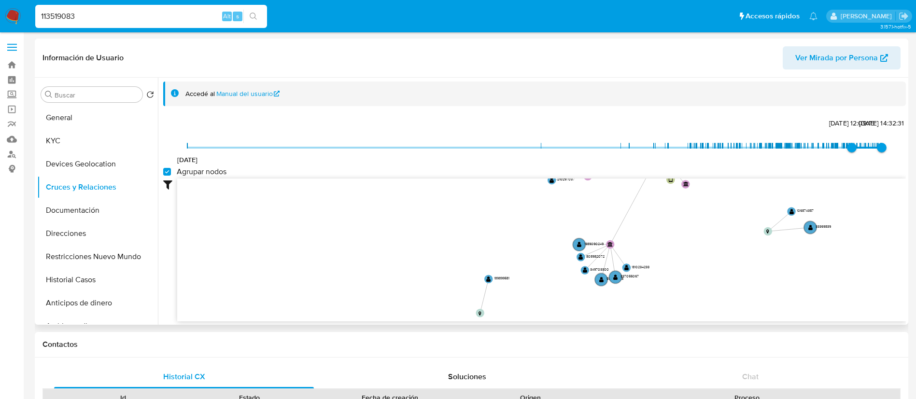
drag, startPoint x: 448, startPoint y: 231, endPoint x: 570, endPoint y: 212, distance: 123.0
click at [570, 212] on icon "device-608f86fa08813b00184ca2fa  user-113519083  113519083 device-5f9cb3b5088…" at bounding box center [541, 249] width 729 height 140
click at [112, 210] on button "Documentación" at bounding box center [93, 210] width 113 height 23
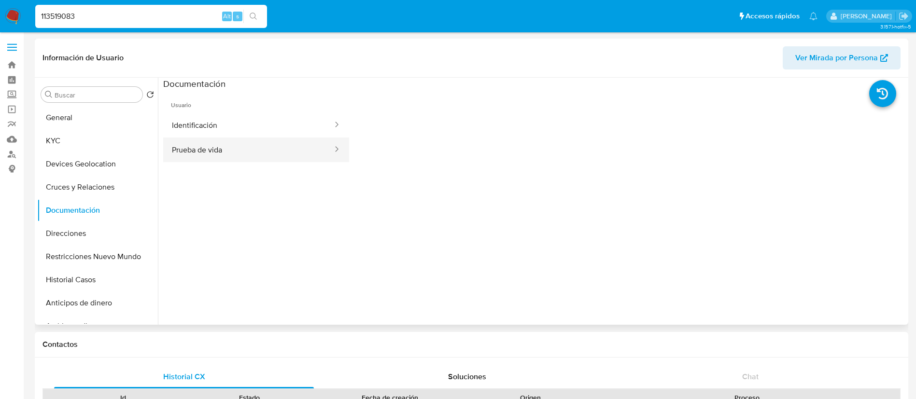
drag, startPoint x: 270, startPoint y: 153, endPoint x: 274, endPoint y: 140, distance: 13.5
click at [271, 151] on button "Prueba de vida" at bounding box center [248, 150] width 170 height 25
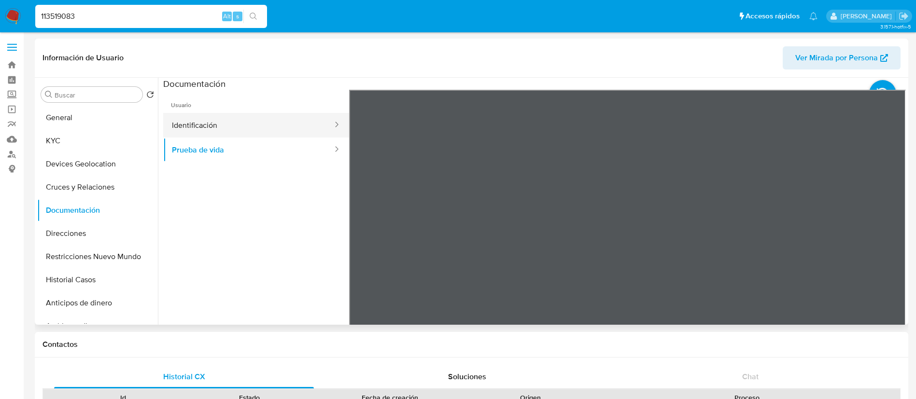
click at [274, 131] on button "Identificación" at bounding box center [248, 125] width 170 height 25
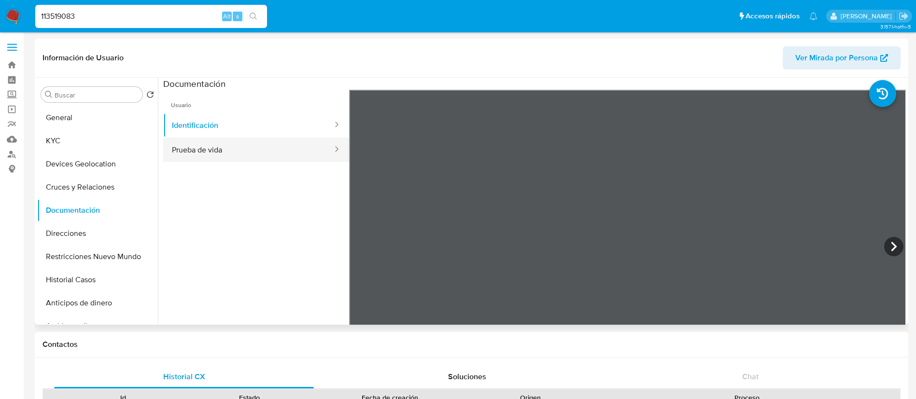
click at [260, 147] on button "Prueba de vida" at bounding box center [248, 150] width 170 height 25
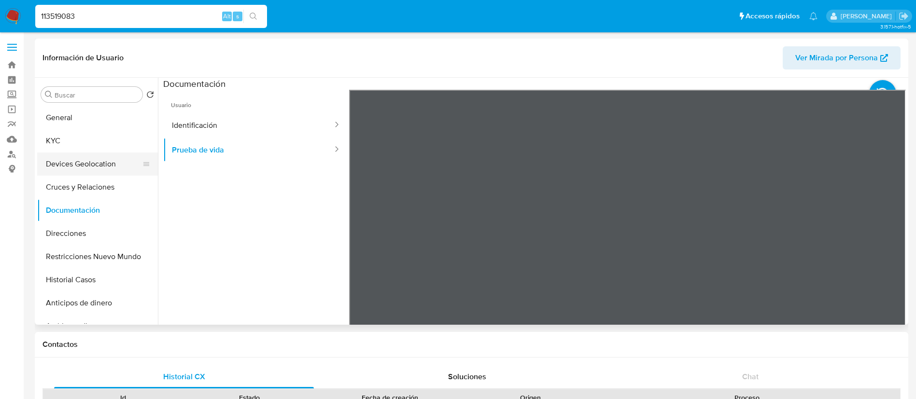
click at [119, 153] on button "Devices Geolocation" at bounding box center [93, 164] width 113 height 23
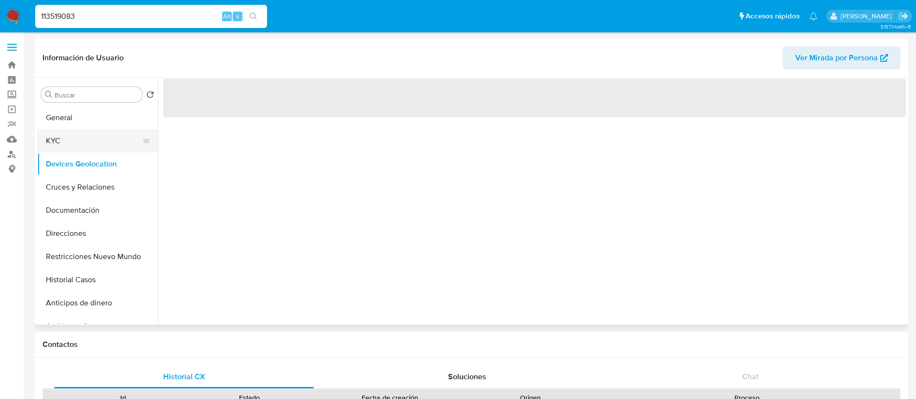
click at [120, 147] on button "KYC" at bounding box center [93, 140] width 113 height 23
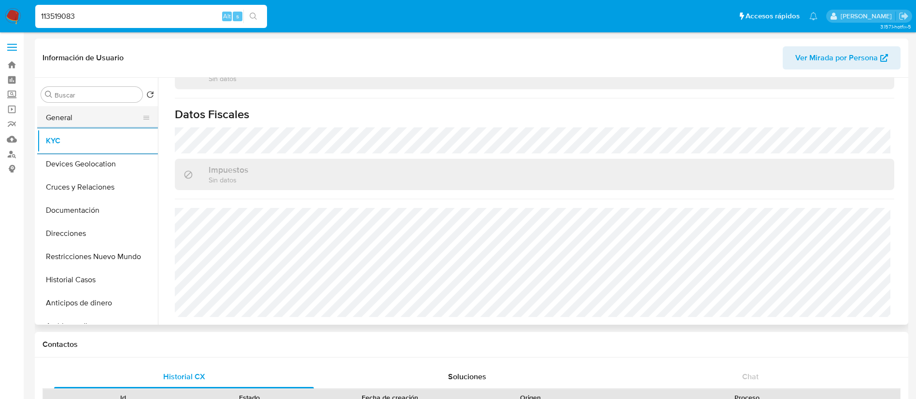
click at [81, 107] on button "General" at bounding box center [93, 117] width 113 height 23
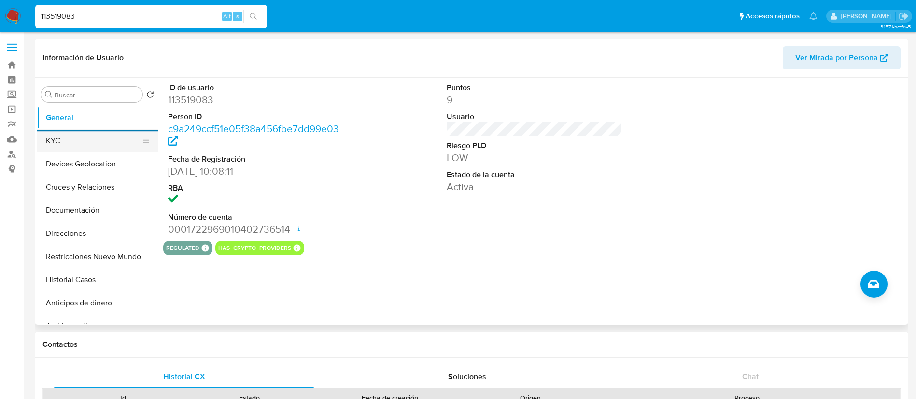
click at [58, 133] on button "KYC" at bounding box center [93, 140] width 113 height 23
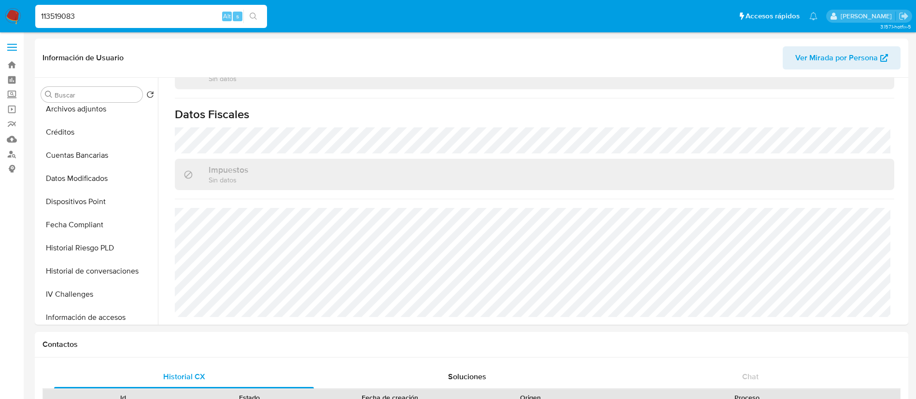
drag, startPoint x: 165, startPoint y: 22, endPoint x: 0, endPoint y: -14, distance: 168.5
paste input "33848349"
type input "133848349"
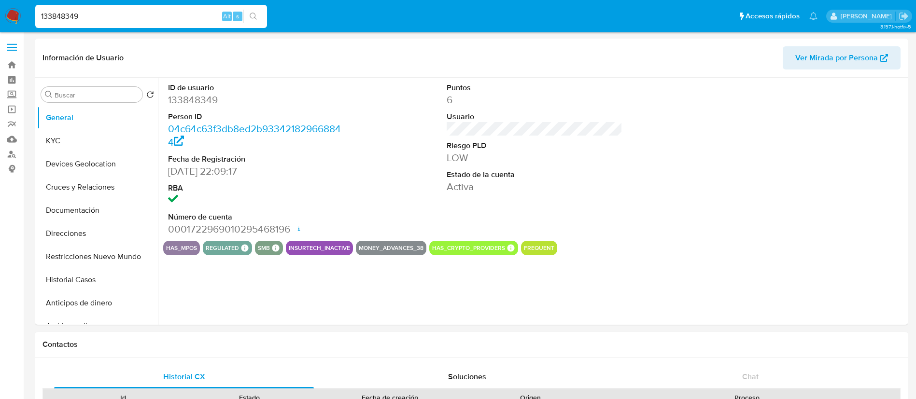
select select "10"
click at [100, 139] on button "KYC" at bounding box center [93, 140] width 113 height 23
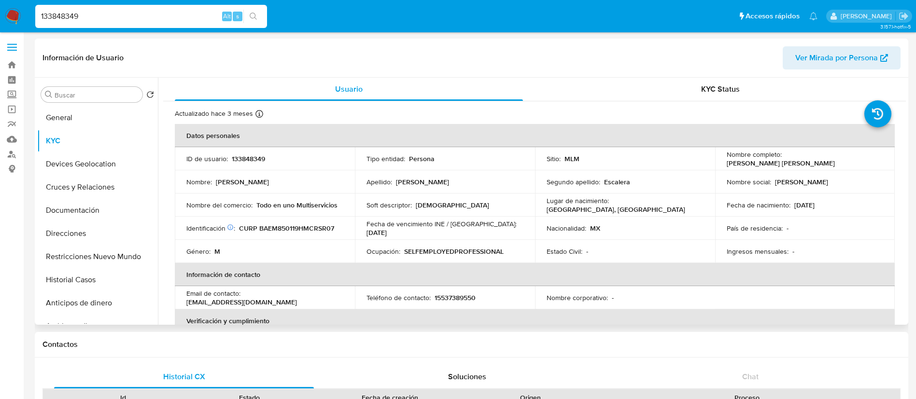
click at [251, 160] on p "133848349" at bounding box center [248, 158] width 33 height 9
copy p "133848349"
drag, startPoint x: 845, startPoint y: 165, endPoint x: 721, endPoint y: 168, distance: 123.6
click at [721, 168] on td "Nombre completo : Mario Manuel Barcenas Escalera" at bounding box center [805, 158] width 180 height 23
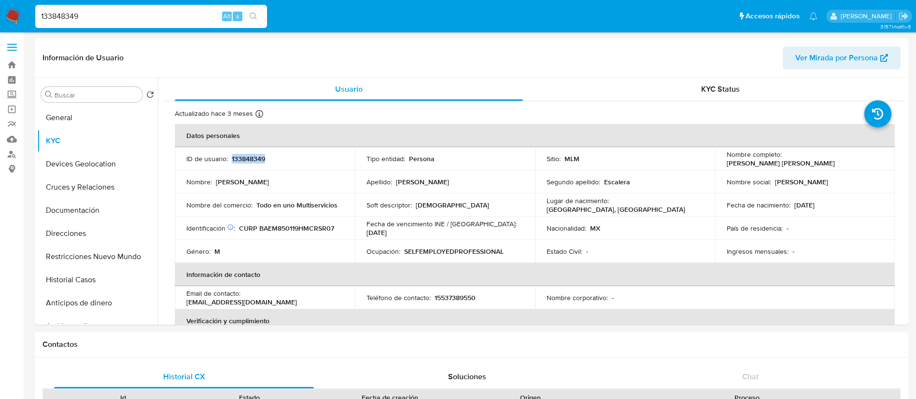
copy p "Mario Manuel Barcenas Escalera"
click at [248, 159] on p "133848349" at bounding box center [248, 158] width 33 height 9
copy p "133848349"
drag, startPoint x: 223, startPoint y: 205, endPoint x: 383, endPoint y: 191, distance: 160.9
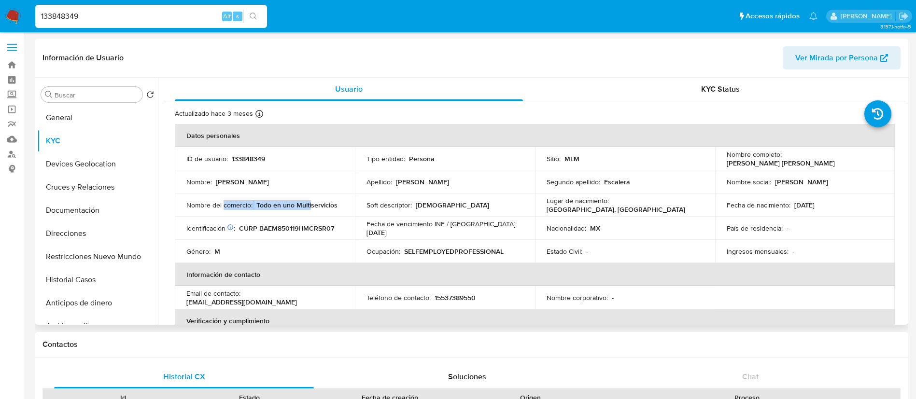
click at [314, 209] on div "Nombre del comercio : Todo en uno Multiservicios" at bounding box center [264, 205] width 157 height 9
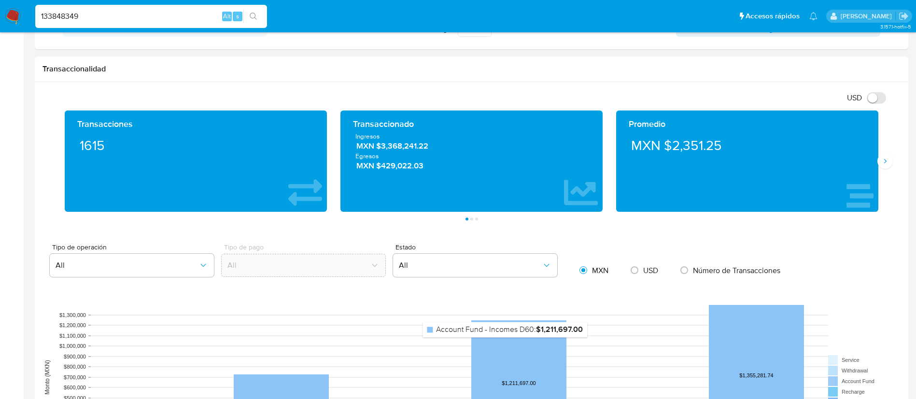
scroll to position [507, 0]
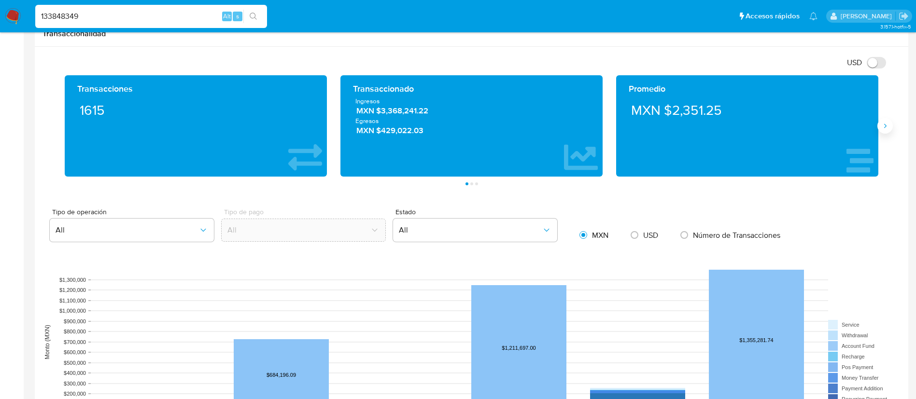
click at [890, 125] on button "Siguiente" at bounding box center [884, 125] width 15 height 15
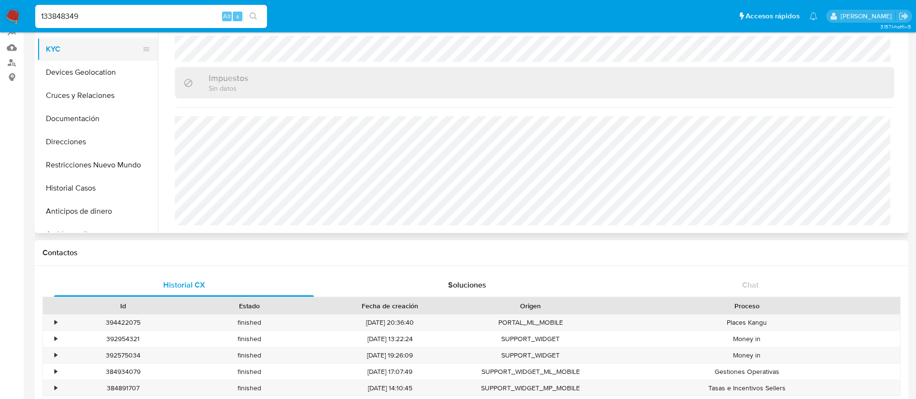
scroll to position [0, 0]
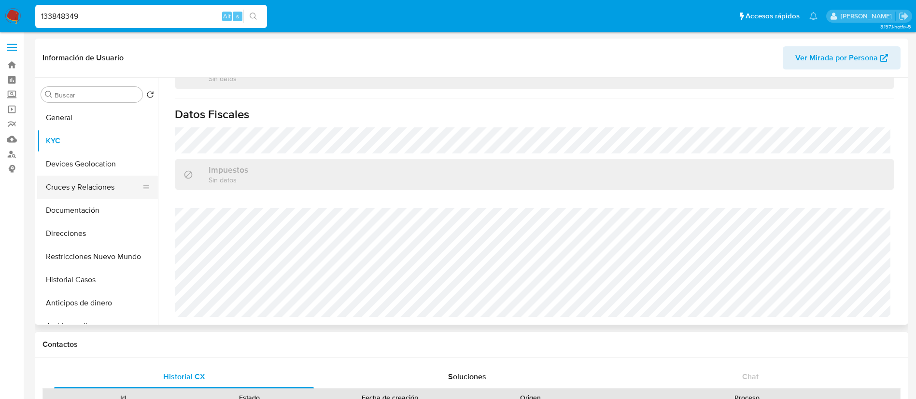
click at [123, 176] on button "Cruces y Relaciones" at bounding box center [93, 187] width 113 height 23
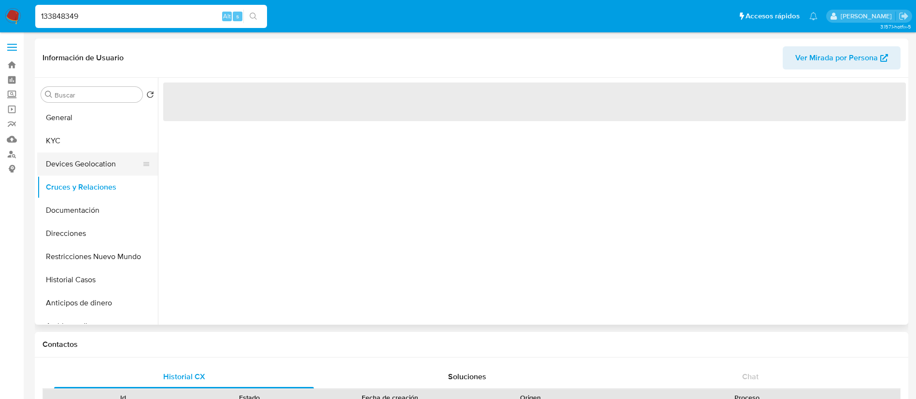
click at [115, 166] on button "Devices Geolocation" at bounding box center [93, 164] width 113 height 23
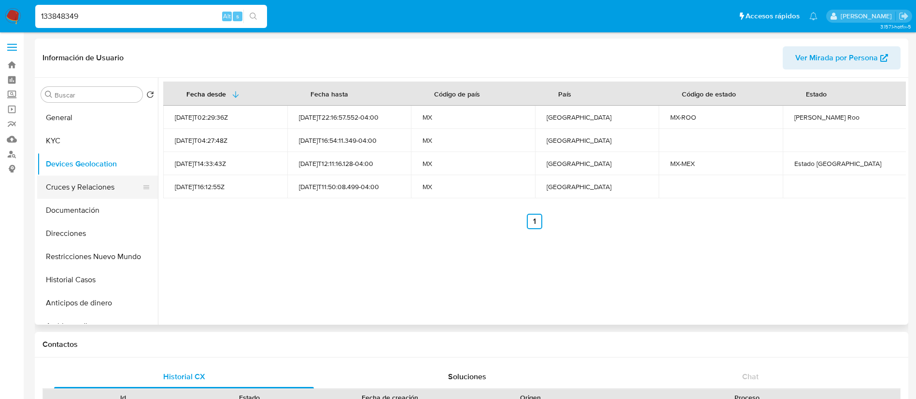
click at [105, 186] on button "Cruces y Relaciones" at bounding box center [93, 187] width 113 height 23
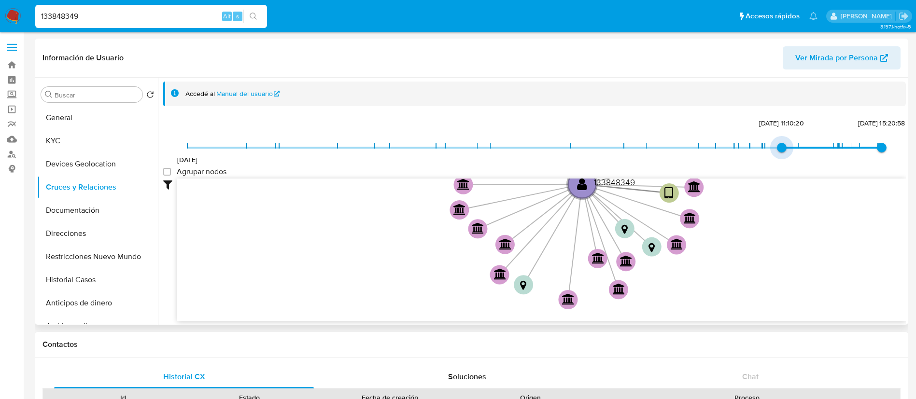
type input "1739288331000"
drag, startPoint x: 187, startPoint y: 148, endPoint x: 783, endPoint y: 159, distance: 595.9
click at [803, 156] on div "18/1/2021 11/2/2025, 9:38:51 31/8/2025, 15:20:58" at bounding box center [534, 153] width 694 height 27
click at [169, 176] on group_nodes "Agrupar nodos" at bounding box center [167, 172] width 8 height 8
checkbox group_nodes "true"
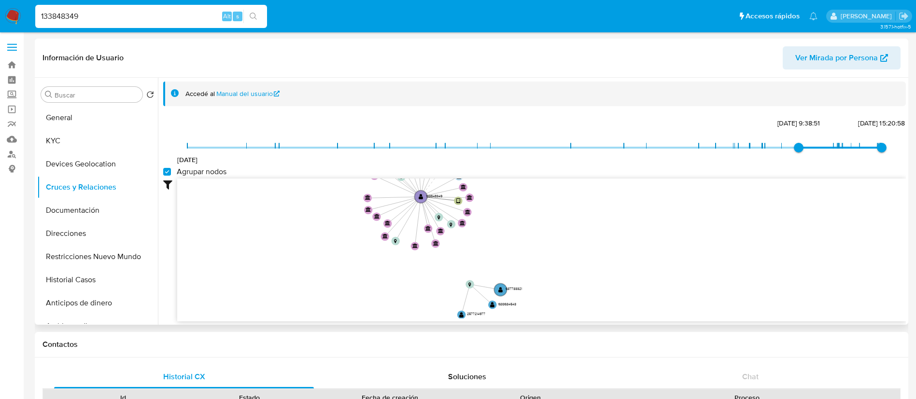
drag, startPoint x: 379, startPoint y: 228, endPoint x: 321, endPoint y: 175, distance: 78.6
click at [333, 175] on div "18/1/2021 11/2/2025, 9:38:51 31/8/2025, 15:20:58 Agrupar nodos Filtros Confianz…" at bounding box center [534, 218] width 743 height 205
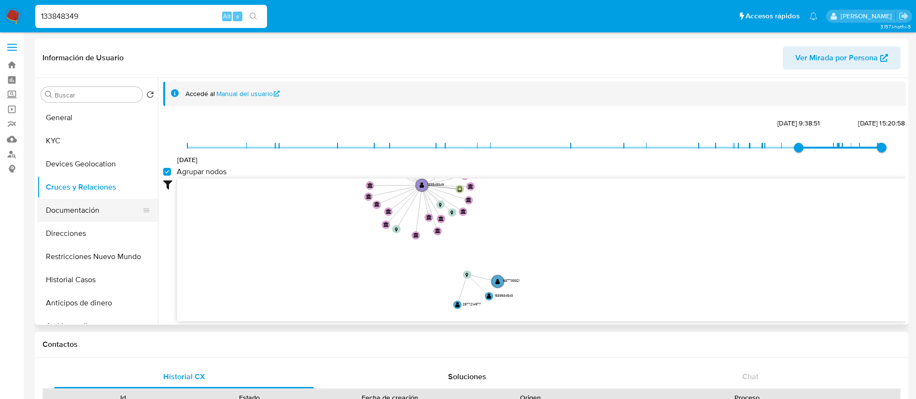
click at [72, 211] on button "Documentación" at bounding box center [93, 210] width 113 height 23
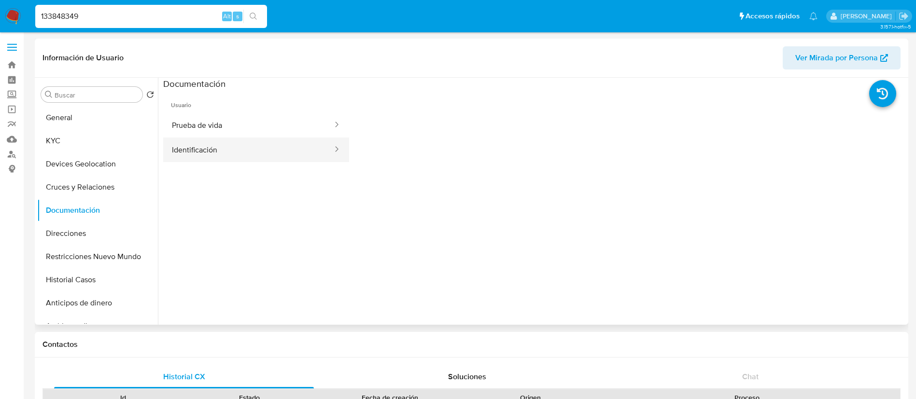
click at [218, 145] on button "Identificación" at bounding box center [248, 150] width 170 height 25
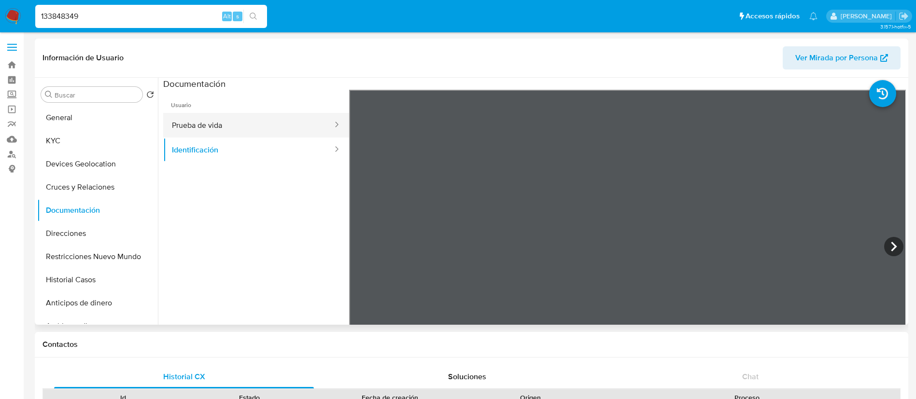
click at [188, 130] on button "Prueba de vida" at bounding box center [248, 125] width 170 height 25
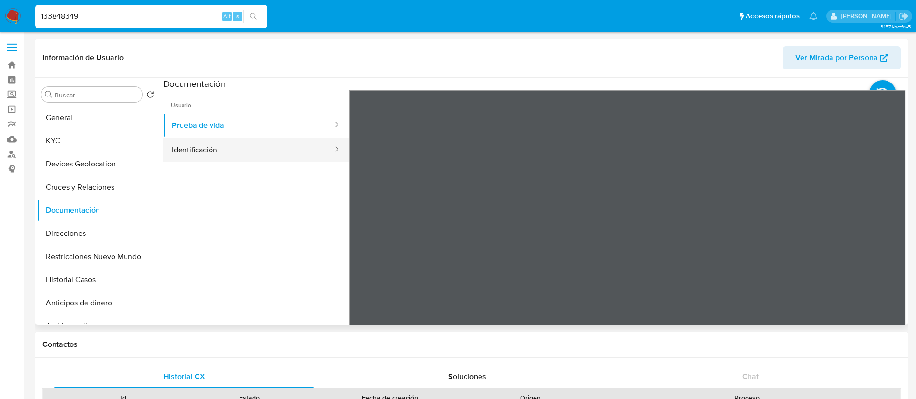
click at [245, 161] on button "Identificación" at bounding box center [248, 150] width 170 height 25
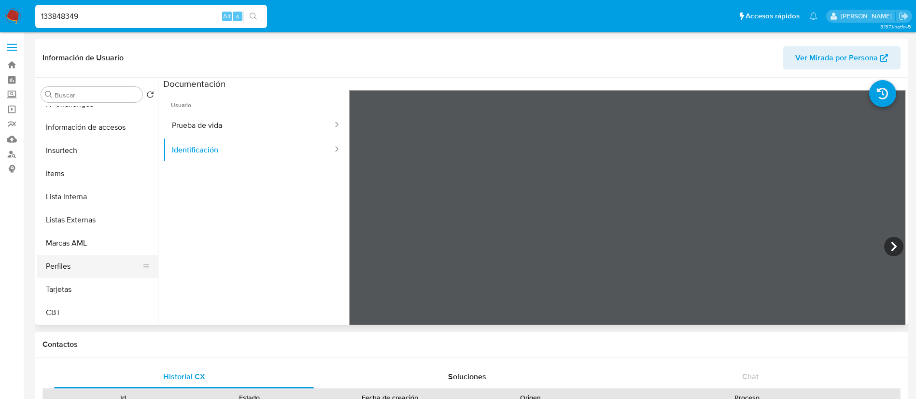
scroll to position [408, 0]
click at [69, 164] on button "Items" at bounding box center [93, 173] width 113 height 23
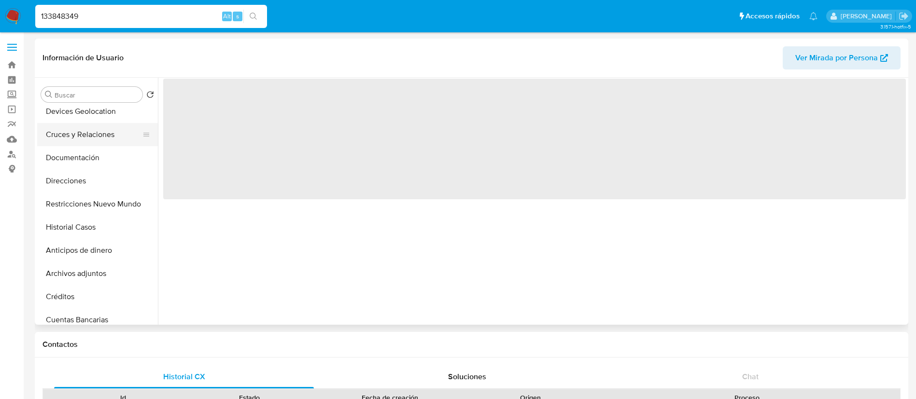
scroll to position [0, 0]
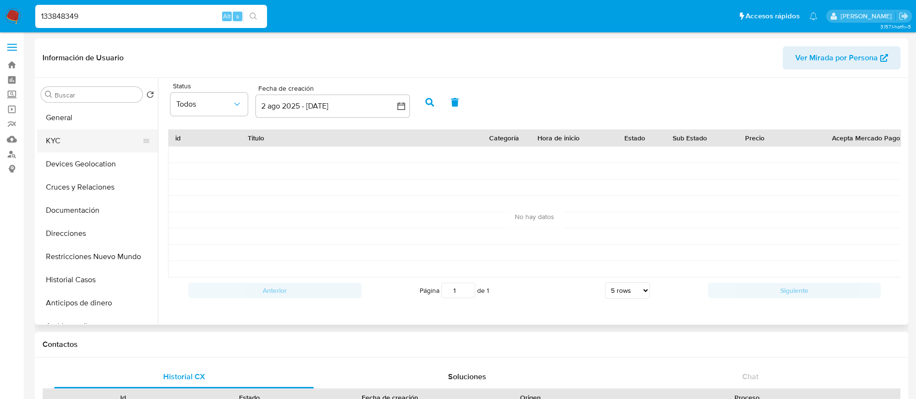
click at [84, 148] on button "KYC" at bounding box center [93, 140] width 113 height 23
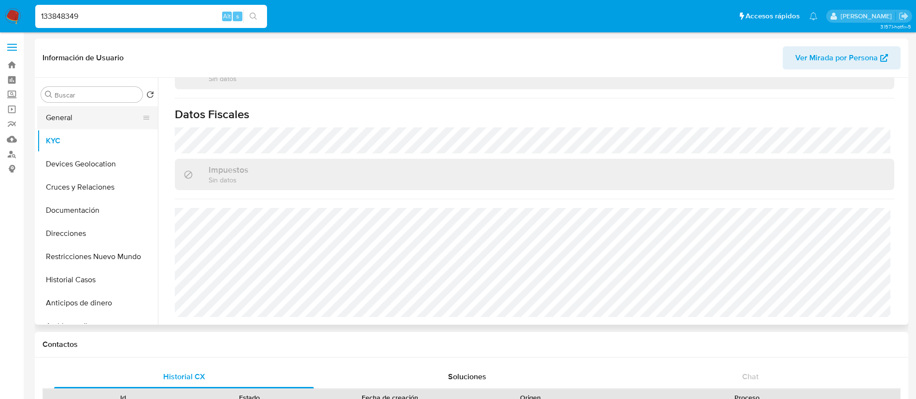
click at [73, 125] on button "General" at bounding box center [93, 117] width 113 height 23
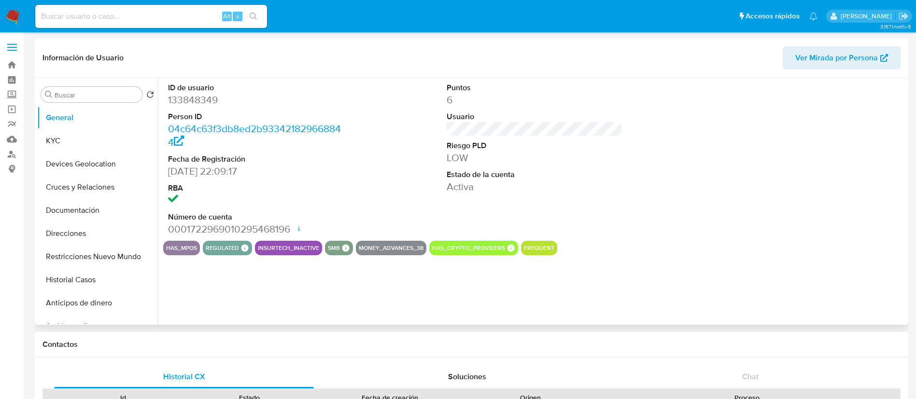
select select "10"
click at [132, 133] on button "KYC" at bounding box center [93, 140] width 113 height 23
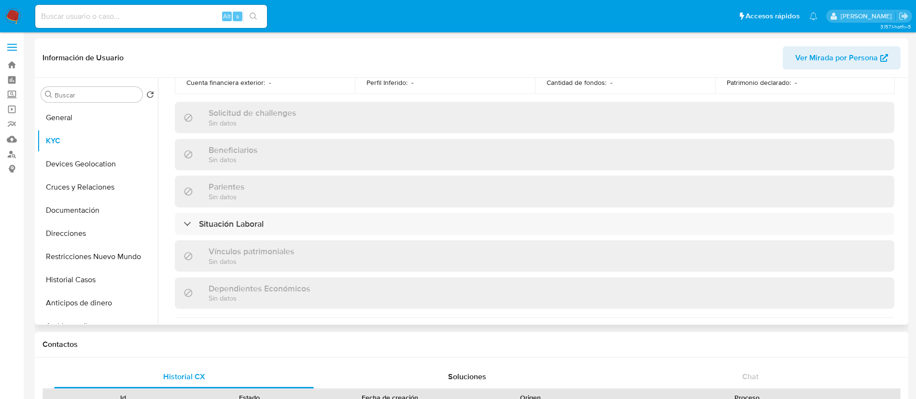
scroll to position [597, 0]
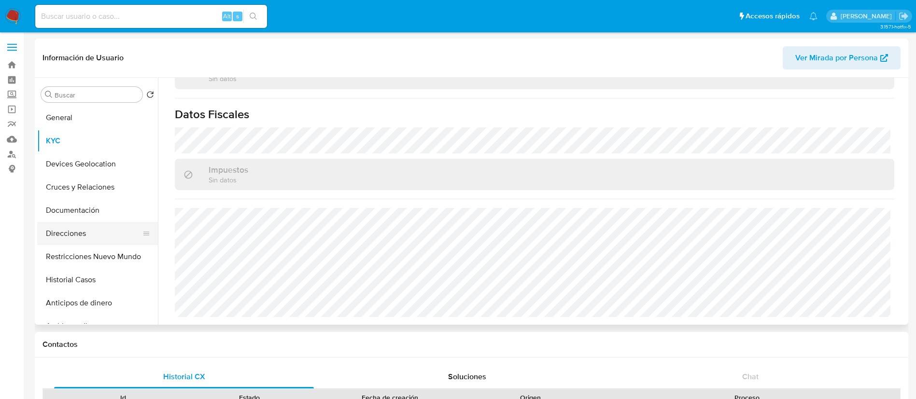
click at [56, 232] on button "Direcciones" at bounding box center [93, 233] width 113 height 23
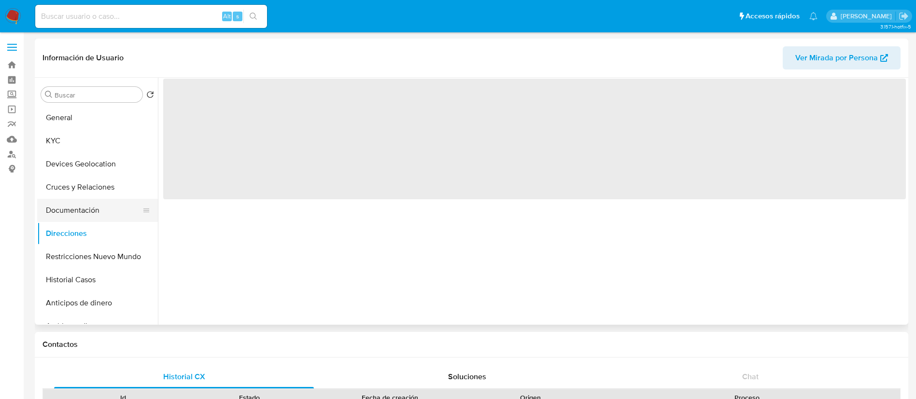
scroll to position [0, 0]
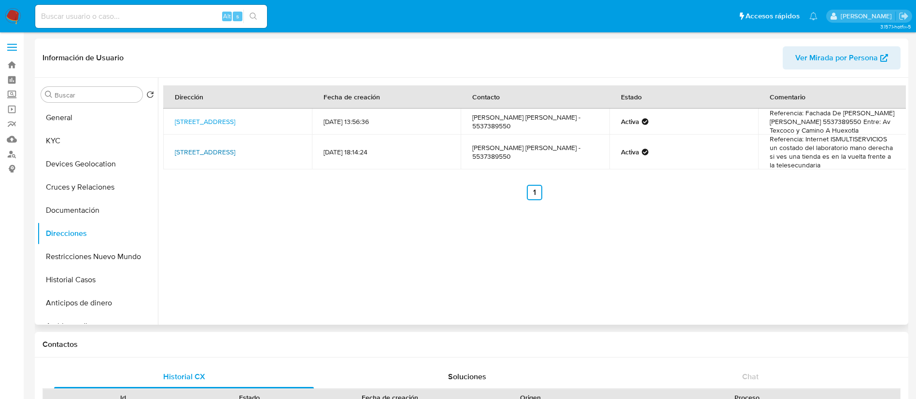
click at [215, 147] on link "[STREET_ADDRESS]" at bounding box center [205, 152] width 60 height 10
drag, startPoint x: 205, startPoint y: 149, endPoint x: 207, endPoint y: 155, distance: 7.0
click at [206, 149] on link "[STREET_ADDRESS]" at bounding box center [205, 152] width 60 height 10
click at [101, 126] on button "General" at bounding box center [97, 117] width 121 height 23
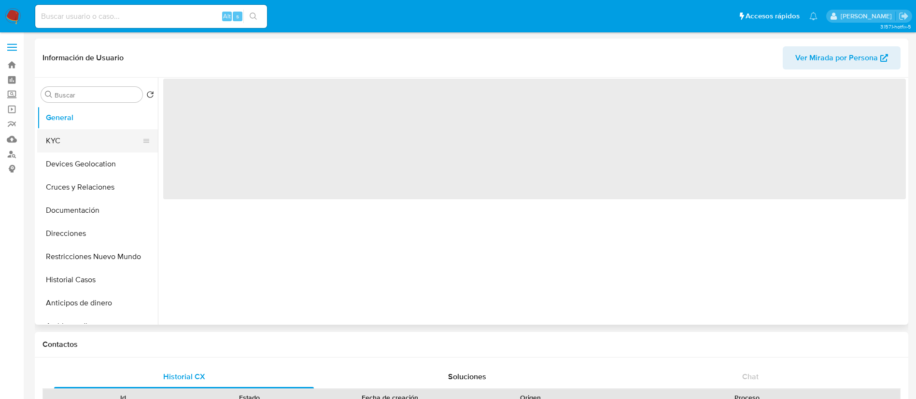
click at [92, 146] on button "KYC" at bounding box center [93, 140] width 113 height 23
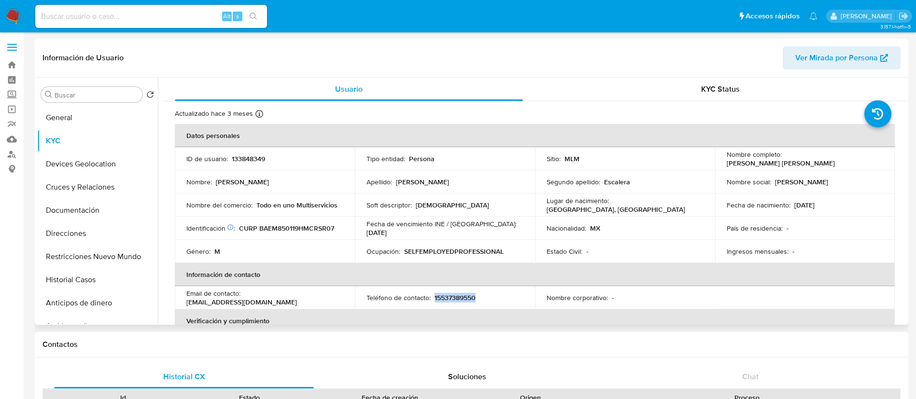
drag, startPoint x: 482, startPoint y: 299, endPoint x: 433, endPoint y: 297, distance: 49.3
click at [433, 297] on div "Teléfono de contacto : 15537389550" at bounding box center [444, 298] width 157 height 9
copy p "15537389550"
drag, startPoint x: 108, startPoint y: 10, endPoint x: 135, endPoint y: 7, distance: 26.7
click at [110, 10] on input at bounding box center [151, 16] width 232 height 13
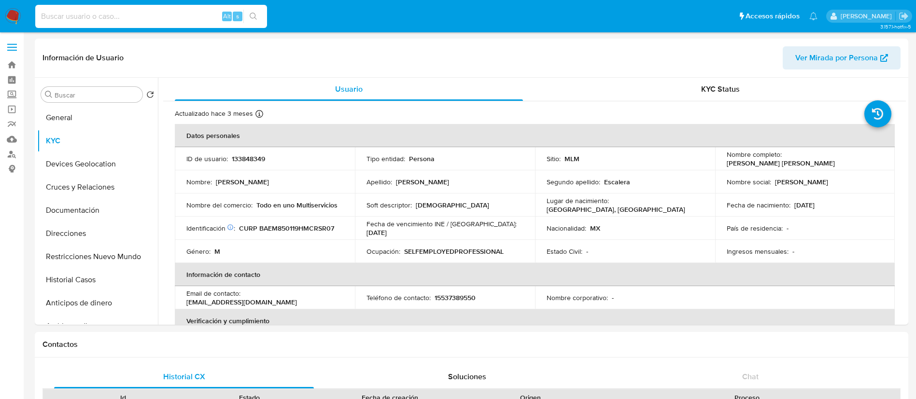
paste input "199527840"
type input "199527840"
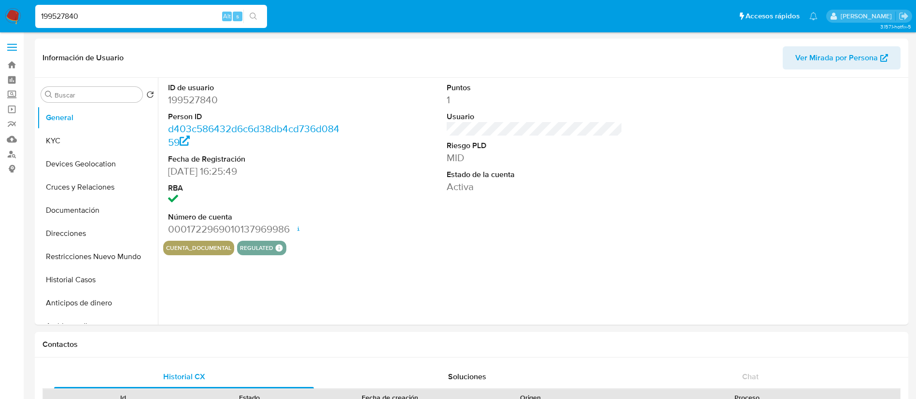
select select "10"
click at [86, 163] on button "Devices Geolocation" at bounding box center [93, 164] width 113 height 23
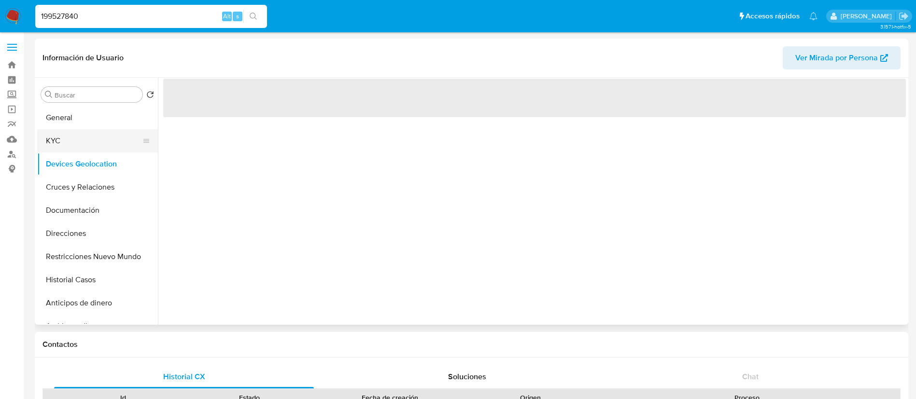
click at [85, 141] on button "KYC" at bounding box center [93, 140] width 113 height 23
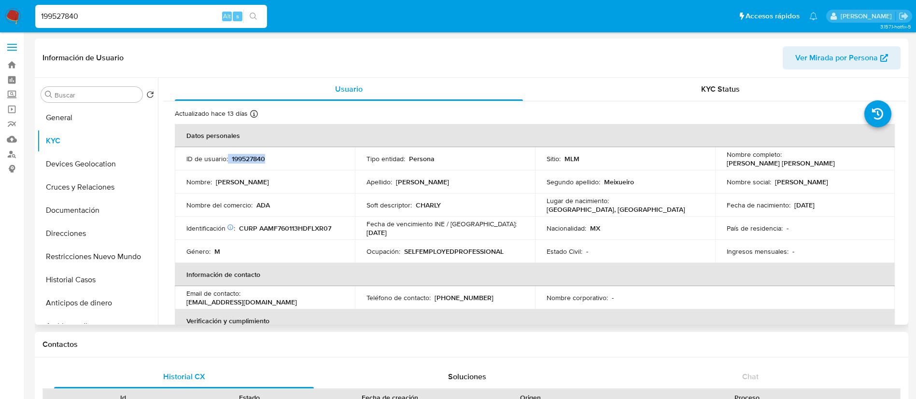
drag, startPoint x: 273, startPoint y: 159, endPoint x: 228, endPoint y: 160, distance: 44.9
click at [228, 160] on div "ID de usuario : 199527840" at bounding box center [264, 158] width 157 height 9
copy div "199527840"
click at [242, 163] on p "199527840" at bounding box center [248, 158] width 33 height 9
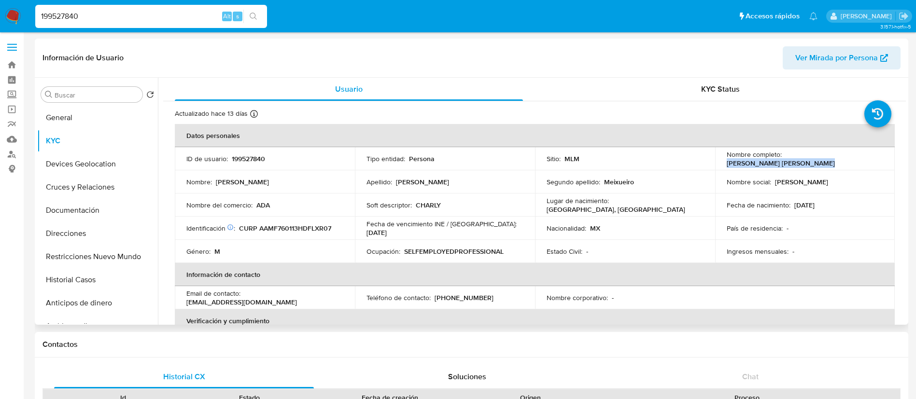
drag, startPoint x: 880, startPoint y: 158, endPoint x: 782, endPoint y: 163, distance: 98.6
click at [782, 163] on td "Nombre completo : Fernando Alvarado Meixueiro" at bounding box center [805, 158] width 180 height 23
copy p "Fernando Alvarado Meixueiro"
drag, startPoint x: 448, startPoint y: 184, endPoint x: 334, endPoint y: 205, distance: 115.9
click at [437, 190] on td "Apellido : Alvarado" at bounding box center [445, 181] width 180 height 23
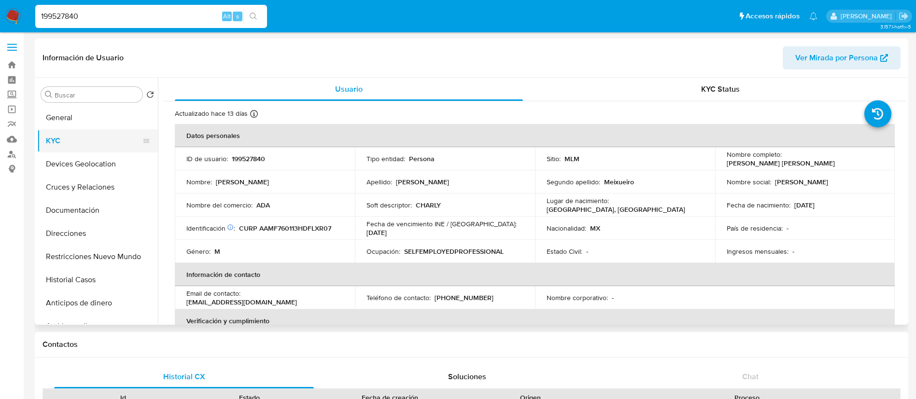
click at [48, 141] on button "KYC" at bounding box center [93, 140] width 113 height 23
click at [239, 184] on p "Fernando" at bounding box center [242, 182] width 53 height 9
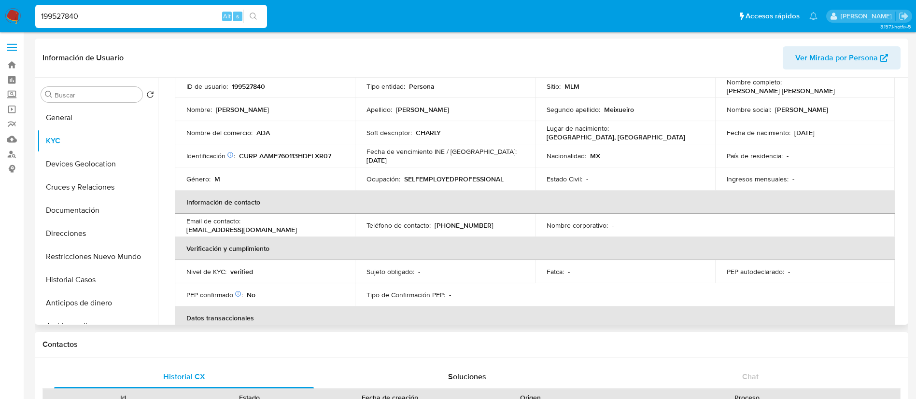
click at [248, 85] on p "199527840" at bounding box center [248, 86] width 33 height 9
copy p "199527840"
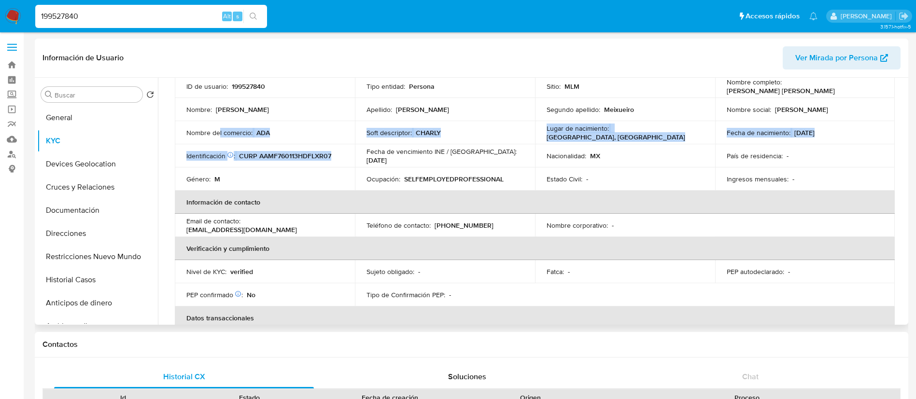
drag, startPoint x: 220, startPoint y: 128, endPoint x: 369, endPoint y: 146, distance: 150.3
click at [368, 146] on tbody "ID de usuario : 199527840 Tipo entidad : Persona Sitio : MLM Nombre completo : …" at bounding box center [535, 133] width 720 height 116
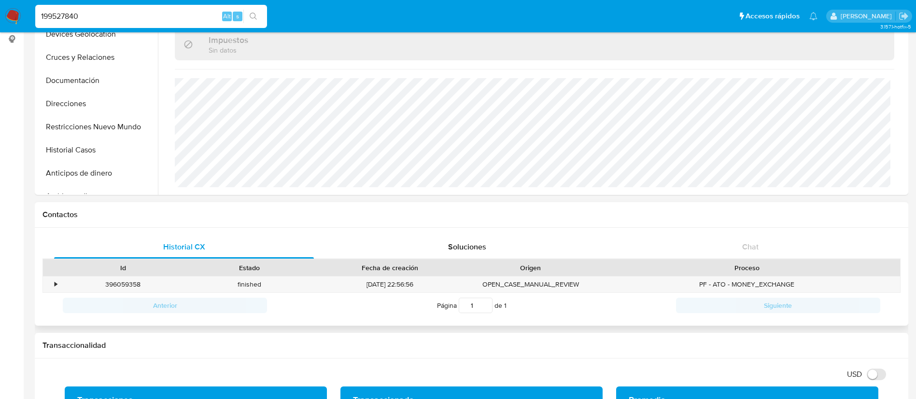
scroll to position [217, 0]
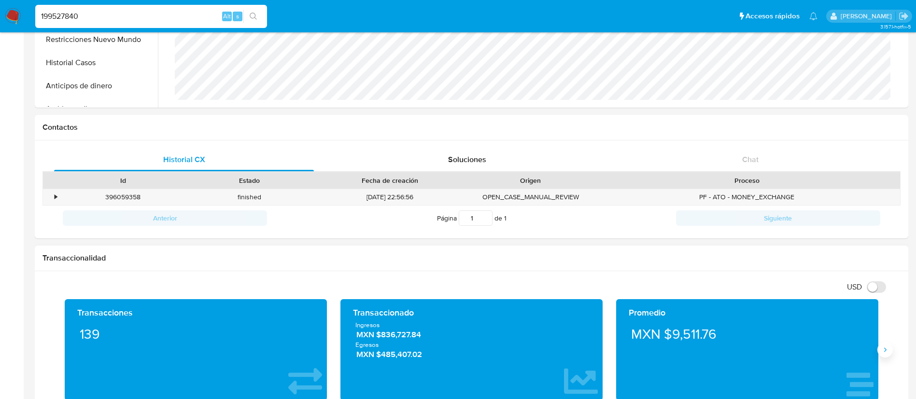
click at [885, 352] on icon "Siguiente" at bounding box center [885, 350] width 8 height 8
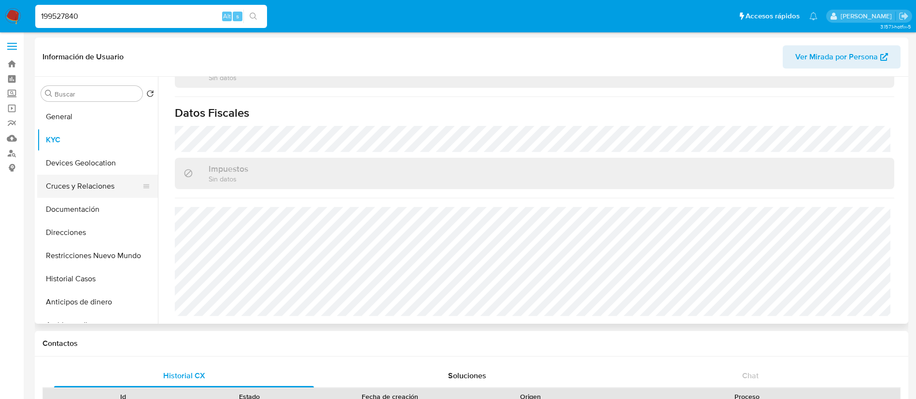
scroll to position [0, 0]
click at [109, 168] on button "Devices Geolocation" at bounding box center [93, 164] width 113 height 23
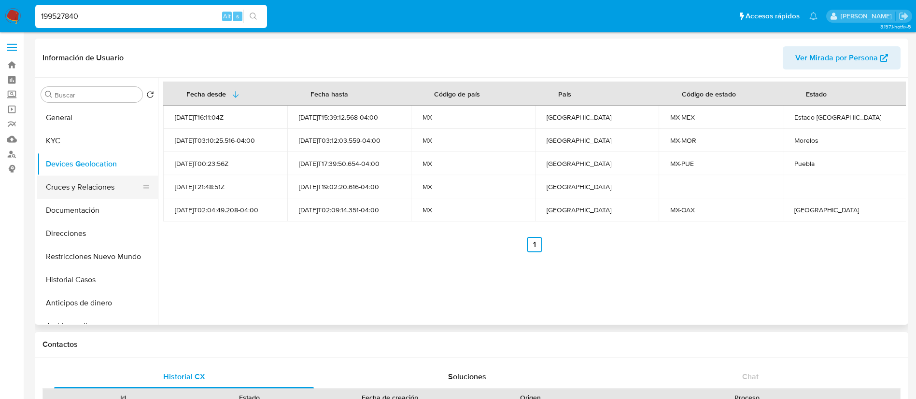
click at [85, 183] on button "Cruces y Relaciones" at bounding box center [93, 187] width 113 height 23
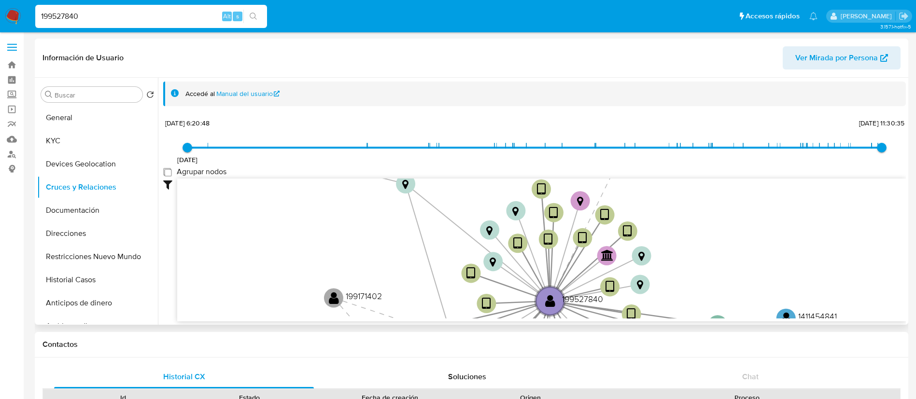
drag, startPoint x: 166, startPoint y: 168, endPoint x: 173, endPoint y: 172, distance: 9.1
click at [166, 167] on label "Agrupar nodos" at bounding box center [194, 172] width 63 height 10
click at [166, 168] on group_nodes "Agrupar nodos" at bounding box center [167, 172] width 8 height 8
checkbox group_nodes "true"
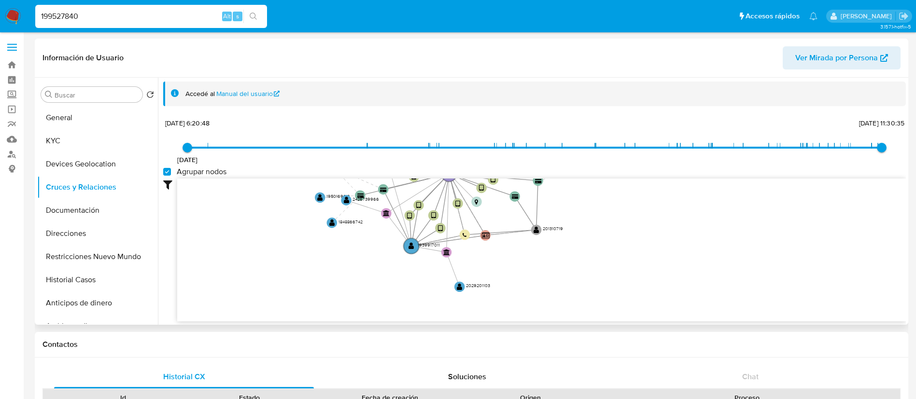
drag, startPoint x: 681, startPoint y: 277, endPoint x: 594, endPoint y: 117, distance: 181.7
click at [594, 117] on div "20/8/2021 20/8/2021, 6:20:48 8/8/2025, 11:30:35 Agrupar nodos Filtros Confianza…" at bounding box center [534, 218] width 743 height 205
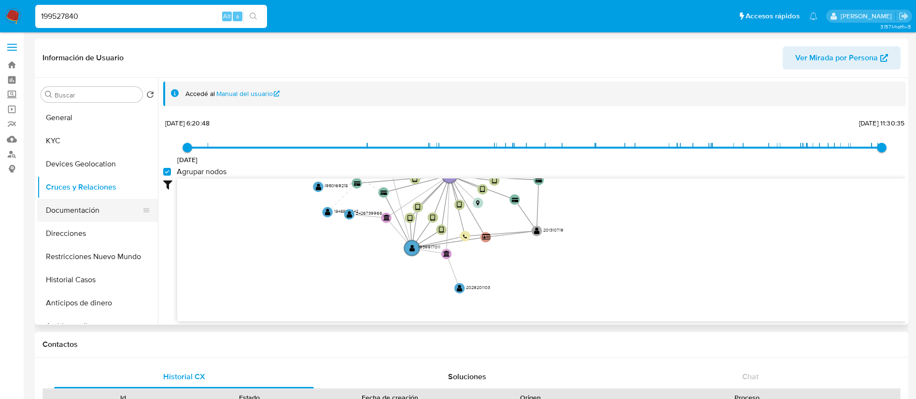
click at [101, 218] on button "Documentación" at bounding box center [93, 210] width 113 height 23
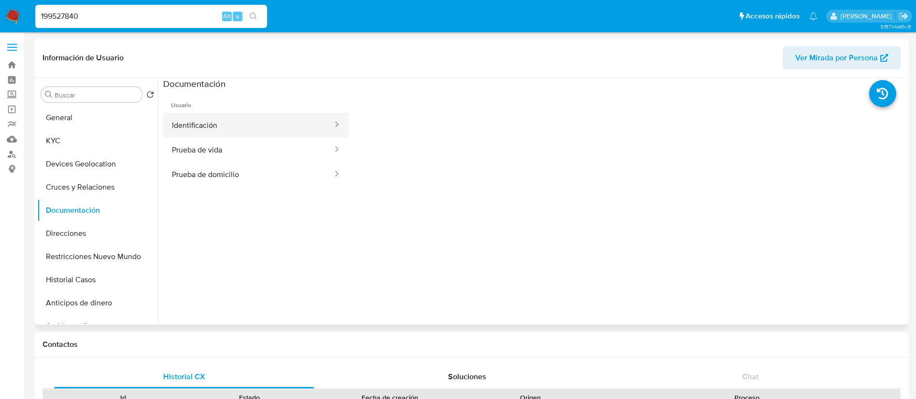
click at [209, 124] on button "Identificación" at bounding box center [248, 125] width 170 height 25
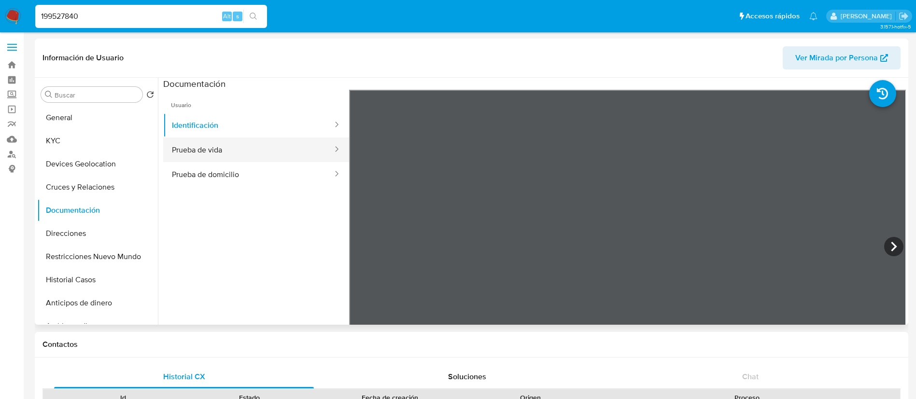
click at [211, 144] on button "Prueba de vida" at bounding box center [248, 150] width 170 height 25
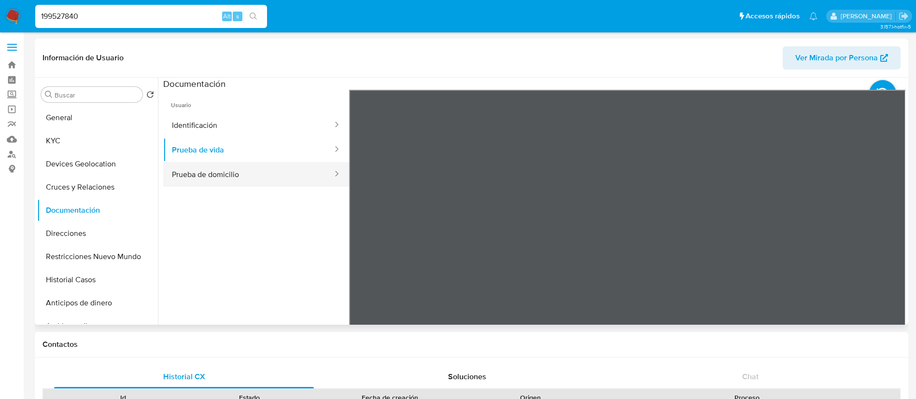
click at [217, 181] on button "Prueba de domicilio" at bounding box center [248, 174] width 170 height 25
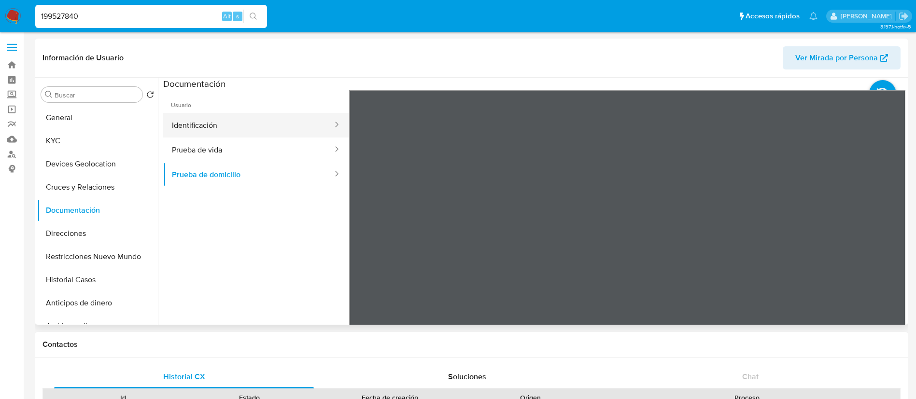
drag, startPoint x: 223, startPoint y: 114, endPoint x: 223, endPoint y: 120, distance: 5.8
click at [223, 117] on button "Identificación" at bounding box center [248, 125] width 170 height 25
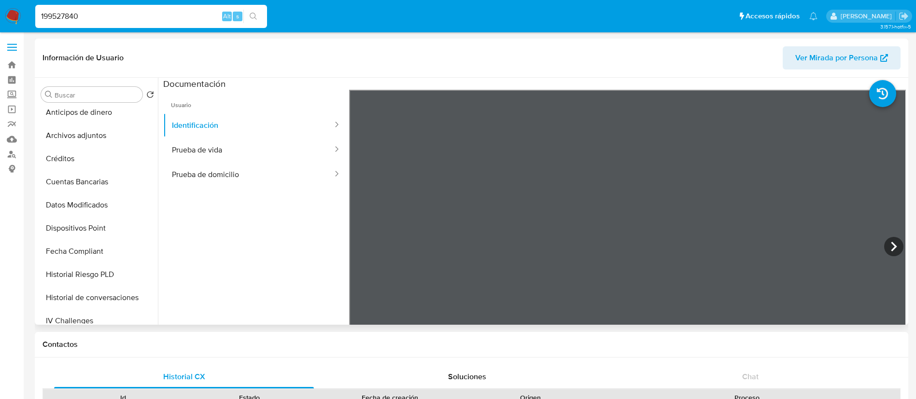
scroll to position [290, 0]
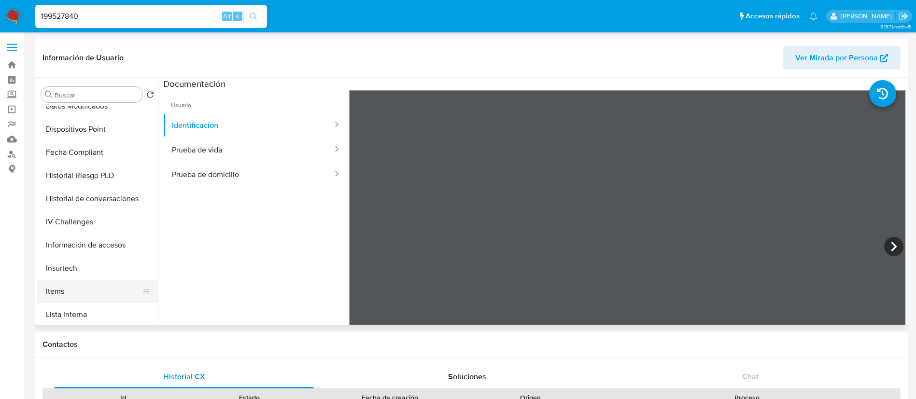
click at [78, 291] on button "Items" at bounding box center [93, 291] width 113 height 23
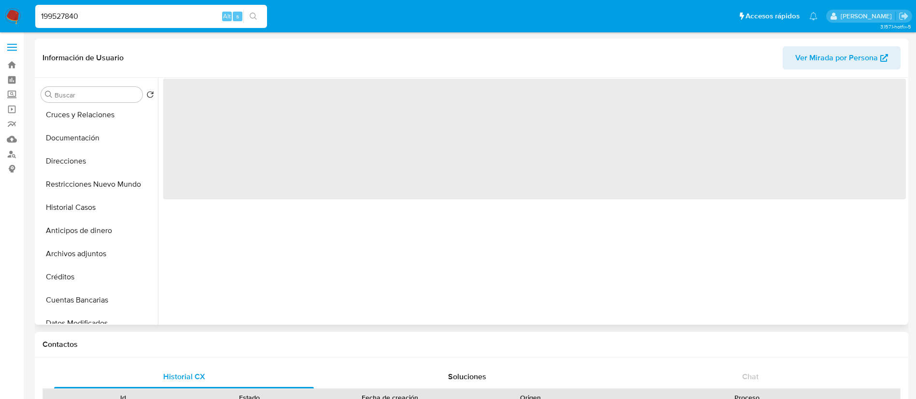
scroll to position [0, 0]
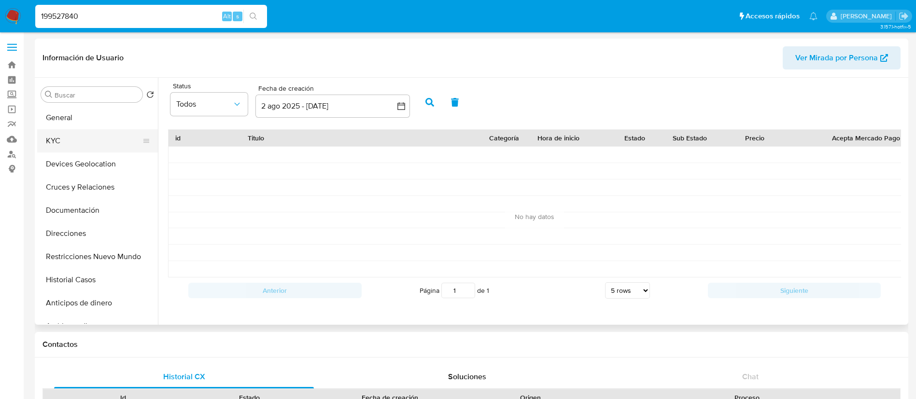
click at [80, 139] on button "KYC" at bounding box center [93, 140] width 113 height 23
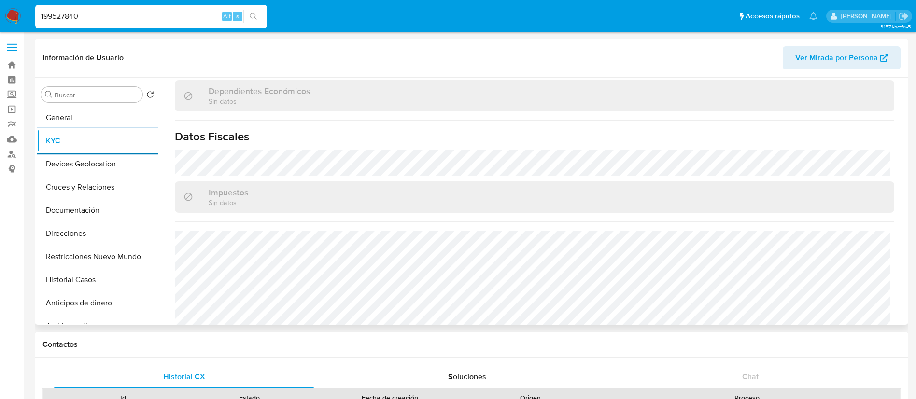
scroll to position [588, 0]
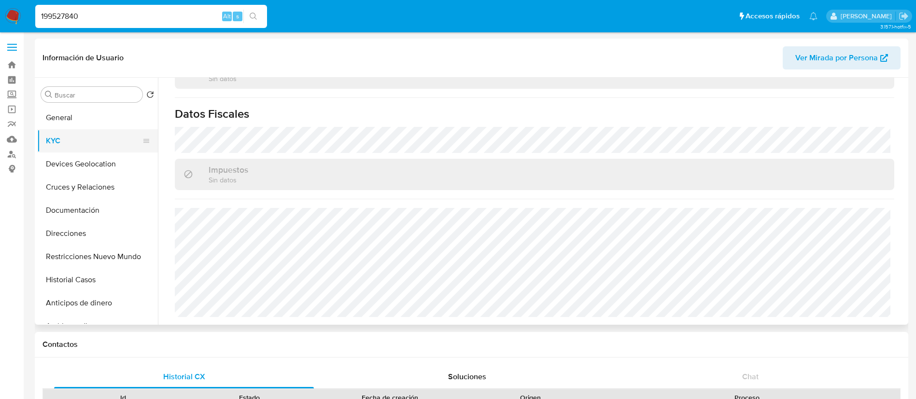
click at [84, 136] on button "KYC" at bounding box center [93, 140] width 113 height 23
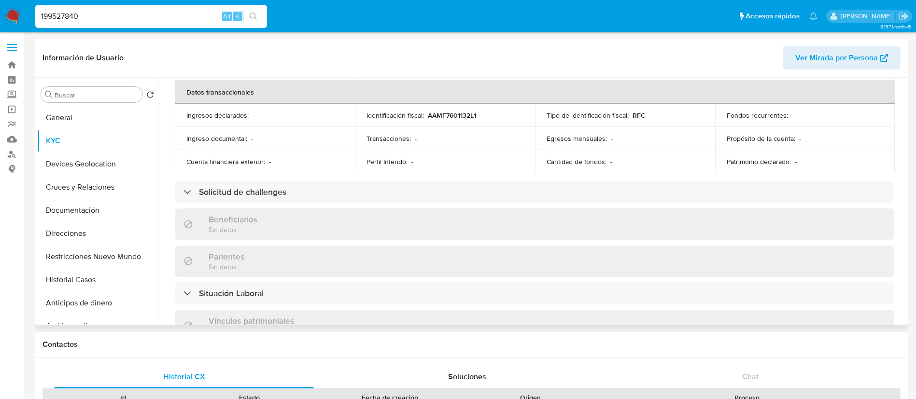
scroll to position [0, 0]
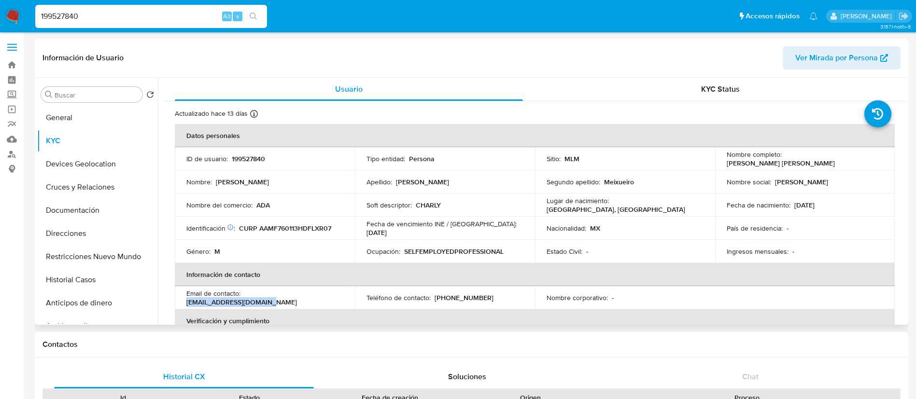
drag, startPoint x: 327, startPoint y: 300, endPoint x: 244, endPoint y: 297, distance: 83.6
click at [244, 297] on div "Email de contacto : fameixueiro@hotmail.com" at bounding box center [264, 297] width 157 height 17
copy p "fameixueiro@hotmail.com"
drag, startPoint x: 505, startPoint y: 250, endPoint x: 275, endPoint y: 227, distance: 231.0
click at [441, 253] on div "Ocupación : SELFEMPLOYEDPROFESSIONAL" at bounding box center [444, 251] width 157 height 9
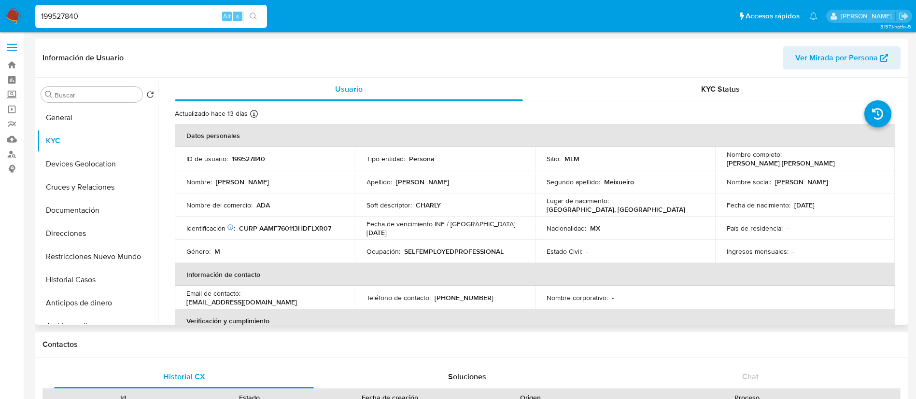
click at [274, 227] on p "CURP AAMF760113HDFLXR07" at bounding box center [285, 228] width 92 height 9
drag, startPoint x: 478, startPoint y: 299, endPoint x: 433, endPoint y: 297, distance: 45.4
click at [433, 297] on div "Teléfono de contacto : (55) 49404914" at bounding box center [444, 298] width 157 height 9
copy p "(55) 49404914"
drag, startPoint x: 125, startPoint y: 18, endPoint x: 0, endPoint y: 18, distance: 125.0
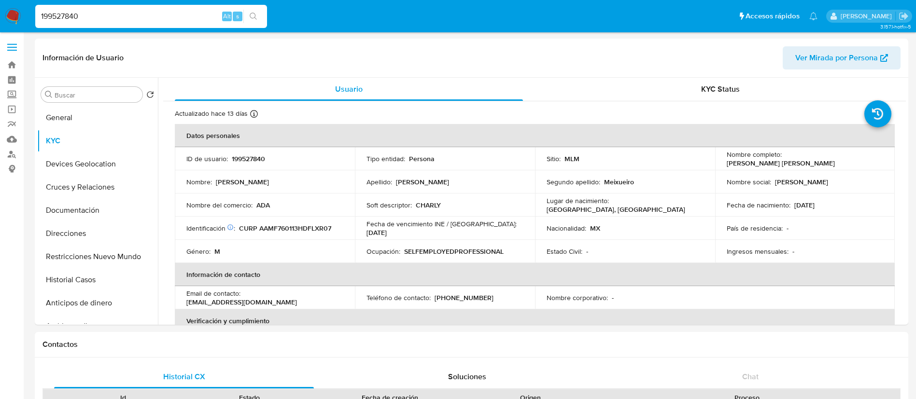
click at [0, 18] on nav "Pausado Ver notificaciones 199527840 Alt s Accesos rápidos Presiona las siguien…" at bounding box center [458, 16] width 916 height 32
paste input "219694511"
type input "219694511"
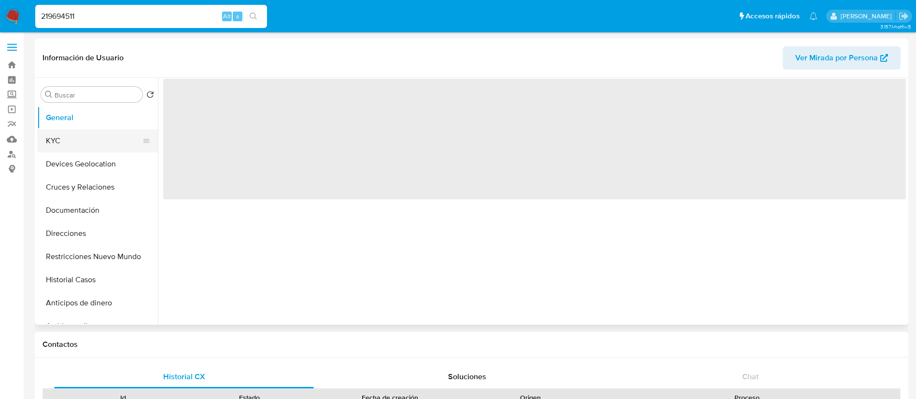
click at [66, 143] on button "KYC" at bounding box center [93, 140] width 113 height 23
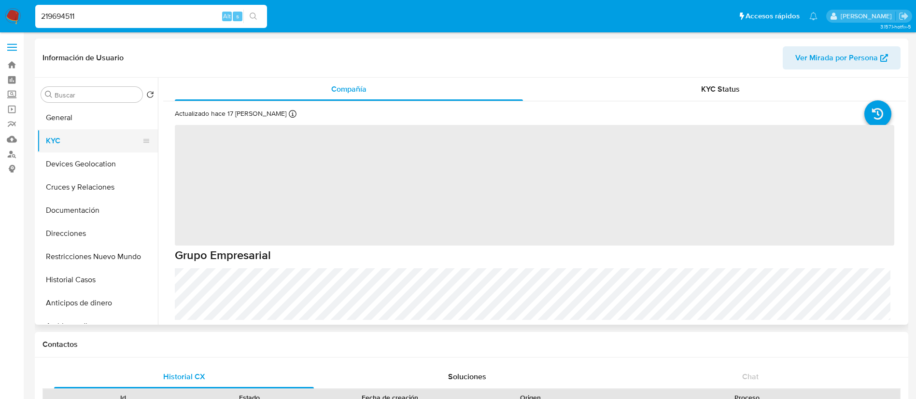
select select "10"
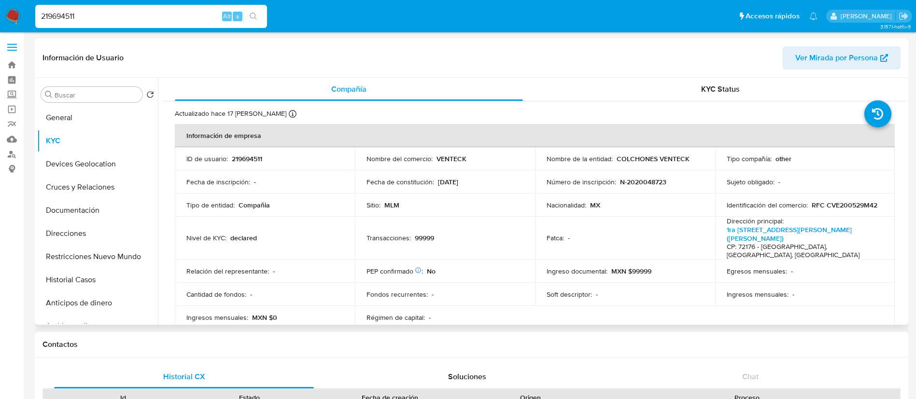
click at [253, 159] on p "219694511" at bounding box center [247, 158] width 30 height 9
copy p "219694511"
drag, startPoint x: 687, startPoint y: 155, endPoint x: 614, endPoint y: 160, distance: 73.1
click at [614, 160] on div "Nombre de la entidad : COLCHONES VENTECK" at bounding box center [625, 158] width 157 height 9
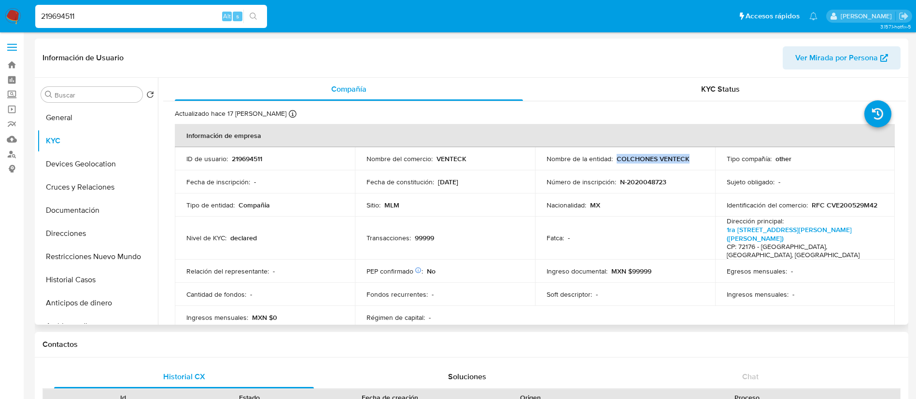
copy p "COLCHONES VENTECK"
drag, startPoint x: 227, startPoint y: 151, endPoint x: 232, endPoint y: 154, distance: 5.9
click at [230, 153] on td "ID de usuario : 219694511" at bounding box center [265, 158] width 180 height 23
click at [243, 157] on p "219694511" at bounding box center [247, 158] width 30 height 9
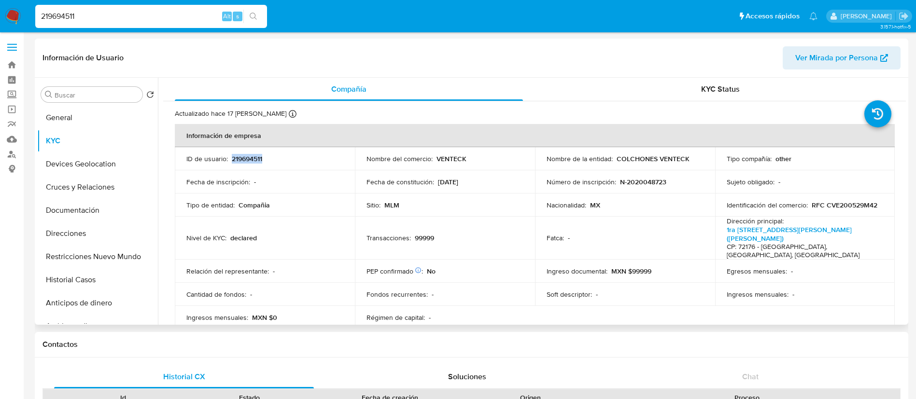
copy p "219694511"
click at [500, 217] on td "Transacciones : 99999" at bounding box center [445, 238] width 180 height 43
drag, startPoint x: 685, startPoint y: 160, endPoint x: 614, endPoint y: 158, distance: 71.0
click at [617, 158] on p "COLCHONES VENTECK" at bounding box center [653, 158] width 73 height 9
copy p "COLCHONES VENTECK"
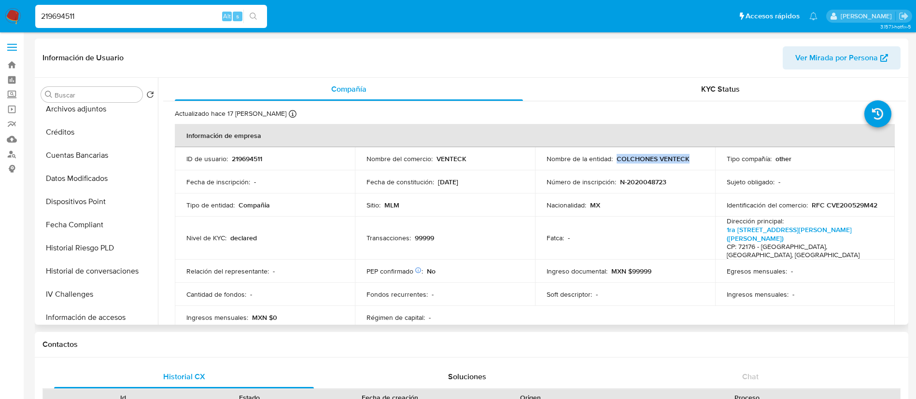
scroll to position [408, 0]
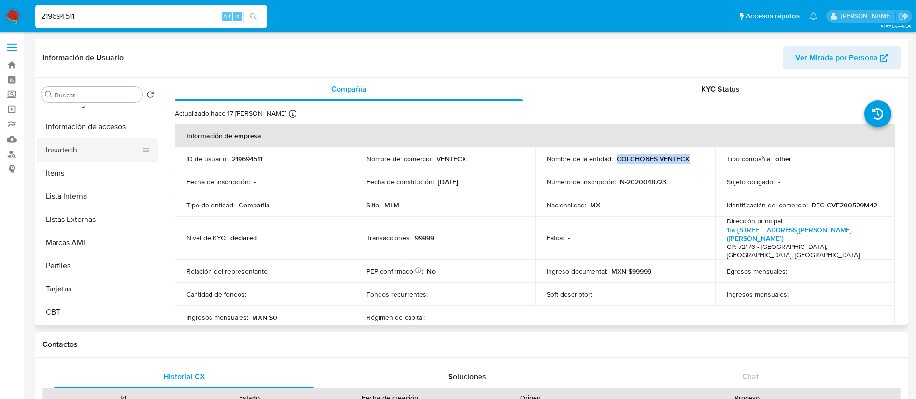
click at [75, 152] on button "Insurtech" at bounding box center [93, 150] width 113 height 23
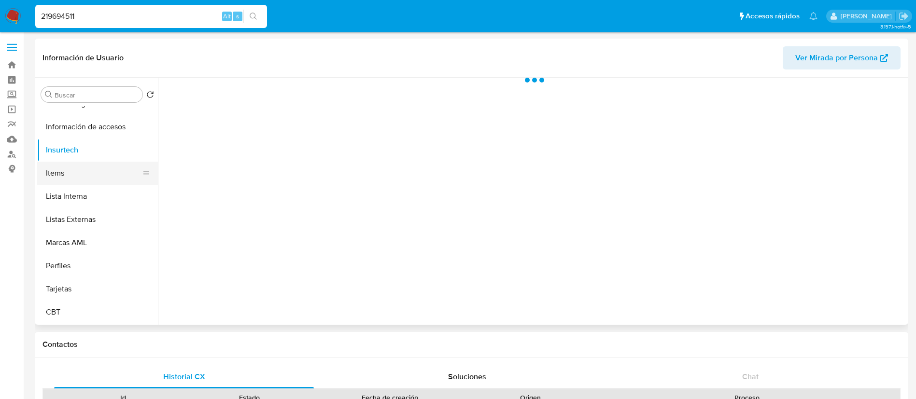
click at [74, 162] on button "Items" at bounding box center [93, 173] width 113 height 23
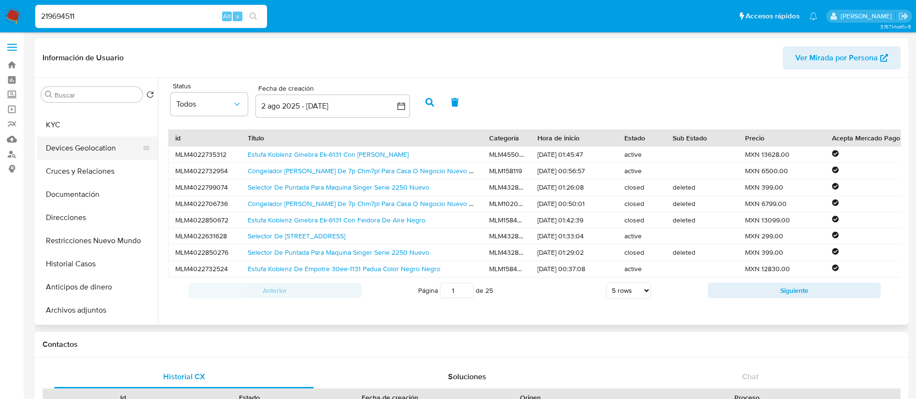
scroll to position [0, 0]
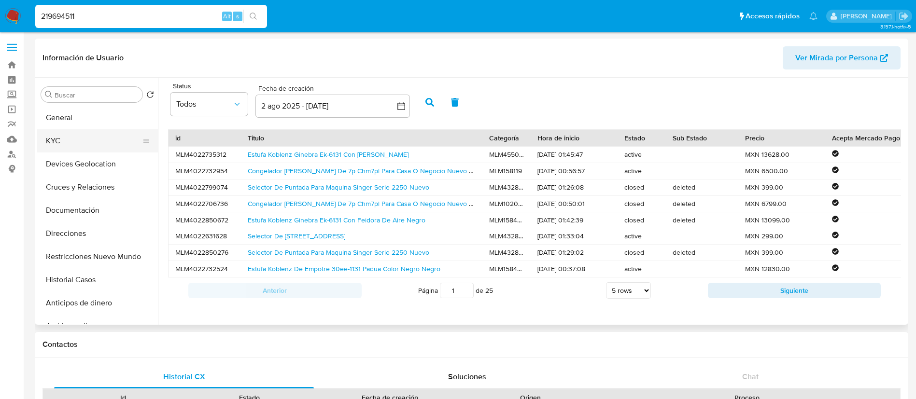
click at [93, 141] on button "KYC" at bounding box center [93, 140] width 113 height 23
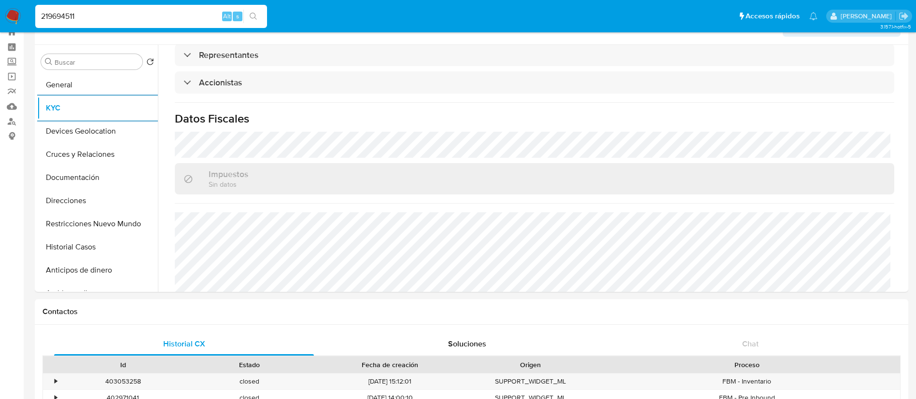
scroll to position [362, 0]
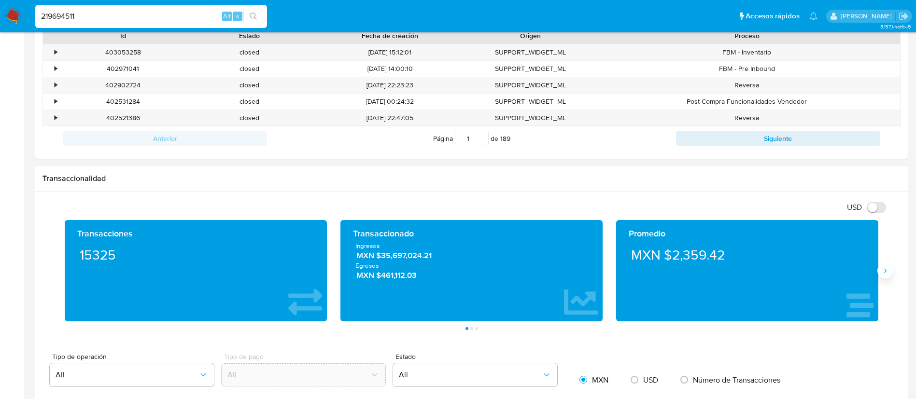
click at [883, 269] on icon "Siguiente" at bounding box center [885, 271] width 8 height 8
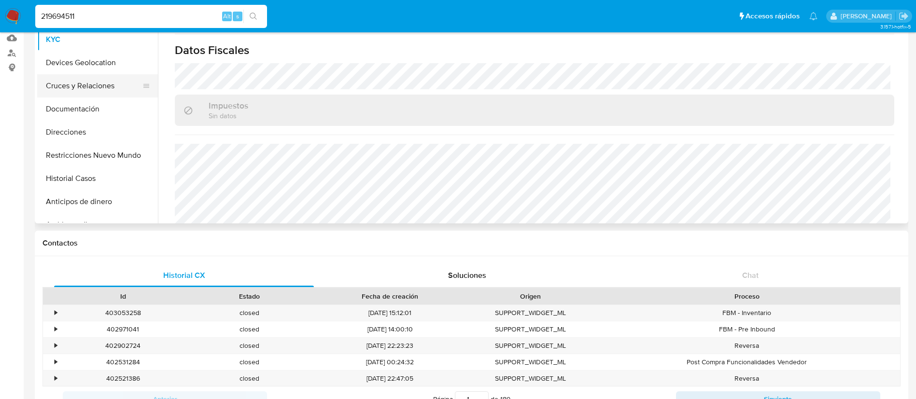
scroll to position [0, 0]
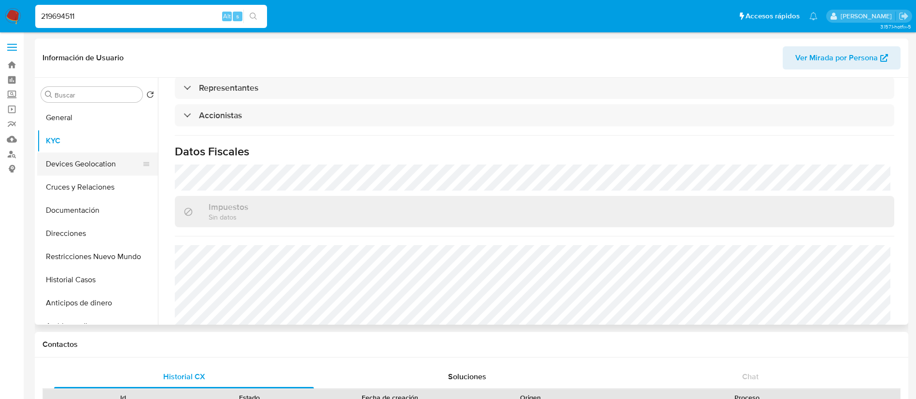
click at [75, 166] on button "Devices Geolocation" at bounding box center [93, 164] width 113 height 23
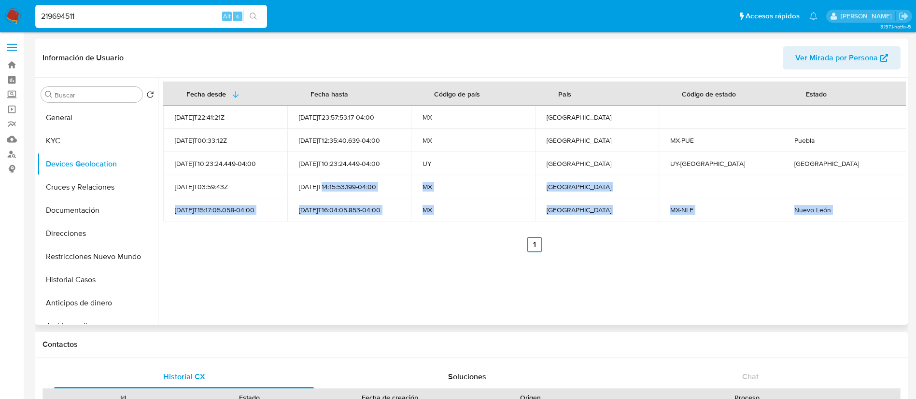
drag, startPoint x: 433, startPoint y: 292, endPoint x: 375, endPoint y: 191, distance: 116.8
click at [323, 189] on div "Fecha desde Fecha hasta Código de país País Código de estado Estado 2021-09-18T…" at bounding box center [532, 201] width 748 height 247
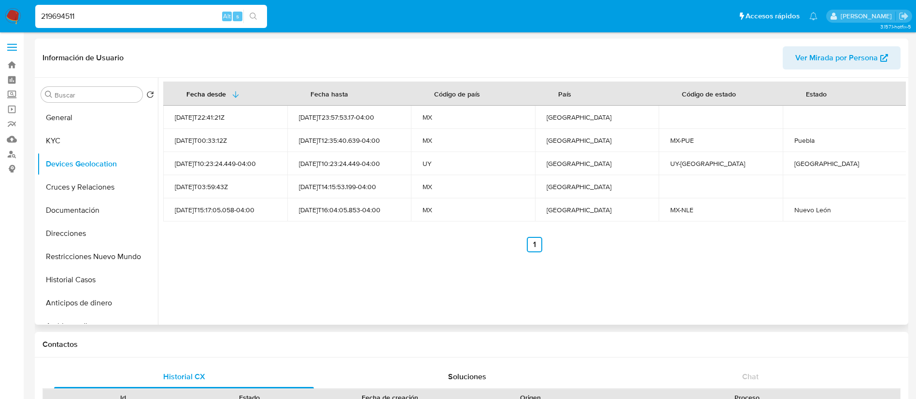
click at [638, 265] on div "Fecha desde Fecha hasta Código de país País Código de estado Estado 2021-09-18T…" at bounding box center [532, 201] width 748 height 247
drag, startPoint x: 502, startPoint y: 185, endPoint x: 564, endPoint y: 218, distance: 70.4
click at [562, 208] on tbody "2021-09-18T22:41:21Z 2025-07-25T23:57:53.17-04:00 MX México 2021-08-01T00:33:12…" at bounding box center [535, 164] width 744 height 116
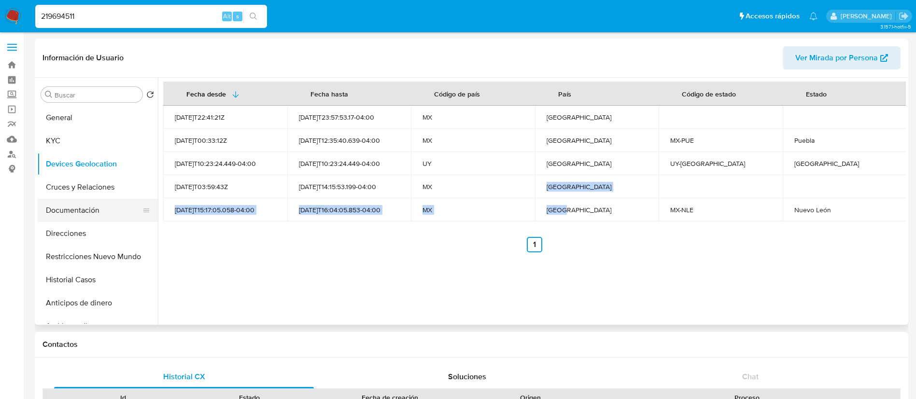
click at [97, 209] on button "Documentación" at bounding box center [93, 210] width 113 height 23
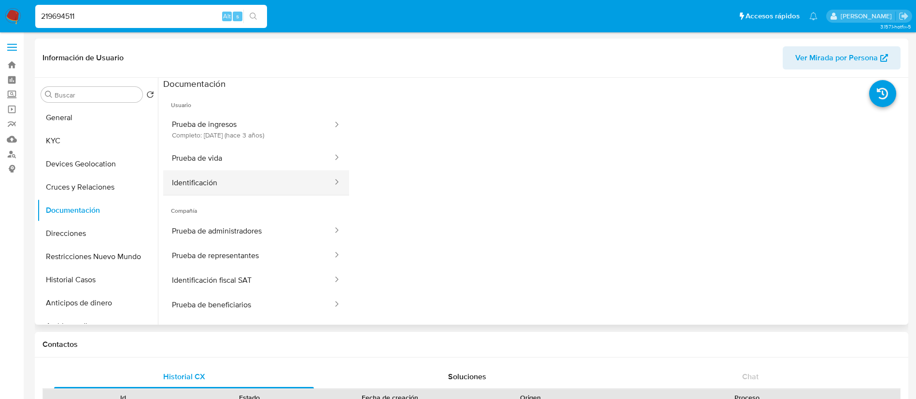
click at [222, 185] on button "Identificación" at bounding box center [248, 182] width 170 height 25
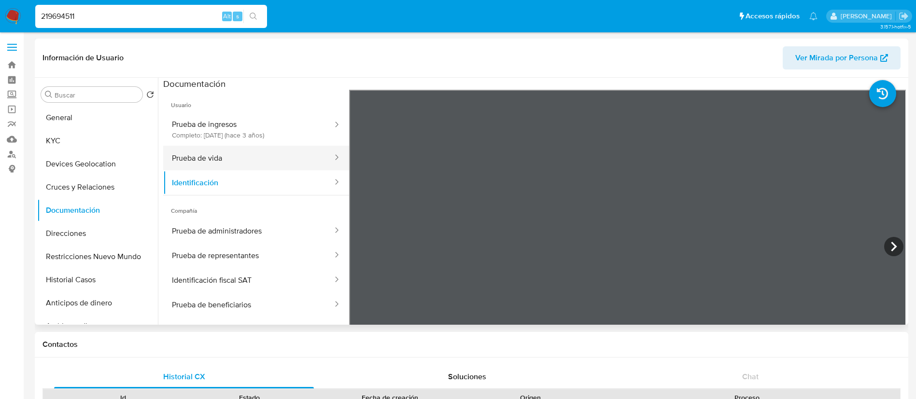
click at [233, 161] on button "Prueba de vida" at bounding box center [248, 158] width 170 height 25
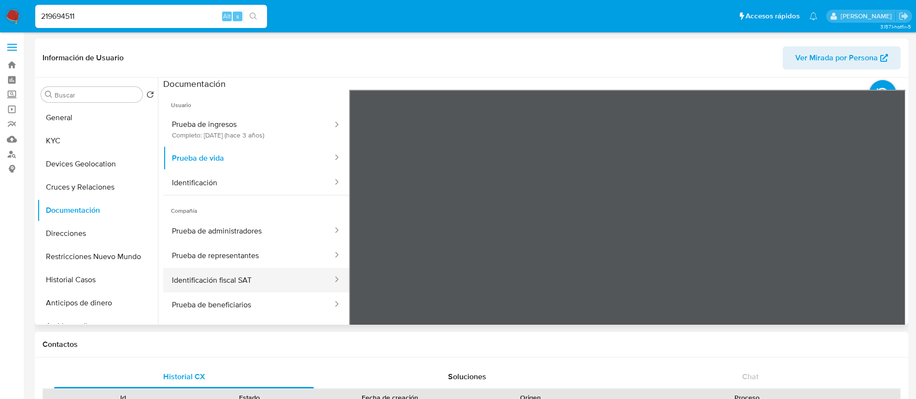
click at [259, 278] on button "Identificación fiscal SAT" at bounding box center [248, 280] width 170 height 25
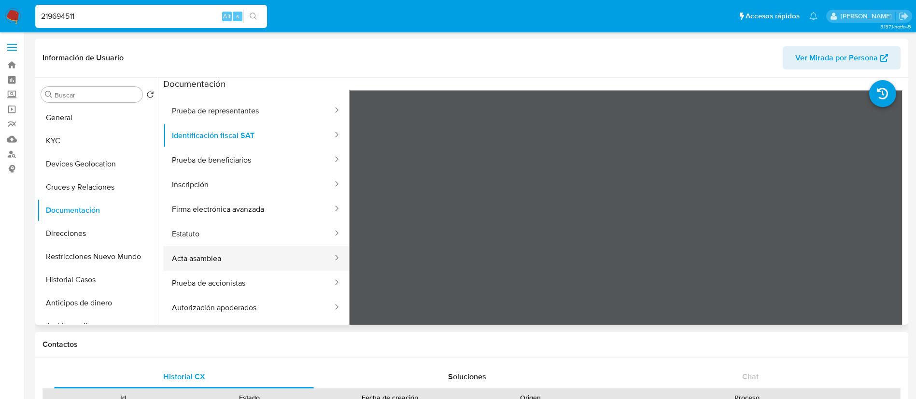
scroll to position [217, 0]
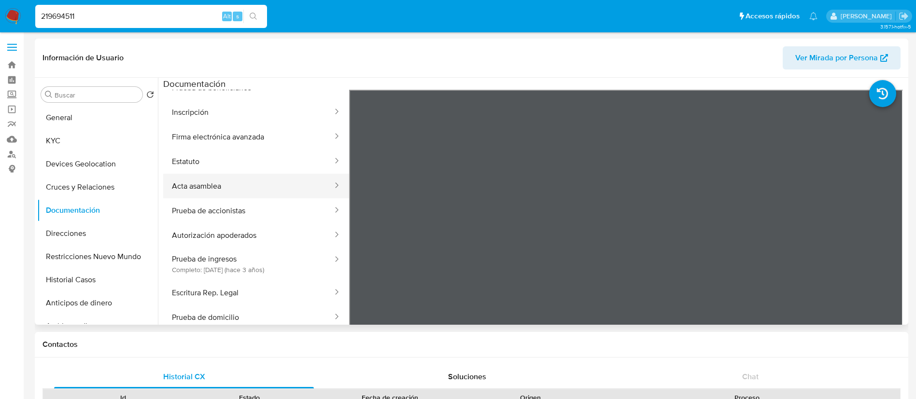
click at [217, 256] on button "Prueba de ingresos Completo: 07/12/2022 (hace 3 años)" at bounding box center [248, 264] width 170 height 33
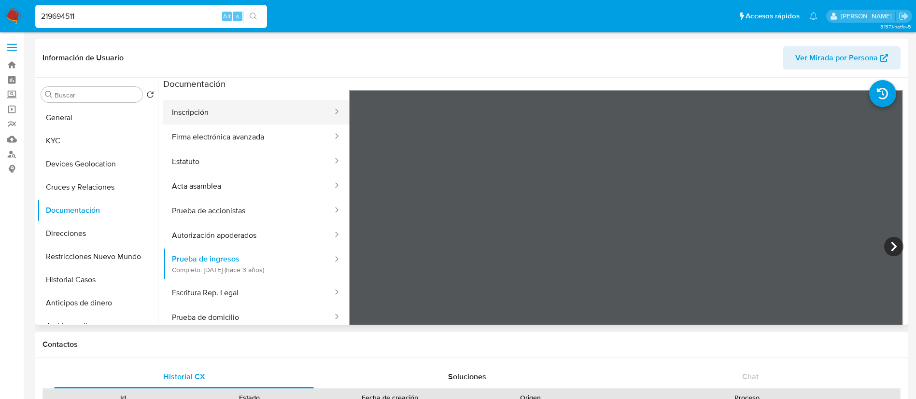
click at [240, 113] on button "Inscripción" at bounding box center [248, 112] width 170 height 25
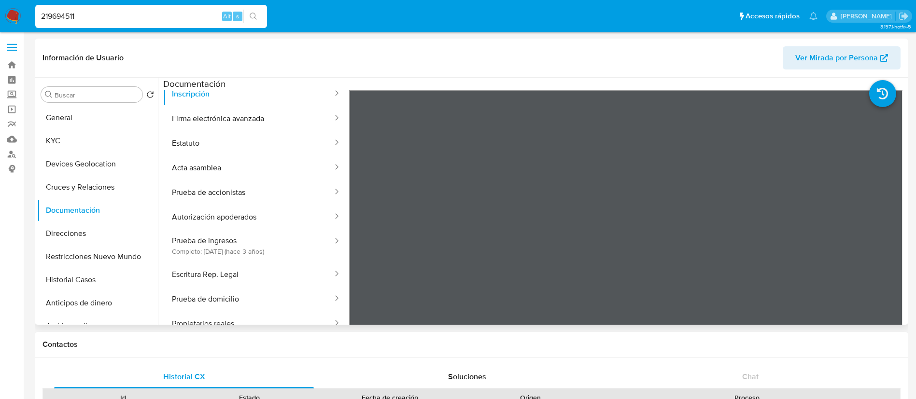
scroll to position [253, 0]
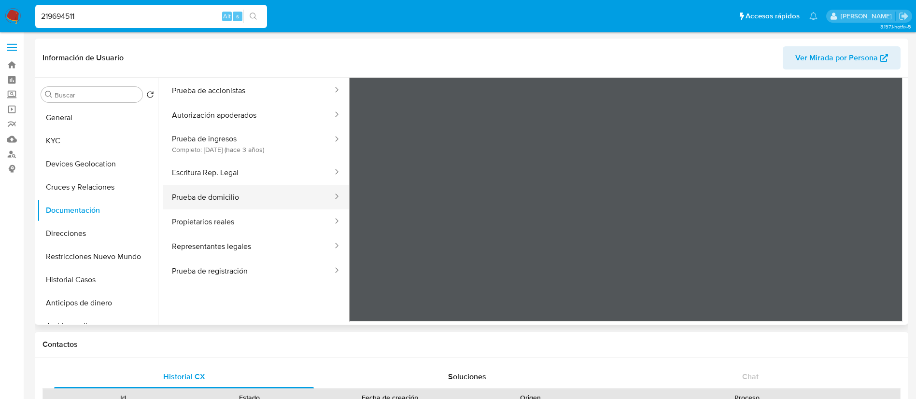
click at [250, 195] on button "Prueba de domicilio" at bounding box center [248, 197] width 170 height 25
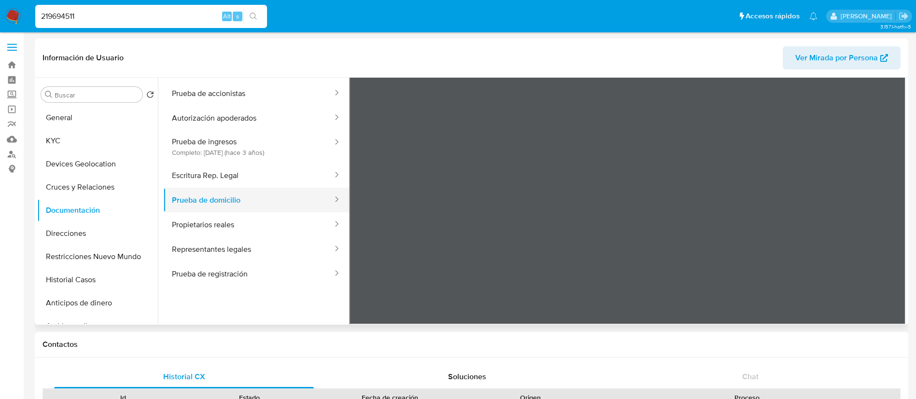
click at [229, 198] on button "Prueba de domicilio" at bounding box center [248, 200] width 170 height 25
drag, startPoint x: 234, startPoint y: 173, endPoint x: 131, endPoint y: 177, distance: 103.4
click at [231, 174] on button "Escritura Rep. Legal" at bounding box center [248, 175] width 170 height 25
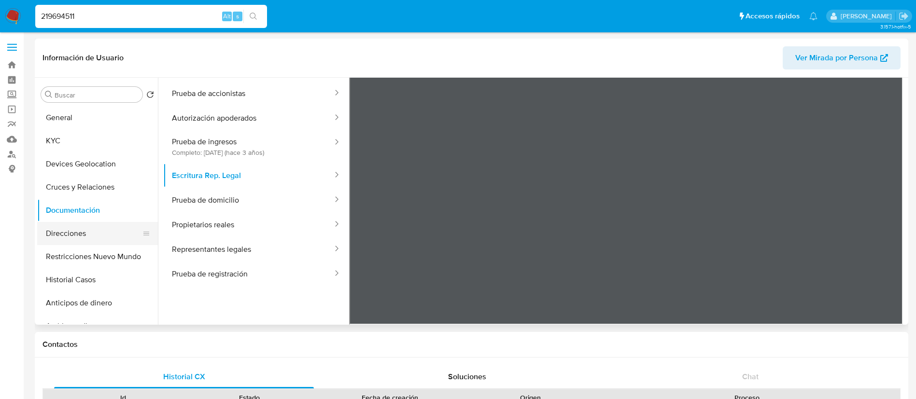
click at [90, 230] on button "Direcciones" at bounding box center [93, 233] width 113 height 23
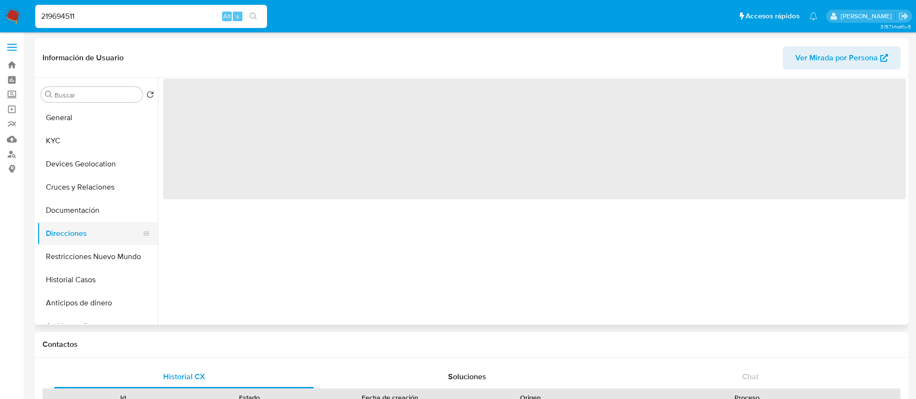
scroll to position [0, 0]
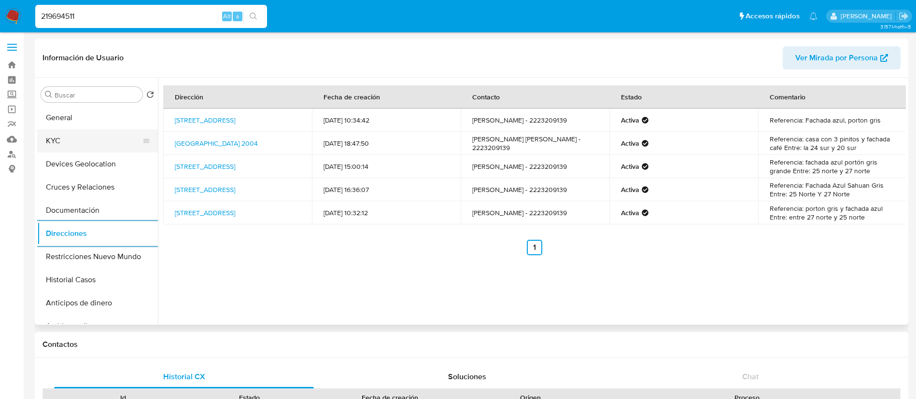
click at [92, 138] on button "KYC" at bounding box center [93, 140] width 113 height 23
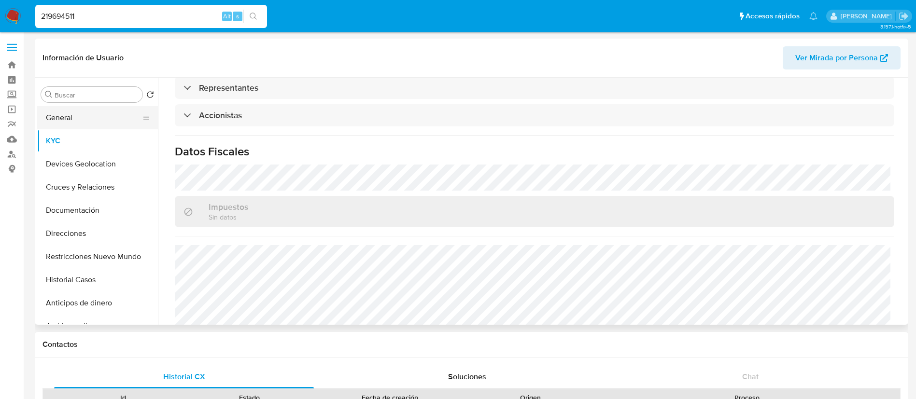
click at [60, 121] on button "General" at bounding box center [93, 117] width 113 height 23
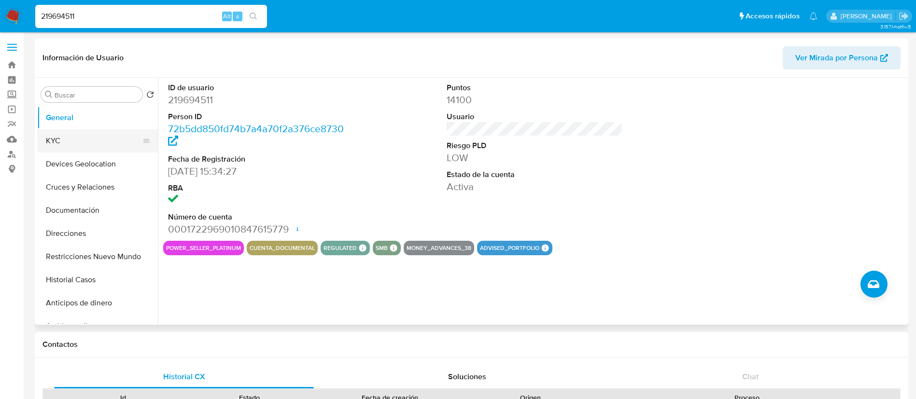
click at [89, 134] on button "KYC" at bounding box center [93, 140] width 113 height 23
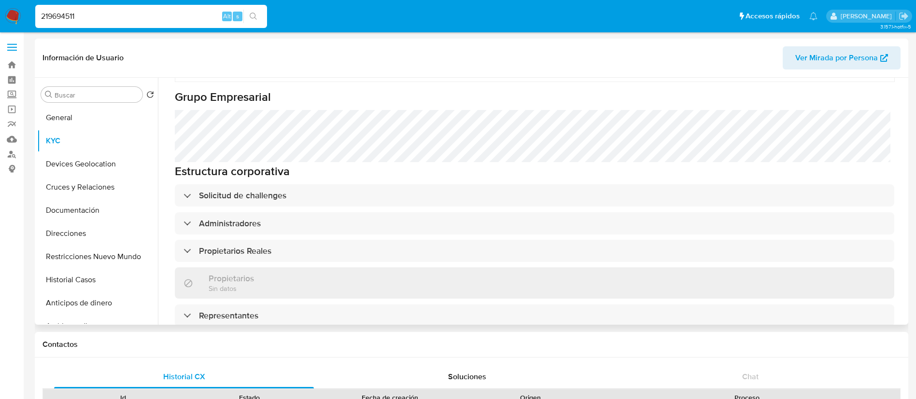
scroll to position [660, 0]
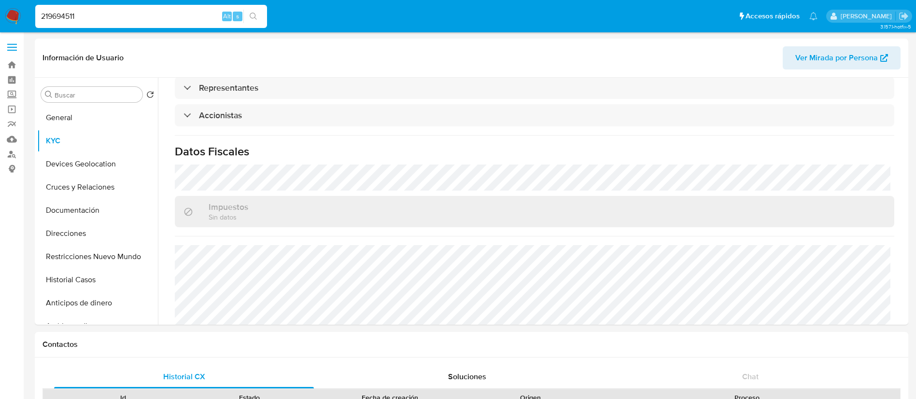
drag, startPoint x: 82, startPoint y: 14, endPoint x: 0, endPoint y: 3, distance: 82.3
click at [0, 3] on nav "Pausado Ver notificaciones 219694511 Alt s Accesos rápidos Presiona las siguien…" at bounding box center [458, 16] width 916 height 32
paste input "458047990"
type input "458047990"
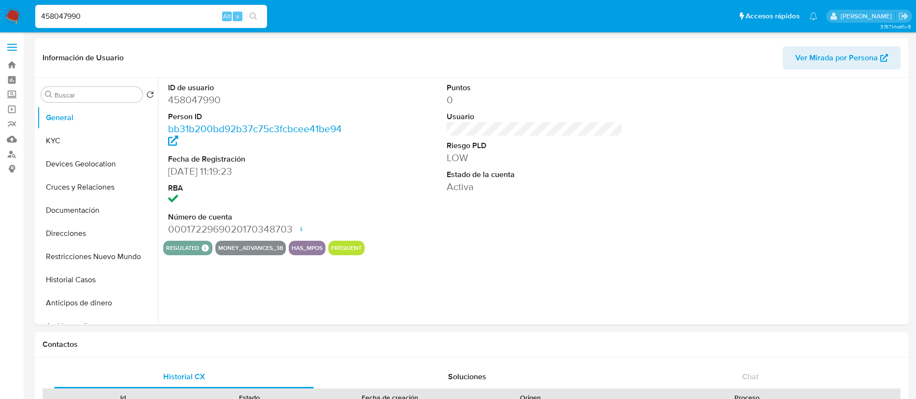
select select "10"
click at [104, 154] on button "Devices Geolocation" at bounding box center [93, 164] width 113 height 23
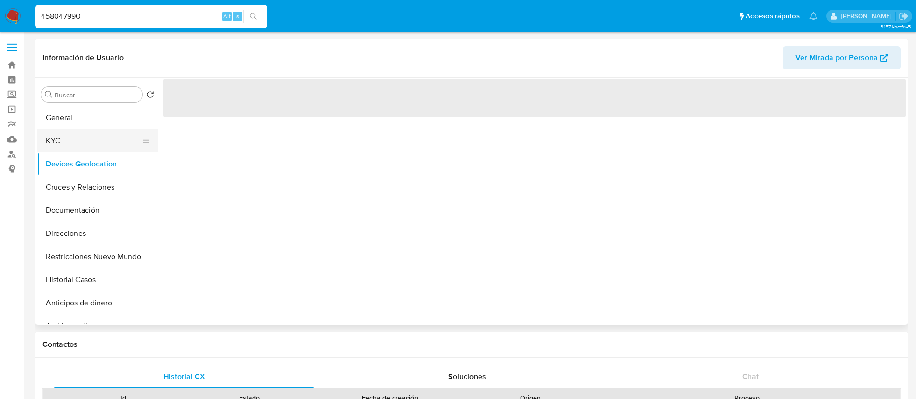
click at [127, 144] on button "KYC" at bounding box center [93, 140] width 113 height 23
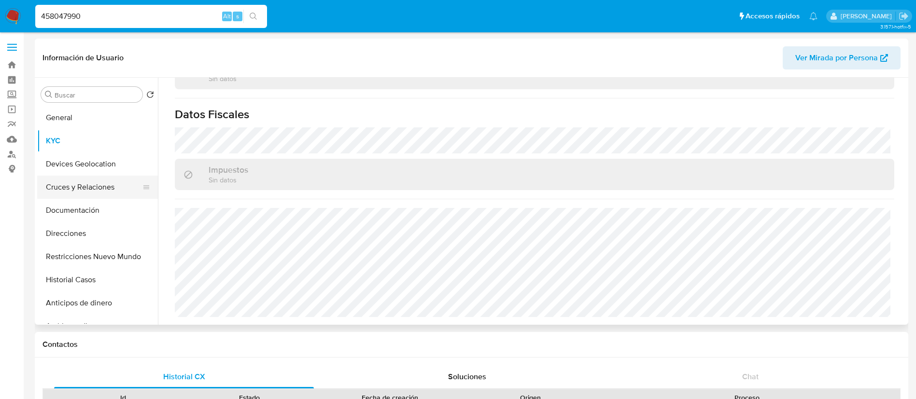
click at [83, 184] on button "Cruces y Relaciones" at bounding box center [93, 187] width 113 height 23
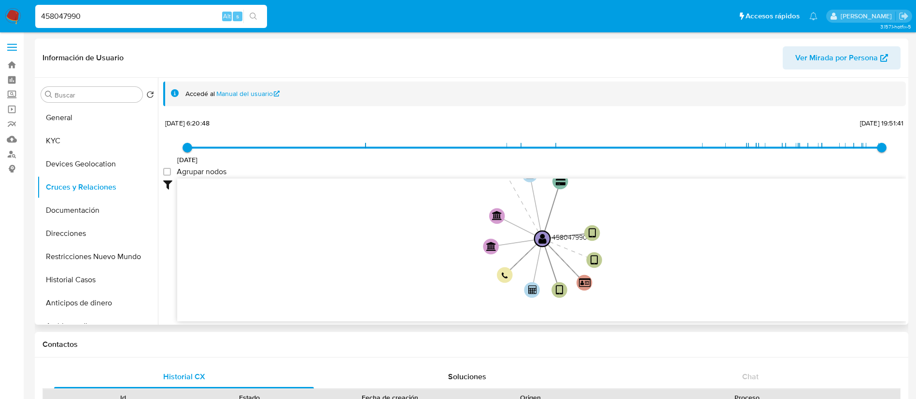
drag, startPoint x: 353, startPoint y: 234, endPoint x: 268, endPoint y: 244, distance: 85.1
click at [470, 166] on div "20/8/2021 20/8/2021, 6:20:48 27/8/2025, 19:51:41 Agrupar nodos Filtros Confianz…" at bounding box center [534, 218] width 743 height 205
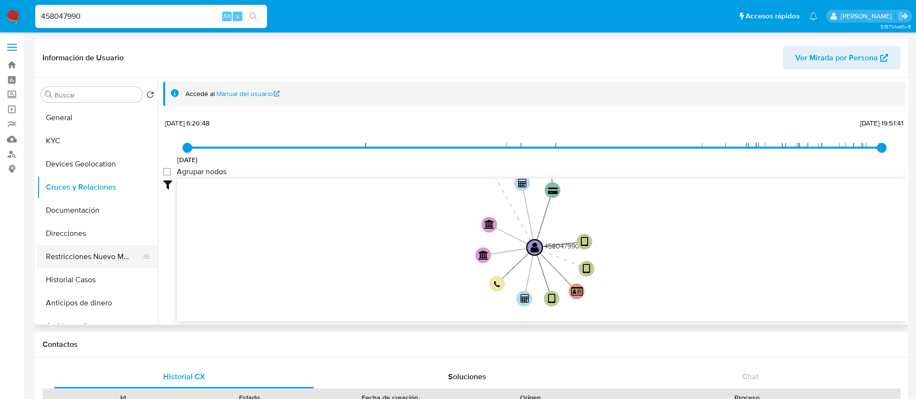
click at [87, 255] on button "Restricciones Nuevo Mundo" at bounding box center [93, 256] width 113 height 23
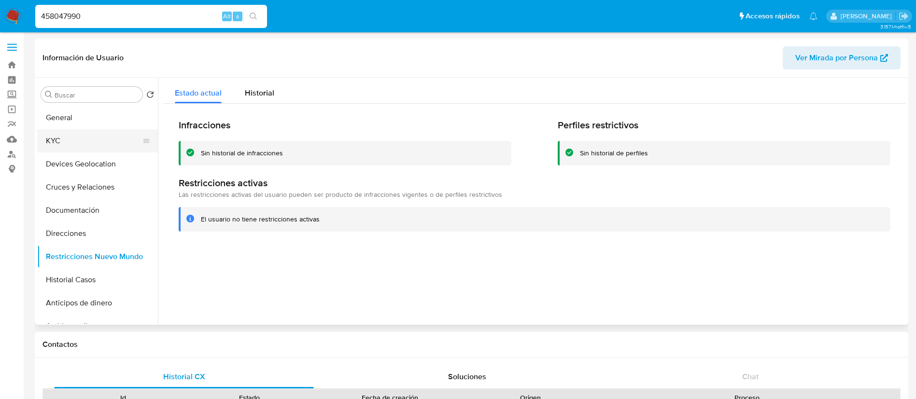
click at [88, 134] on button "KYC" at bounding box center [93, 140] width 113 height 23
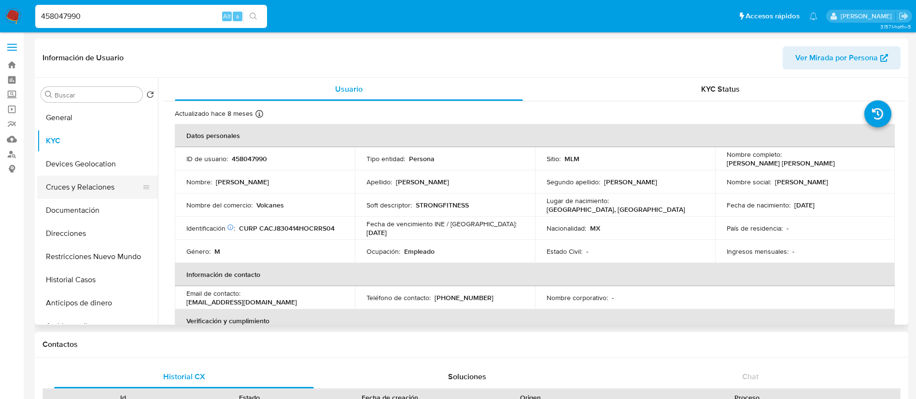
click at [106, 189] on button "Cruces y Relaciones" at bounding box center [93, 187] width 113 height 23
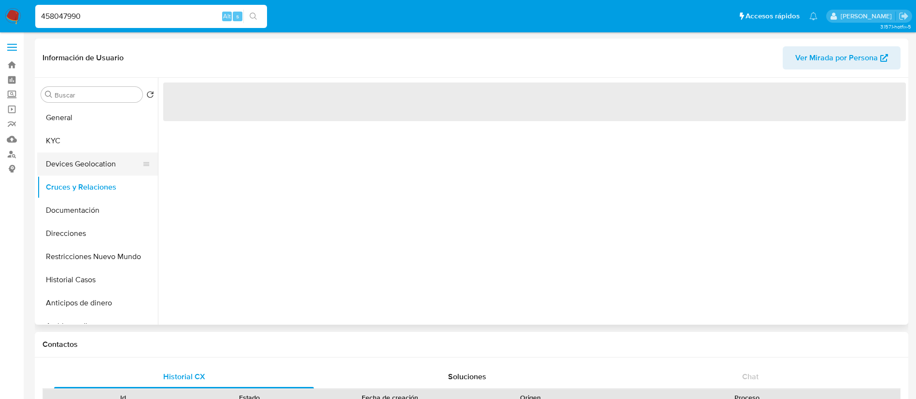
click at [104, 167] on button "Devices Geolocation" at bounding box center [93, 164] width 113 height 23
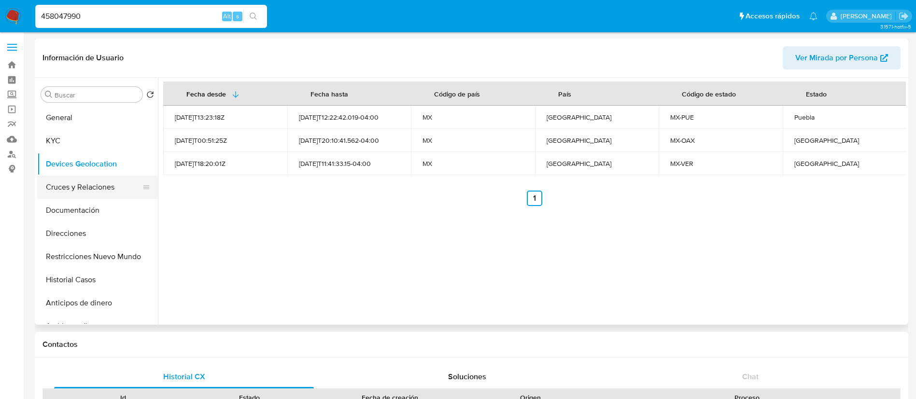
click at [115, 190] on button "Cruces y Relaciones" at bounding box center [93, 187] width 113 height 23
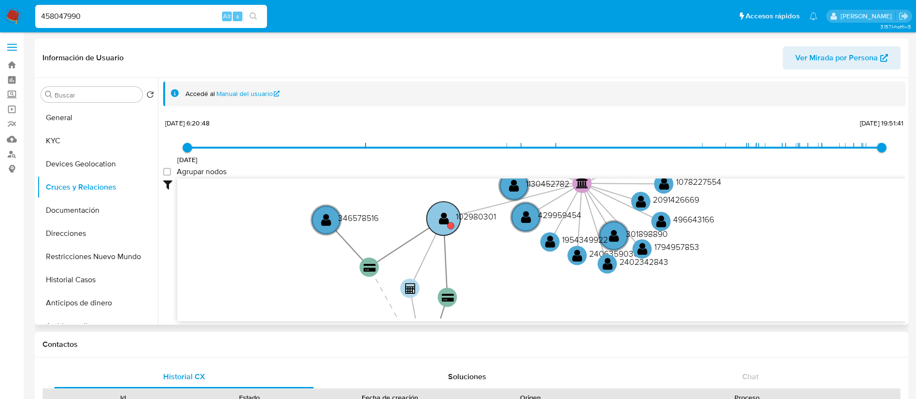
click at [484, 216] on text "102980301" at bounding box center [476, 217] width 40 height 12
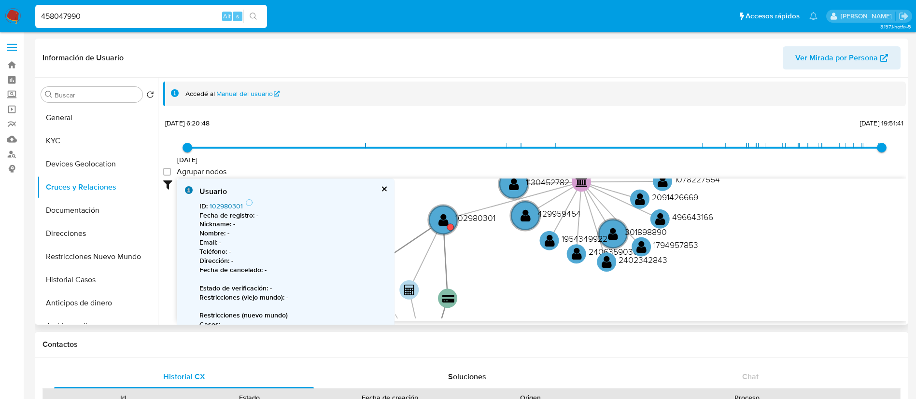
click at [219, 206] on link "102980301" at bounding box center [226, 206] width 33 height 10
click at [65, 130] on button "KYC" at bounding box center [93, 140] width 113 height 23
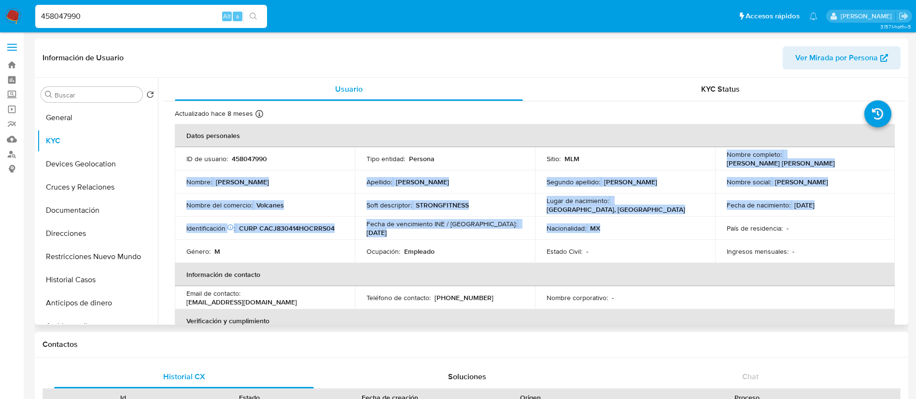
drag, startPoint x: 616, startPoint y: 161, endPoint x: 722, endPoint y: 225, distance: 124.3
click at [722, 225] on tbody "ID de usuario : 458047990 Tipo entidad : Persona Sitio : MLM Nombre completo : …" at bounding box center [535, 205] width 720 height 116
click at [98, 177] on button "Cruces y Relaciones" at bounding box center [93, 187] width 113 height 23
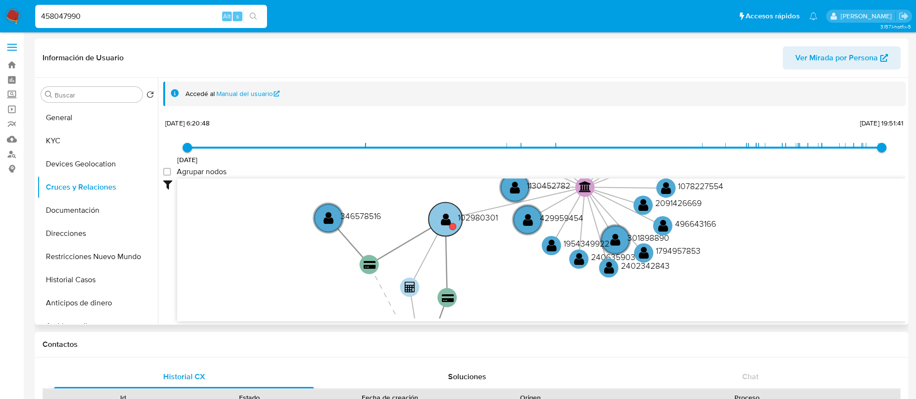
click at [470, 213] on text "102980301" at bounding box center [478, 217] width 40 height 12
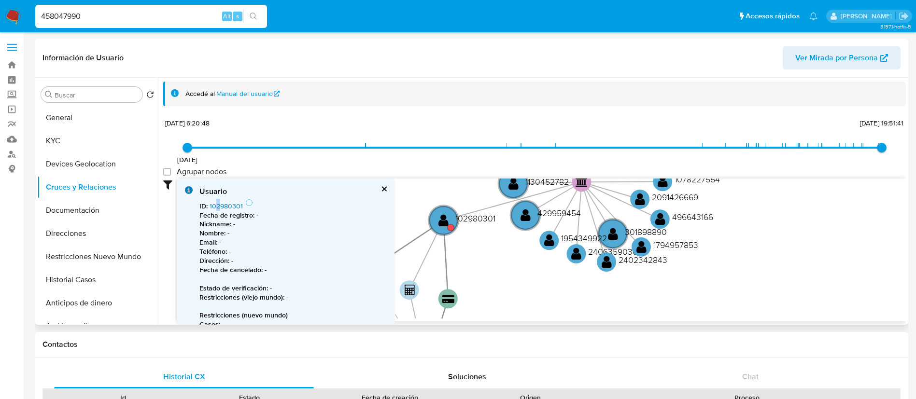
drag, startPoint x: 215, startPoint y: 199, endPoint x: 219, endPoint y: 206, distance: 7.8
click at [218, 205] on div "ID : 102980301 Fecha de registro : - Nickname : - Nombre : - Email : - Teléfono…" at bounding box center [292, 305] width 187 height 212
click at [222, 211] on b "Fecha de registro :" at bounding box center [226, 216] width 55 height 10
click at [231, 207] on link "102980301" at bounding box center [226, 206] width 33 height 10
click at [67, 269] on button "Historial Casos" at bounding box center [93, 279] width 113 height 23
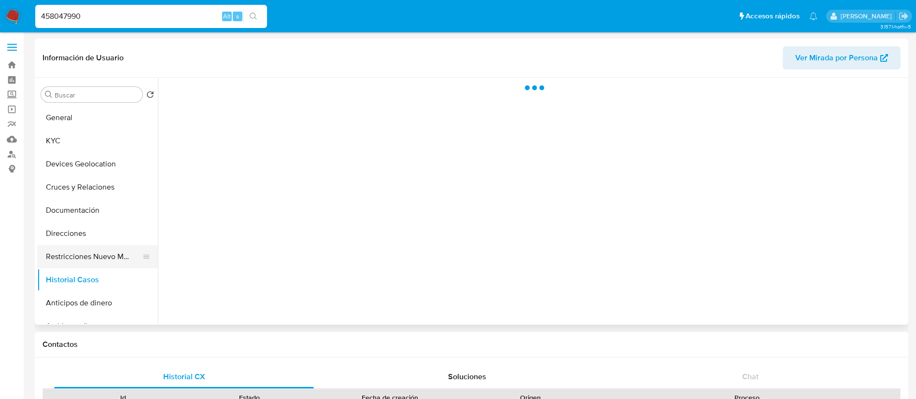
click at [73, 262] on button "Restricciones Nuevo Mundo" at bounding box center [93, 256] width 113 height 23
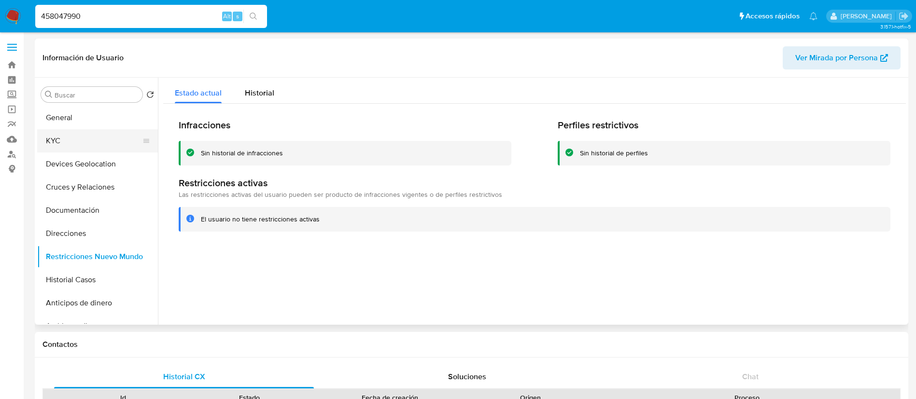
click at [107, 142] on button "KYC" at bounding box center [93, 140] width 113 height 23
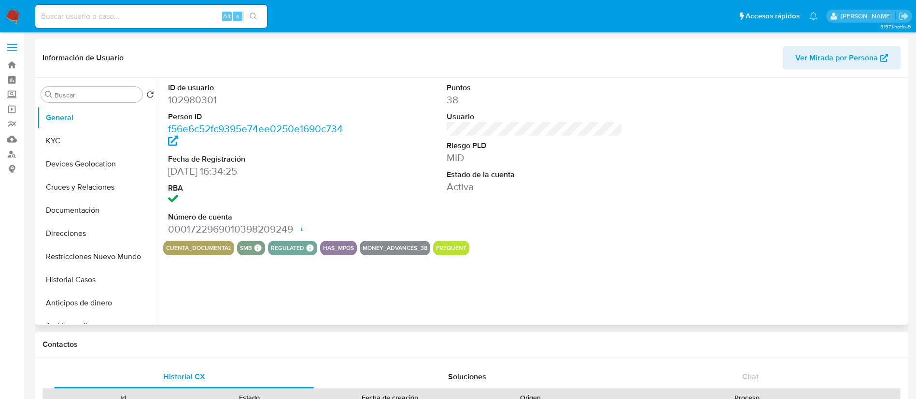
select select "10"
drag, startPoint x: 64, startPoint y: 156, endPoint x: 70, endPoint y: 143, distance: 14.9
click at [70, 143] on ul "General KYC Devices Geolocation Cruces y Relaciones Documentación Direcciones R…" at bounding box center [97, 215] width 121 height 218
click at [70, 143] on button "KYC" at bounding box center [93, 140] width 113 height 23
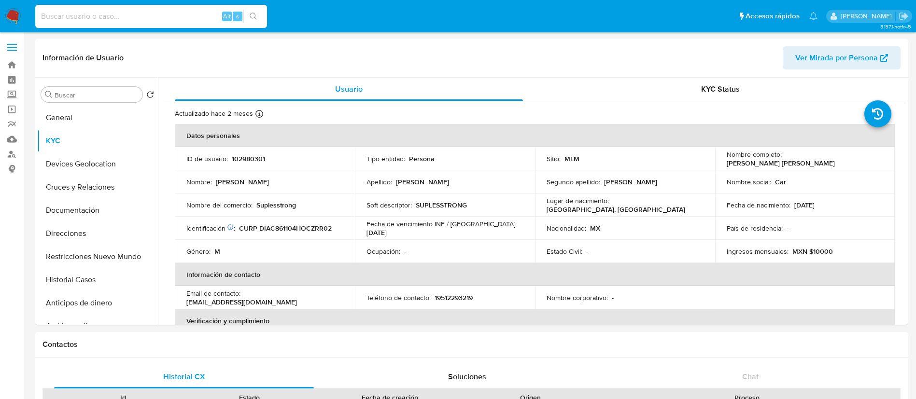
click at [188, 16] on input at bounding box center [151, 16] width 232 height 13
paste input "458047990"
type input "458047990"
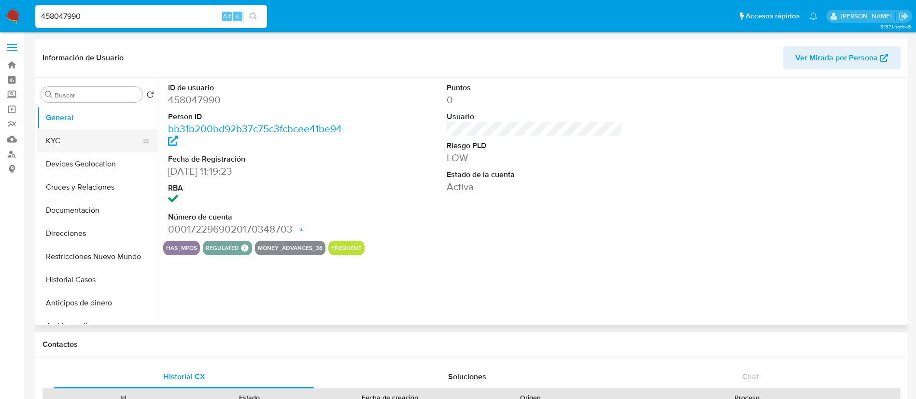
click at [70, 136] on button "KYC" at bounding box center [93, 140] width 113 height 23
select select "10"
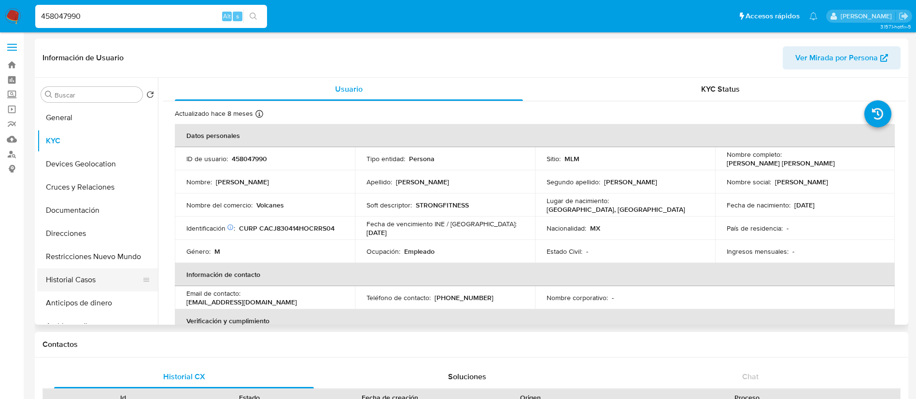
click at [71, 281] on button "Historial Casos" at bounding box center [93, 279] width 113 height 23
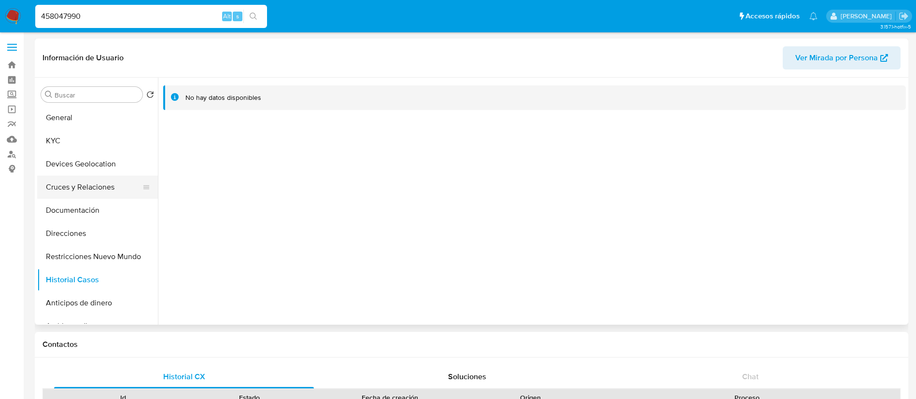
click at [89, 182] on button "Cruces y Relaciones" at bounding box center [93, 187] width 113 height 23
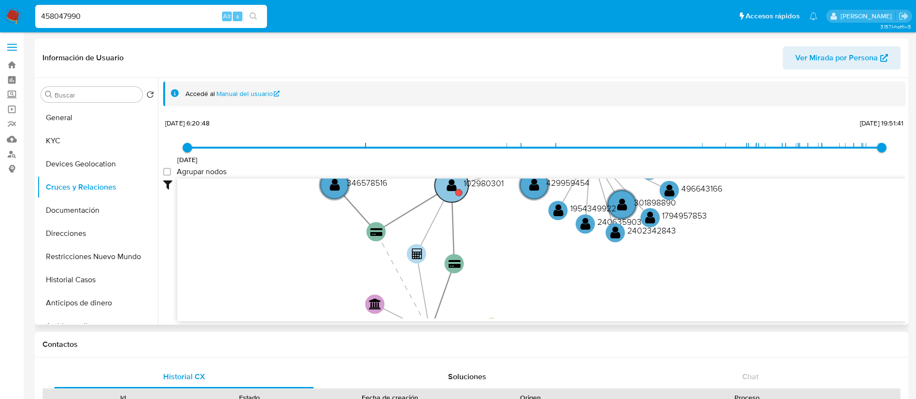
click at [487, 181] on text "102980301" at bounding box center [483, 183] width 40 height 12
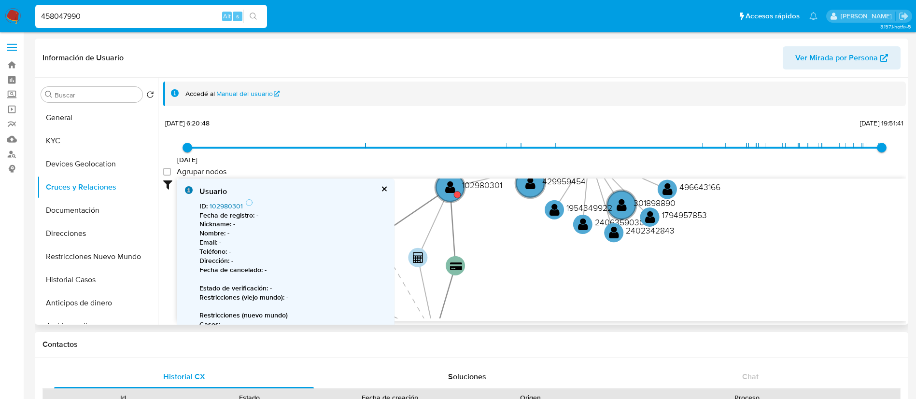
click at [224, 207] on link "102980301" at bounding box center [226, 206] width 33 height 10
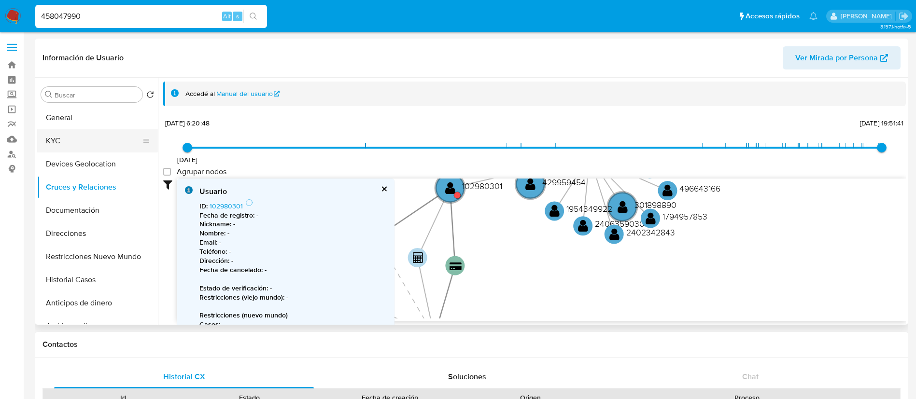
click at [76, 138] on button "KYC" at bounding box center [93, 140] width 113 height 23
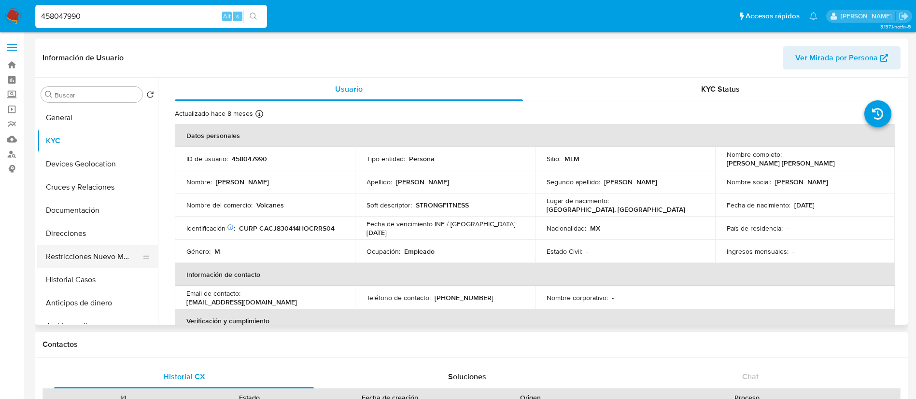
click at [117, 251] on button "Restricciones Nuevo Mundo" at bounding box center [93, 256] width 113 height 23
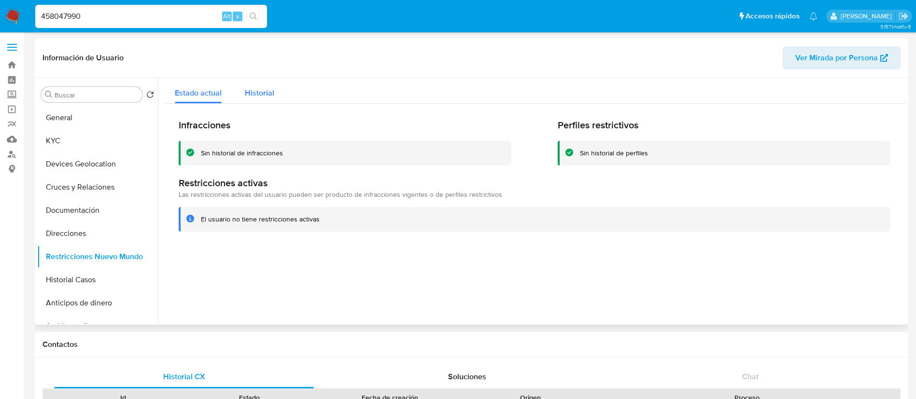
click at [257, 85] on div "Historial" at bounding box center [259, 91] width 29 height 26
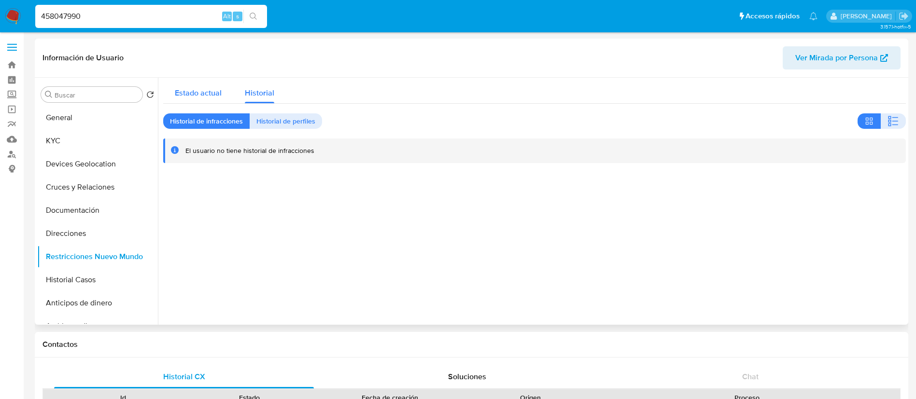
click at [209, 96] on span "Estado actual" at bounding box center [198, 92] width 47 height 11
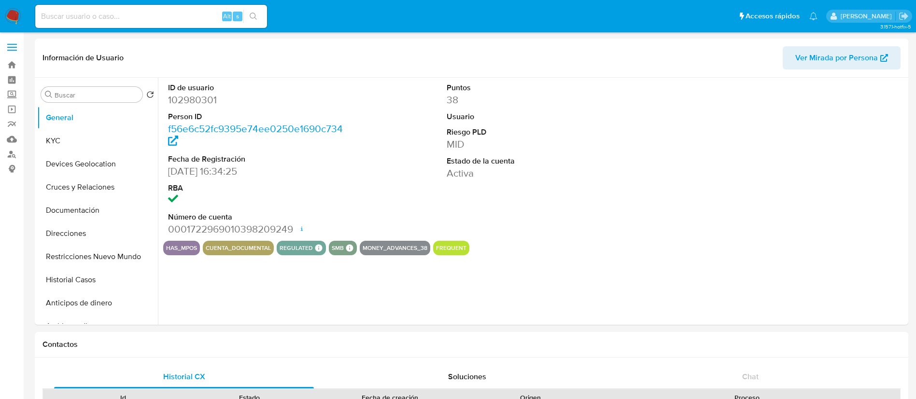
select select "10"
click at [96, 192] on button "Cruces y Relaciones" at bounding box center [93, 187] width 113 height 23
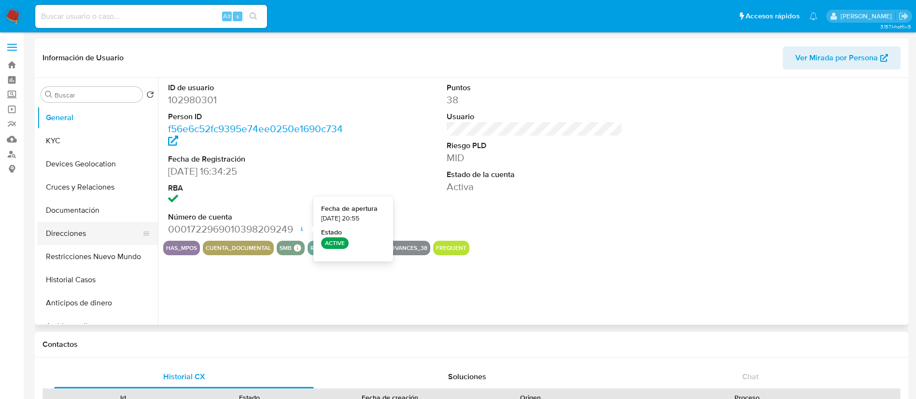
select select "10"
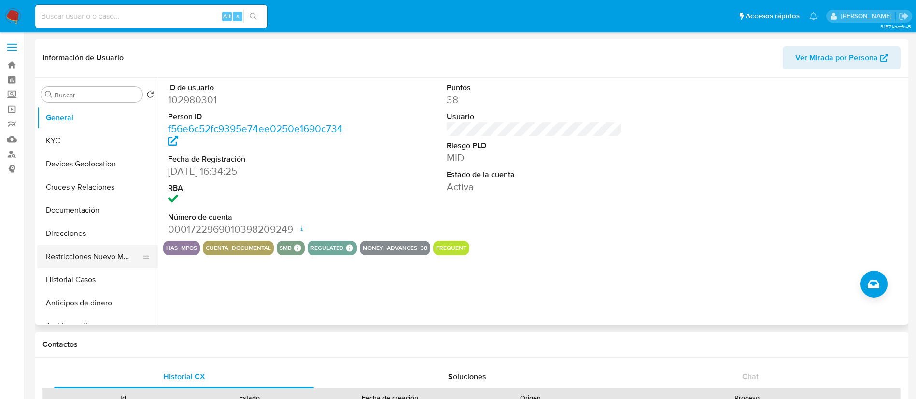
click at [76, 261] on button "Restricciones Nuevo Mundo" at bounding box center [93, 256] width 113 height 23
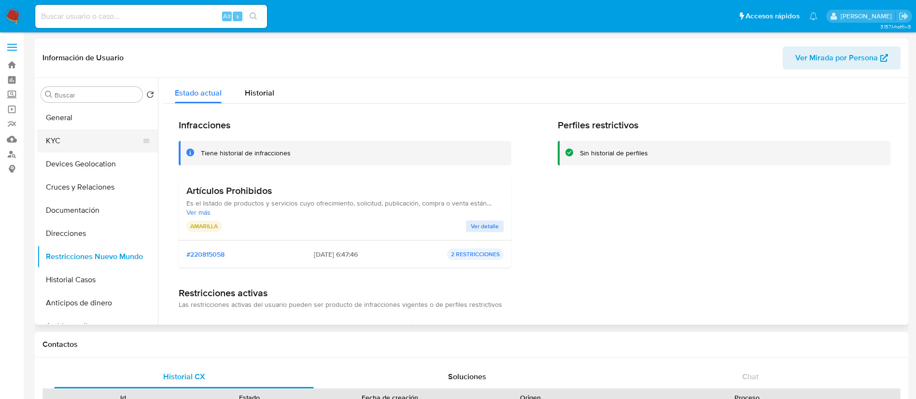
click at [78, 140] on button "KYC" at bounding box center [93, 140] width 113 height 23
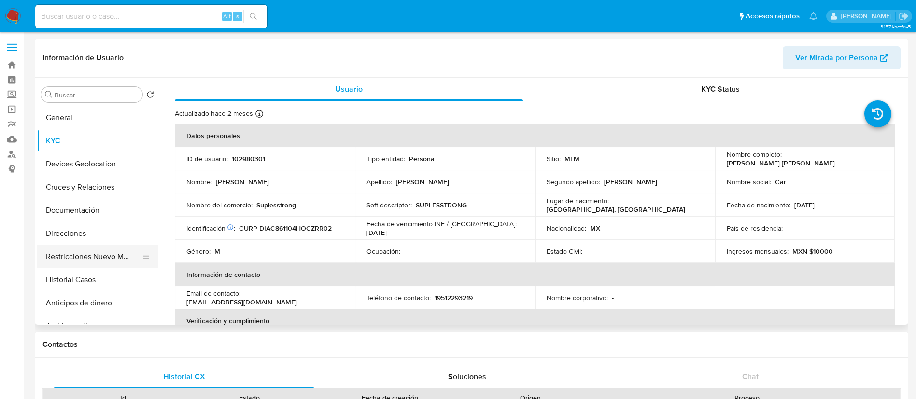
click at [66, 256] on button "Restricciones Nuevo Mundo" at bounding box center [93, 256] width 113 height 23
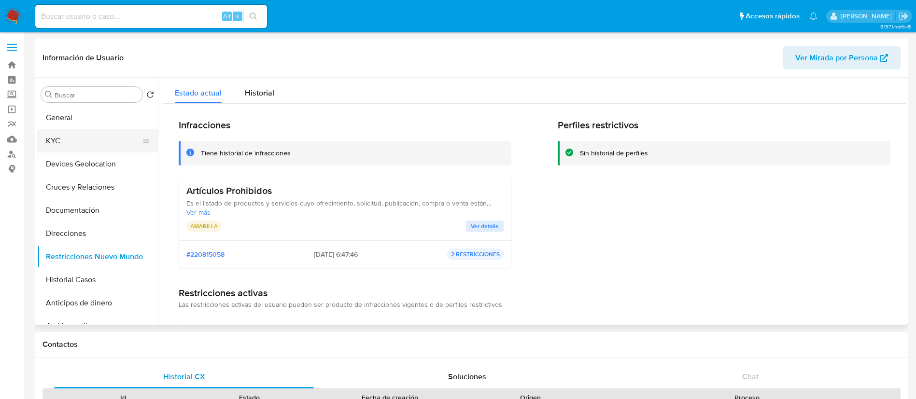
click at [113, 142] on button "KYC" at bounding box center [93, 140] width 113 height 23
